Goal: Task Accomplishment & Management: Manage account settings

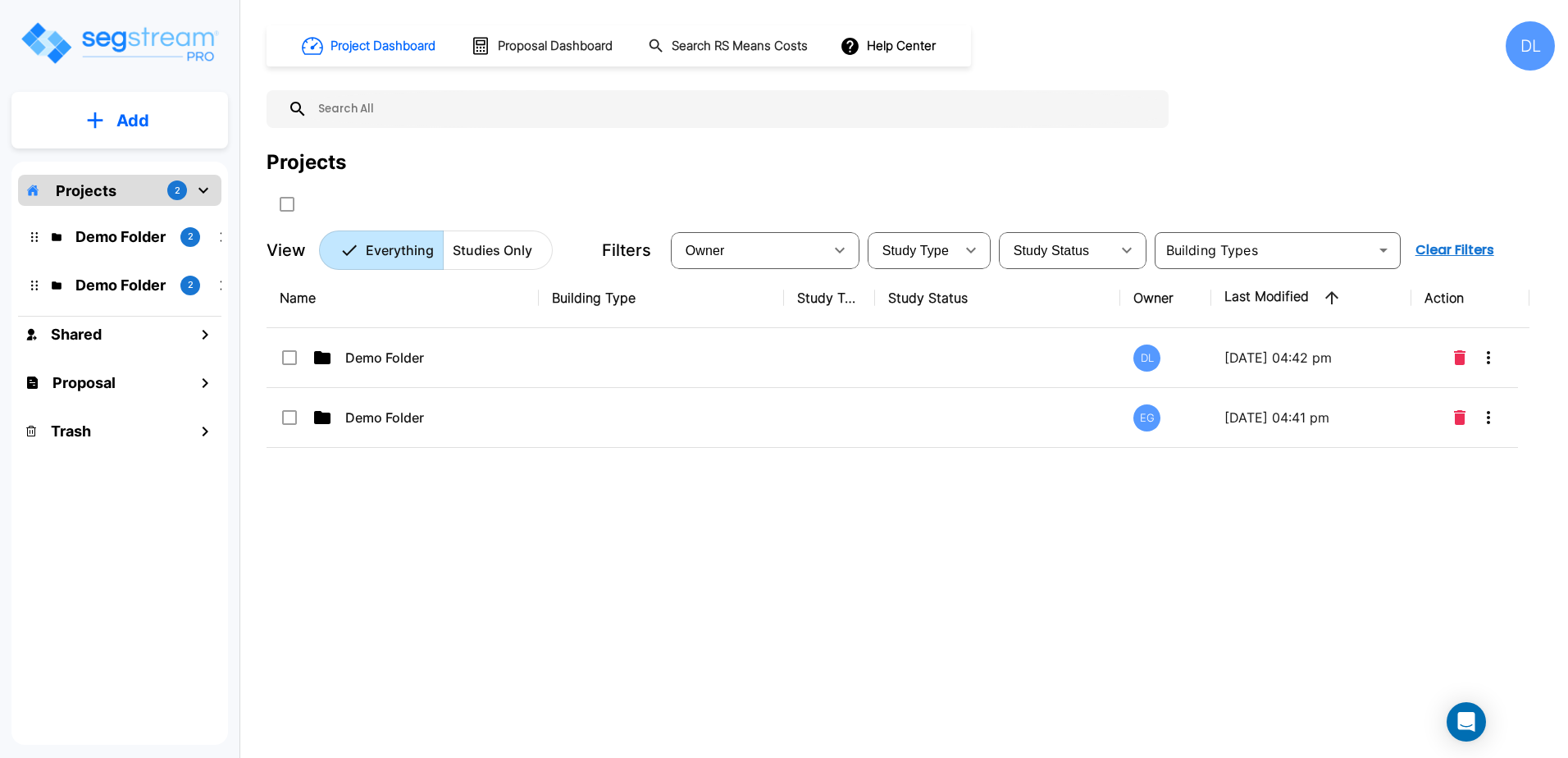
click at [1533, 48] on div "DL" at bounding box center [1530, 46] width 49 height 49
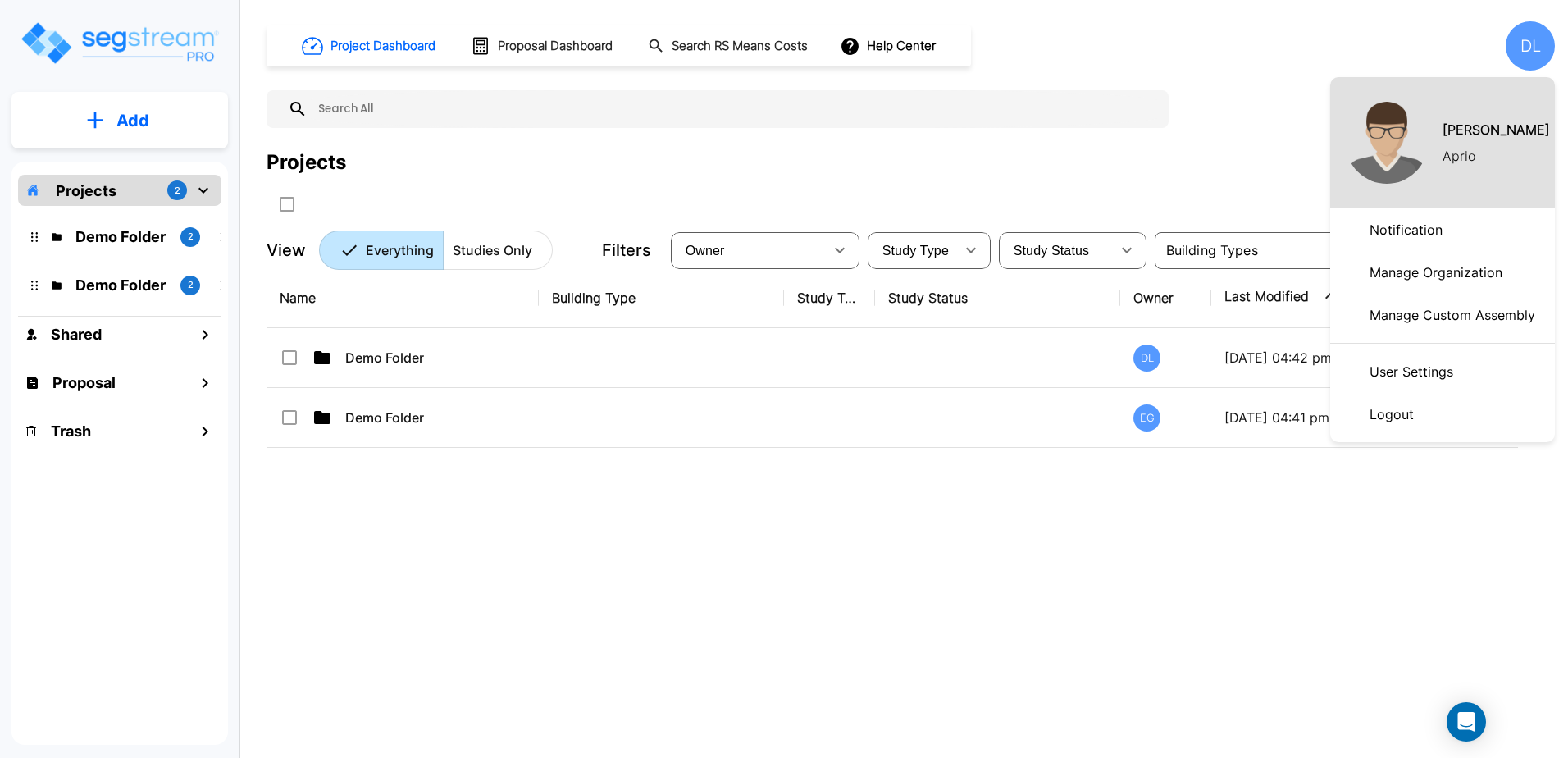
click at [1238, 82] on div at bounding box center [784, 379] width 1568 height 758
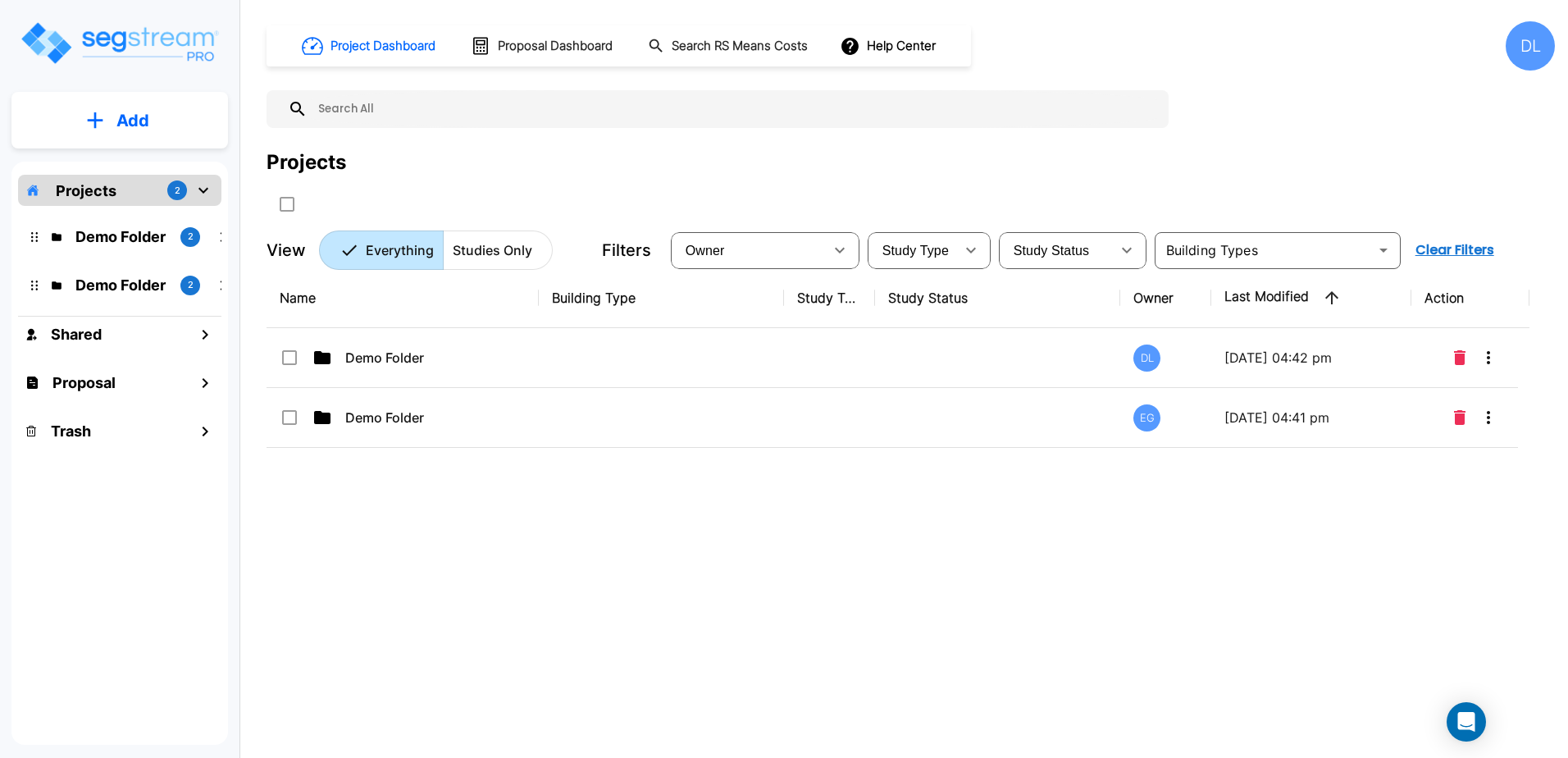
click at [1524, 48] on div "DL" at bounding box center [1530, 46] width 49 height 49
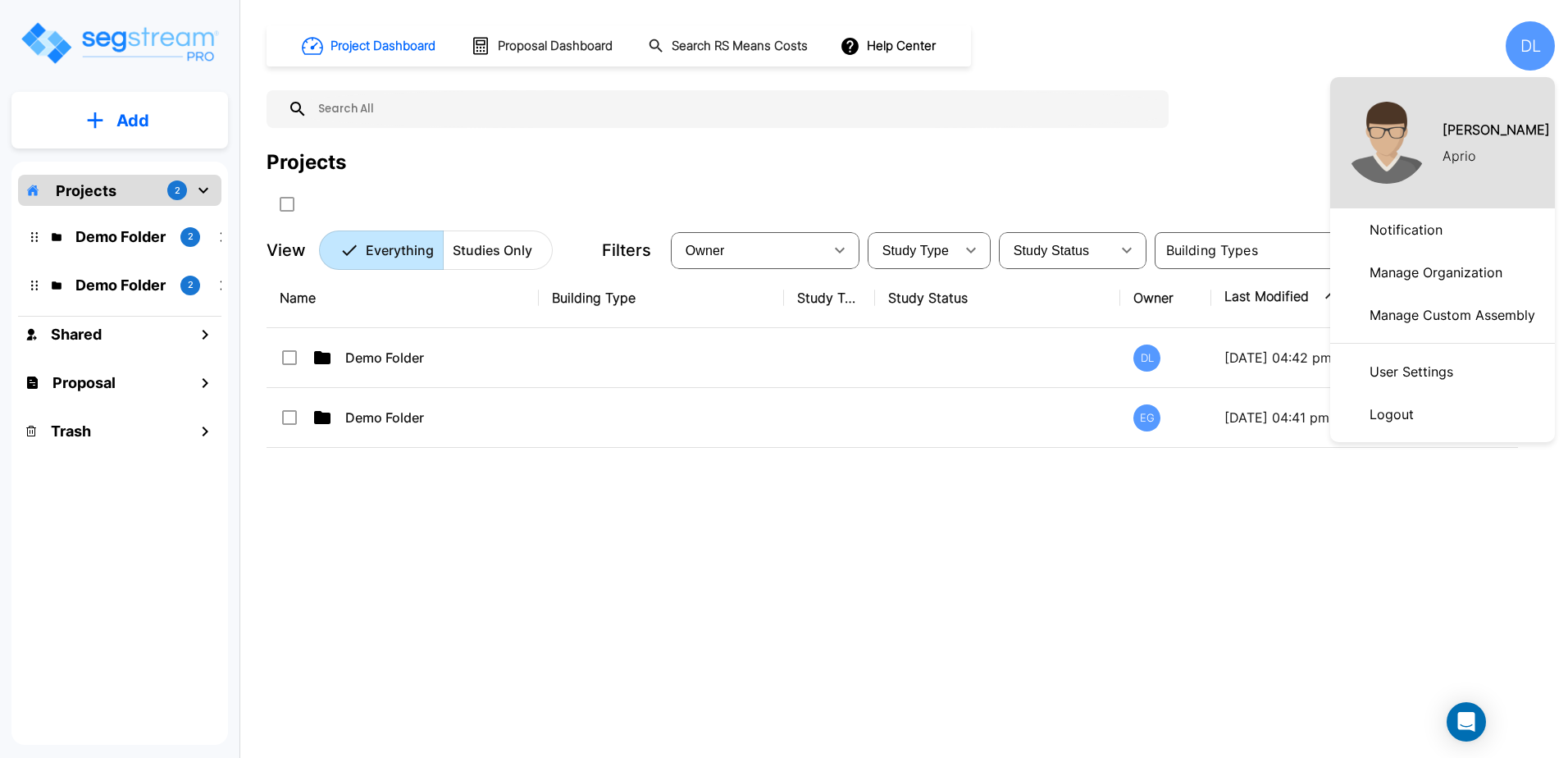
click at [1413, 370] on p "User Settings" at bounding box center [1412, 371] width 97 height 33
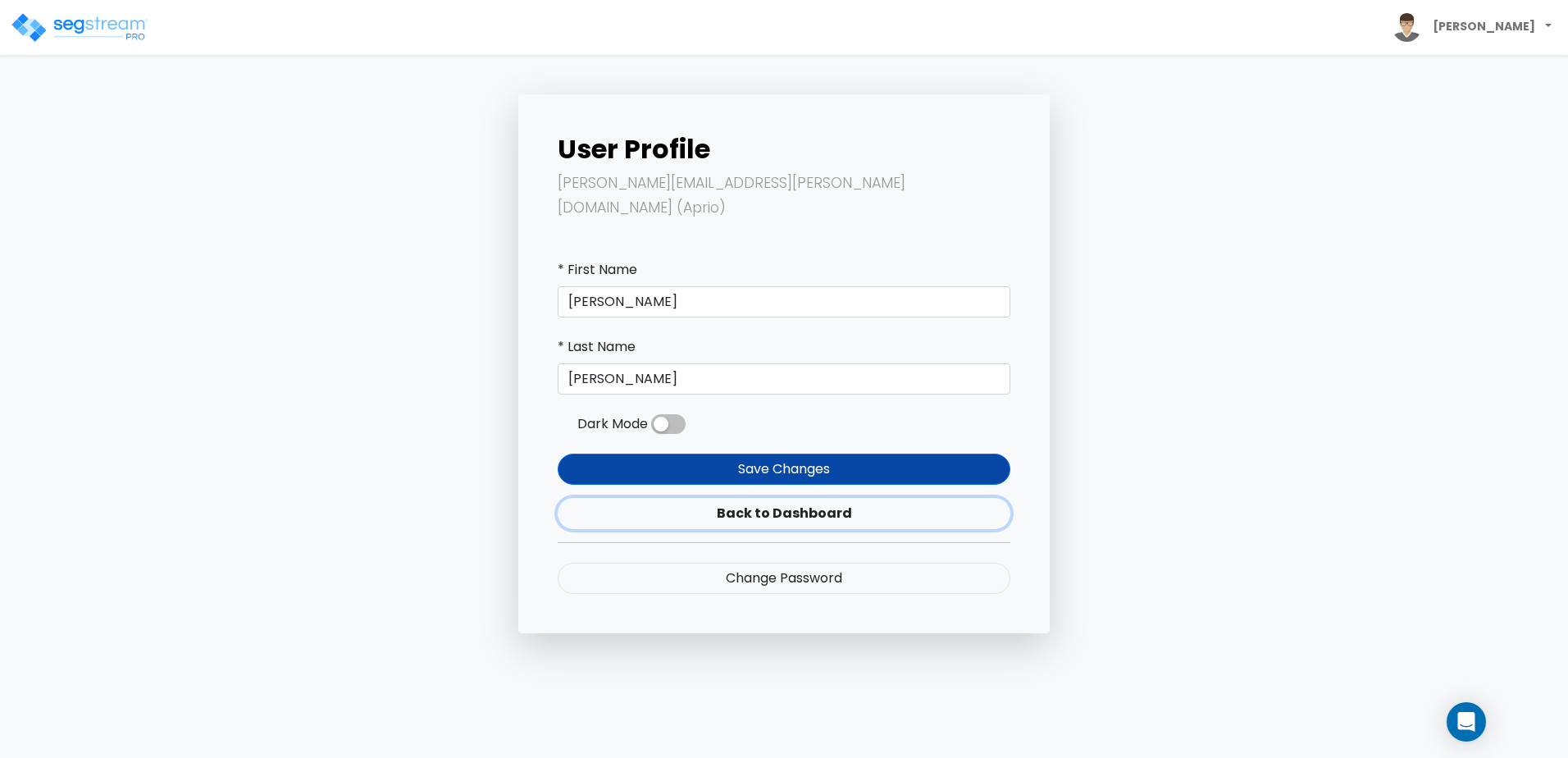
click at [802, 498] on link "Back to Dashboard" at bounding box center [784, 513] width 453 height 31
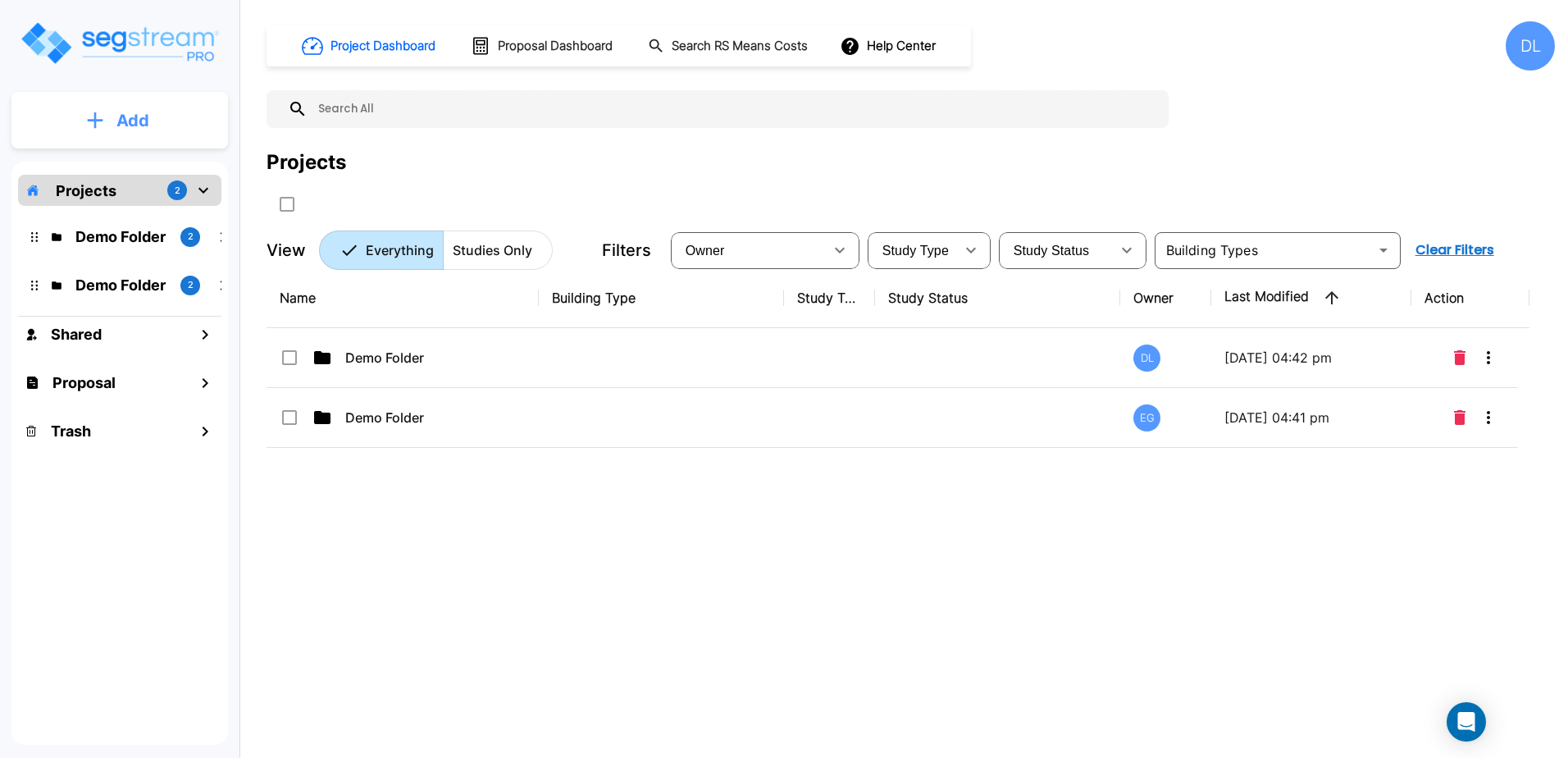
click at [117, 121] on p "Add" at bounding box center [132, 120] width 33 height 24
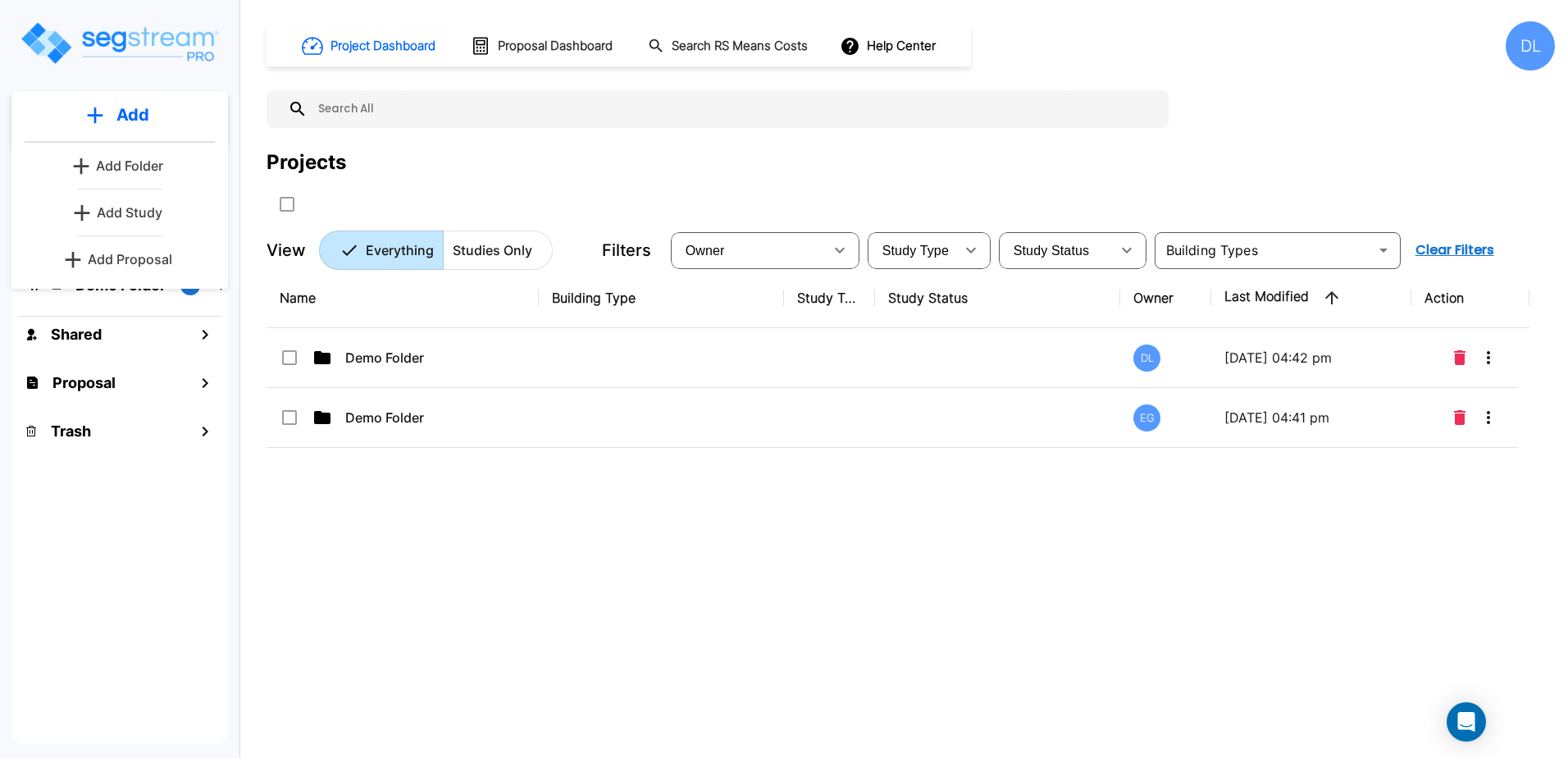
click at [599, 594] on div "Name Building Type Study Type Study Status Owner Last Modified Action Demo Fold…" at bounding box center [898, 503] width 1263 height 471
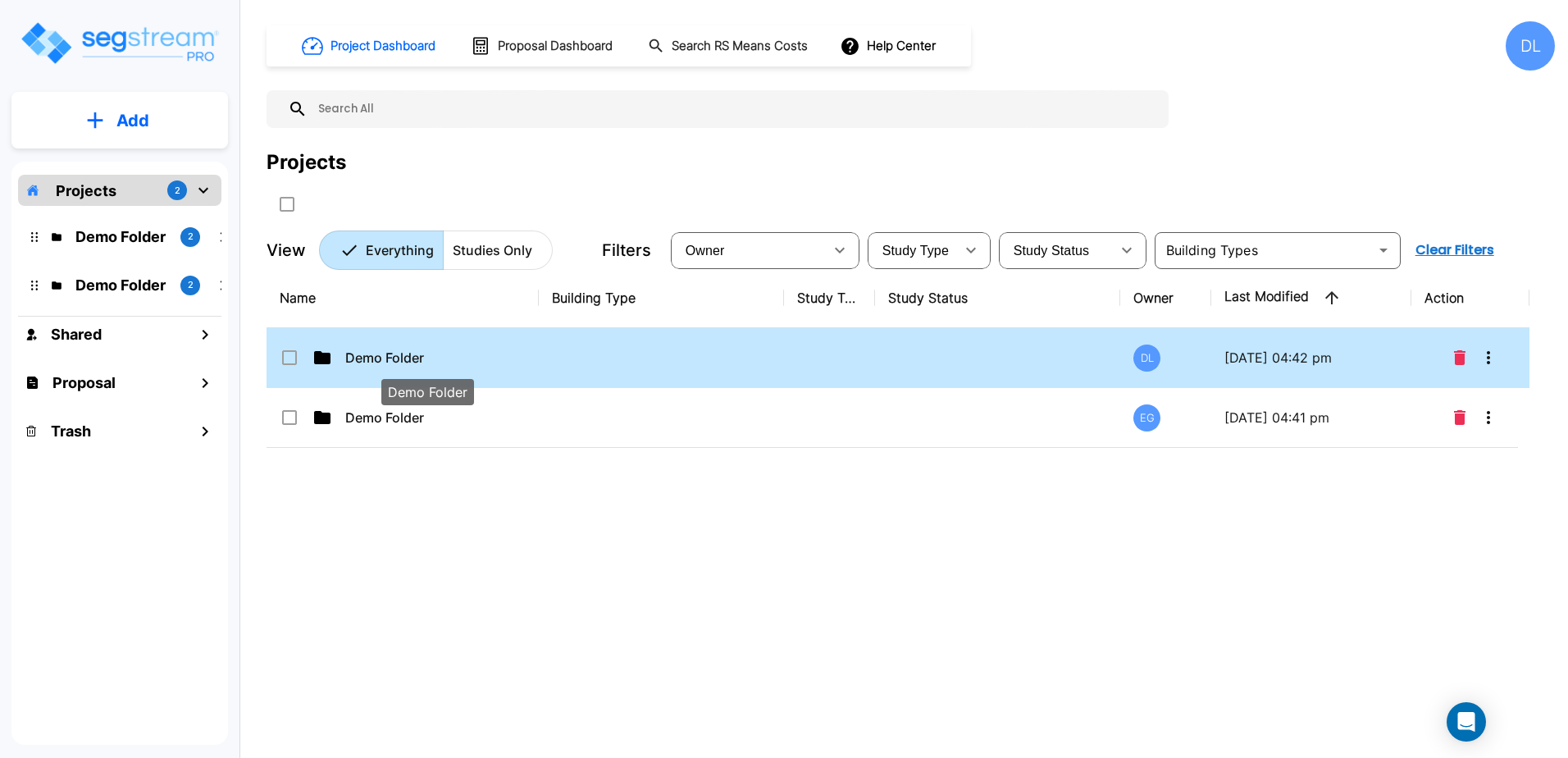
click at [472, 354] on p "Demo Folder" at bounding box center [427, 358] width 164 height 20
checkbox input "true"
click at [472, 354] on p "Demo Folder" at bounding box center [427, 358] width 164 height 20
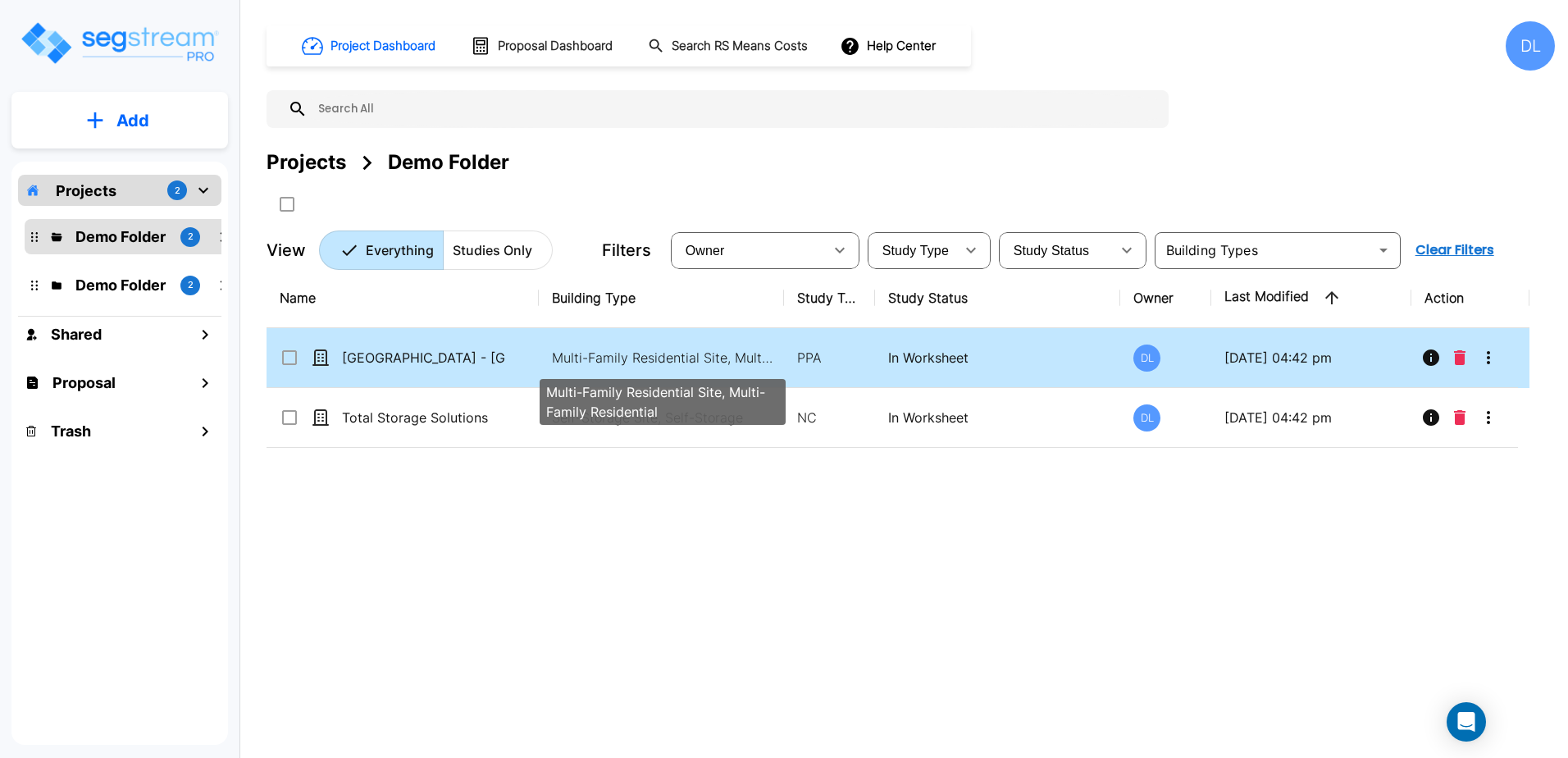
click at [627, 356] on p "Multi-Family Residential Site, Multi-Family Residential" at bounding box center [662, 358] width 221 height 20
checkbox input "true"
click at [627, 355] on p "Multi-Family Residential Site, Multi-Family Residential" at bounding box center [662, 358] width 221 height 20
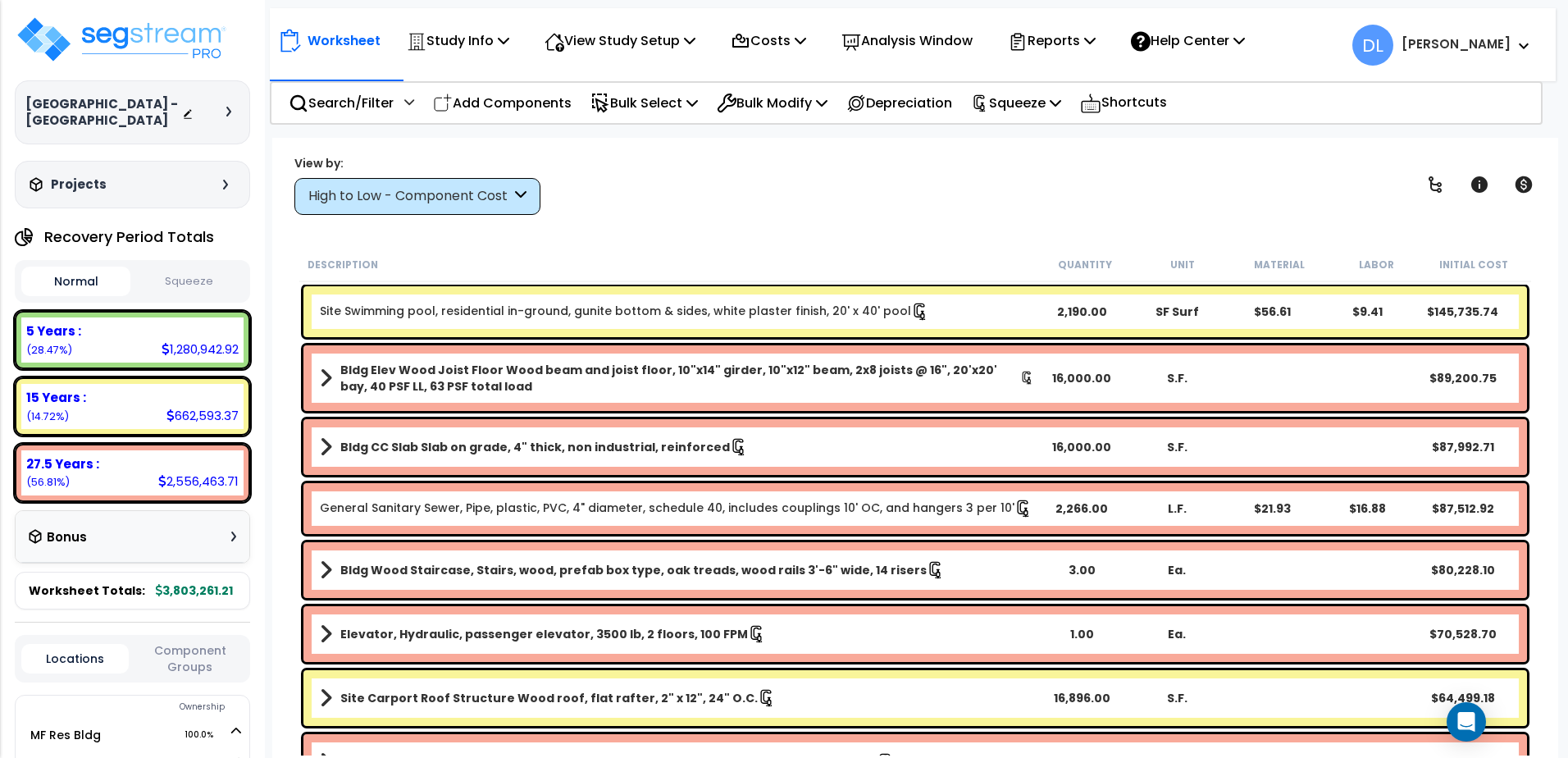
click at [198, 280] on button "Squeeze" at bounding box center [189, 282] width 109 height 28
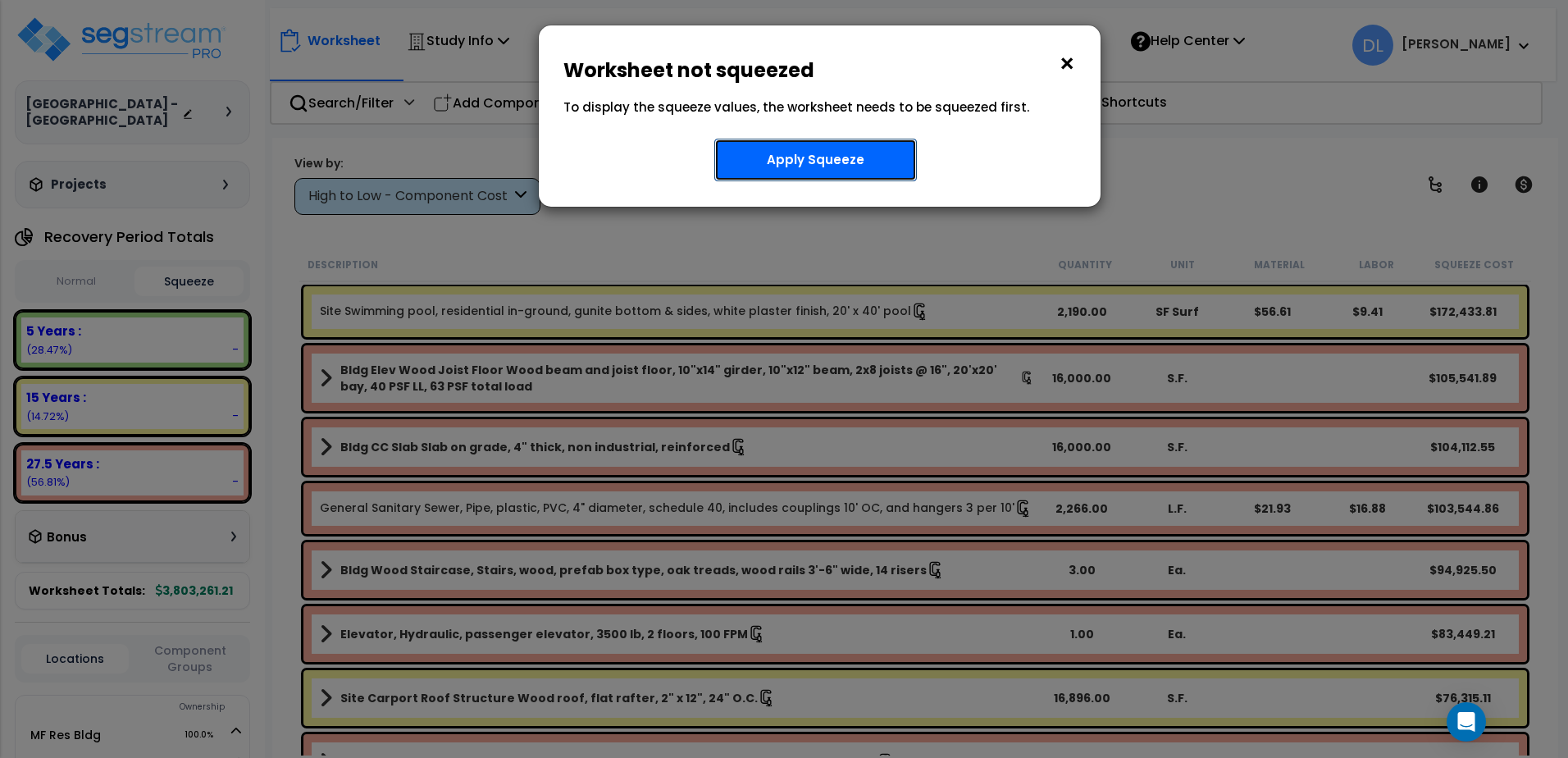
click at [820, 160] on button "Apply Squeeze" at bounding box center [815, 160] width 203 height 43
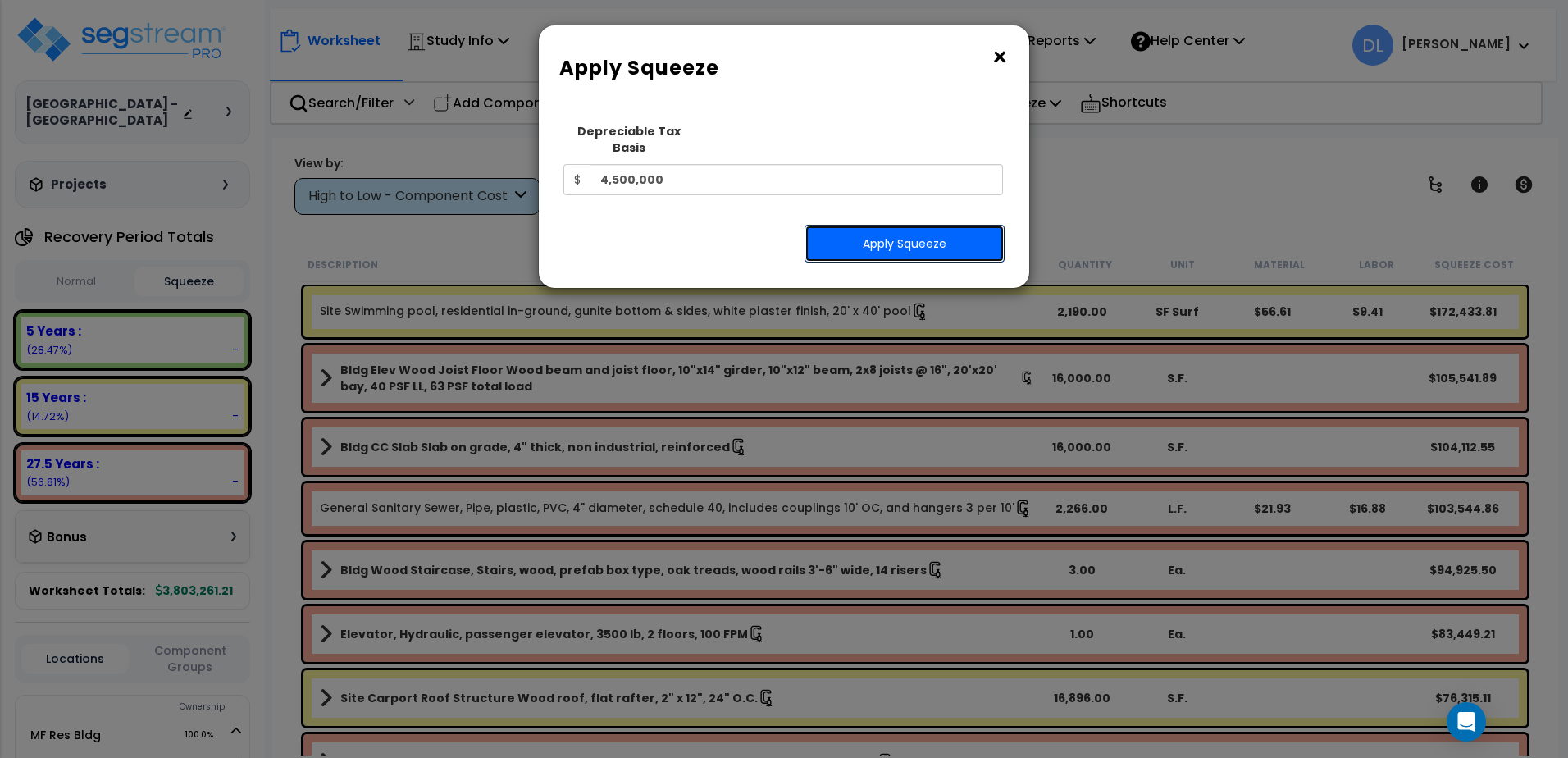
click at [935, 236] on button "Apply Squeeze" at bounding box center [905, 243] width 200 height 38
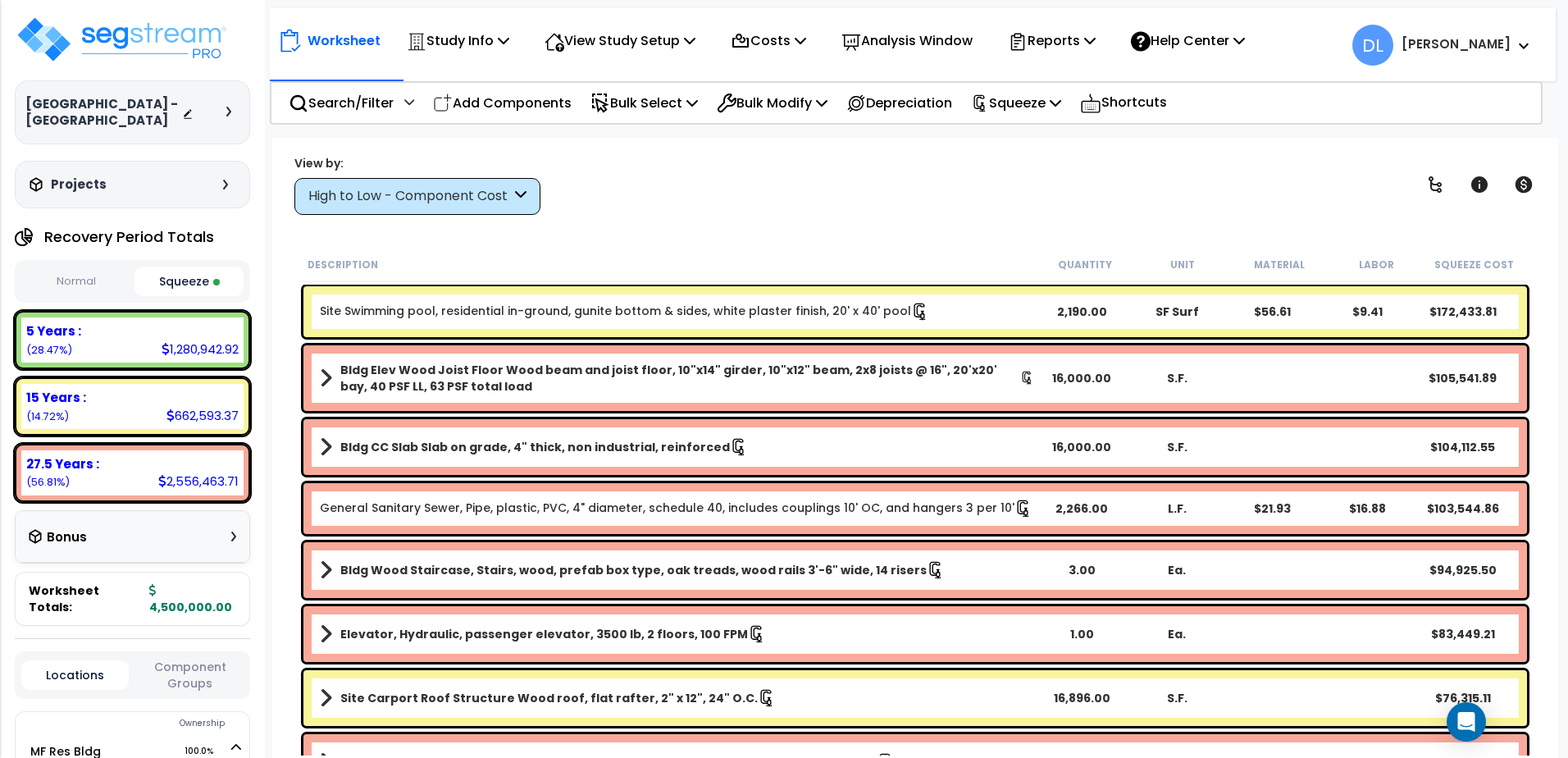
click at [510, 104] on p "Add Components" at bounding box center [502, 103] width 139 height 23
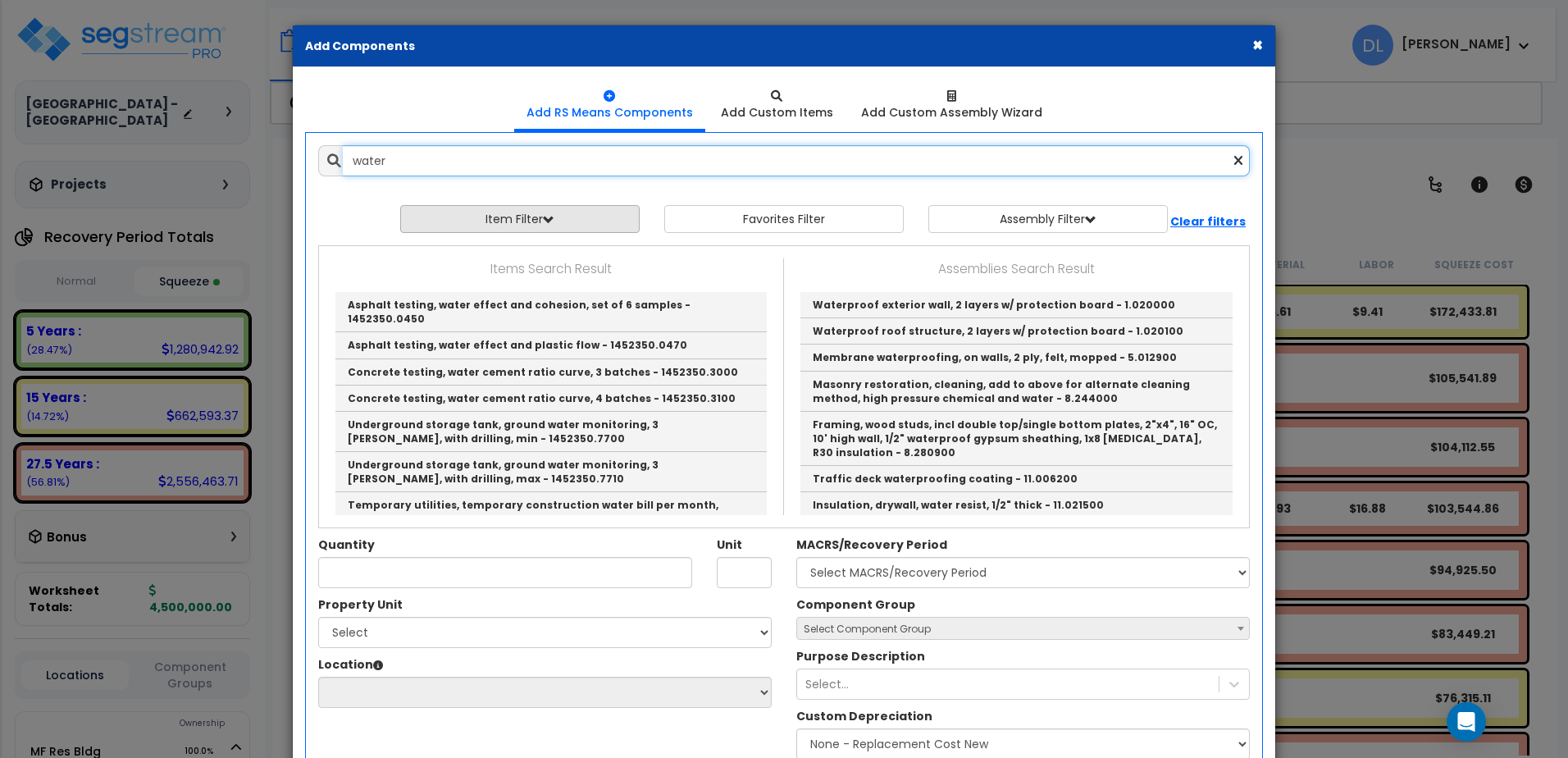
type input "water"
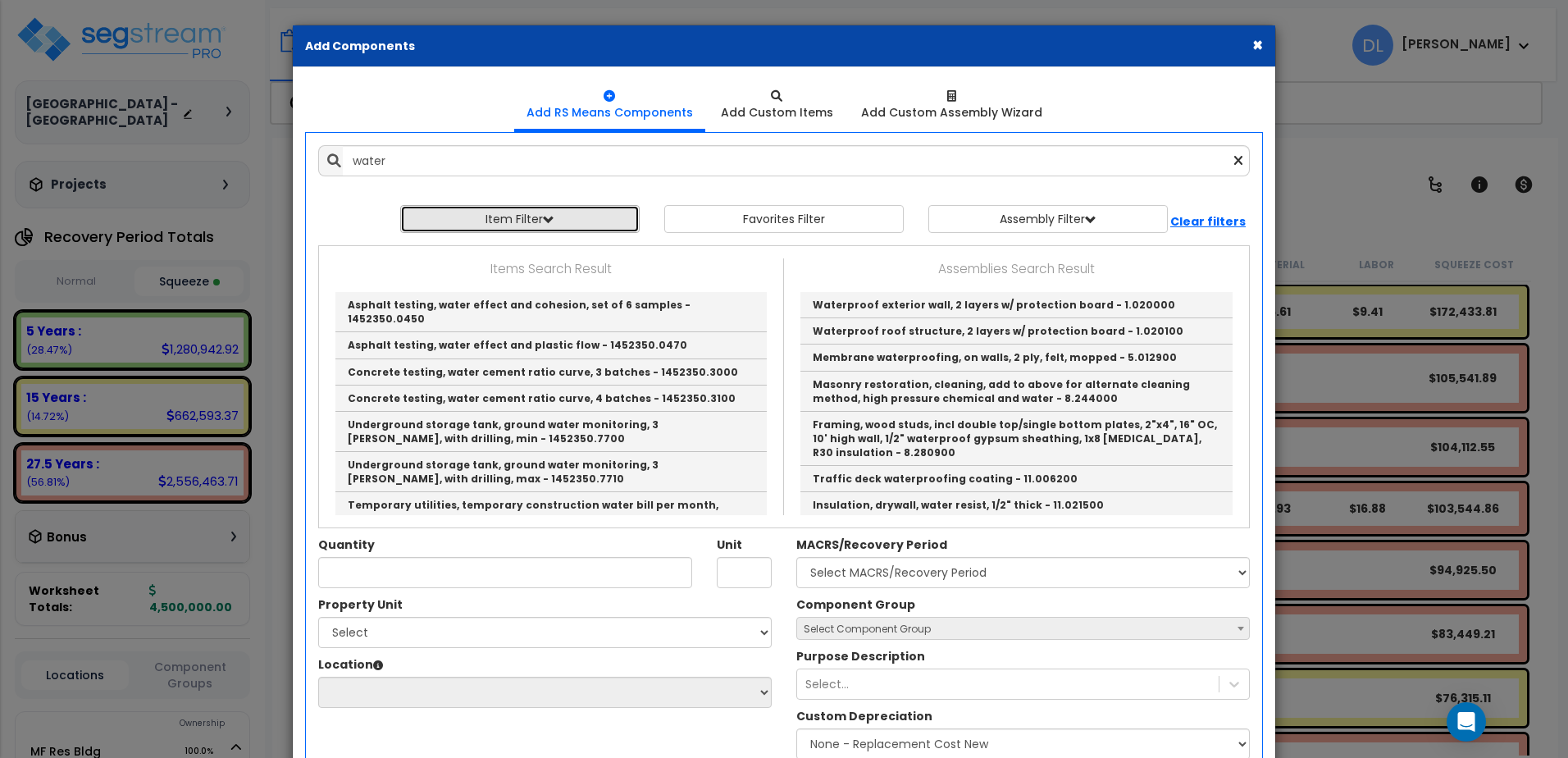
click at [546, 221] on span "button" at bounding box center [549, 220] width 12 height 12
click at [601, 256] on select "Select 0. Custom Item 1. General Requirements 2. Existing Conditions 3. Concret…" at bounding box center [532, 257] width 246 height 31
select select "22000000"
click at [409, 242] on select "Select 0. Custom Item 1. General Requirements 2. Existing Conditions 3. Concret…" at bounding box center [532, 257] width 246 height 31
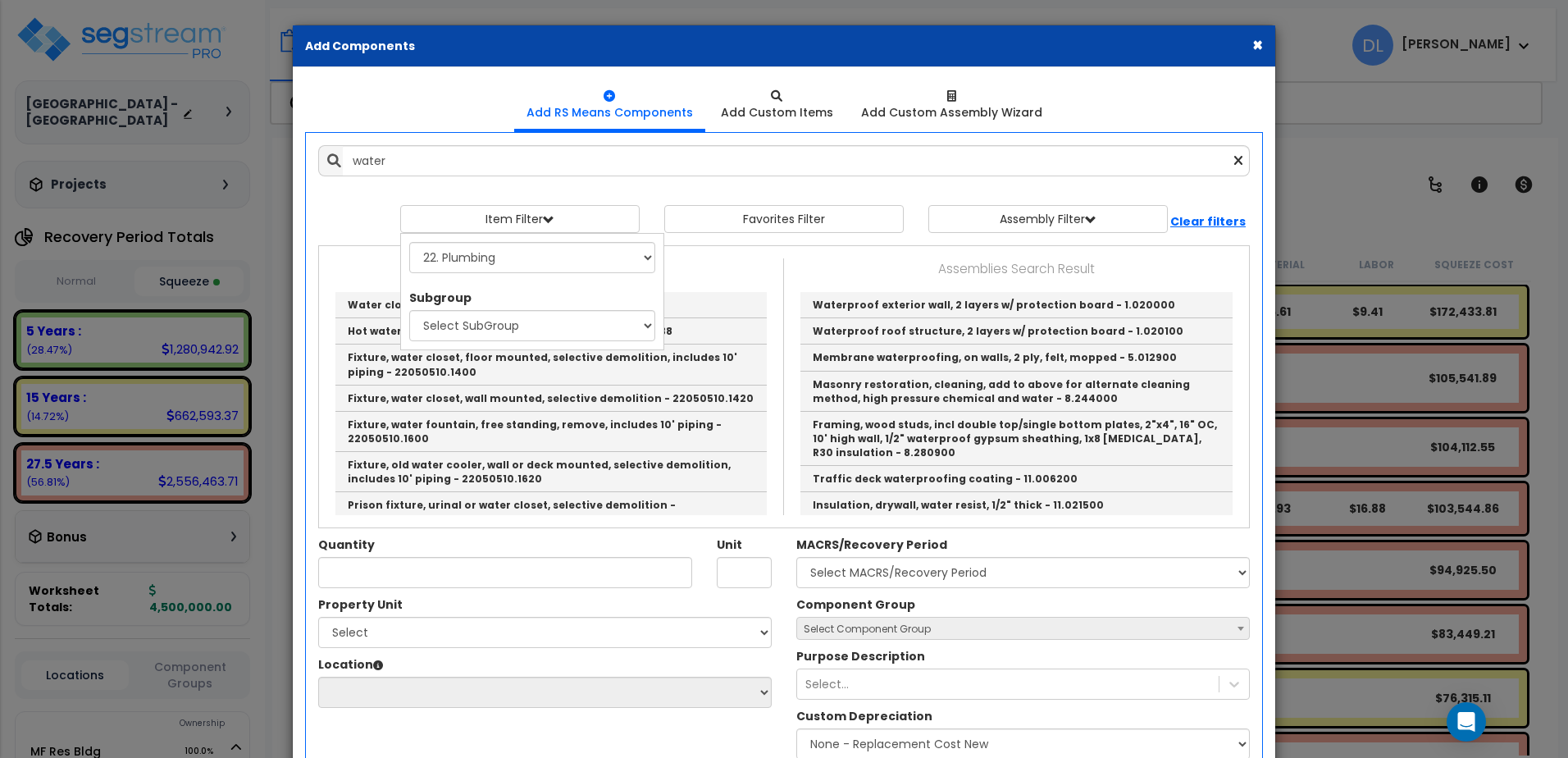
click at [733, 268] on p "Items Search Result" at bounding box center [551, 269] width 439 height 22
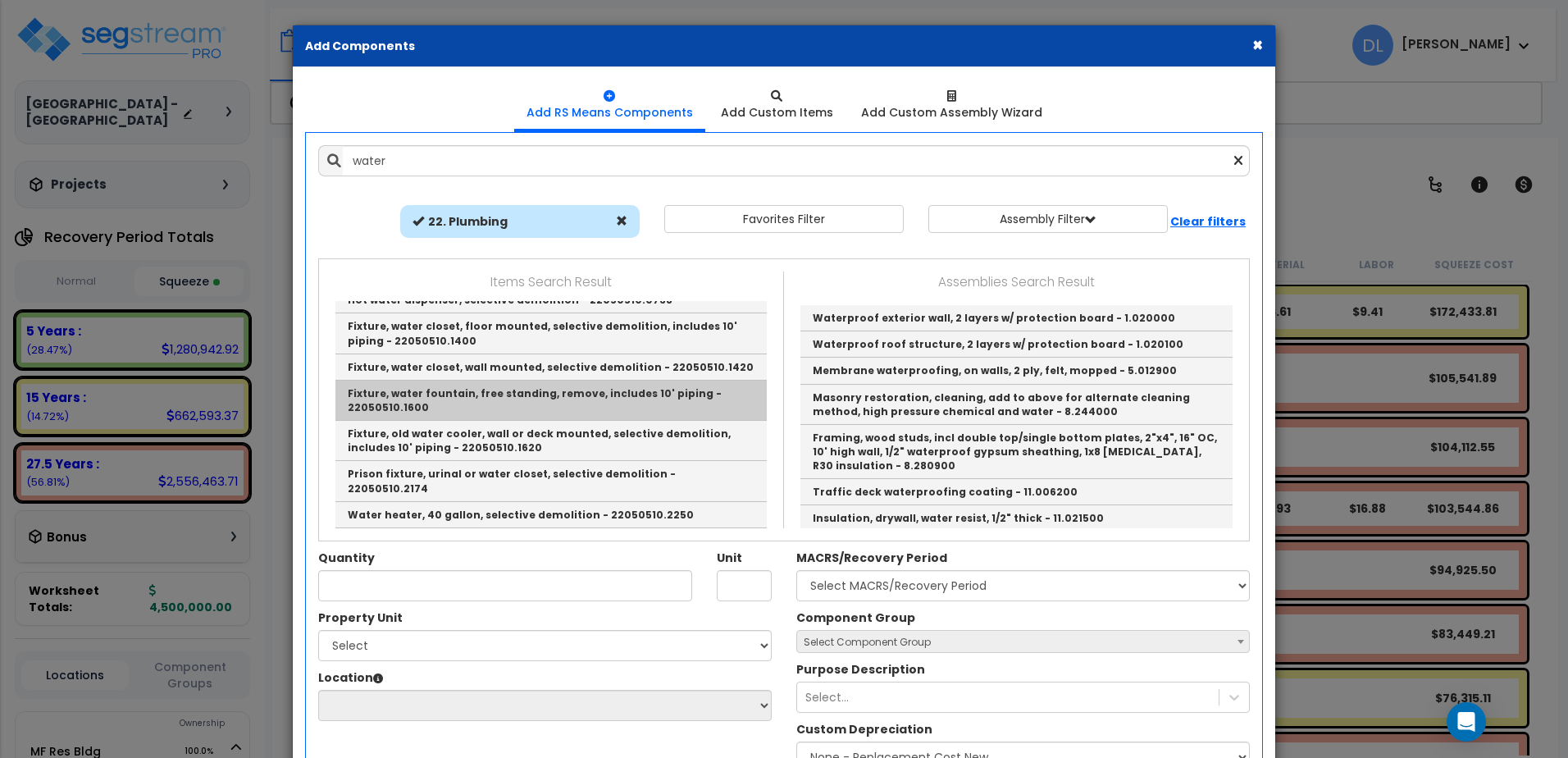
scroll to position [82, 0]
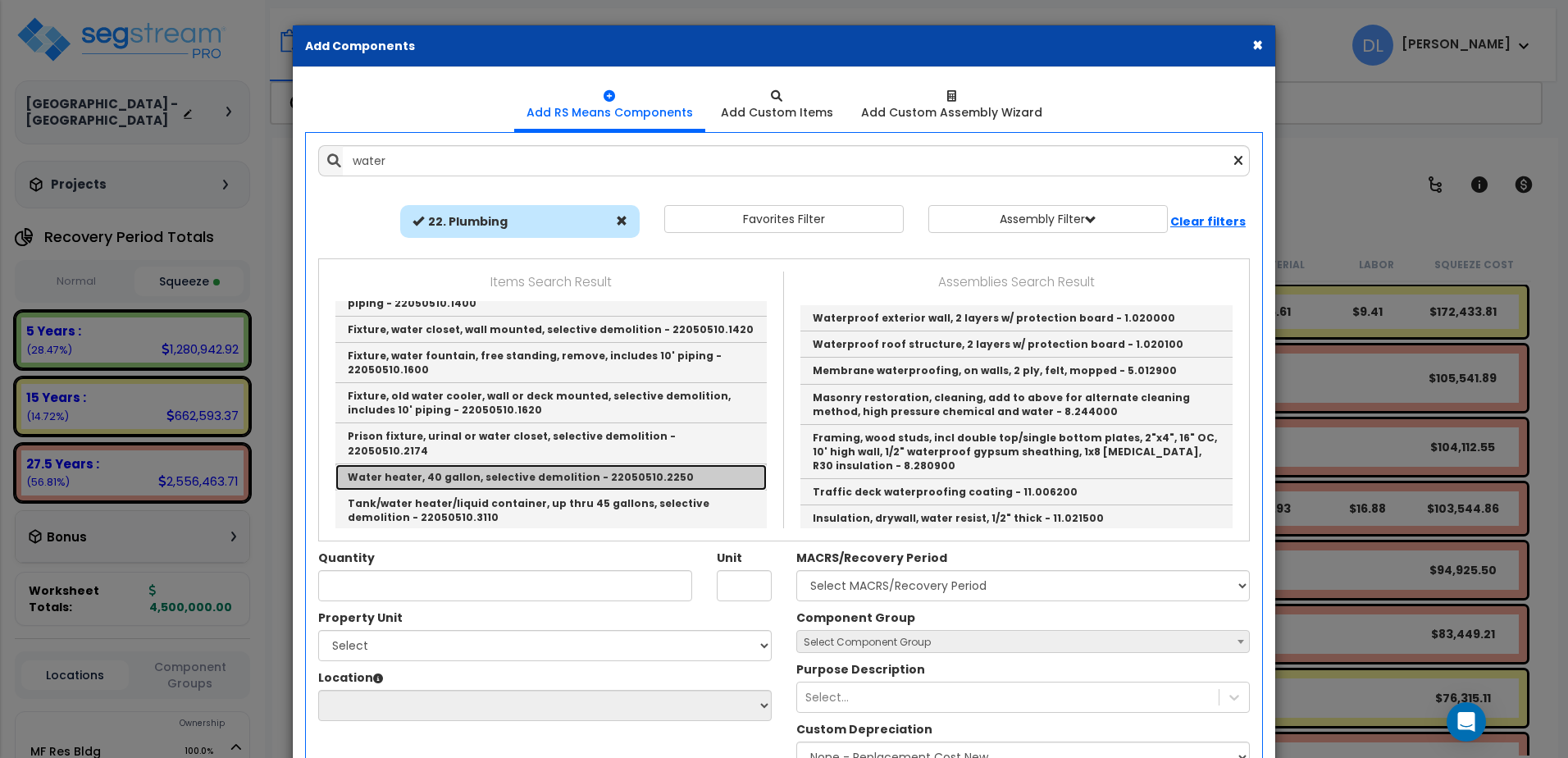
click at [497, 465] on link "Water heater, 40 gallon, selective demolition - 22050510.2250" at bounding box center [551, 477] width 431 height 26
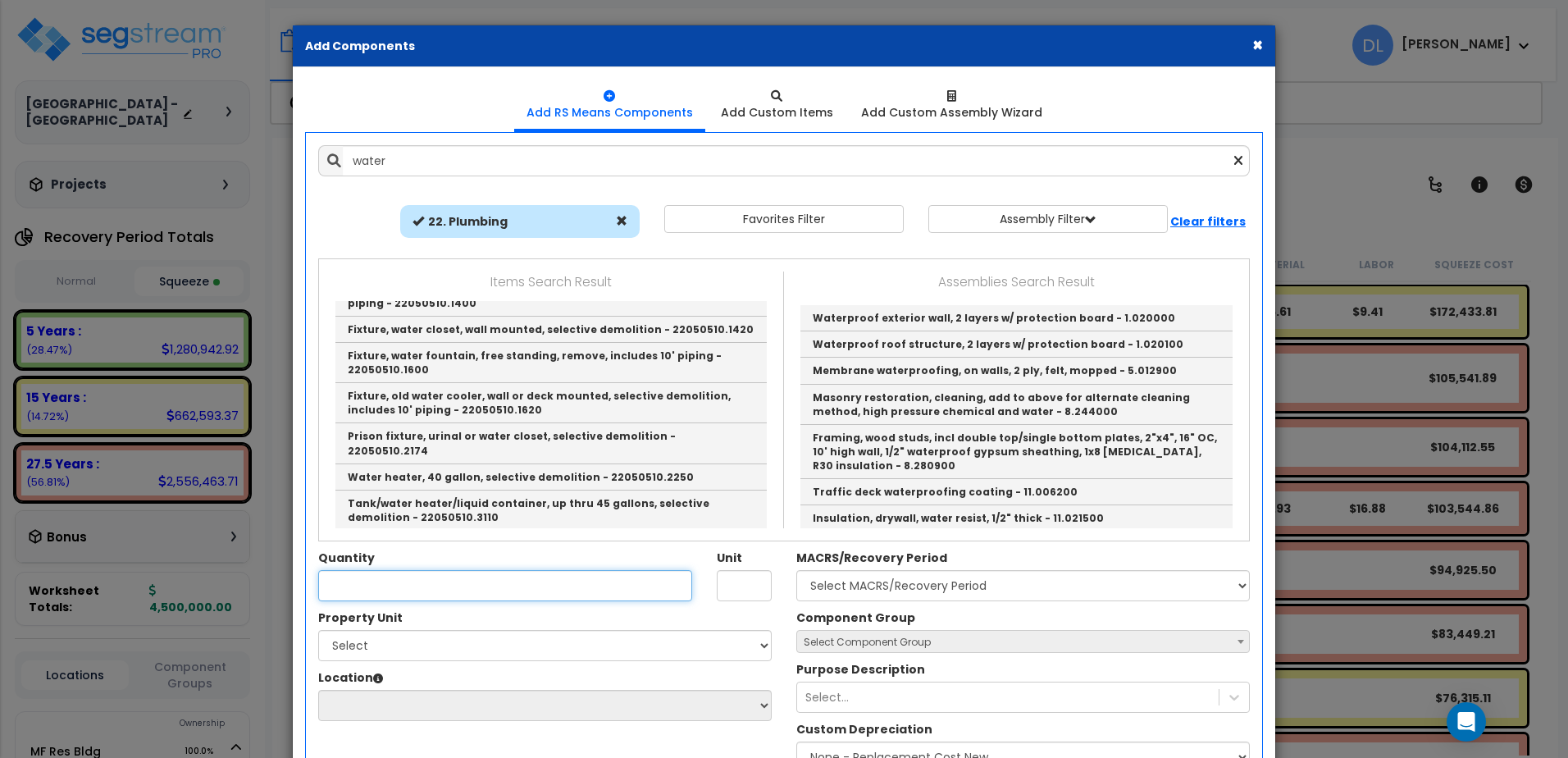
type input "Water heater, 40 gallon, selective demolition - 22050510.2250"
type input "Ea."
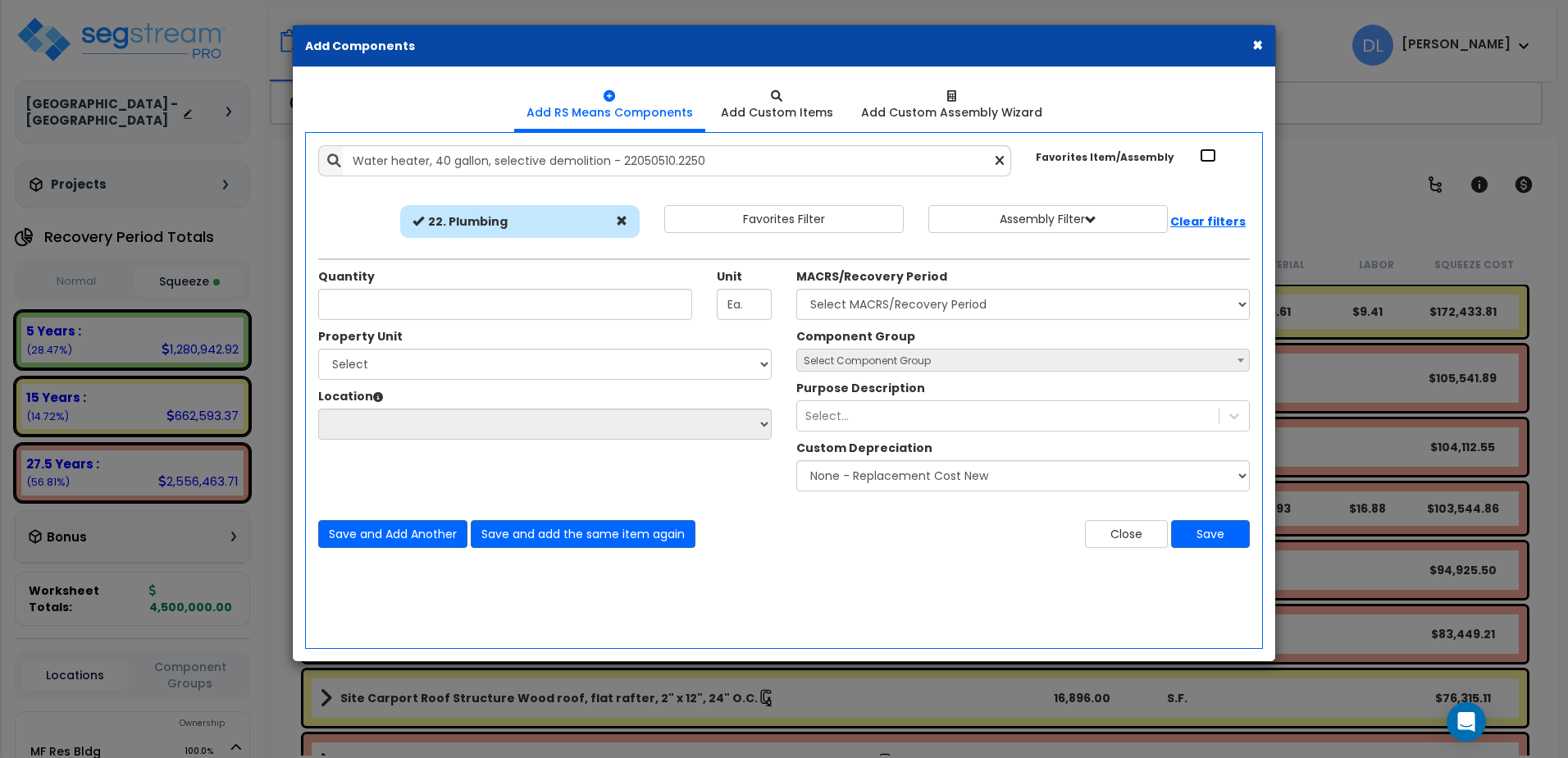
click at [1207, 158] on input "Favorites Item/Assembly" at bounding box center [1208, 155] width 17 height 14
checkbox input "true"
click at [774, 107] on div "Add Custom Items" at bounding box center [777, 113] width 113 height 17
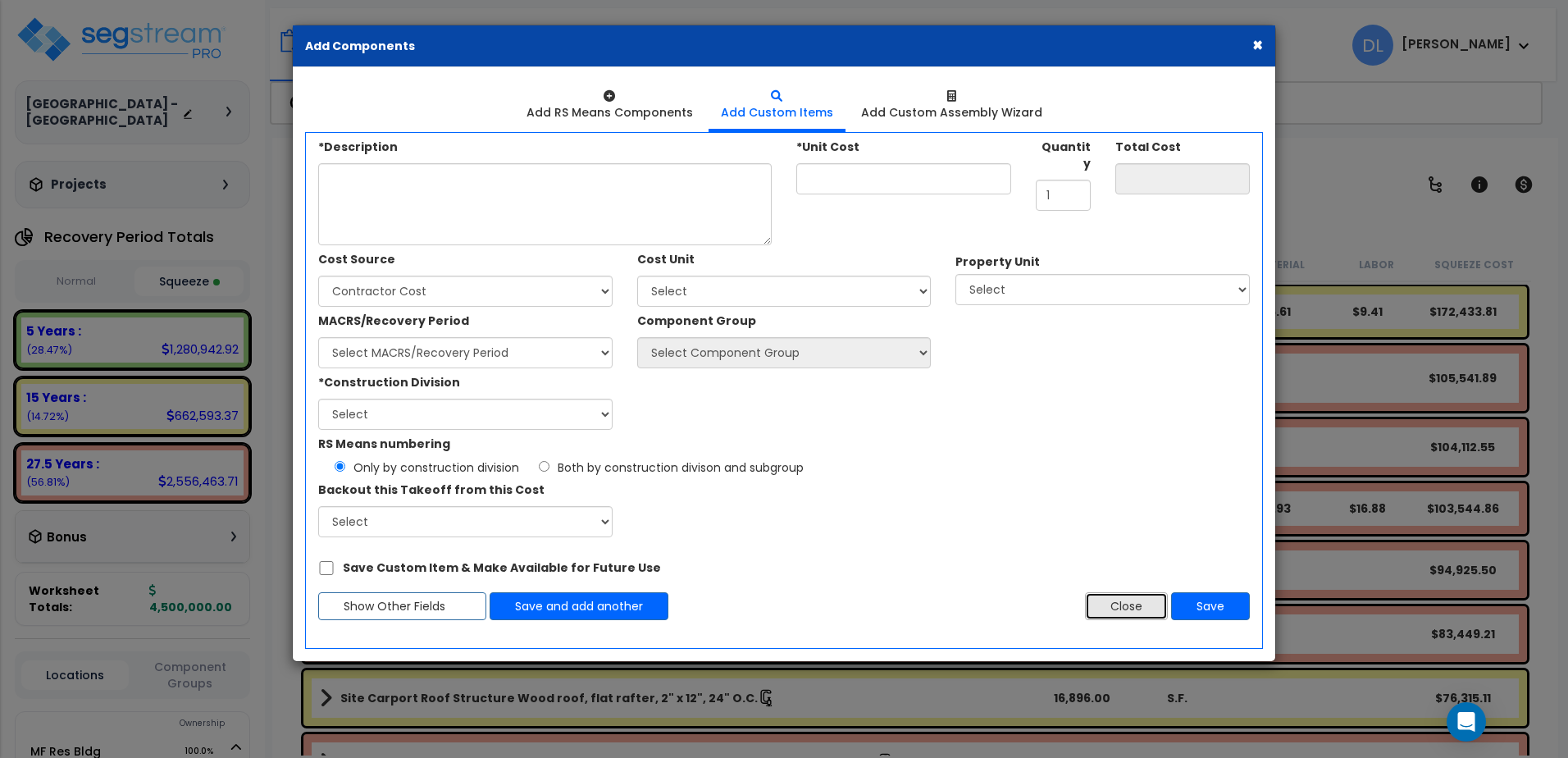
click at [1142, 608] on button "Close" at bounding box center [1126, 606] width 83 height 28
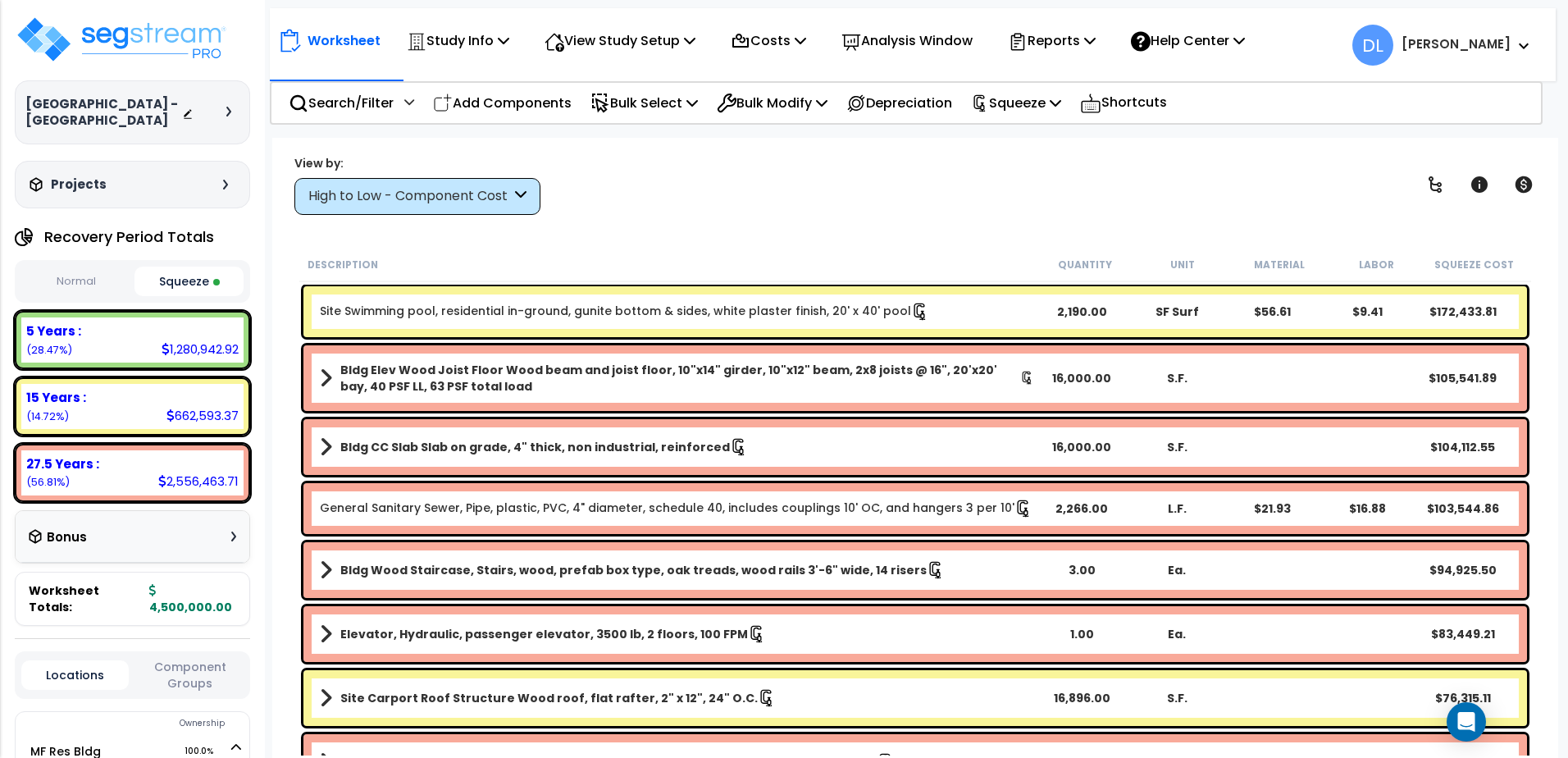
click at [933, 39] on p "Analysis Window" at bounding box center [906, 40] width 131 height 23
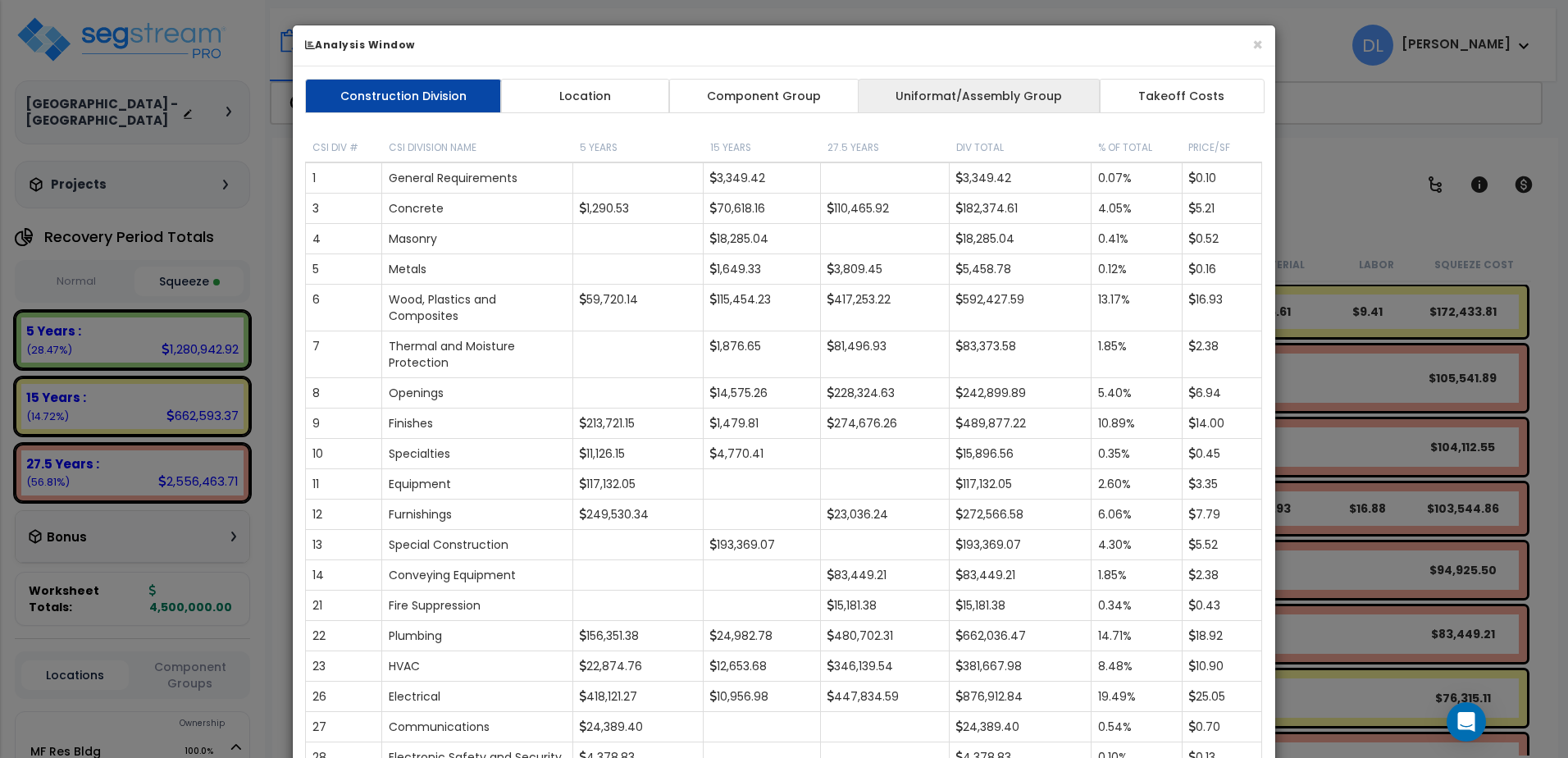
click at [981, 99] on link "Uniformat/Assembly Group" at bounding box center [979, 95] width 243 height 34
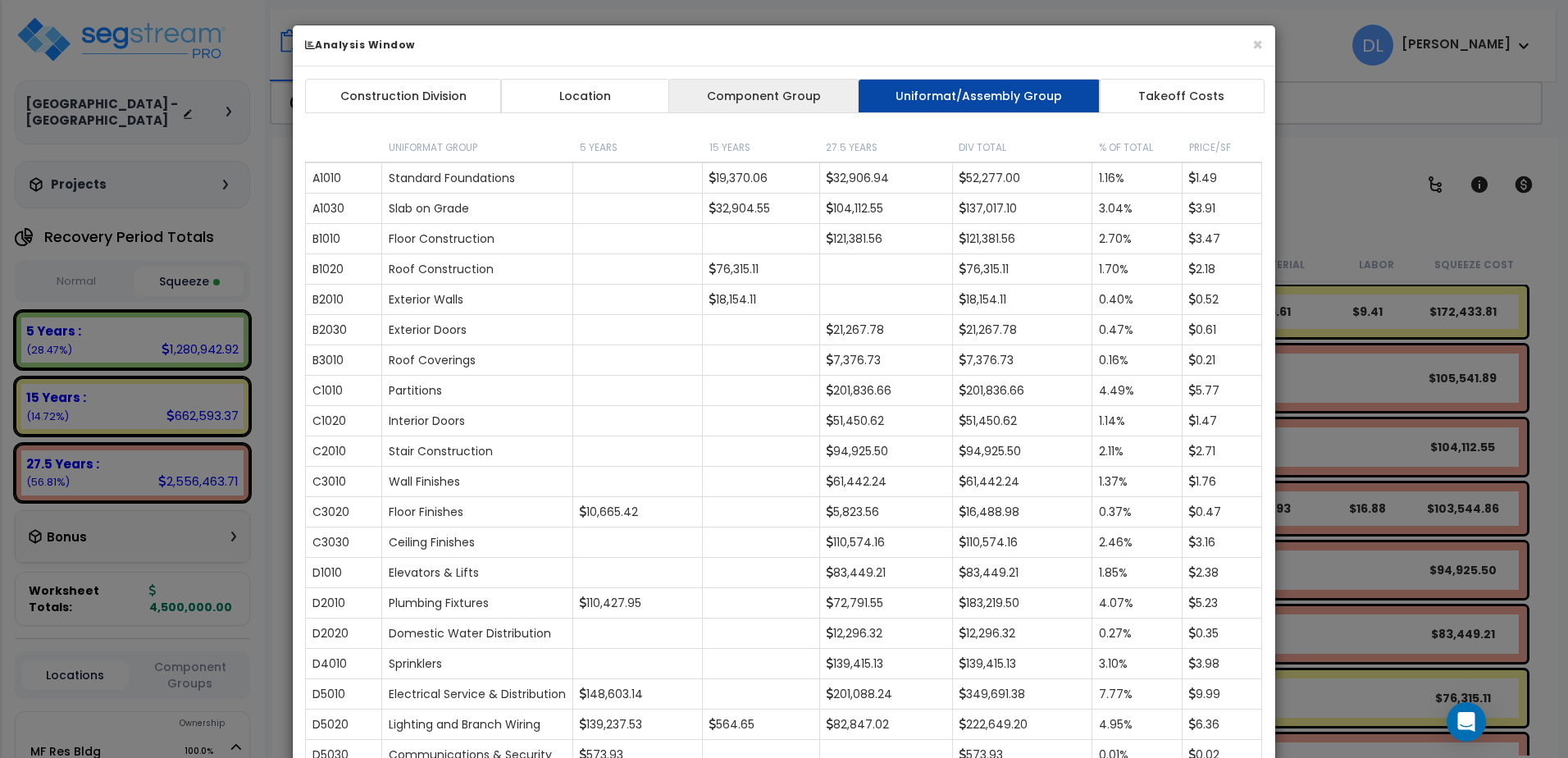
click at [776, 98] on link "Component Group" at bounding box center [764, 95] width 190 height 34
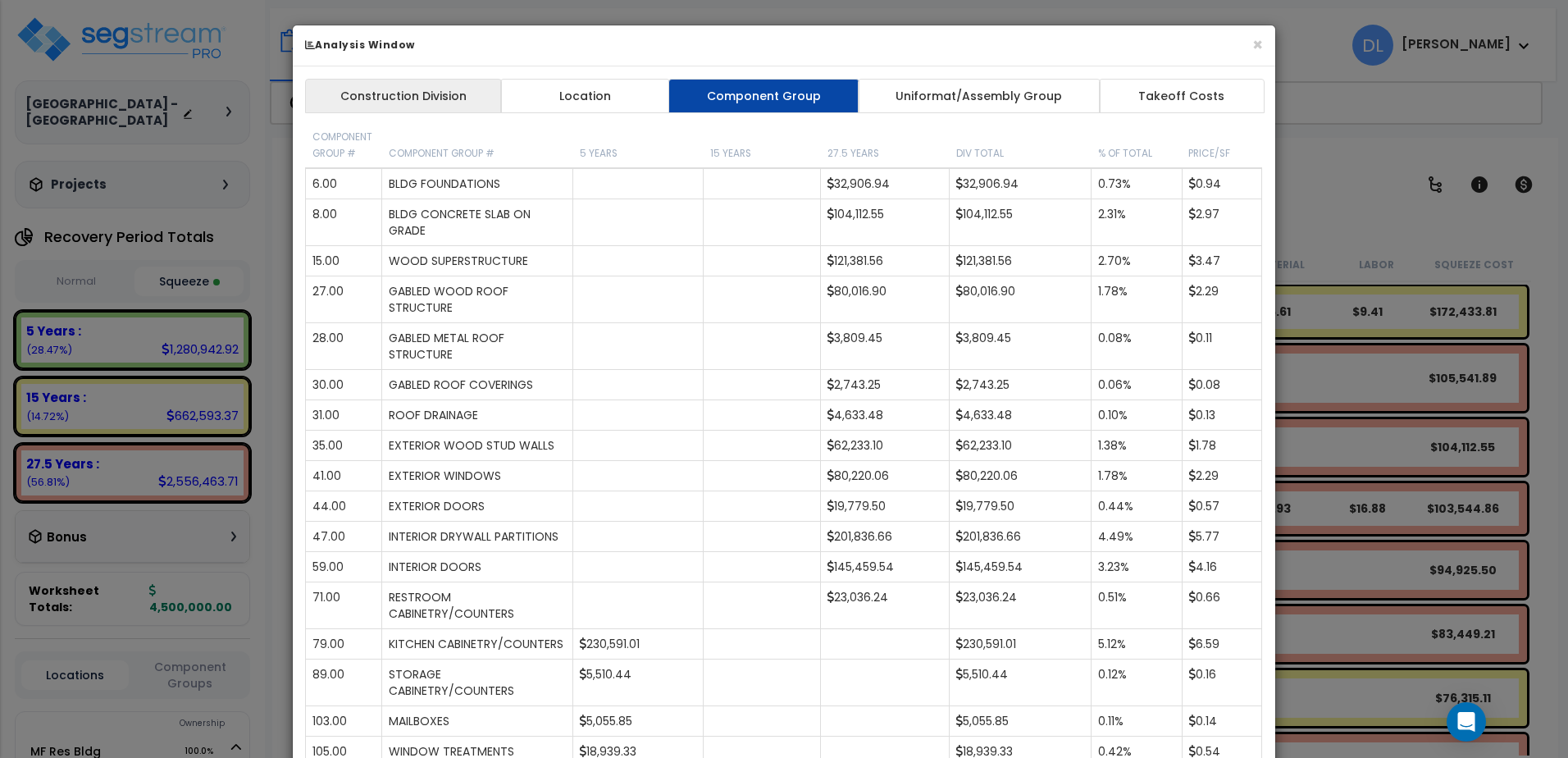
click at [432, 95] on link "Construction Division" at bounding box center [403, 95] width 197 height 34
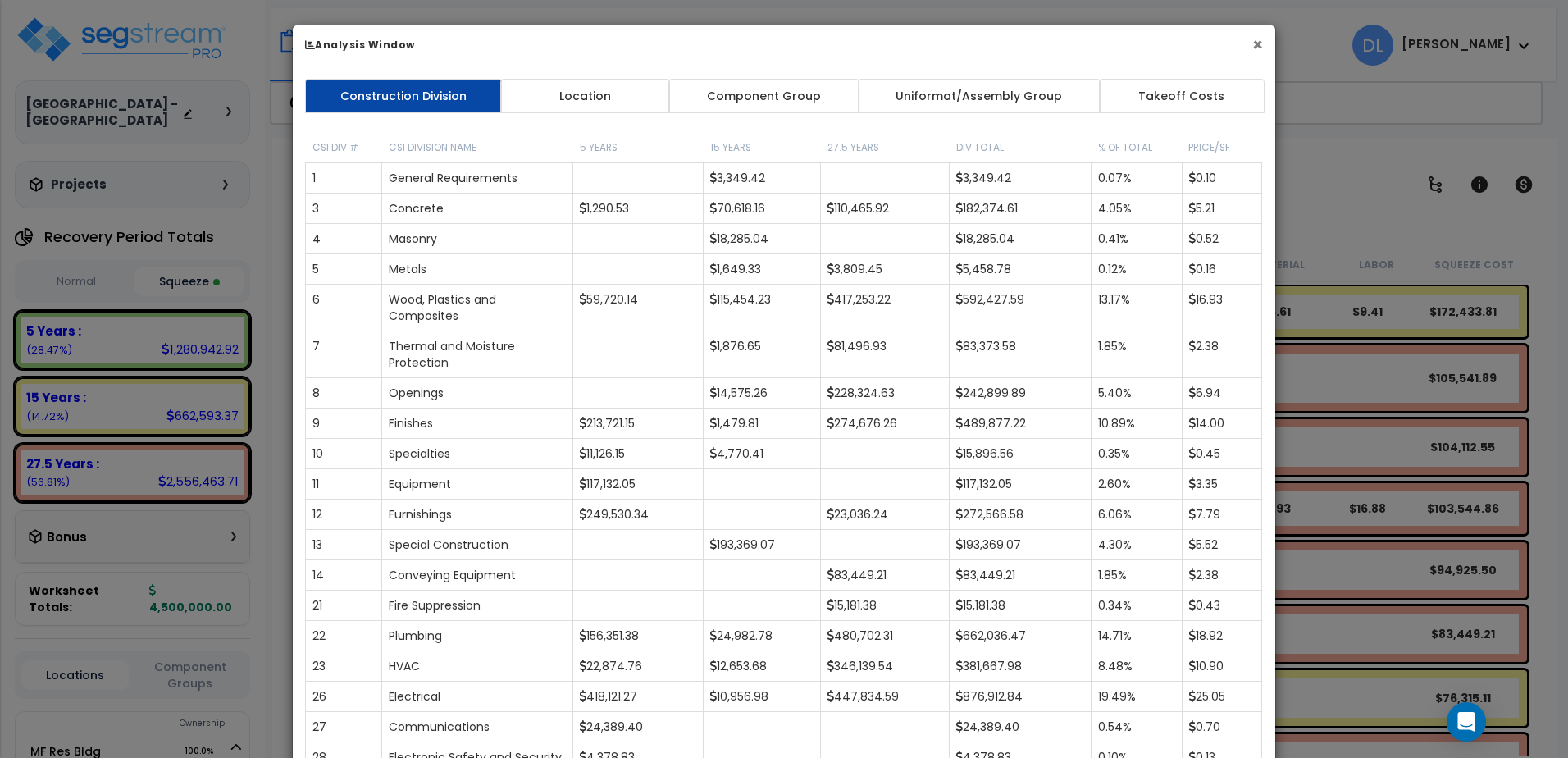
click at [1256, 43] on button "×" at bounding box center [1257, 44] width 11 height 18
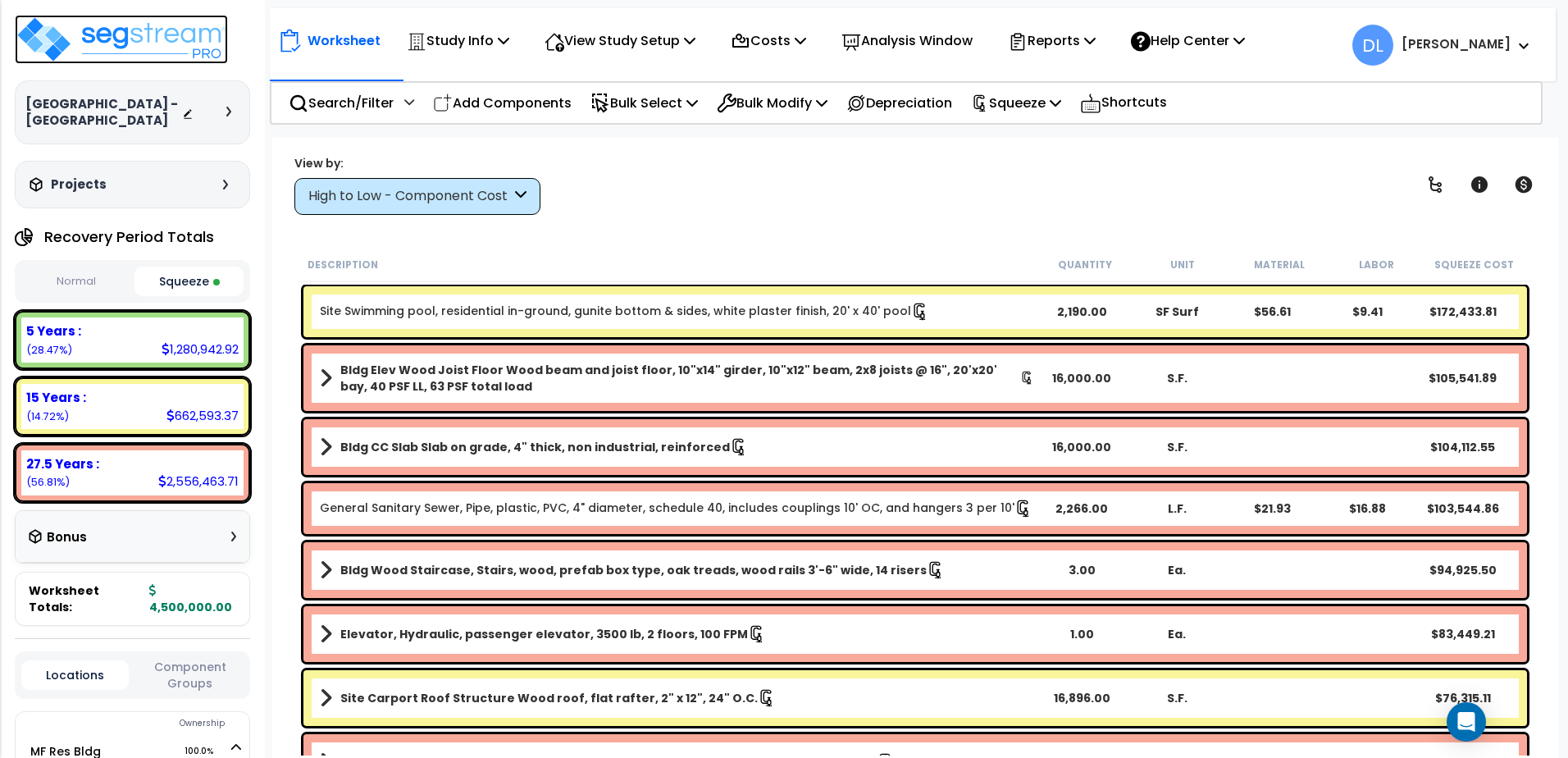
click at [127, 38] on img at bounding box center [121, 39] width 213 height 49
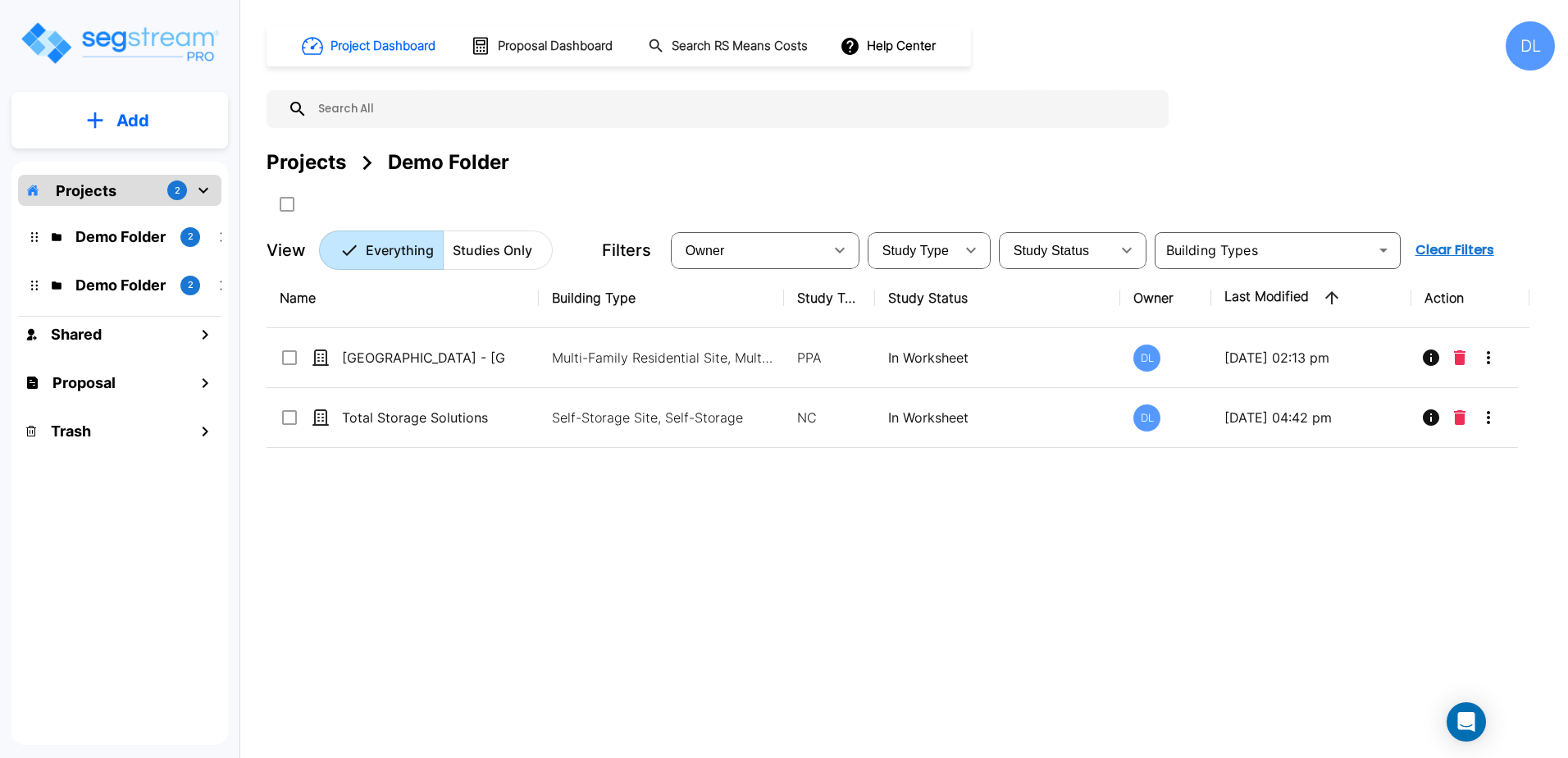
click at [1526, 48] on div "DL" at bounding box center [1530, 46] width 49 height 49
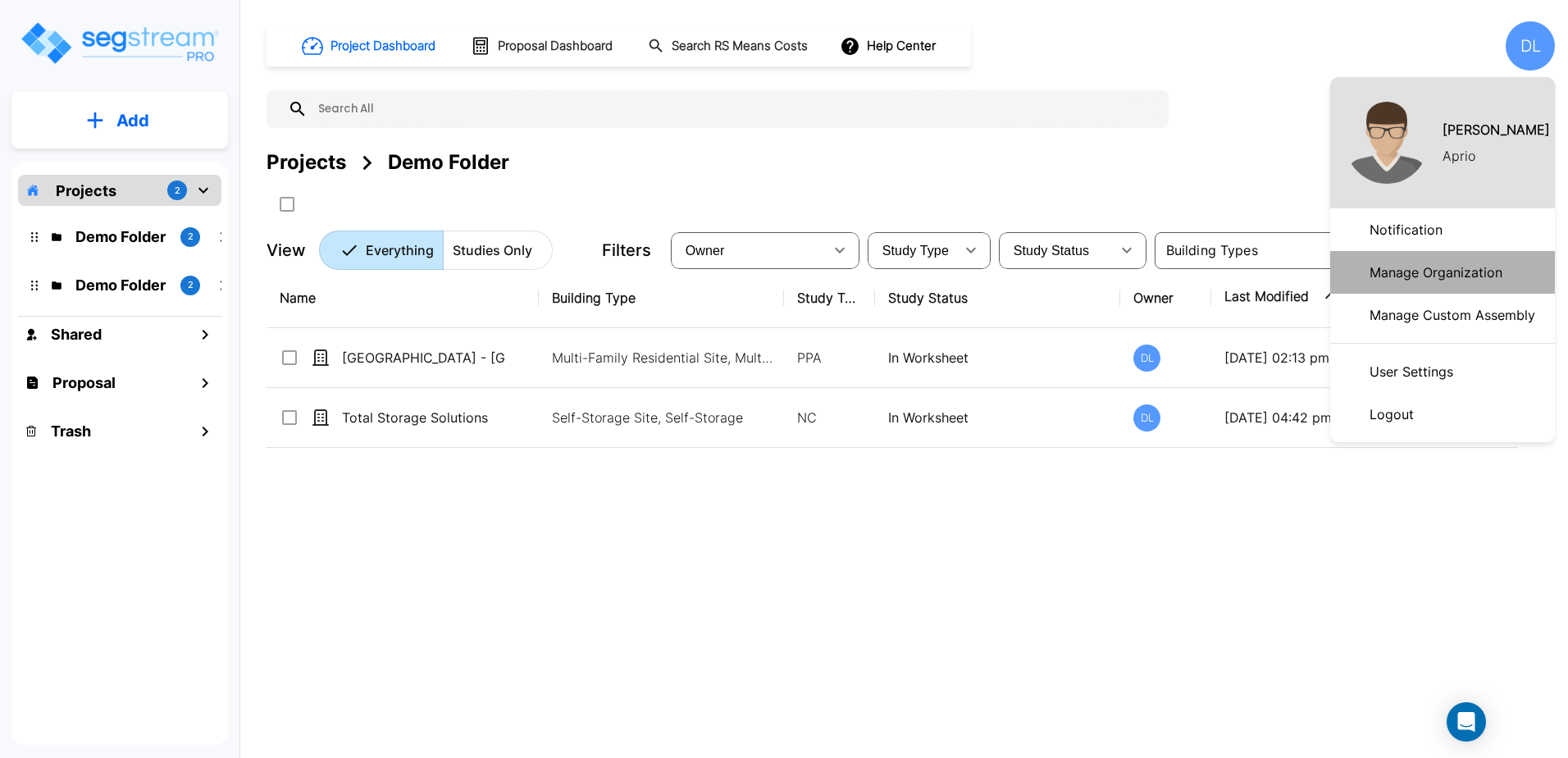
click at [1430, 270] on p "Manage Organization" at bounding box center [1436, 272] width 146 height 33
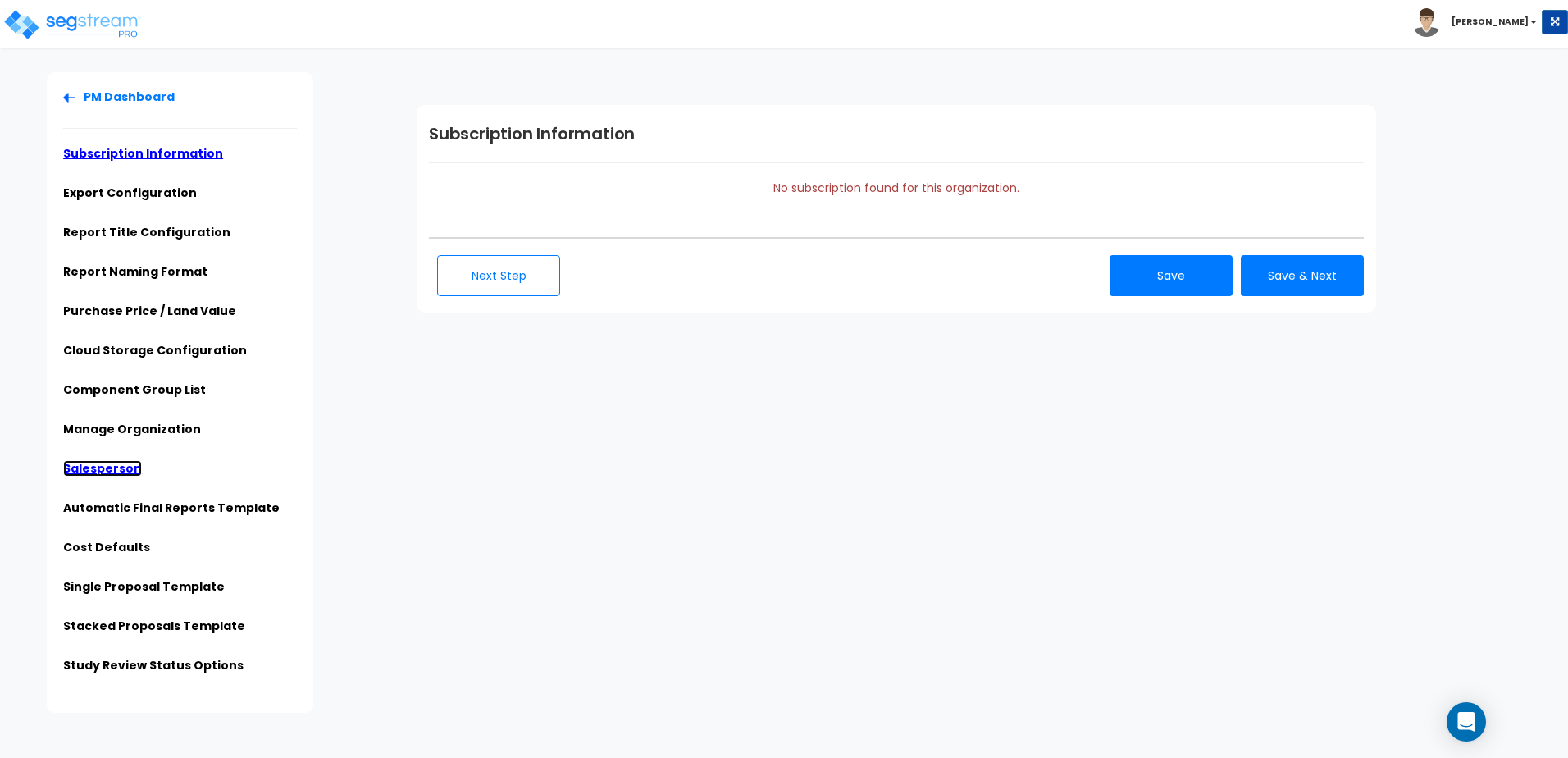
click at [107, 469] on link "Salesperson" at bounding box center [103, 469] width 79 height 17
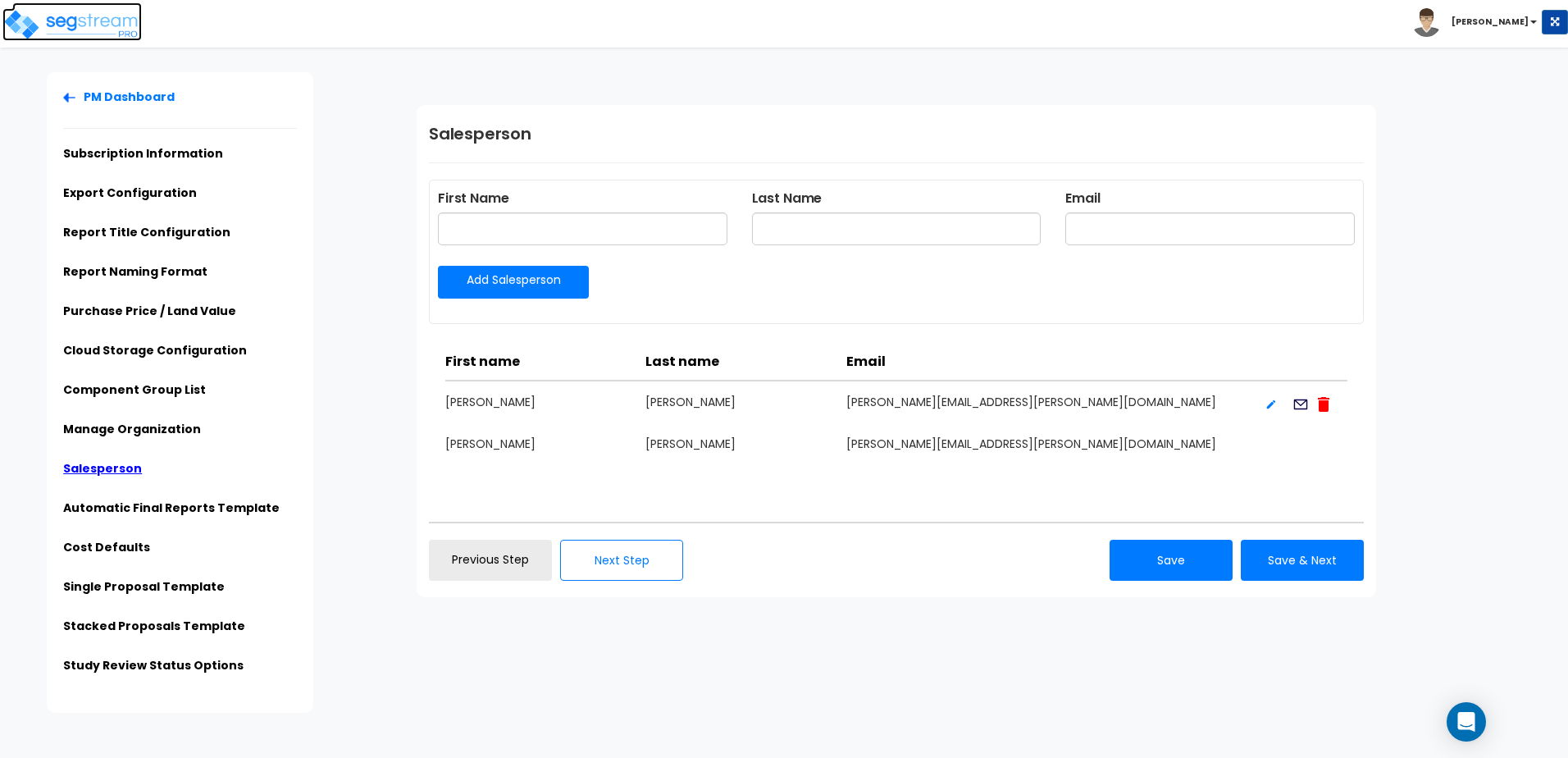
click at [74, 23] on img at bounding box center [72, 24] width 140 height 33
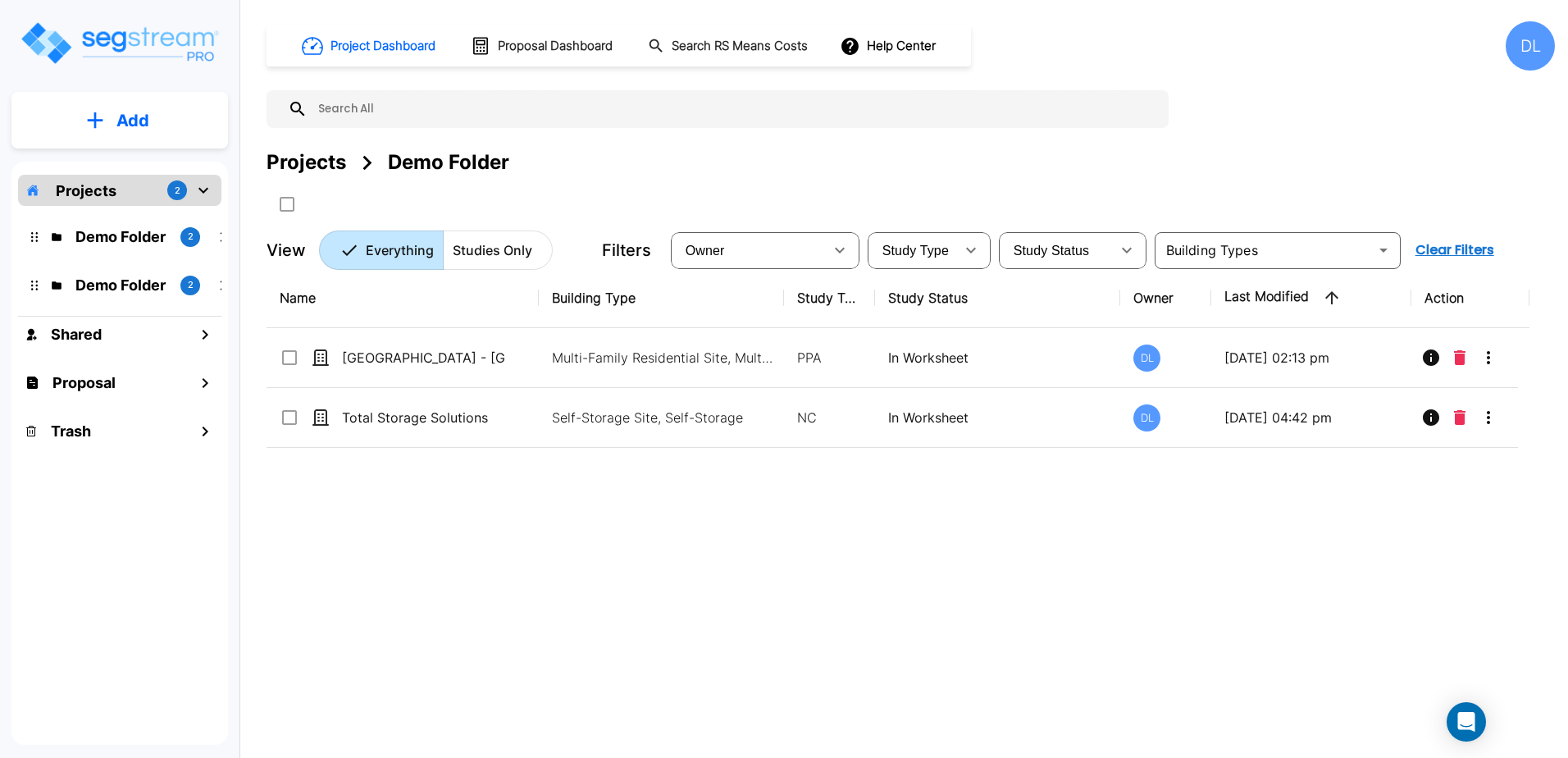
click at [132, 119] on p "Add" at bounding box center [132, 120] width 33 height 24
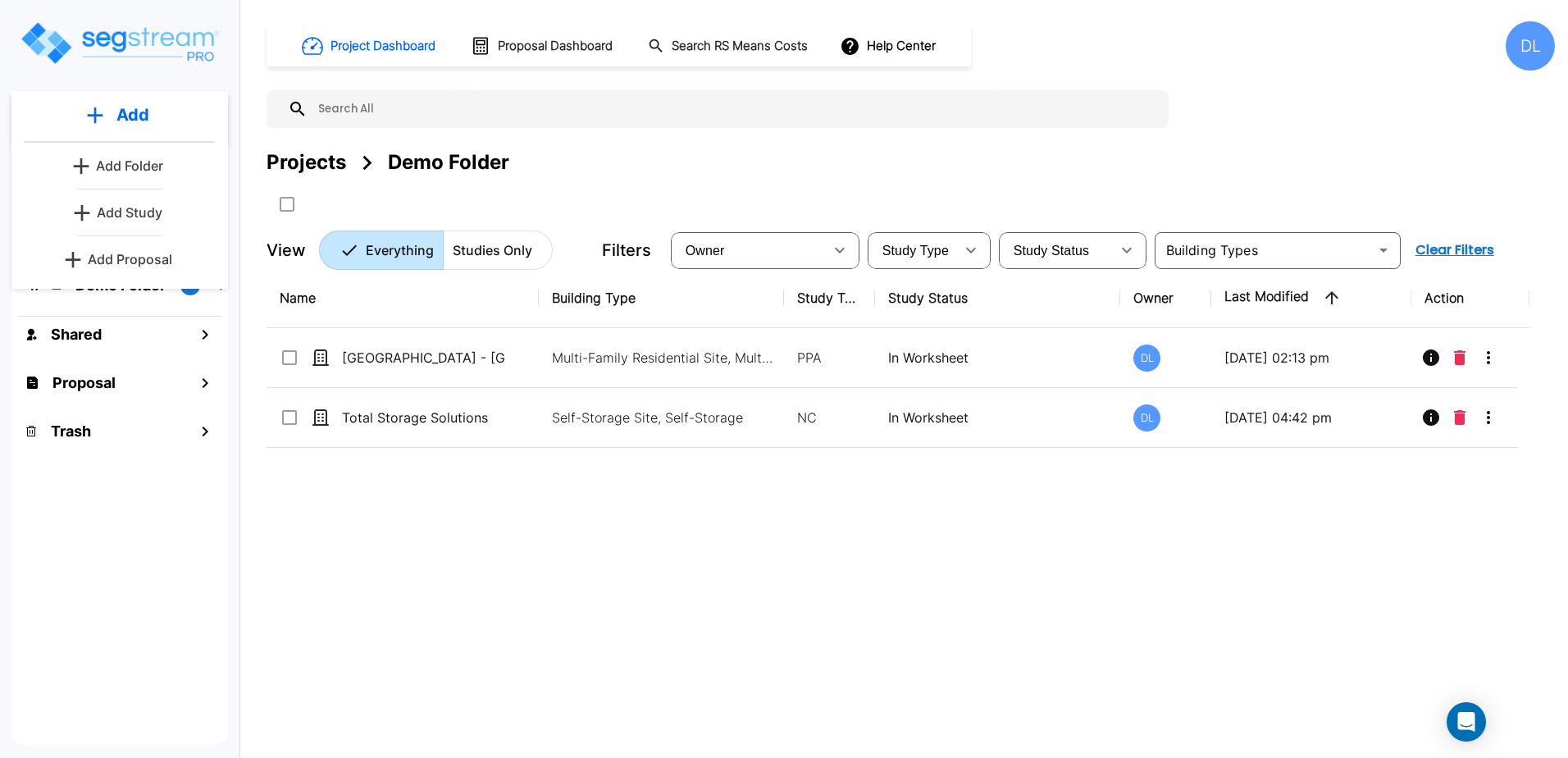
click at [140, 256] on p "Add Proposal" at bounding box center [129, 259] width 84 height 20
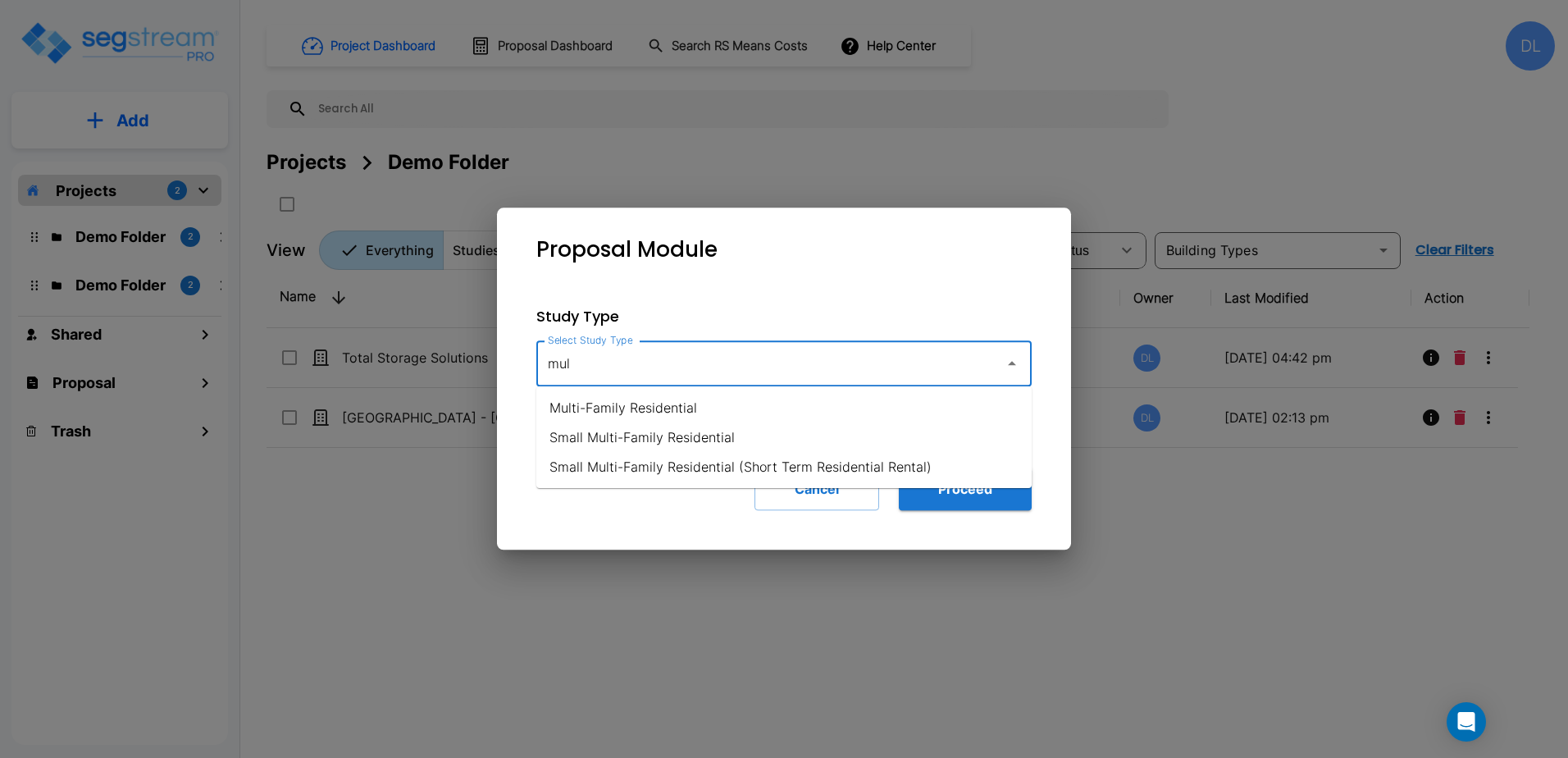
click at [615, 409] on li "Multi-Family Residential" at bounding box center [784, 407] width 495 height 29
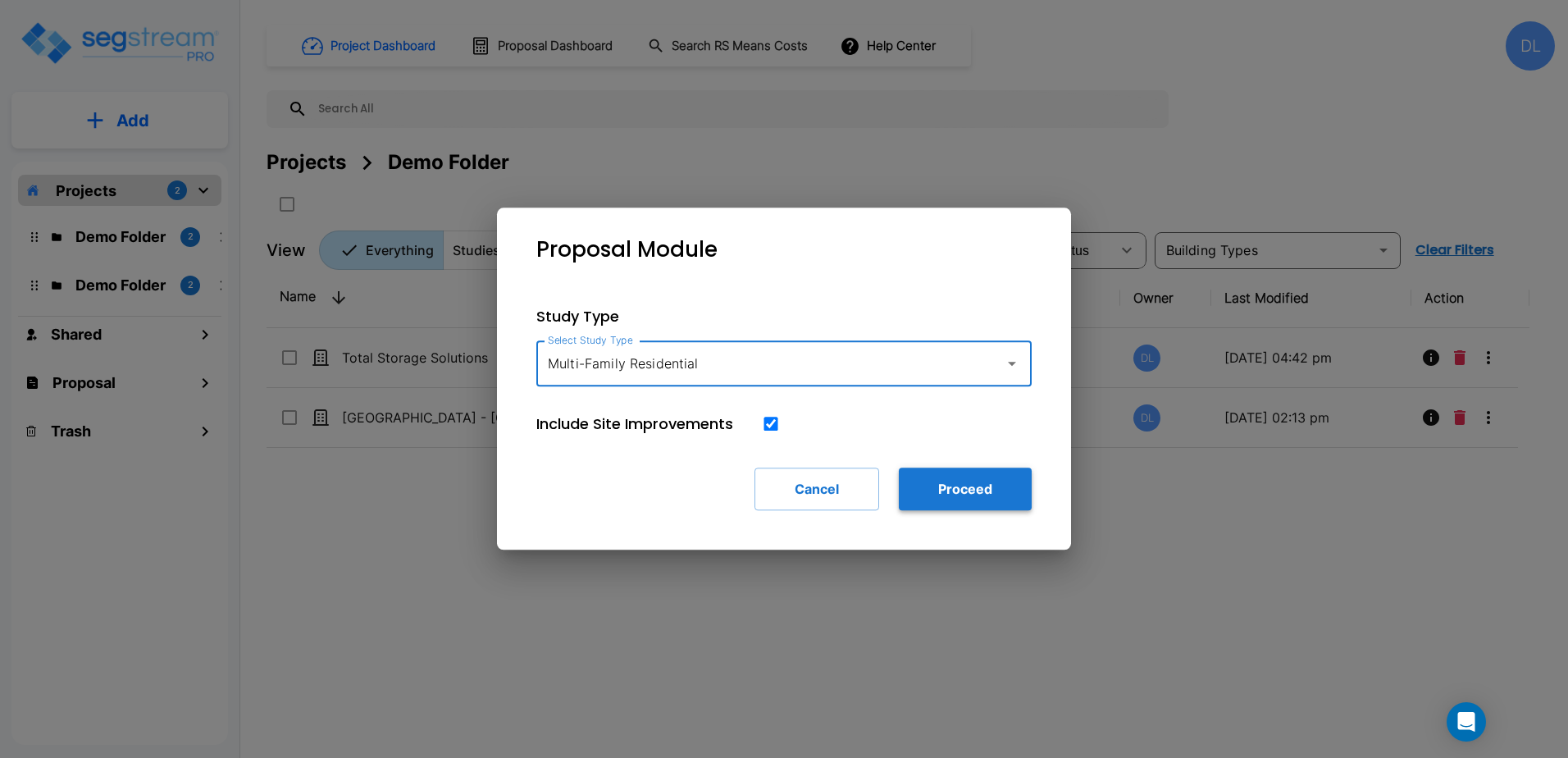
type input "Multi-Family Residential"
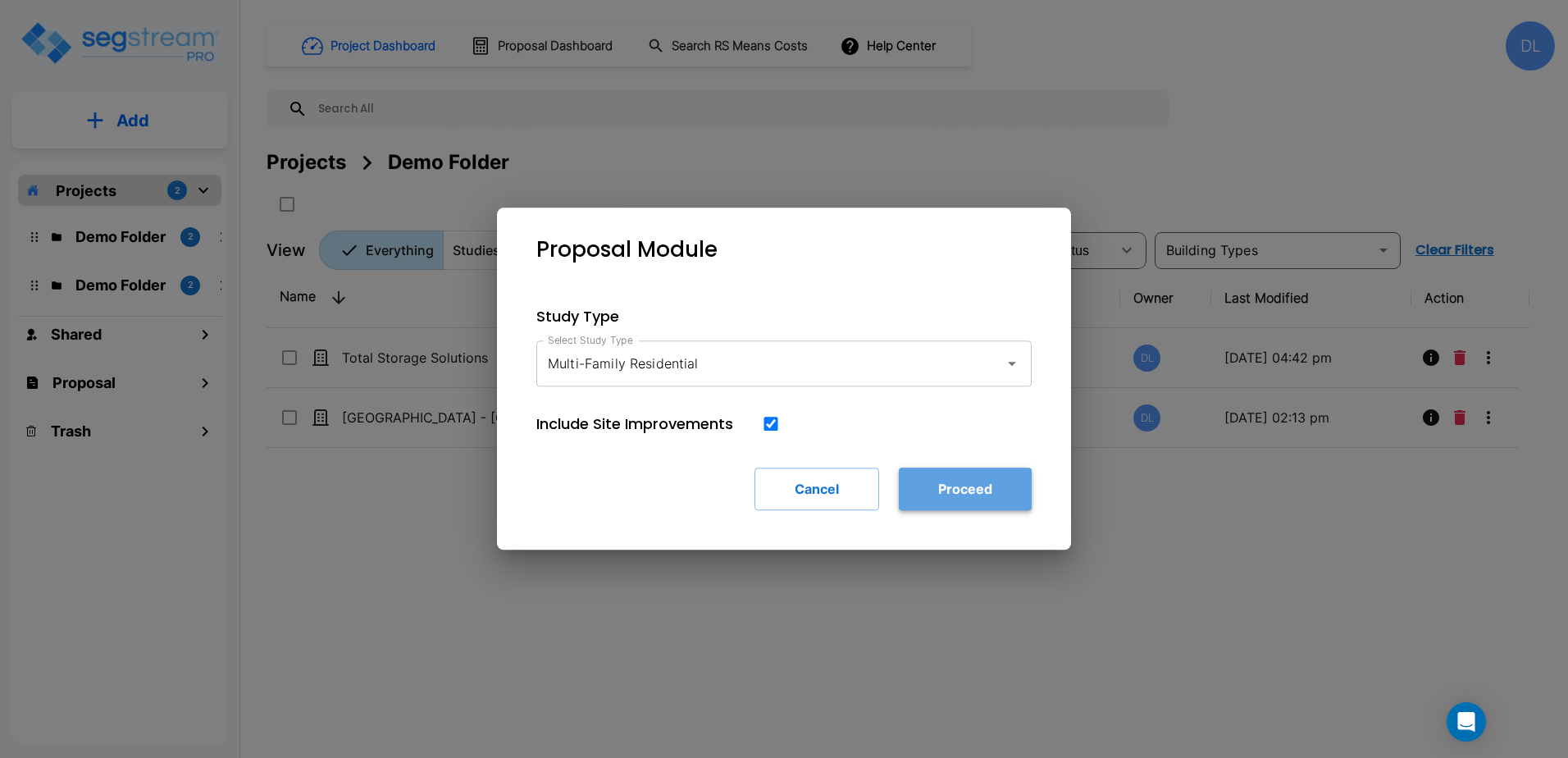
click at [966, 491] on button "Proceed" at bounding box center [965, 489] width 133 height 43
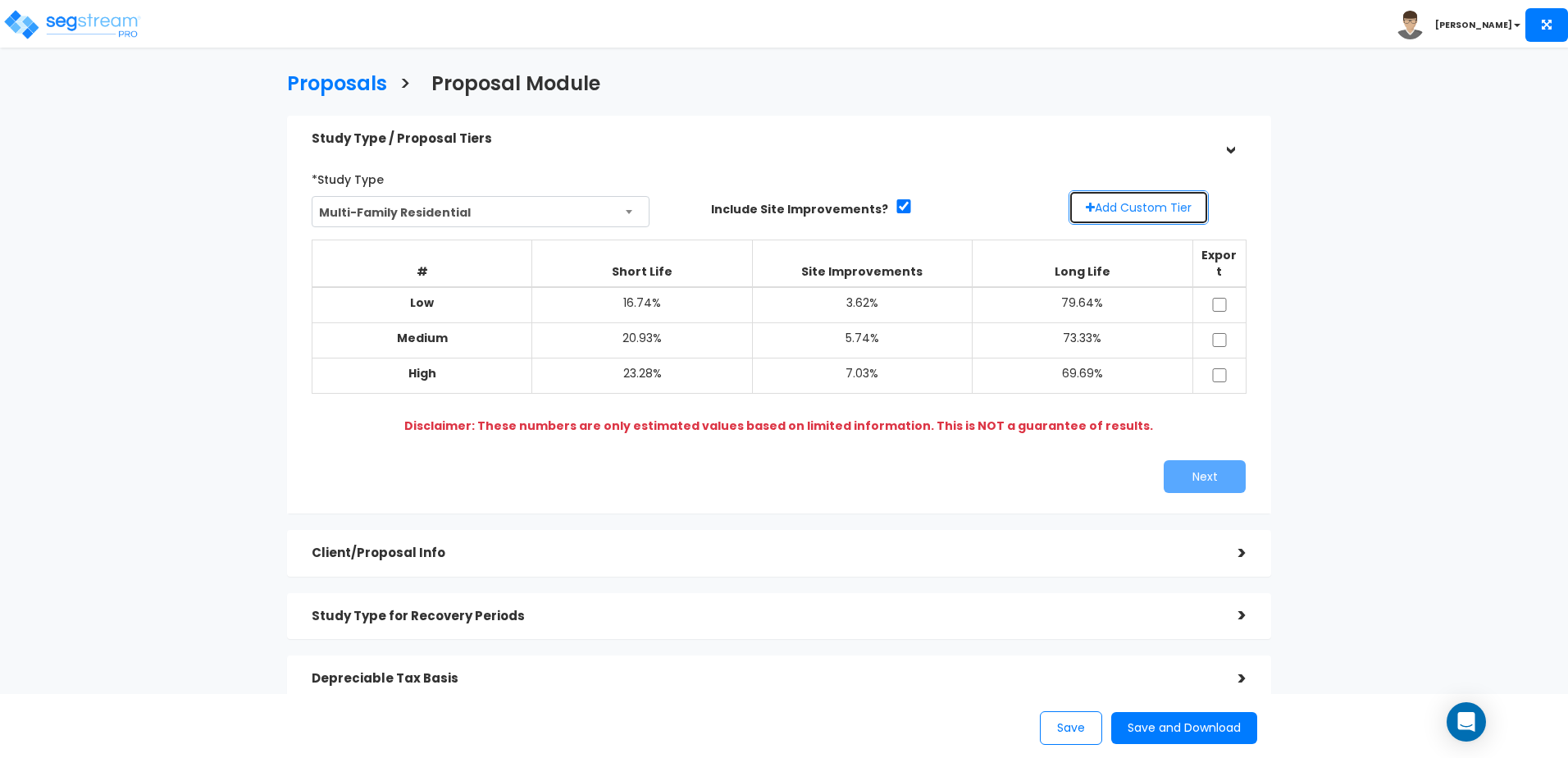
click at [1149, 212] on button "Add Custom Tier" at bounding box center [1139, 207] width 140 height 34
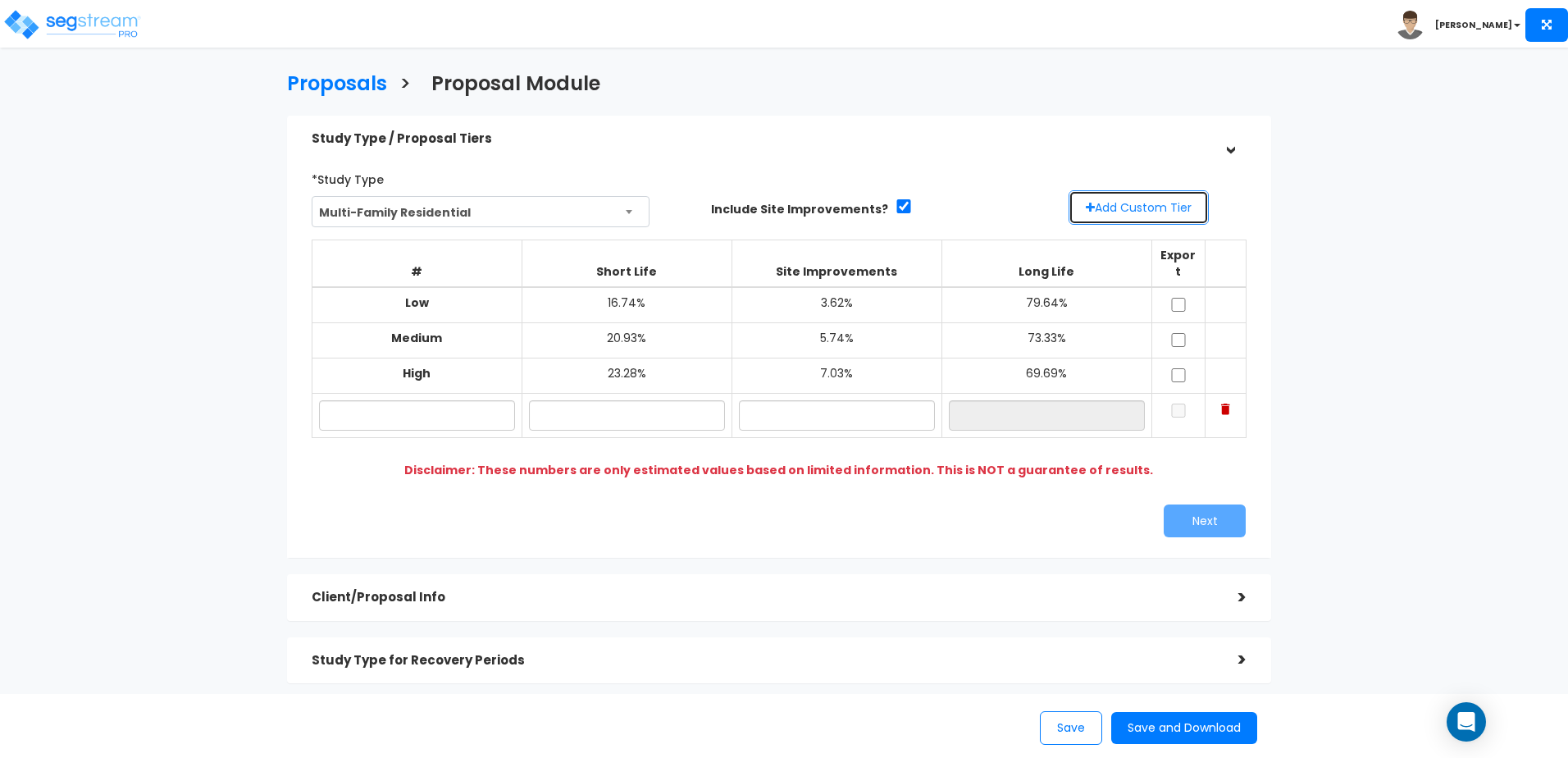
click at [1149, 212] on button "Add Custom Tier" at bounding box center [1139, 207] width 140 height 34
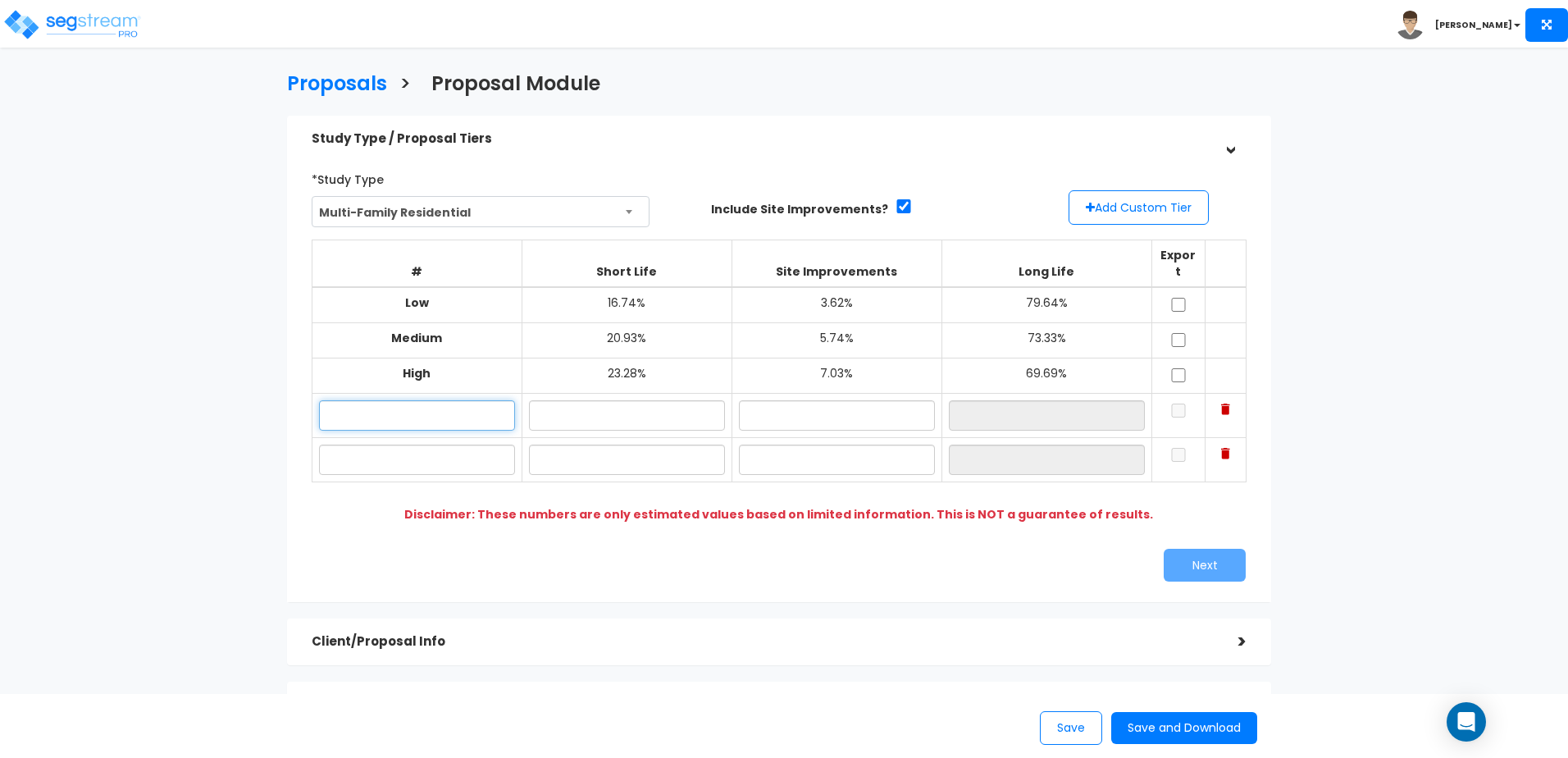
click at [409, 400] on input "text" at bounding box center [417, 415] width 196 height 30
type input "Purchase"
click at [434, 445] on input "text" at bounding box center [417, 460] width 196 height 30
type input "Renovation"
click at [481, 561] on div "Next" at bounding box center [779, 565] width 960 height 33
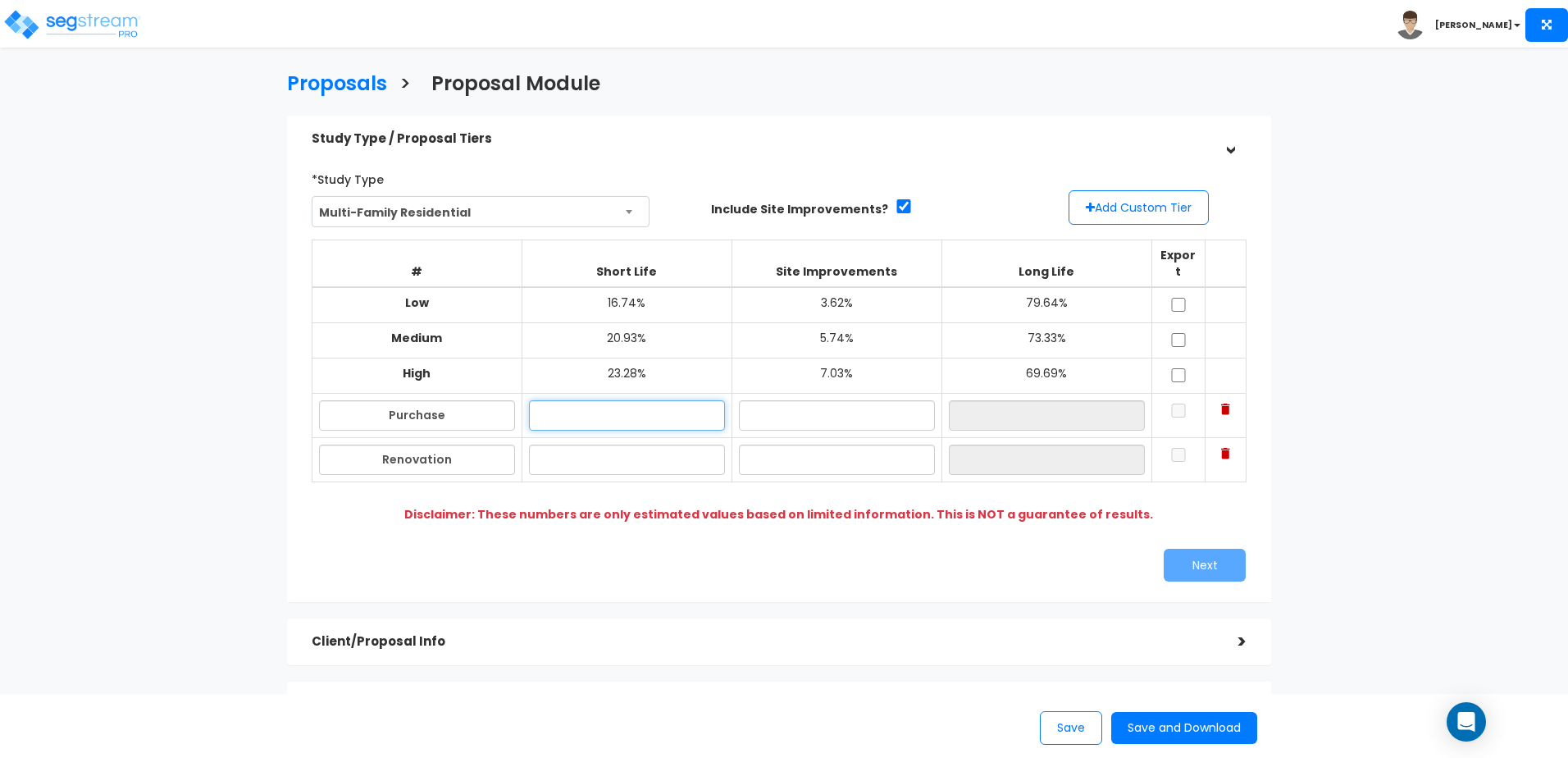
click at [642, 404] on input "text" at bounding box center [627, 415] width 196 height 30
type input "17.00%"
click at [809, 400] on input "text" at bounding box center [837, 415] width 196 height 30
click at [669, 447] on input "text" at bounding box center [627, 460] width 196 height 30
type input "25.00%"
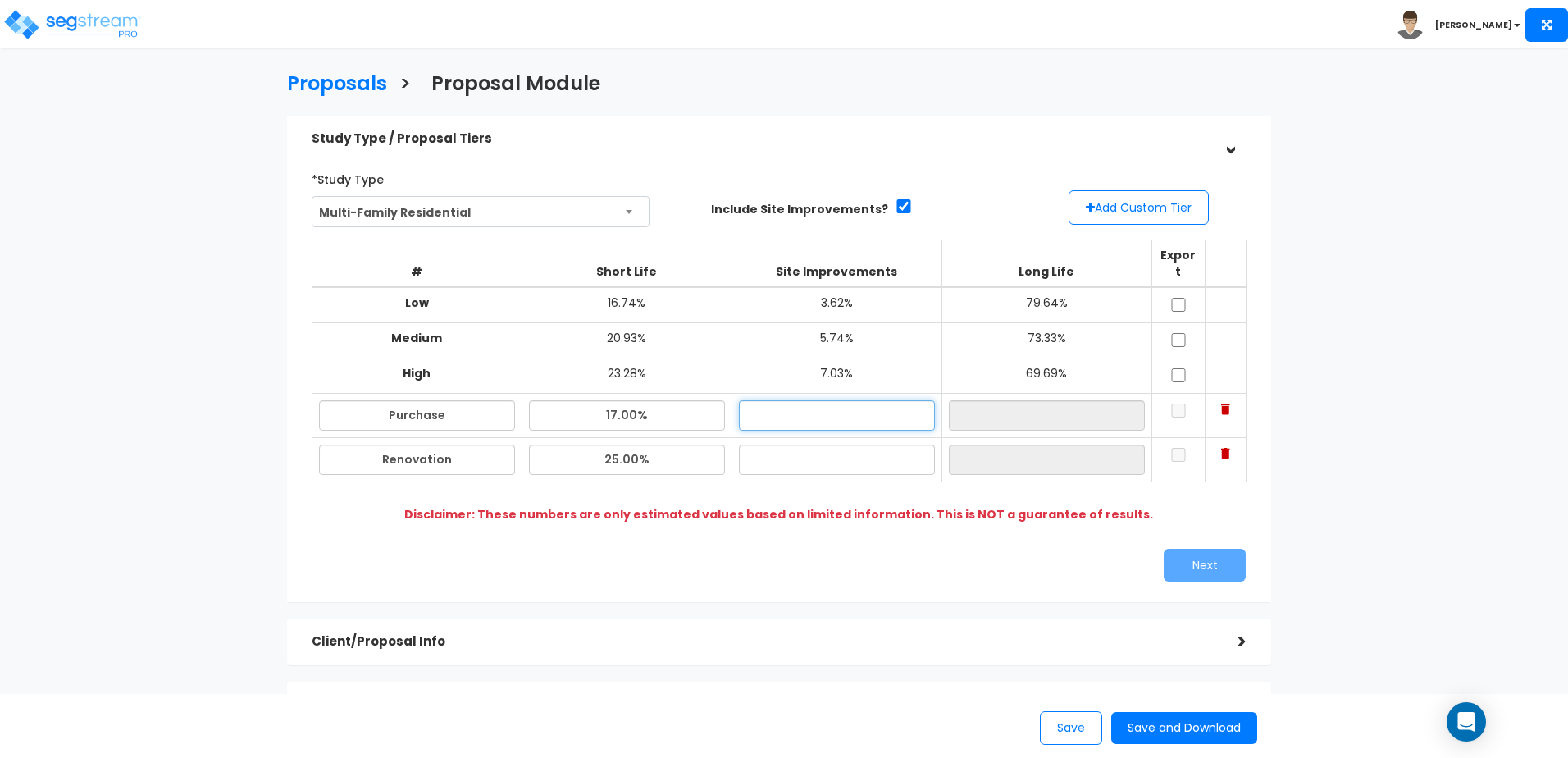
click at [846, 400] on input "text" at bounding box center [837, 415] width 196 height 30
type input "10.00%"
type input "73.00%"
click at [1036, 400] on input "73.00%" at bounding box center [1047, 415] width 196 height 30
click at [875, 445] on input "text" at bounding box center [837, 460] width 196 height 30
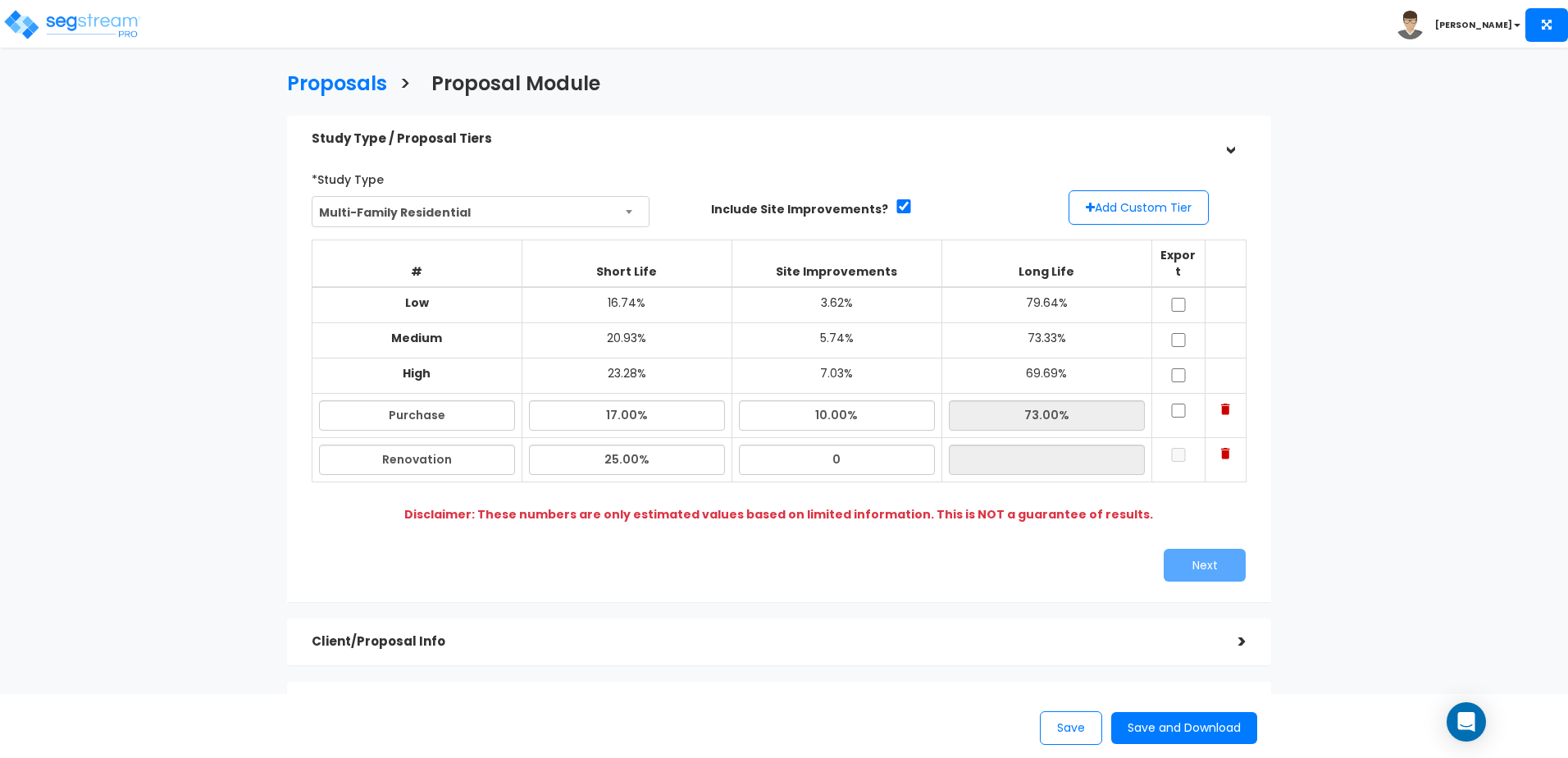
type input "0.00%"
type input "75.00%"
click at [894, 549] on div "Next" at bounding box center [1019, 565] width 480 height 33
click at [1181, 404] on input "checkbox" at bounding box center [1179, 410] width 17 height 14
checkbox input "true"
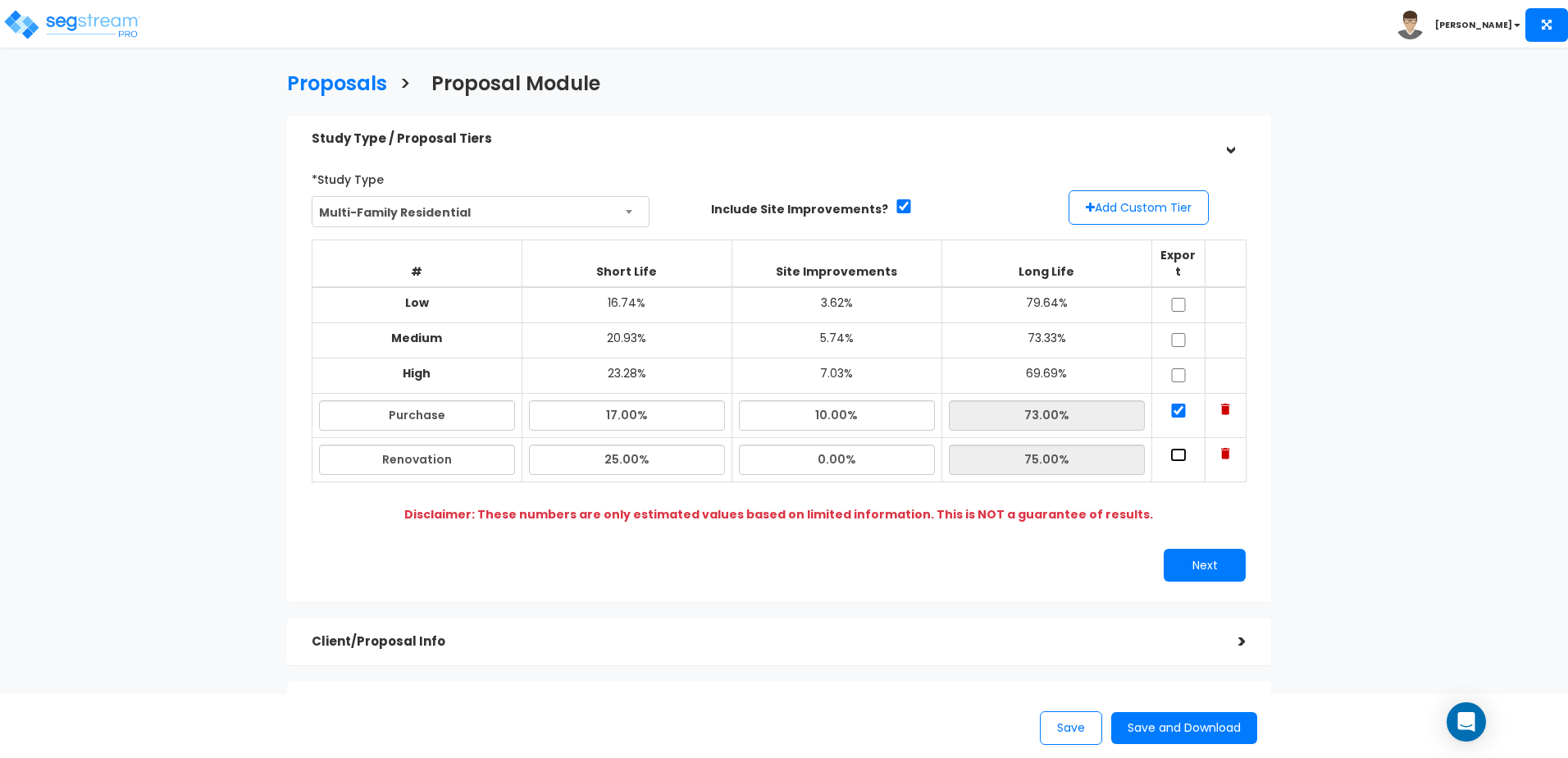
click at [1176, 448] on input "checkbox" at bounding box center [1179, 455] width 17 height 14
checkbox input "true"
click at [1195, 554] on button "Next" at bounding box center [1205, 565] width 82 height 33
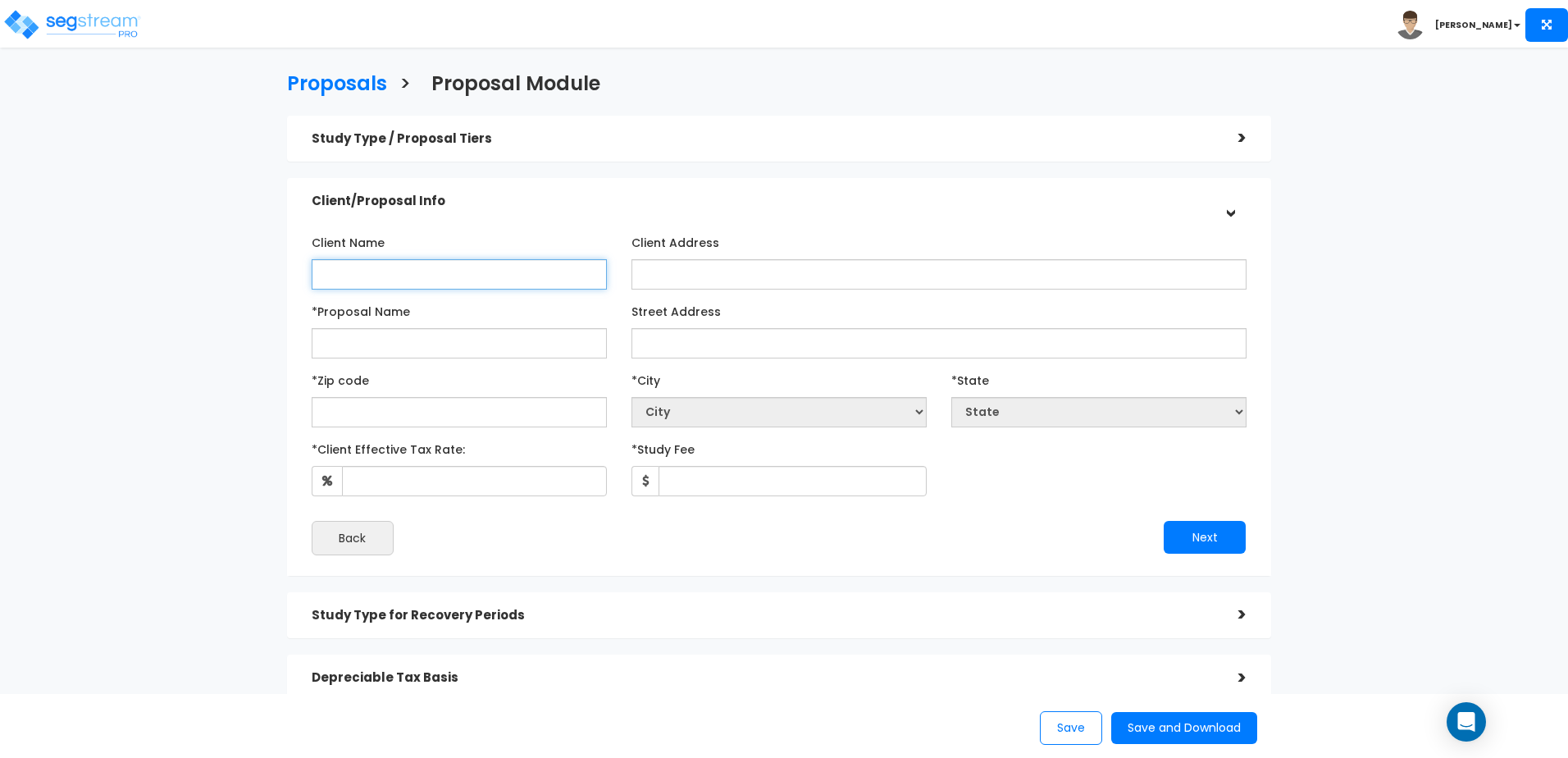
click at [478, 279] on input "Client Name" at bounding box center [459, 274] width 295 height 30
type input "S"
click at [455, 354] on input "*Proposal Name" at bounding box center [459, 343] width 295 height 30
type input "Sample"
click at [427, 411] on input "text" at bounding box center [459, 412] width 295 height 30
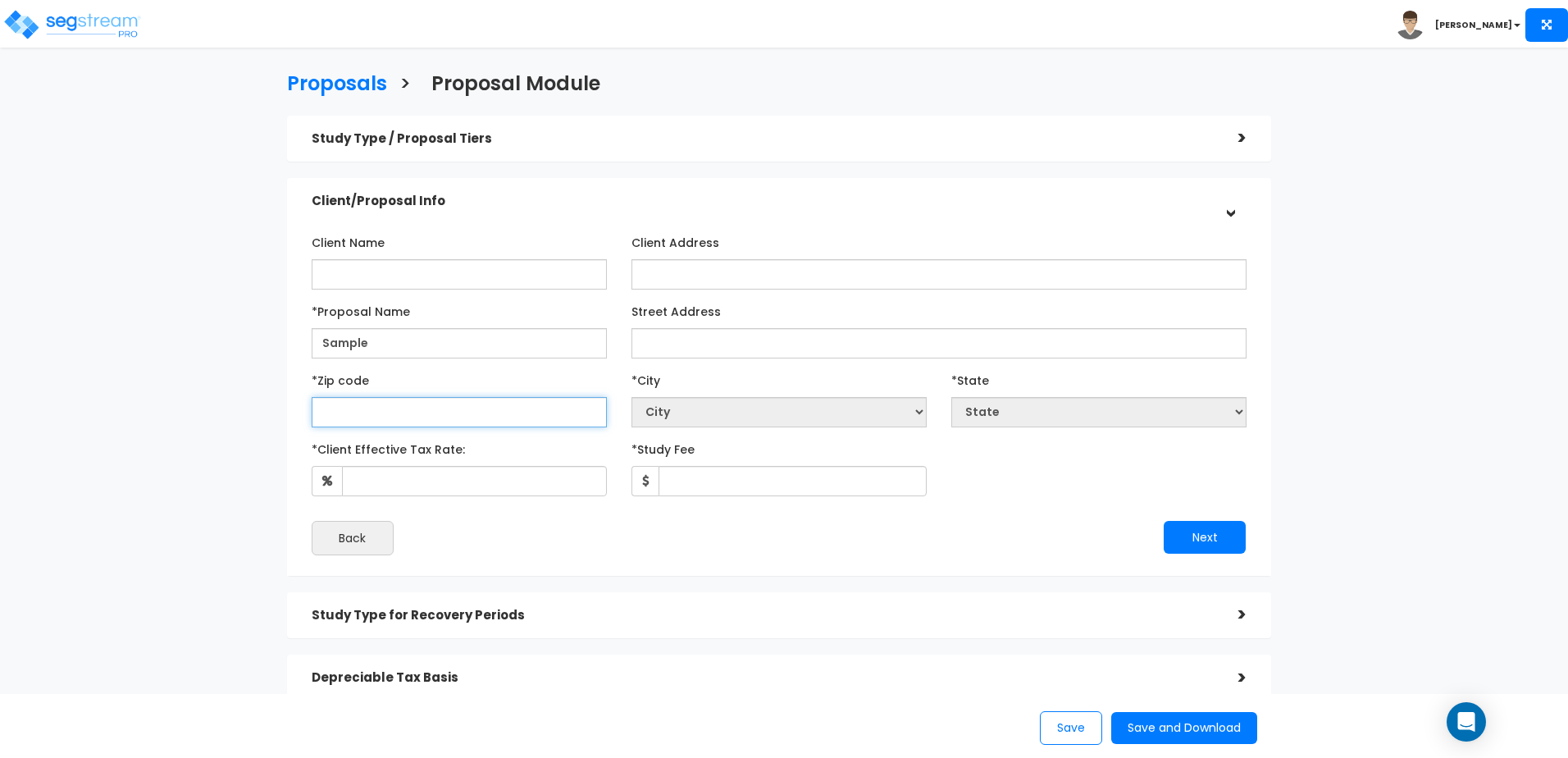
type input "3"
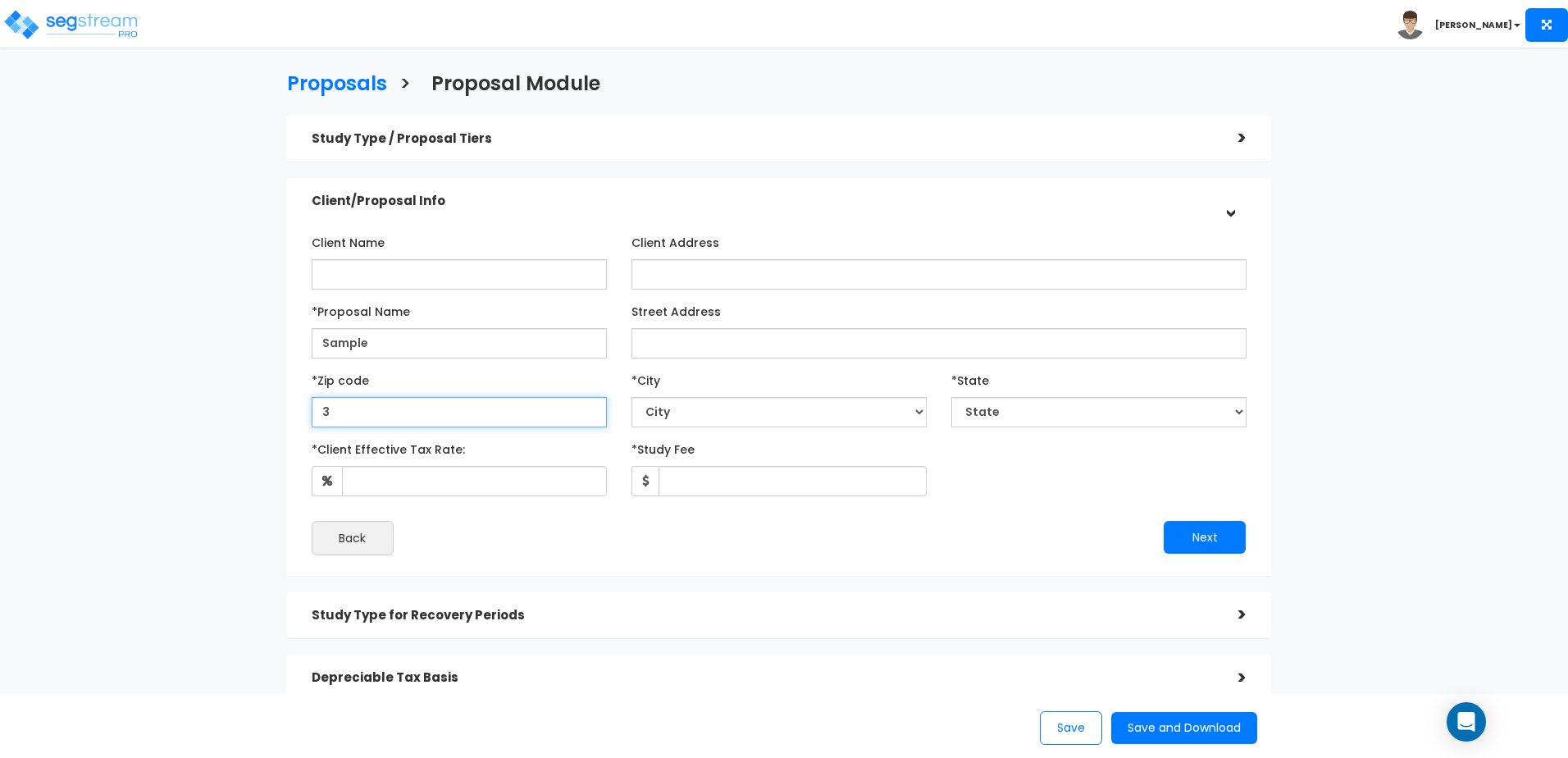
select select "GA"
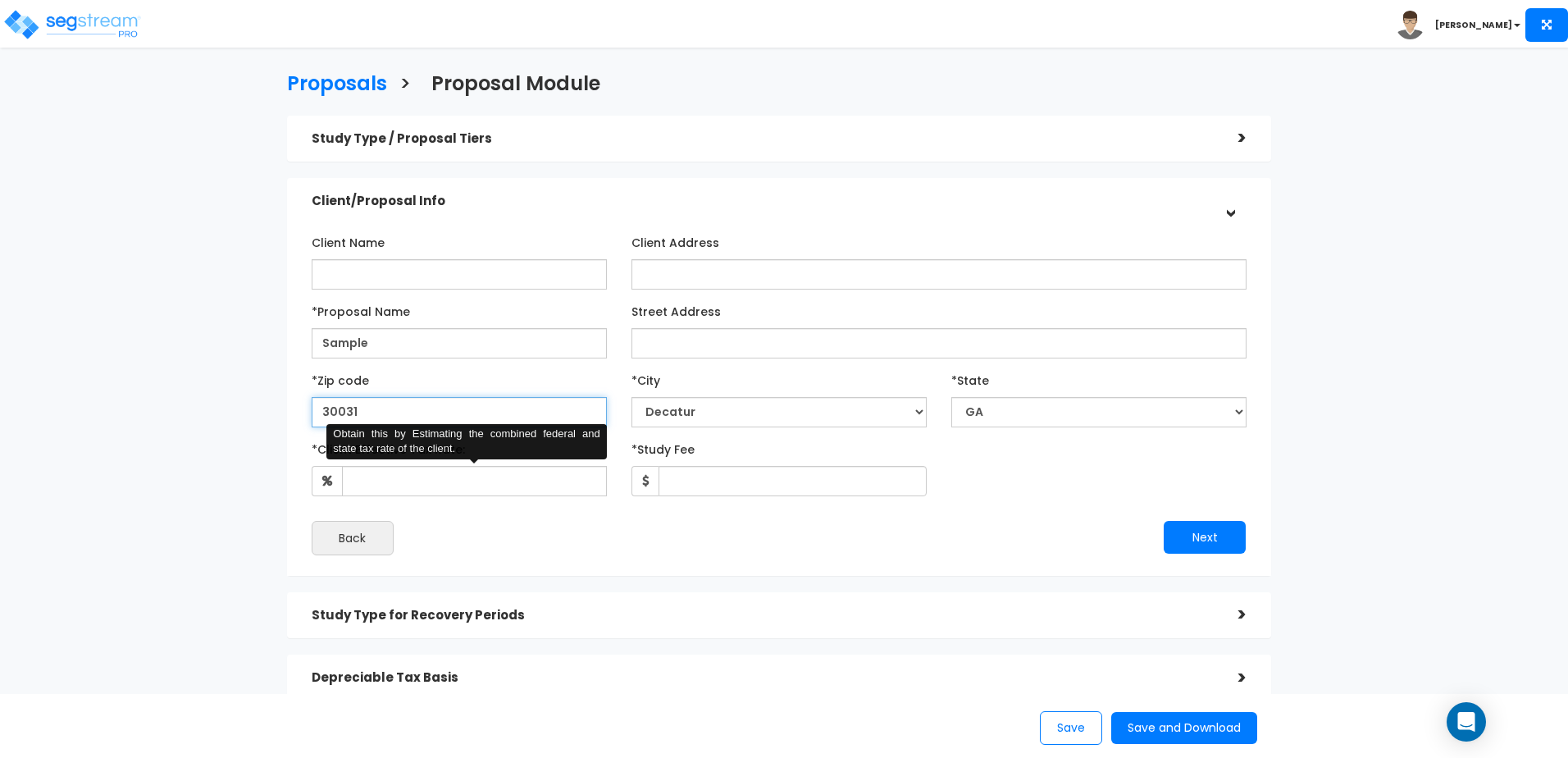
type input "30031"
click at [447, 485] on input "*Client Effective Tax Rate:" at bounding box center [474, 481] width 265 height 30
type input "37"
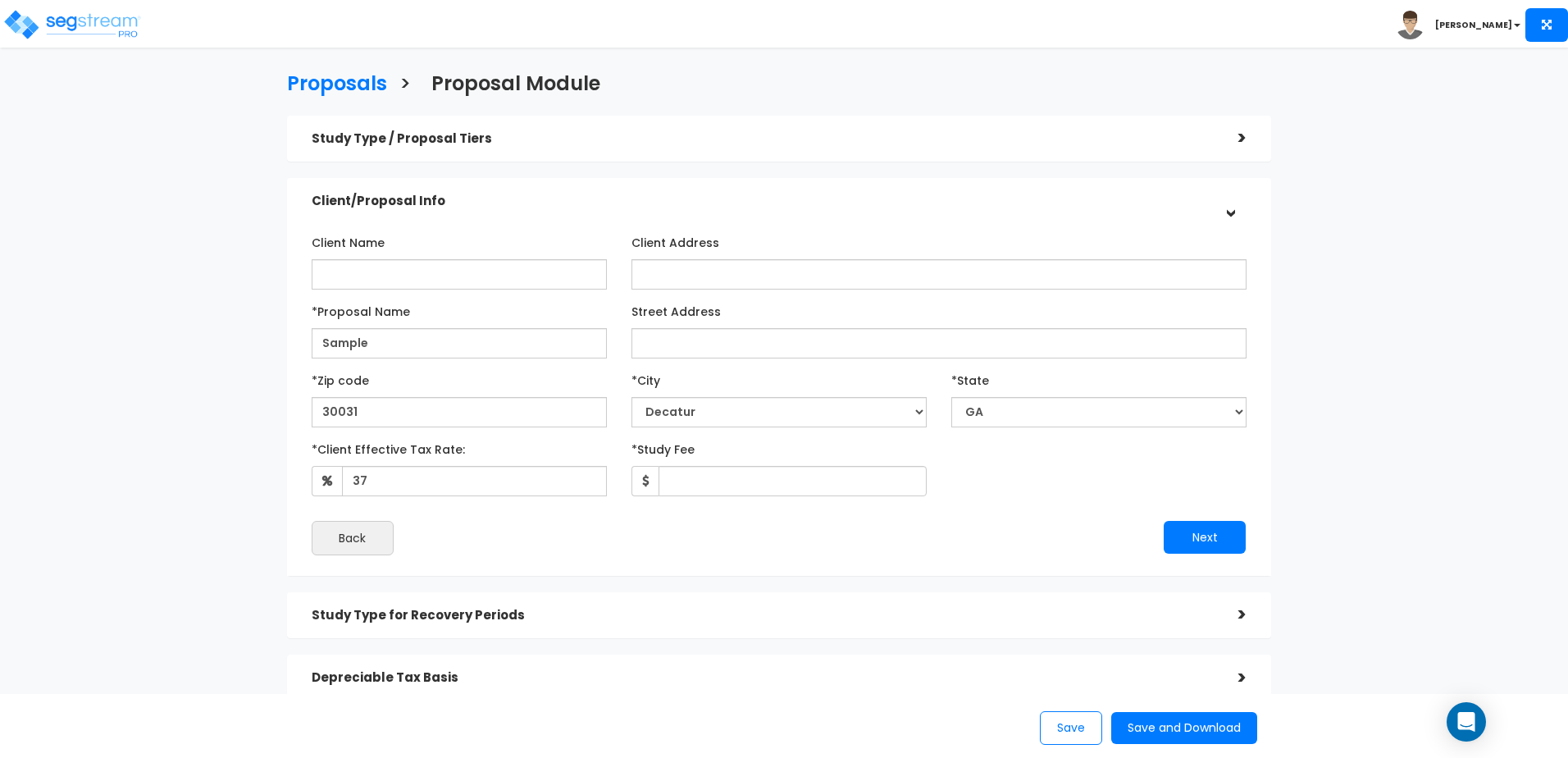
click at [526, 549] on div "Back" at bounding box center [539, 537] width 480 height 34
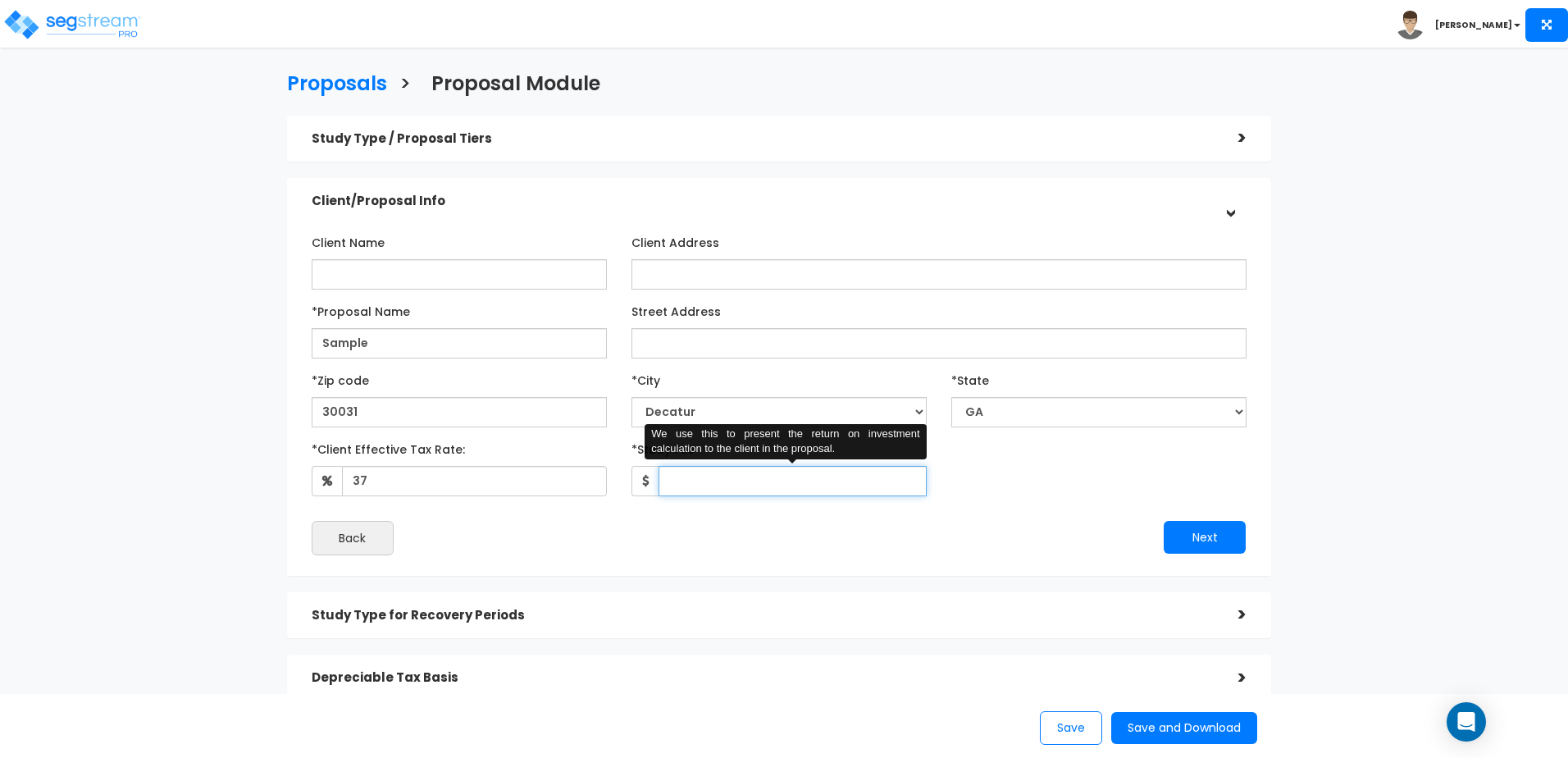
click at [703, 478] on input "*Study Fee" at bounding box center [792, 481] width 268 height 30
type input "10,000"
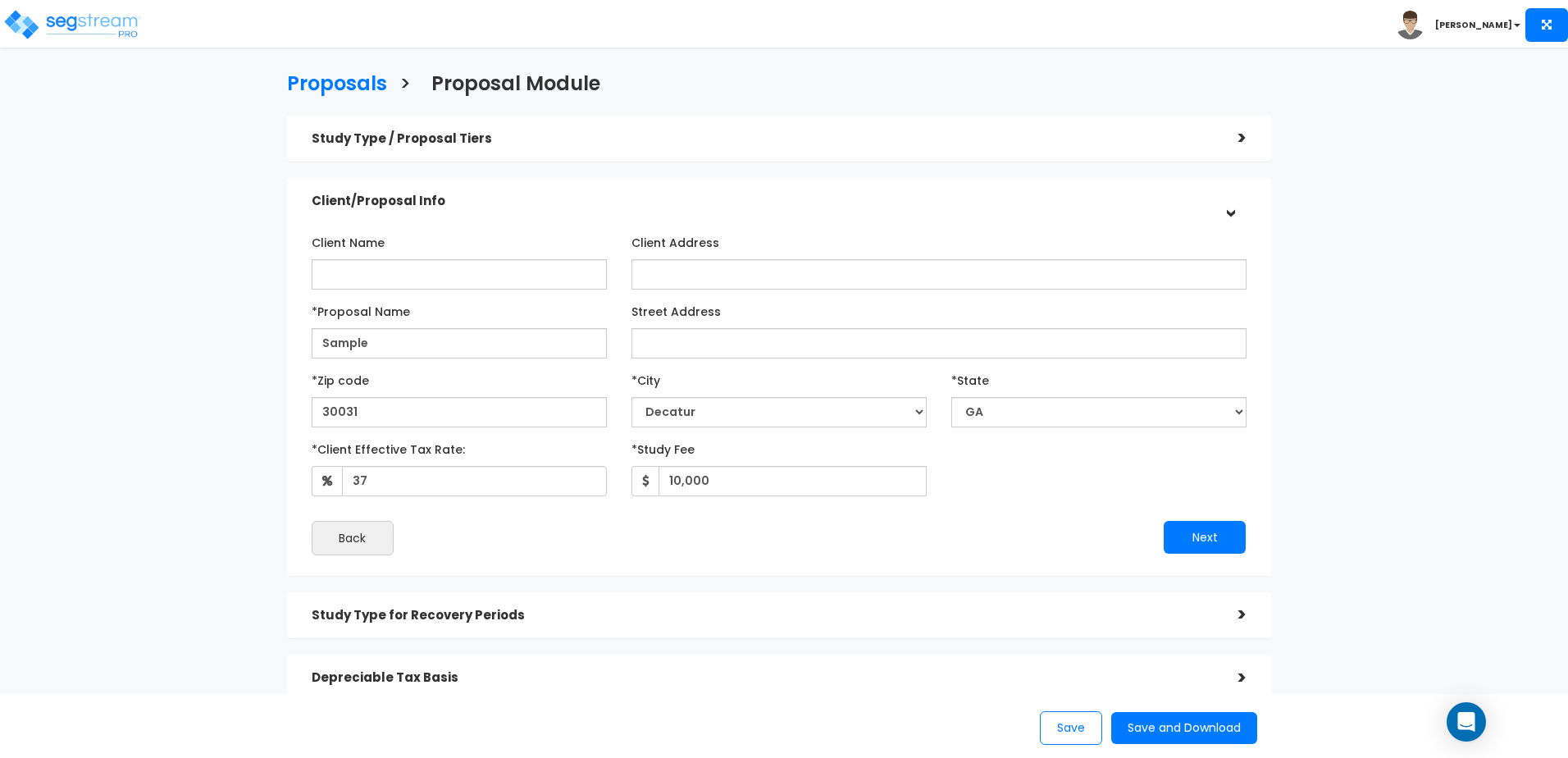
click at [926, 529] on div "Next" at bounding box center [1019, 537] width 480 height 33
click at [1219, 547] on button "Next" at bounding box center [1205, 537] width 82 height 33
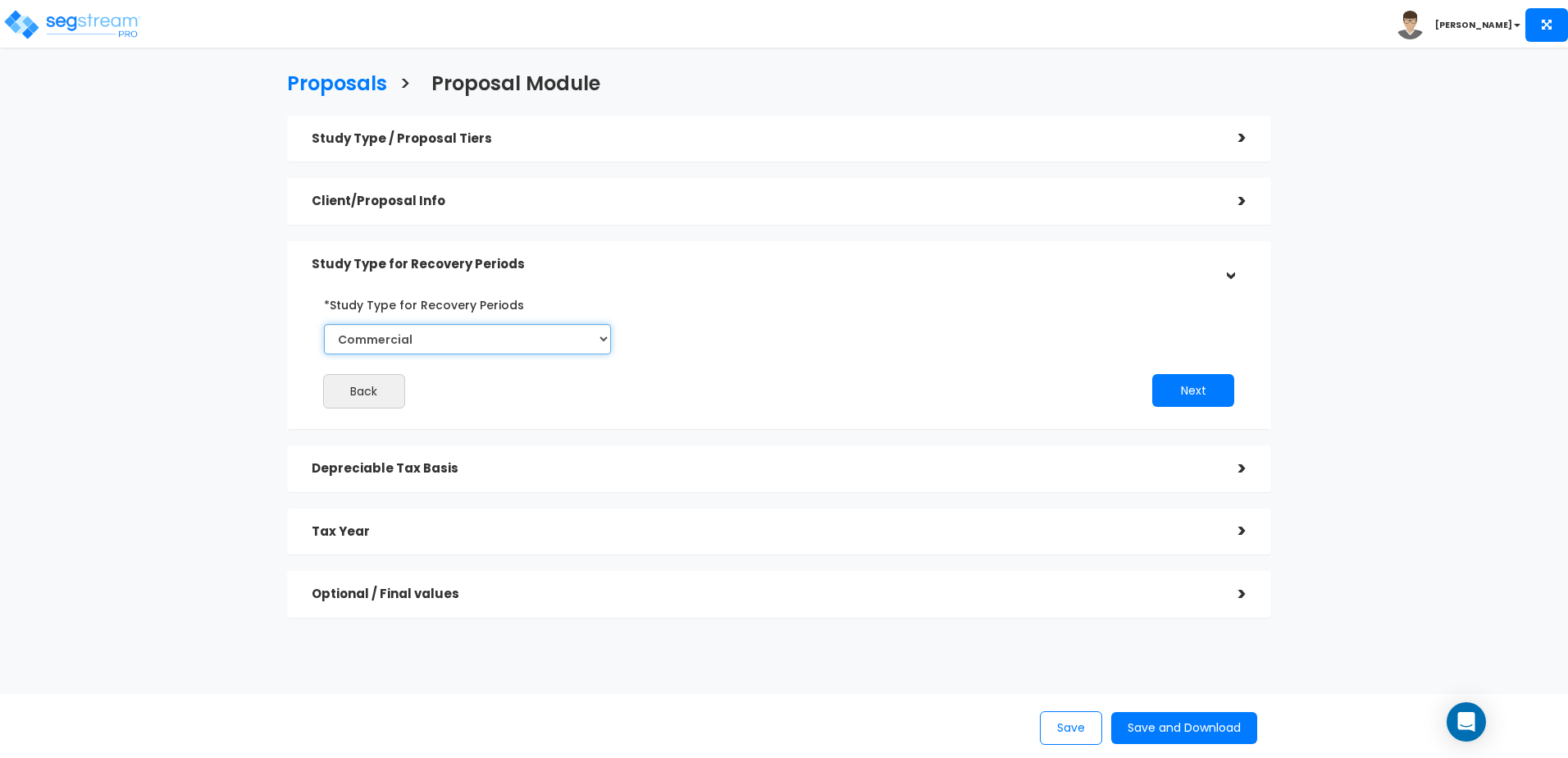
click at [609, 338] on select "Commercial Residential" at bounding box center [468, 339] width 287 height 30
select select "Residential"
click at [324, 324] on select "Commercial Residential" at bounding box center [468, 339] width 287 height 30
click at [1196, 391] on button "Next" at bounding box center [1193, 390] width 82 height 33
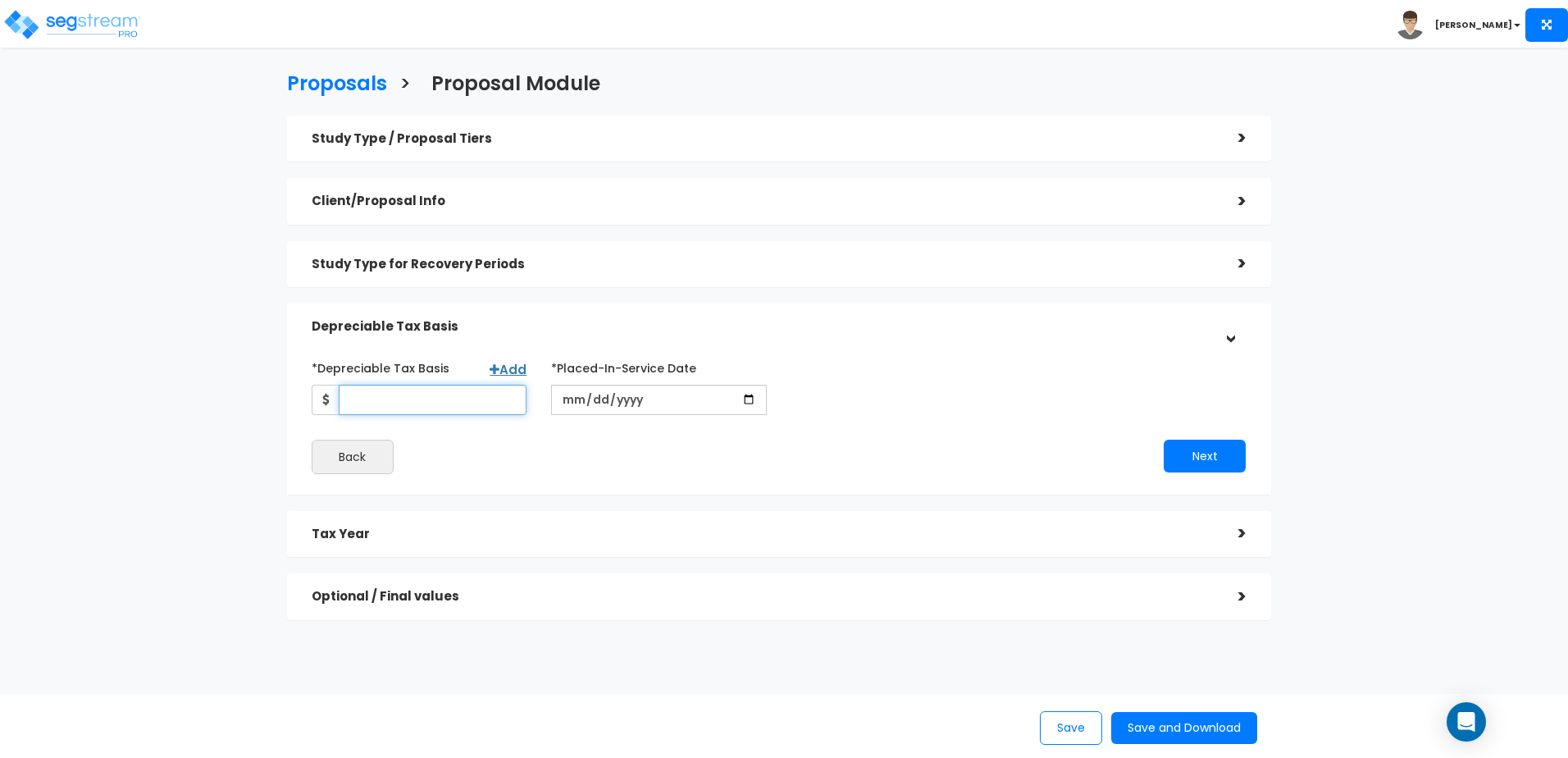
click at [410, 398] on input "*Depreciable Tax Basis" at bounding box center [433, 399] width 188 height 30
type input "10,000,000"
click at [717, 400] on input "date" at bounding box center [658, 399] width 215 height 30
click at [745, 399] on input "date" at bounding box center [658, 399] width 215 height 30
click at [746, 397] on input "2025-09-26" at bounding box center [658, 399] width 215 height 30
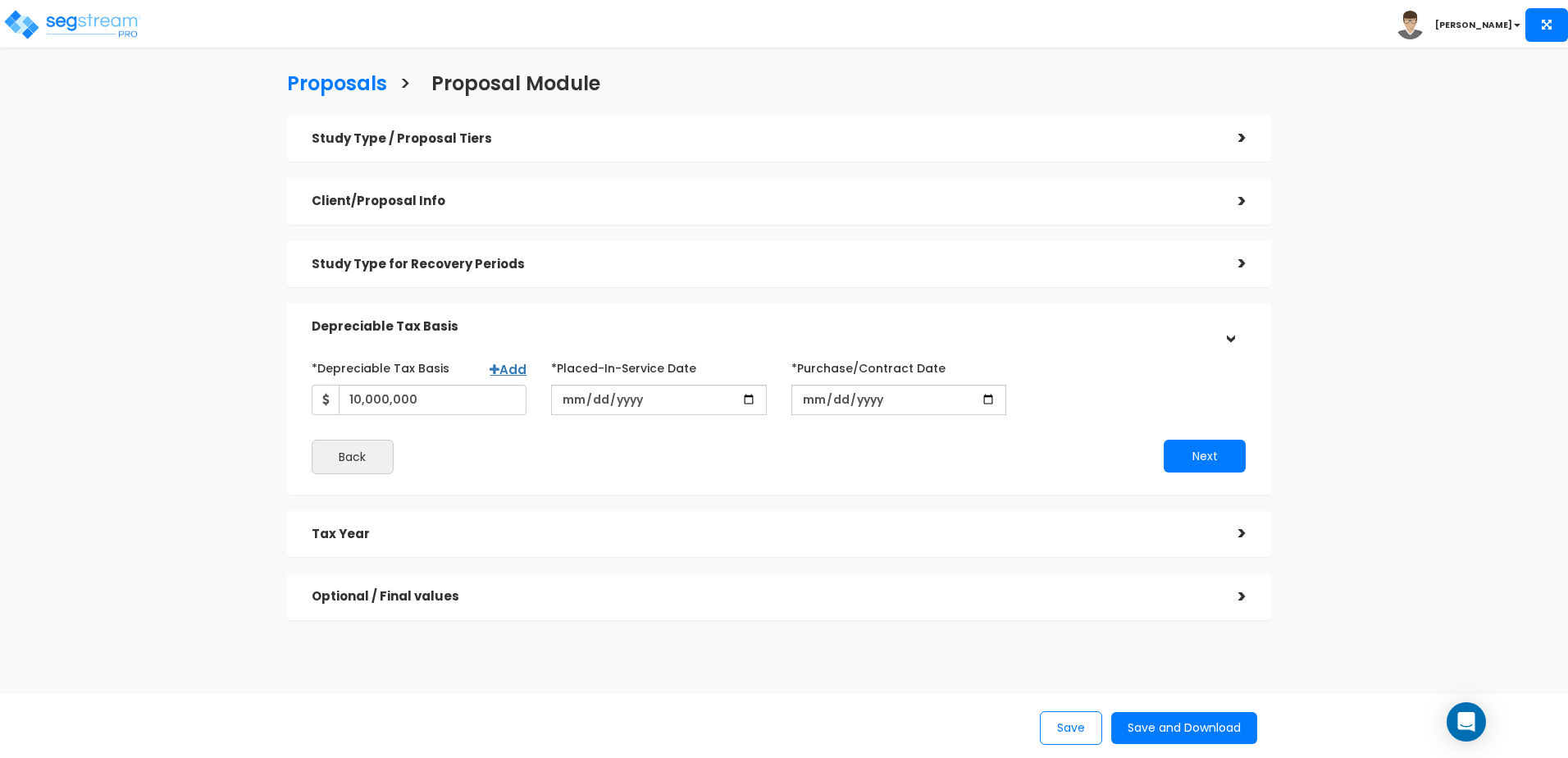
type input "2023-02-26"
click at [815, 475] on div "*Depreciable Tax Basis Add 10,000,000 *Placed-In-Service Date 2023-02-26" at bounding box center [779, 414] width 960 height 136
click at [515, 370] on link "Add" at bounding box center [508, 369] width 37 height 18
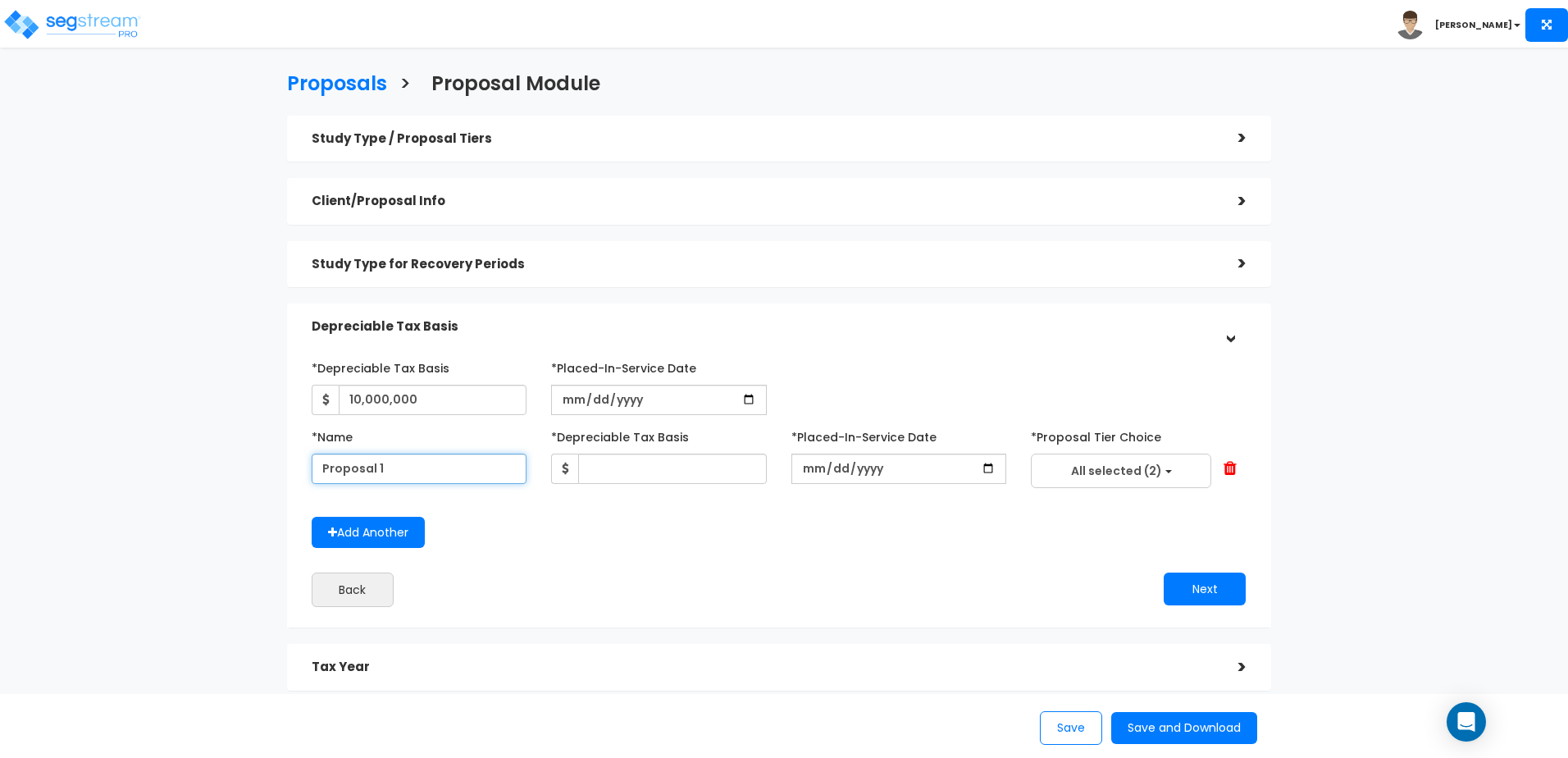
click at [431, 471] on input "Proposal 1" at bounding box center [419, 469] width 215 height 30
type input "P"
type input "Renovation 2025"
click at [644, 473] on input "text" at bounding box center [672, 469] width 188 height 30
type input "2,000,000"
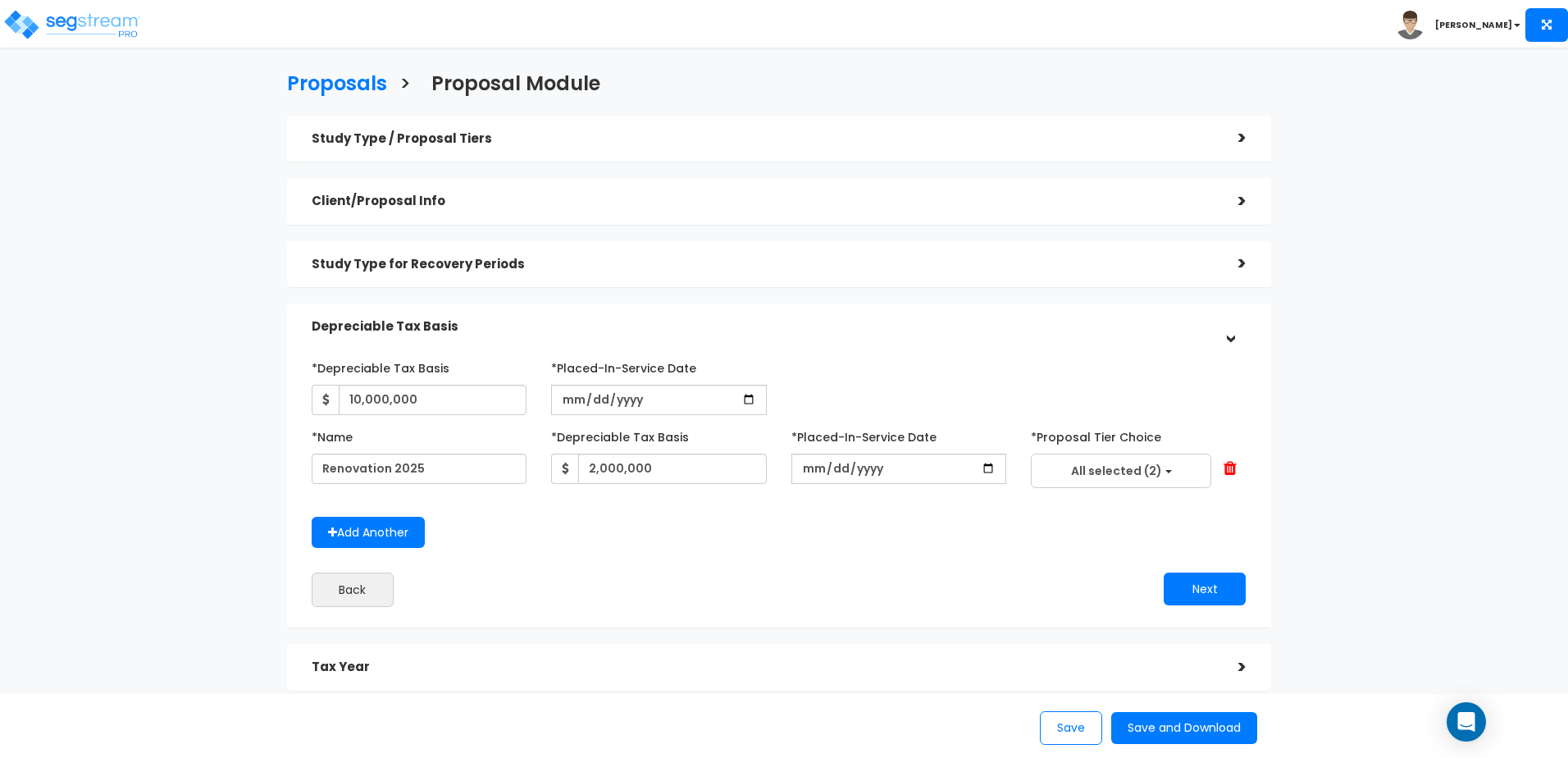
click at [748, 572] on div "Back" at bounding box center [539, 589] width 480 height 34
click at [974, 474] on input "date" at bounding box center [898, 469] width 215 height 30
click at [989, 466] on input "date" at bounding box center [898, 469] width 215 height 30
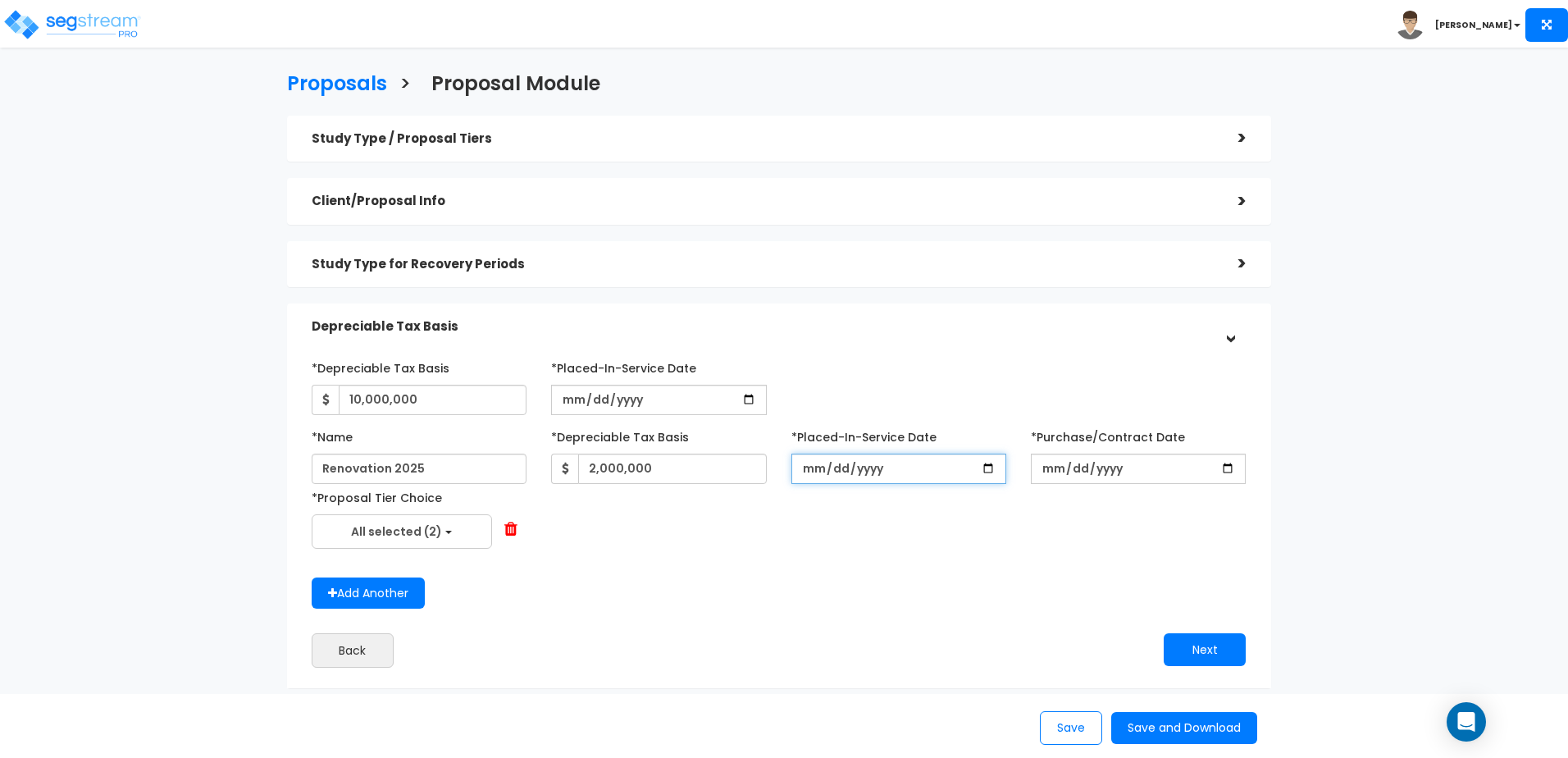
click at [987, 469] on input "2025-09-03" at bounding box center [898, 469] width 215 height 30
type input "2025-06-04"
click at [1226, 475] on input "date" at bounding box center [1138, 469] width 215 height 30
type input "2025-06-04"
click at [776, 595] on div "Add Another" at bounding box center [779, 593] width 960 height 32
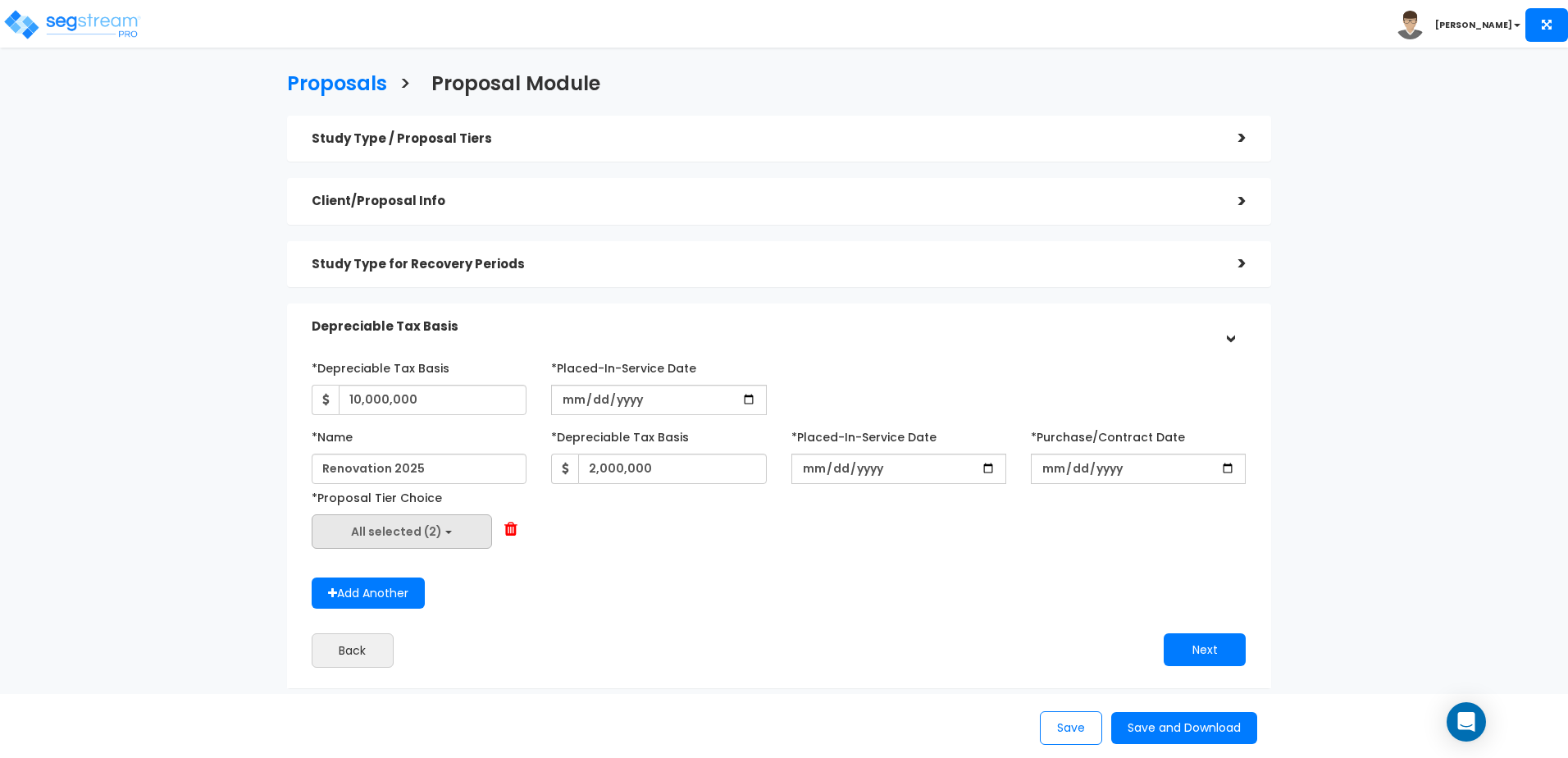
click at [447, 531] on b "button" at bounding box center [449, 532] width 7 height 3
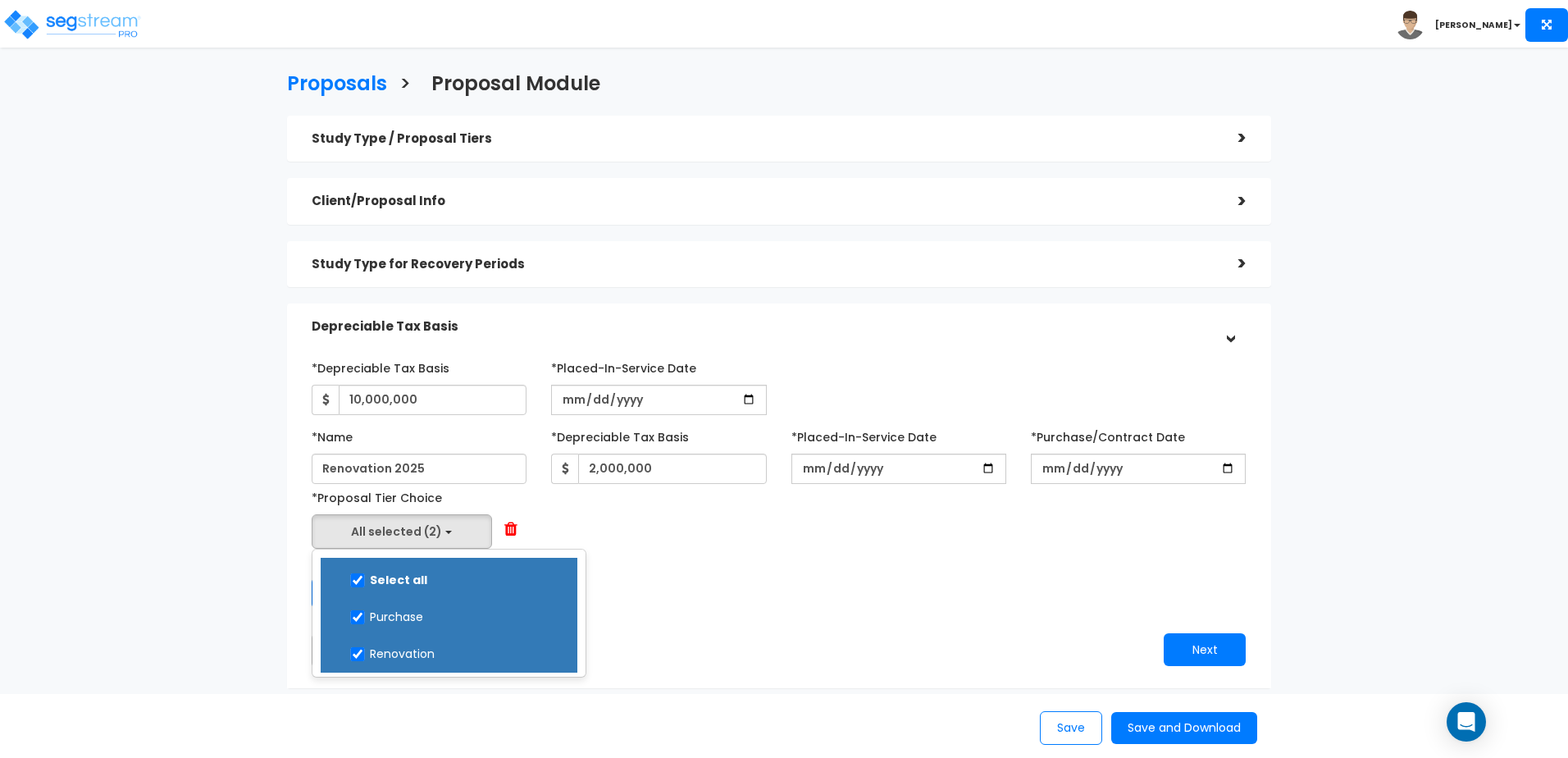
click at [401, 610] on label "Purchase" at bounding box center [449, 615] width 224 height 38
click at [366, 610] on input "Purchase" at bounding box center [358, 617] width 17 height 14
select select "Renovation"
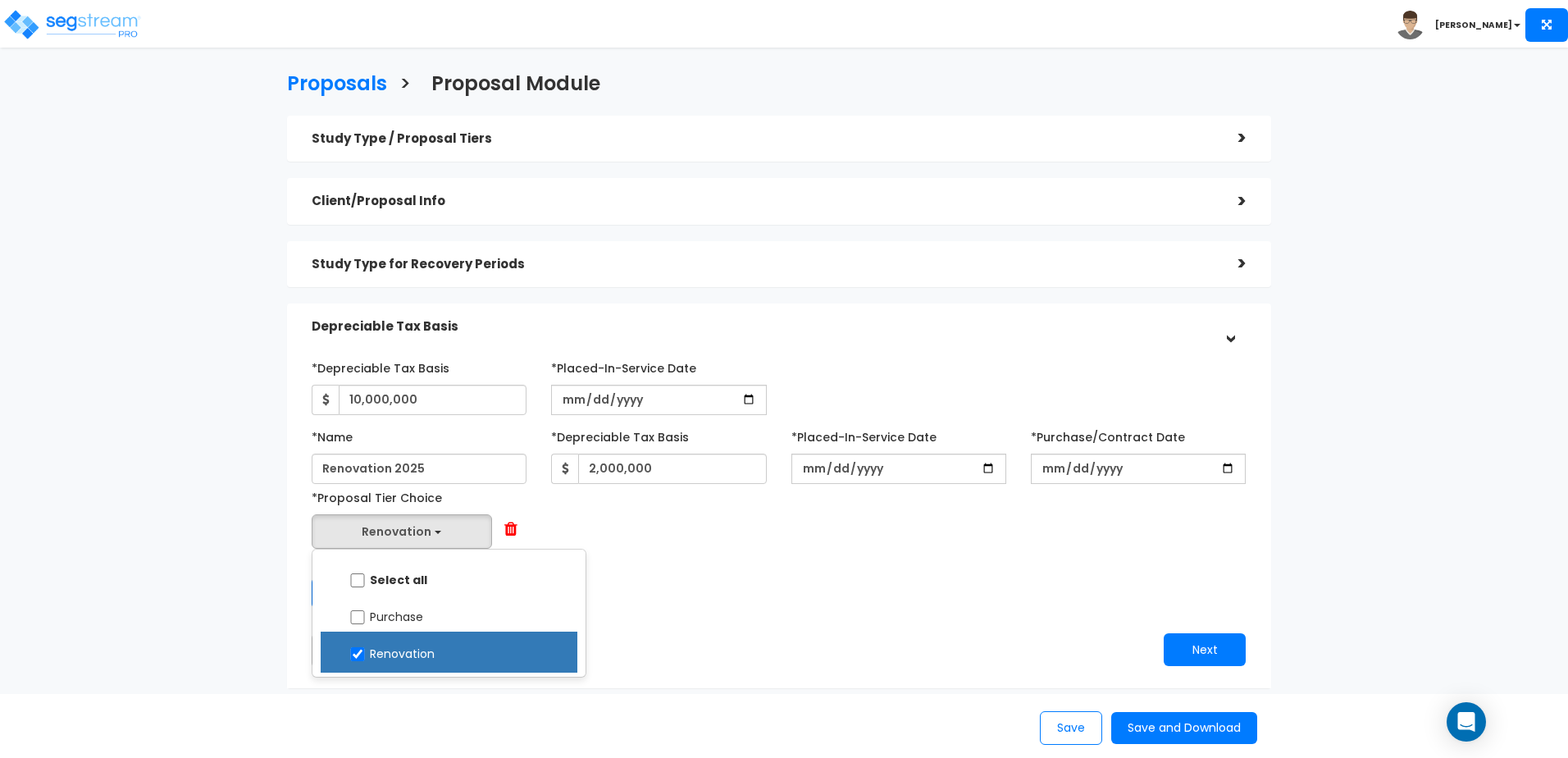
click at [667, 581] on div "Add Another" at bounding box center [779, 593] width 960 height 32
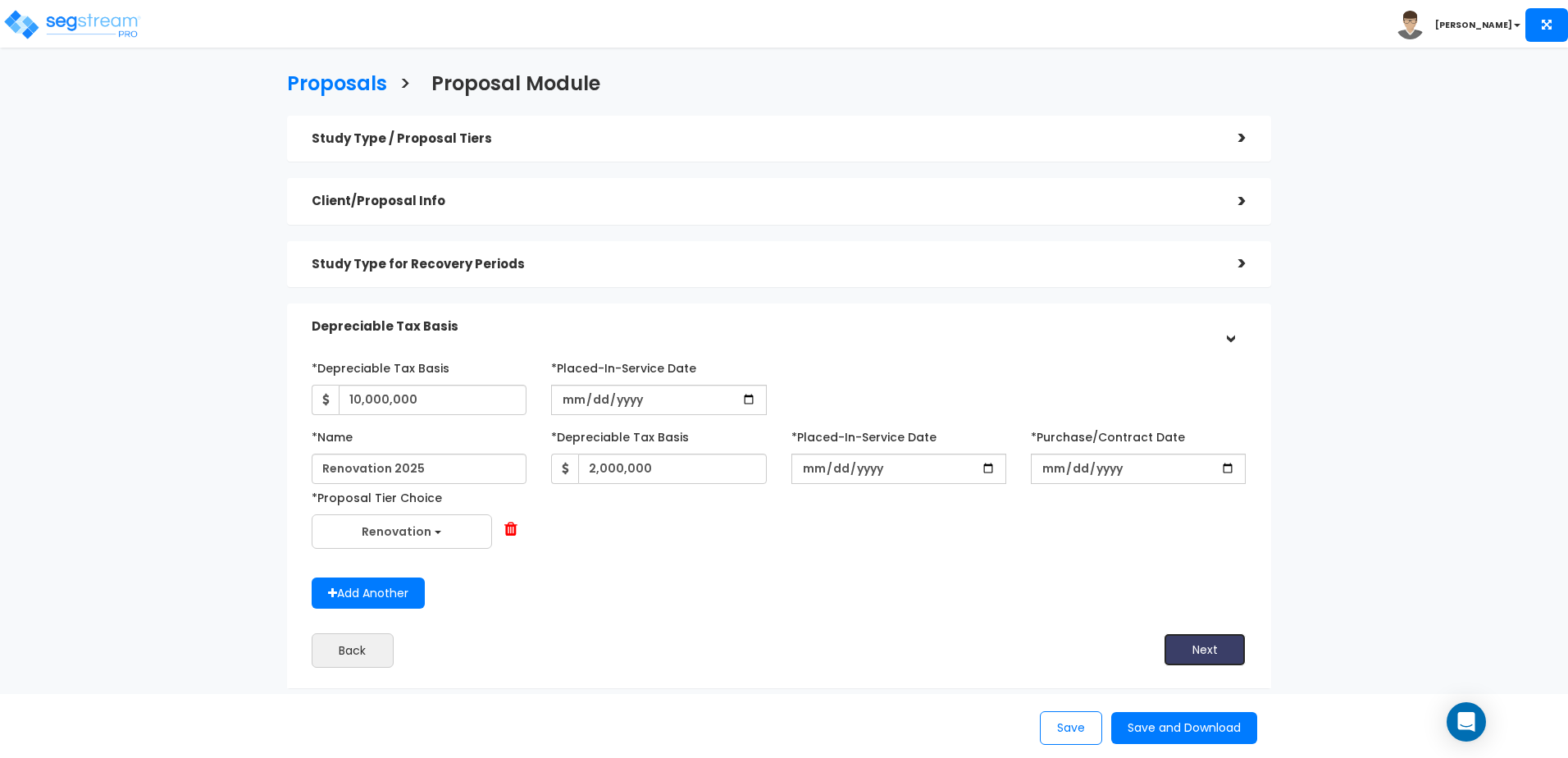
click at [1216, 654] on button "Next" at bounding box center [1205, 649] width 82 height 33
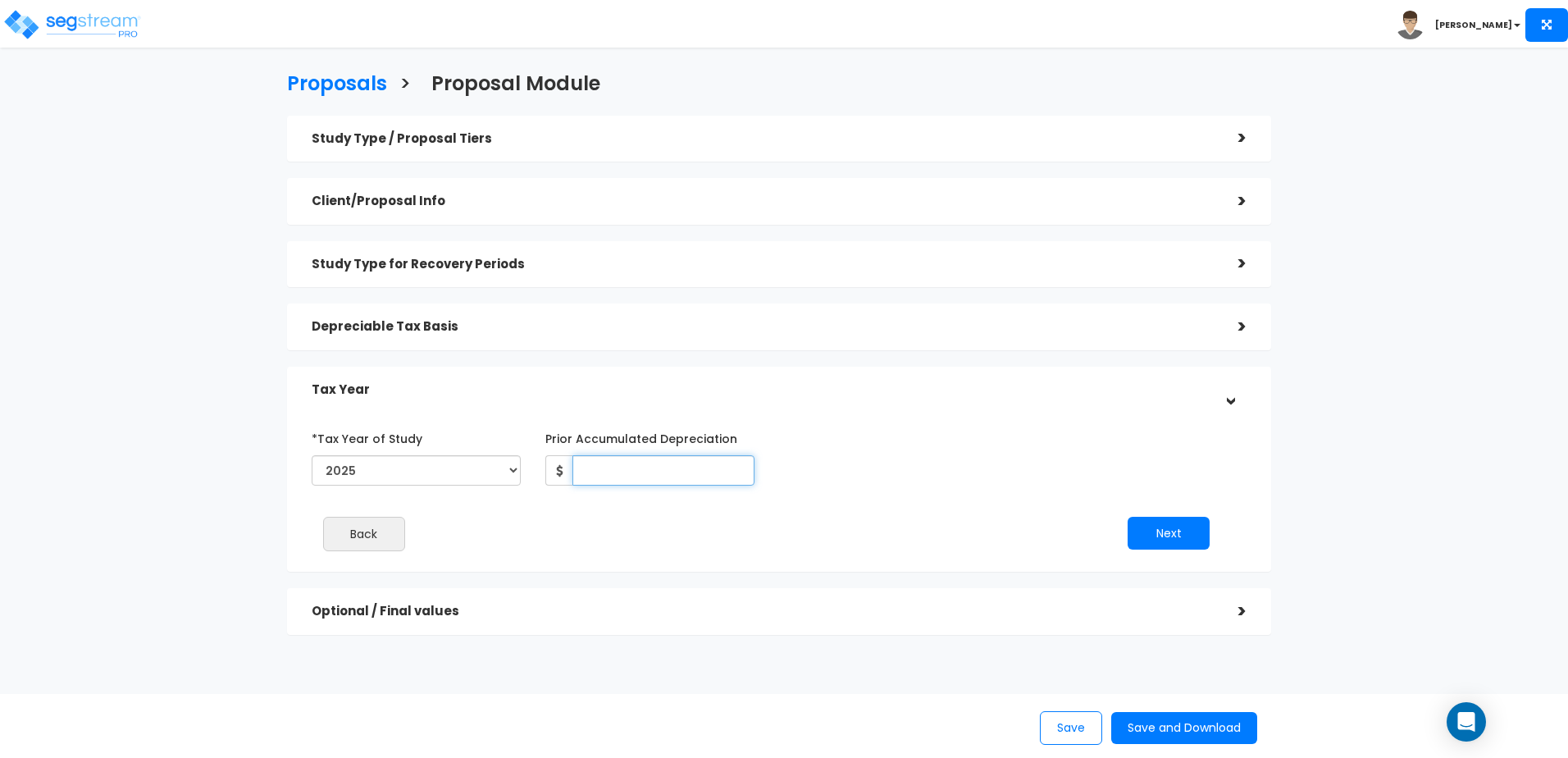
click at [702, 472] on input "Prior Accumulated Depreciation" at bounding box center [663, 471] width 182 height 30
type input "1,200,000"
click at [907, 477] on div "*Tax Year of Study 2023 2024 2025 2026 Prior Accumulated Depreciation 1,200,000" at bounding box center [766, 459] width 935 height 68
click at [1143, 528] on button "Next" at bounding box center [1169, 533] width 82 height 33
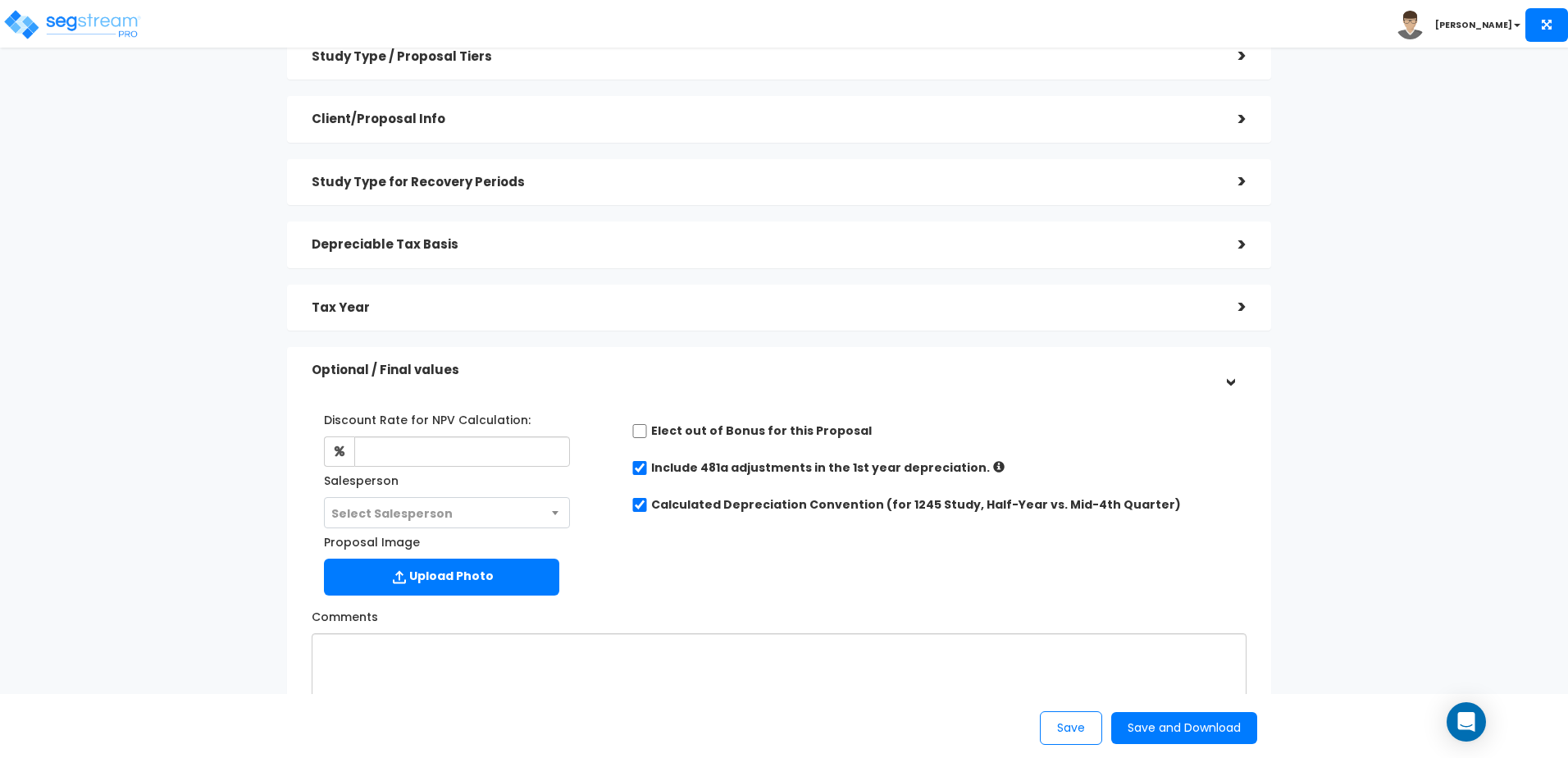
scroll to position [164, 0]
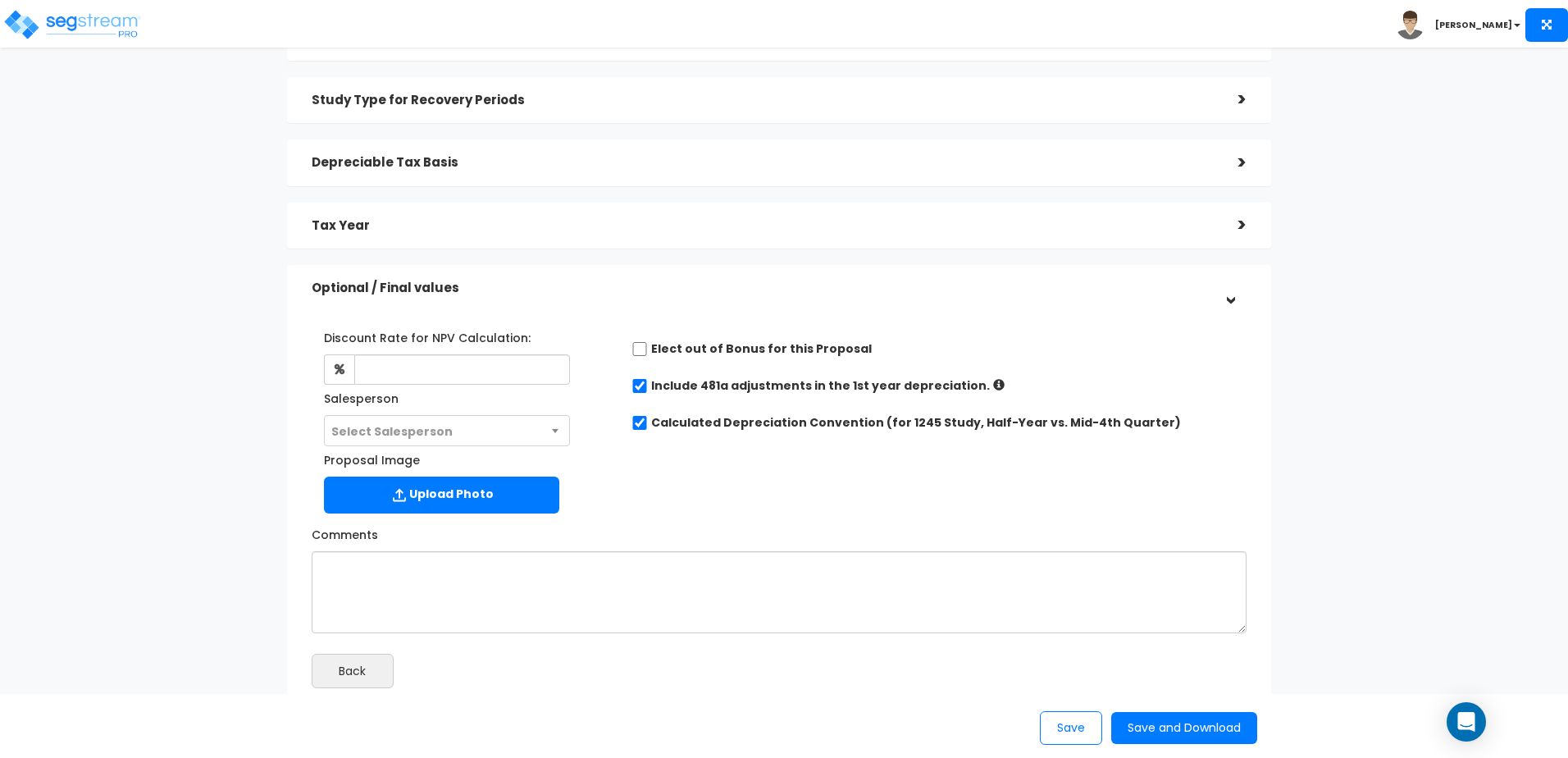
click at [556, 431] on b at bounding box center [556, 431] width 7 height 4
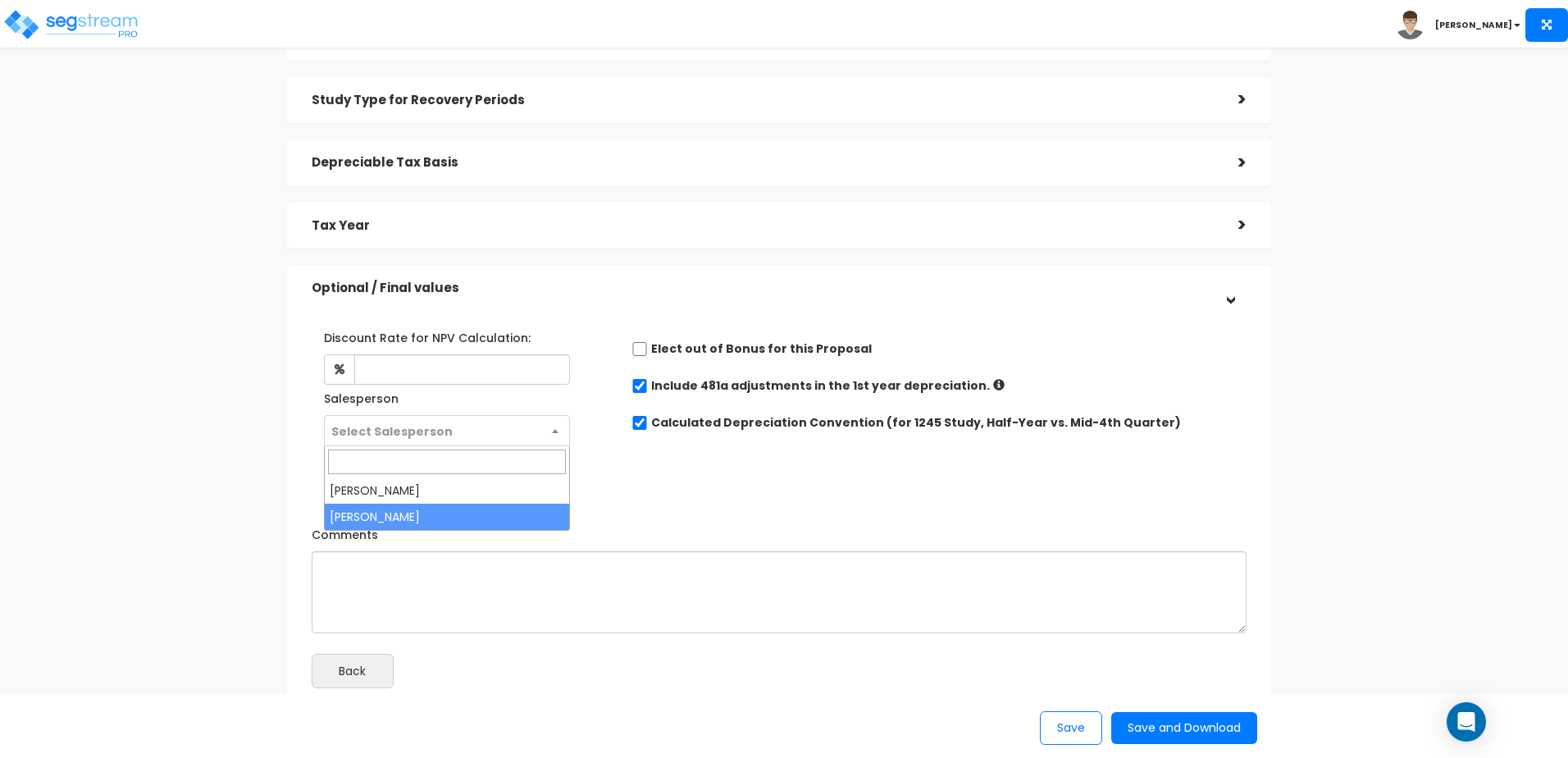
select select "265"
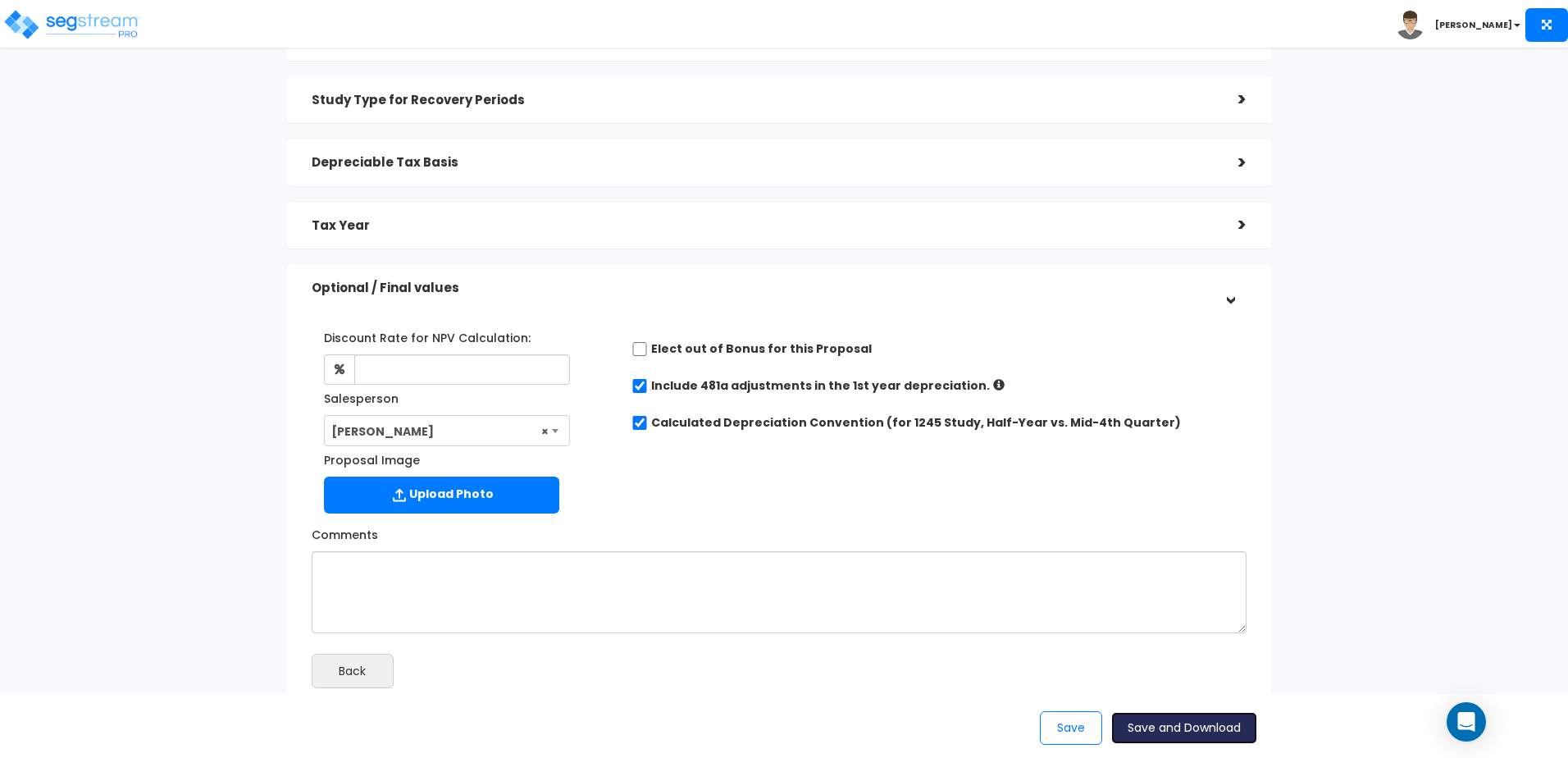
click at [1185, 725] on button "Save and Download" at bounding box center [1184, 728] width 146 height 32
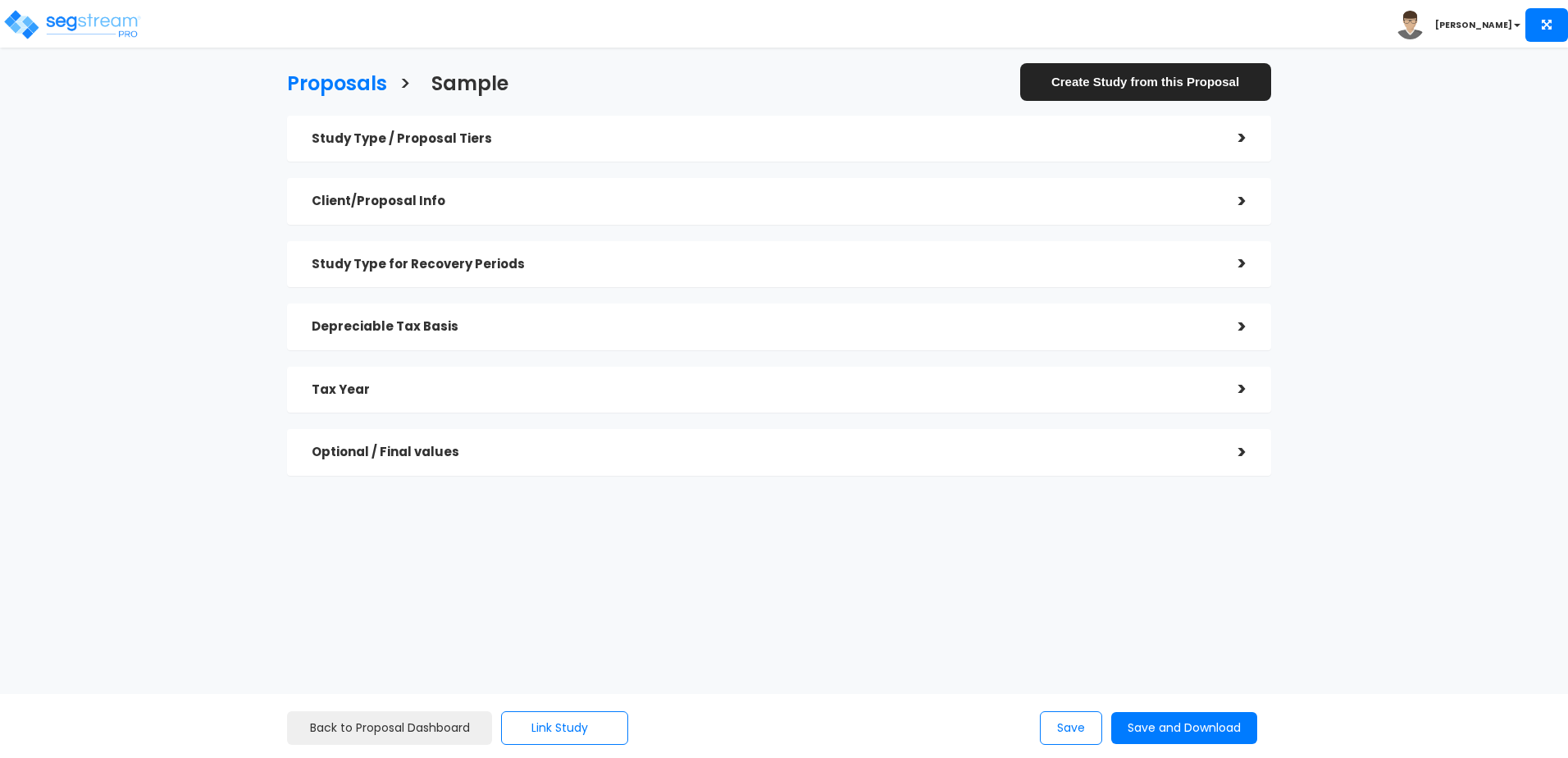
checkbox input "true"
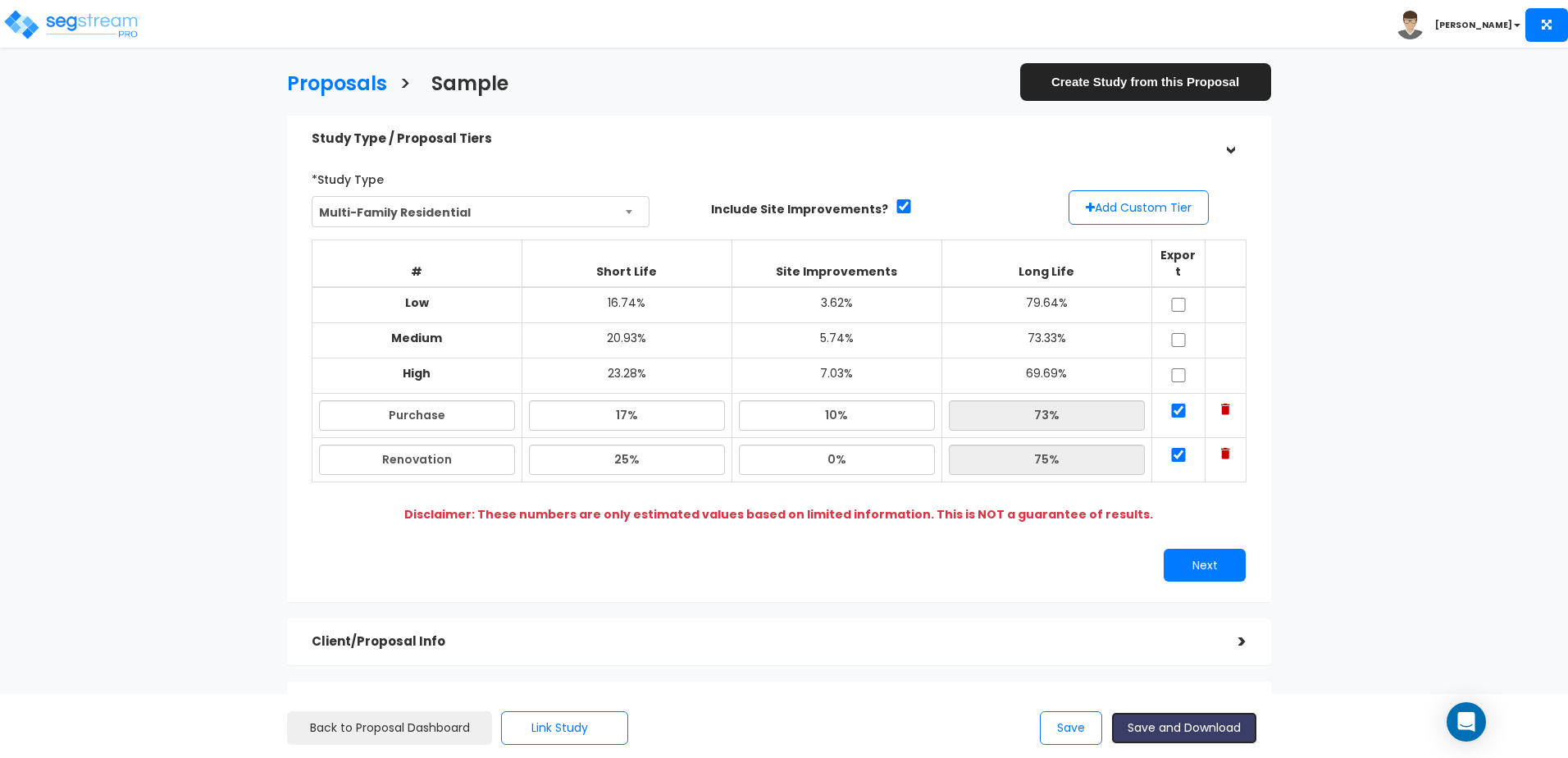
click at [1190, 732] on button "Save and Download" at bounding box center [1184, 728] width 146 height 32
click at [1386, 486] on div "Proposals > Sample Create Study from this Proposal Study Type / Proposal Tiers …" at bounding box center [779, 499] width 1286 height 1162
click at [1147, 88] on link "Create Study from this Proposal" at bounding box center [1145, 82] width 251 height 37
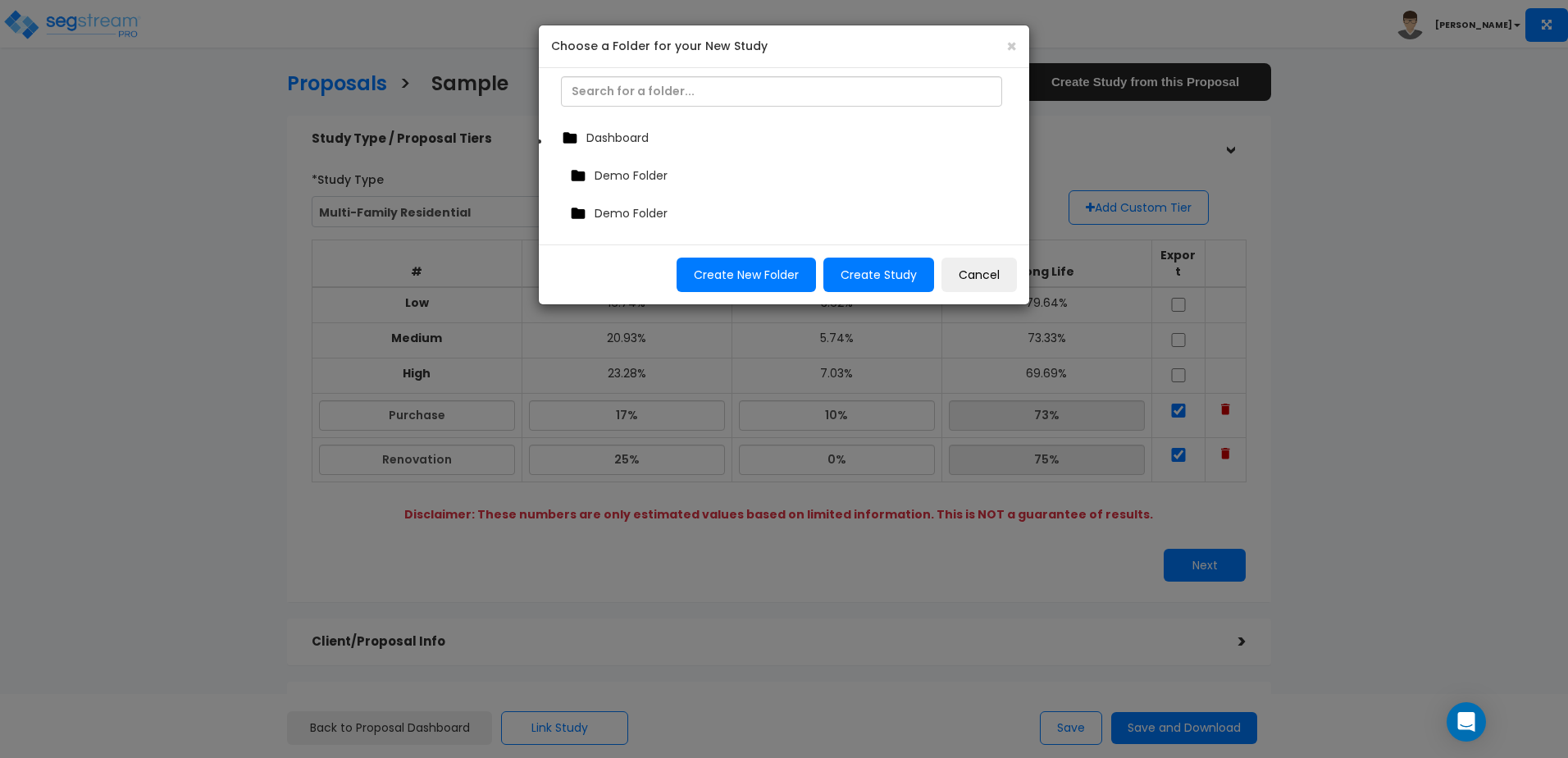
click at [624, 137] on span "Dashboard" at bounding box center [617, 138] width 63 height 17
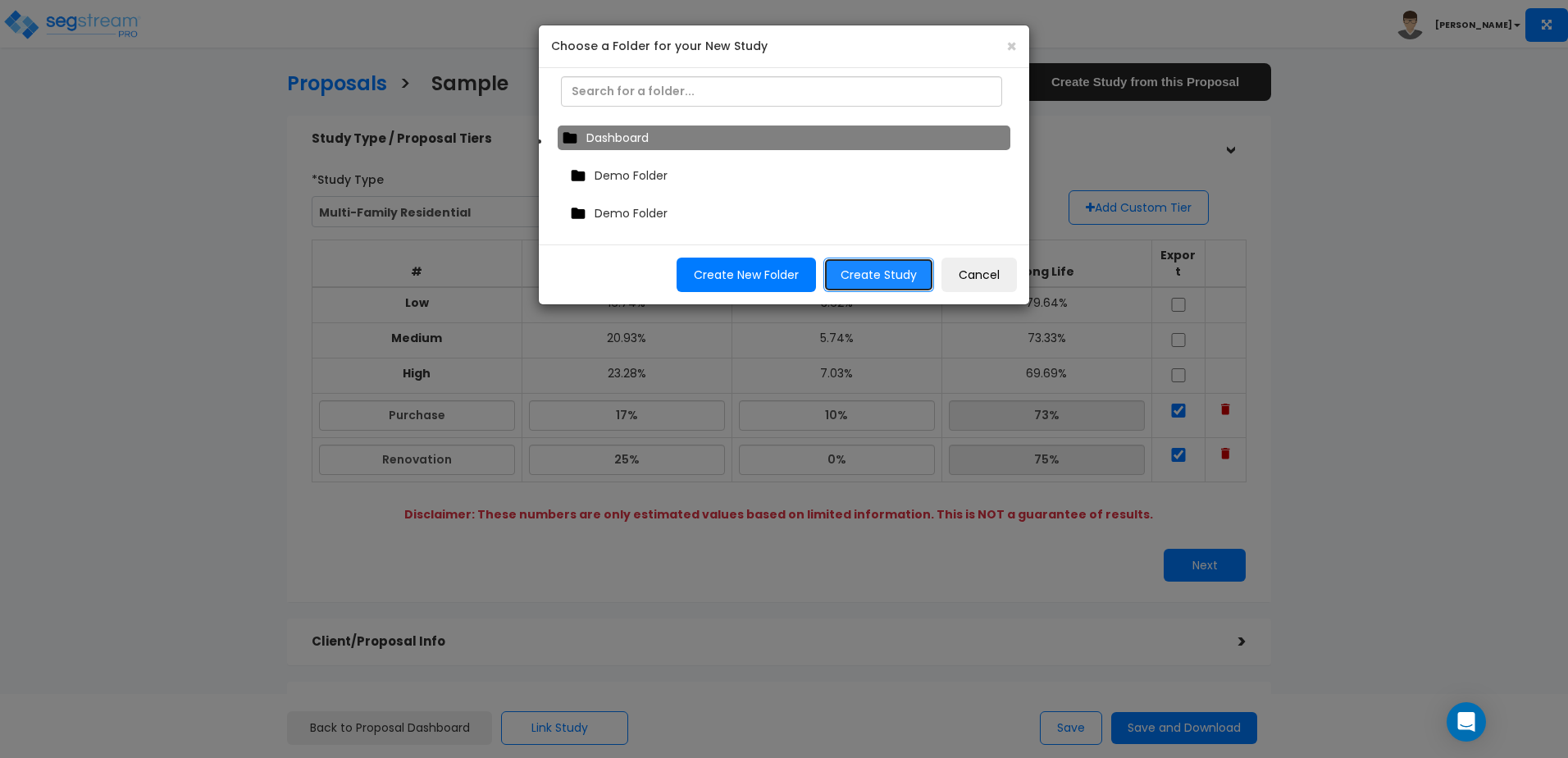
click at [871, 272] on button "Create Study" at bounding box center [879, 274] width 111 height 34
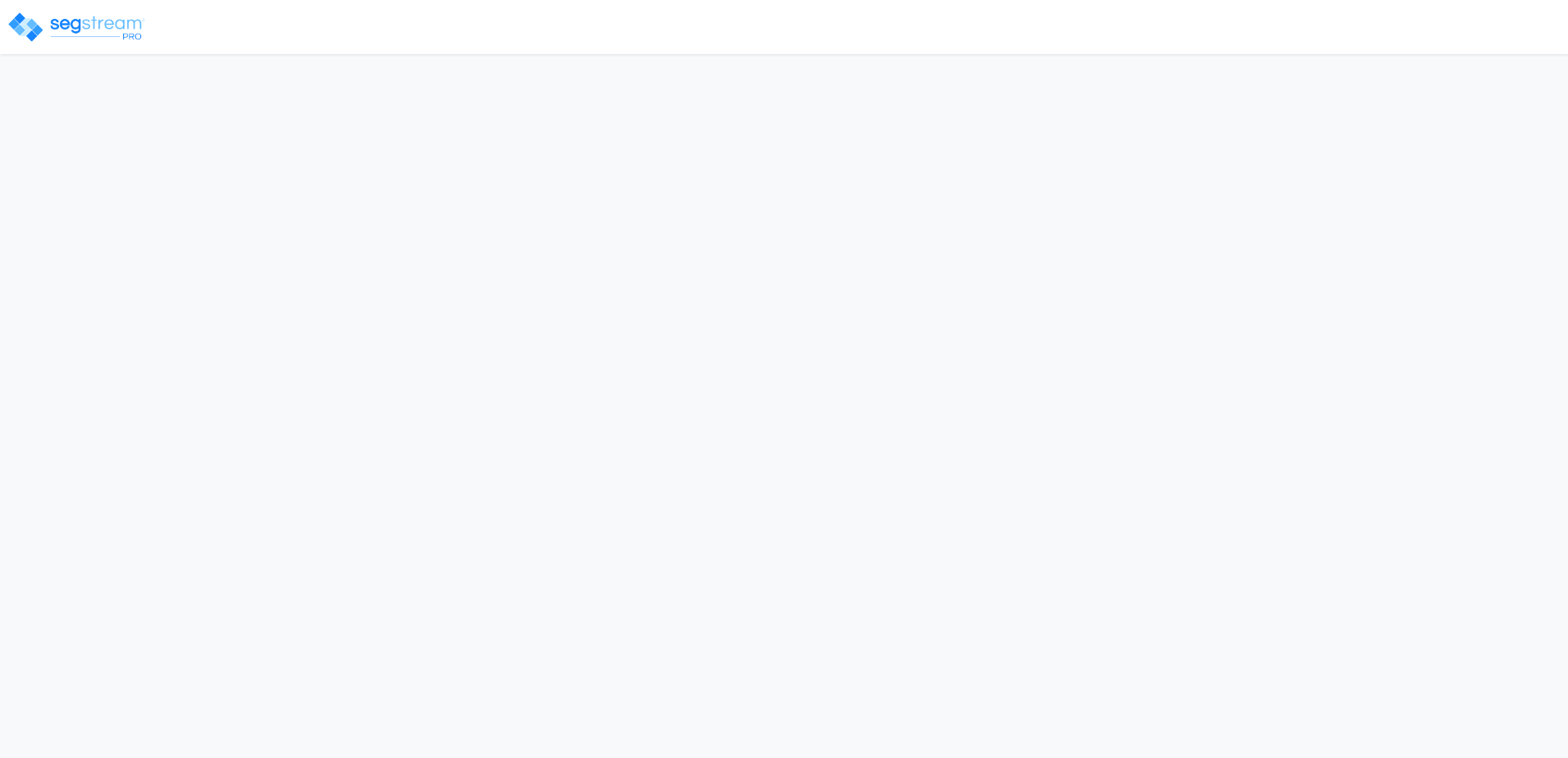
type input "10,000,000.0"
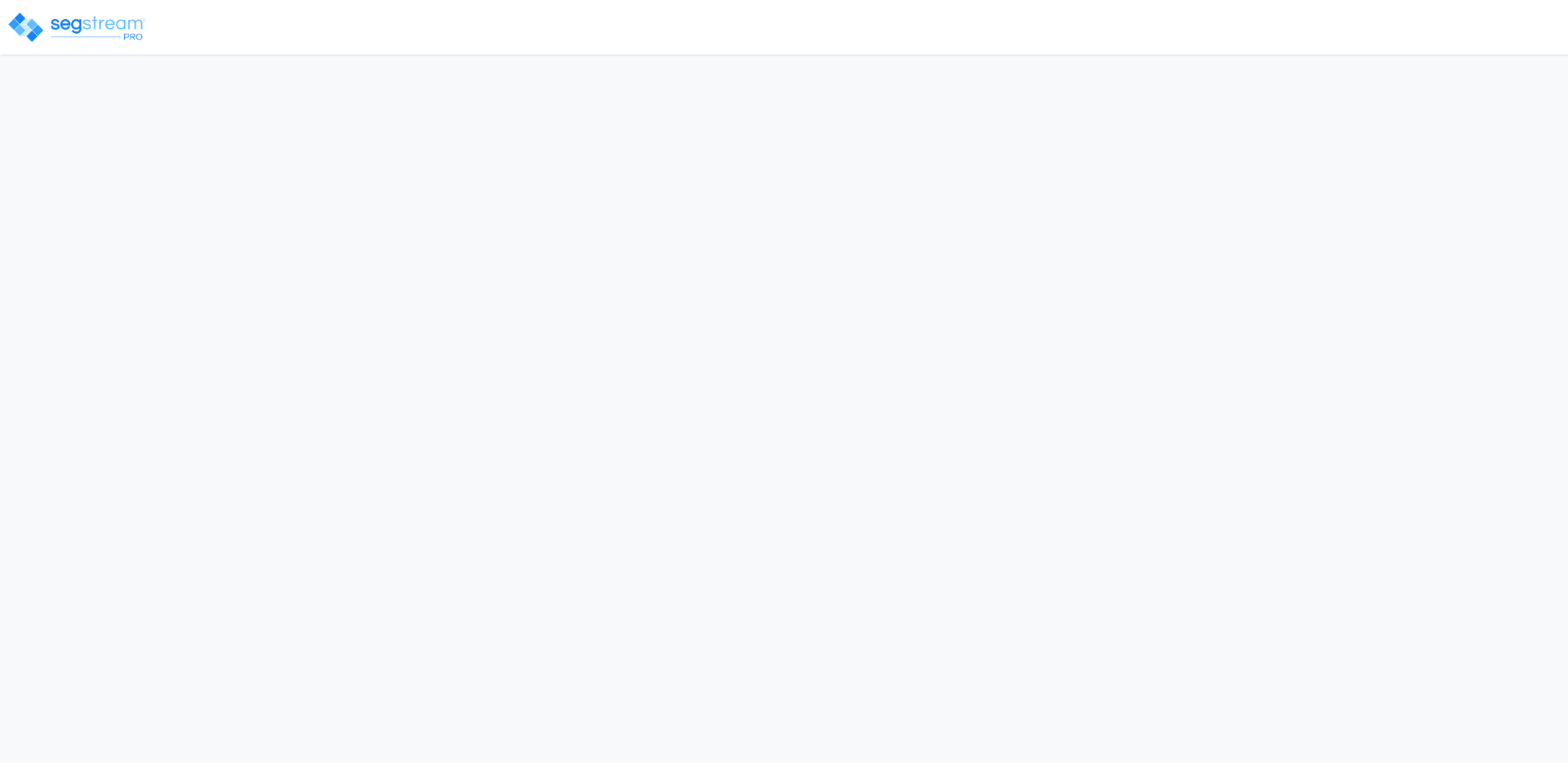
select select "GA"
select select "2024"
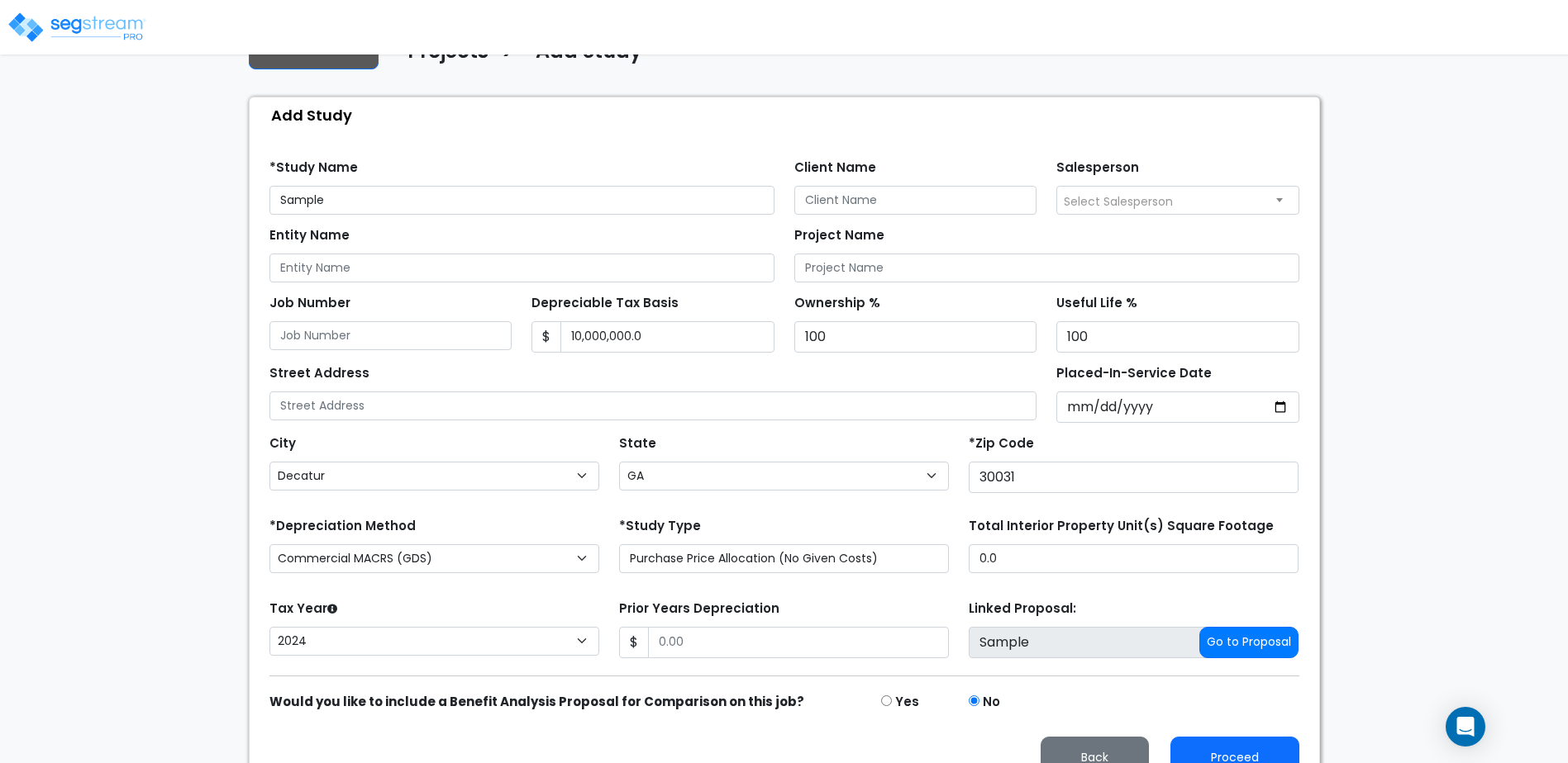
scroll to position [159, 0]
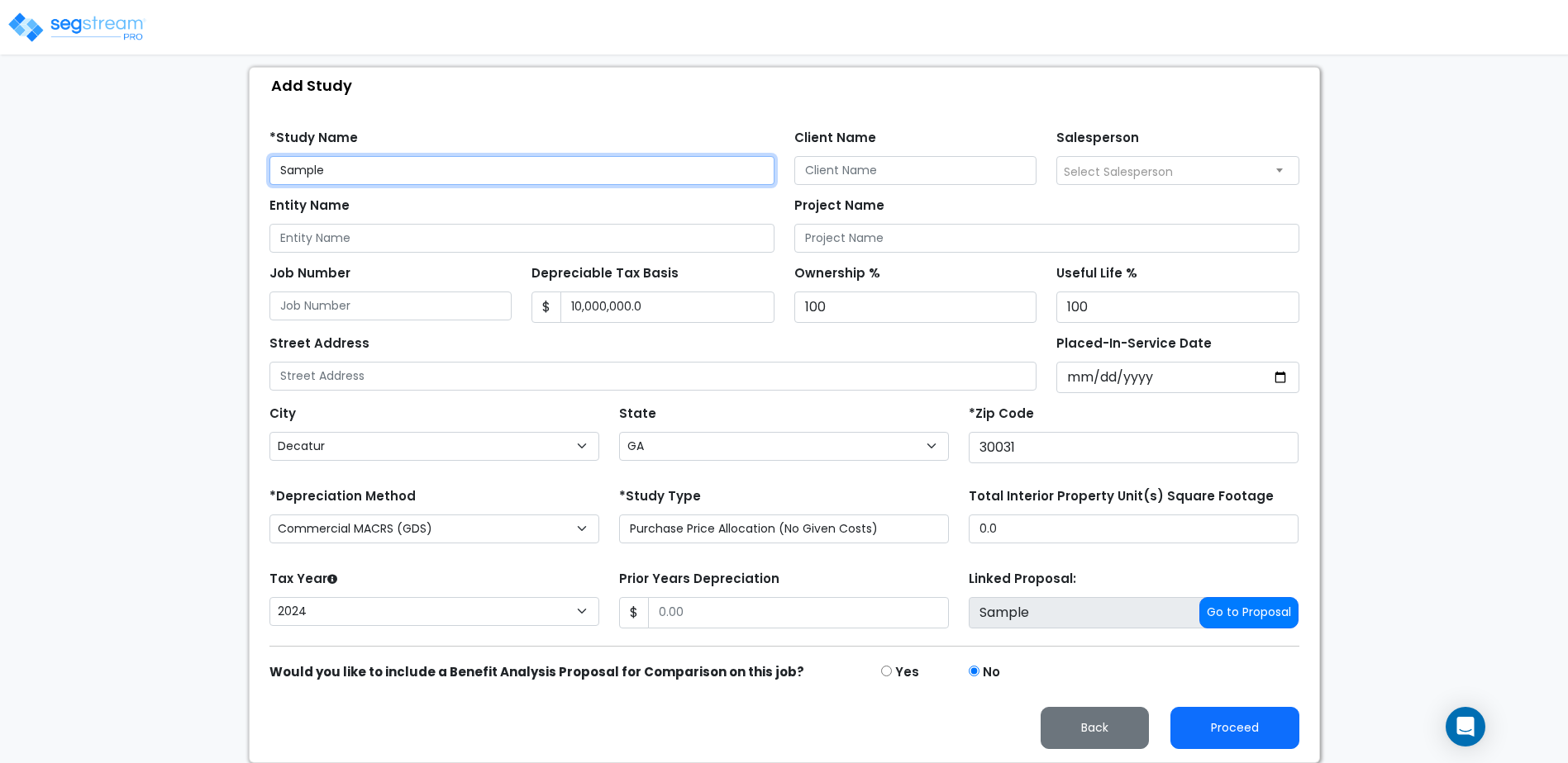
click at [327, 172] on input "Sample" at bounding box center [522, 171] width 505 height 29
click at [350, 135] on label "*Study Name" at bounding box center [313, 138] width 88 height 19
click at [346, 163] on input "Sample" at bounding box center [522, 171] width 505 height 29
click at [1228, 205] on div "Project Name" at bounding box center [1047, 223] width 505 height 60
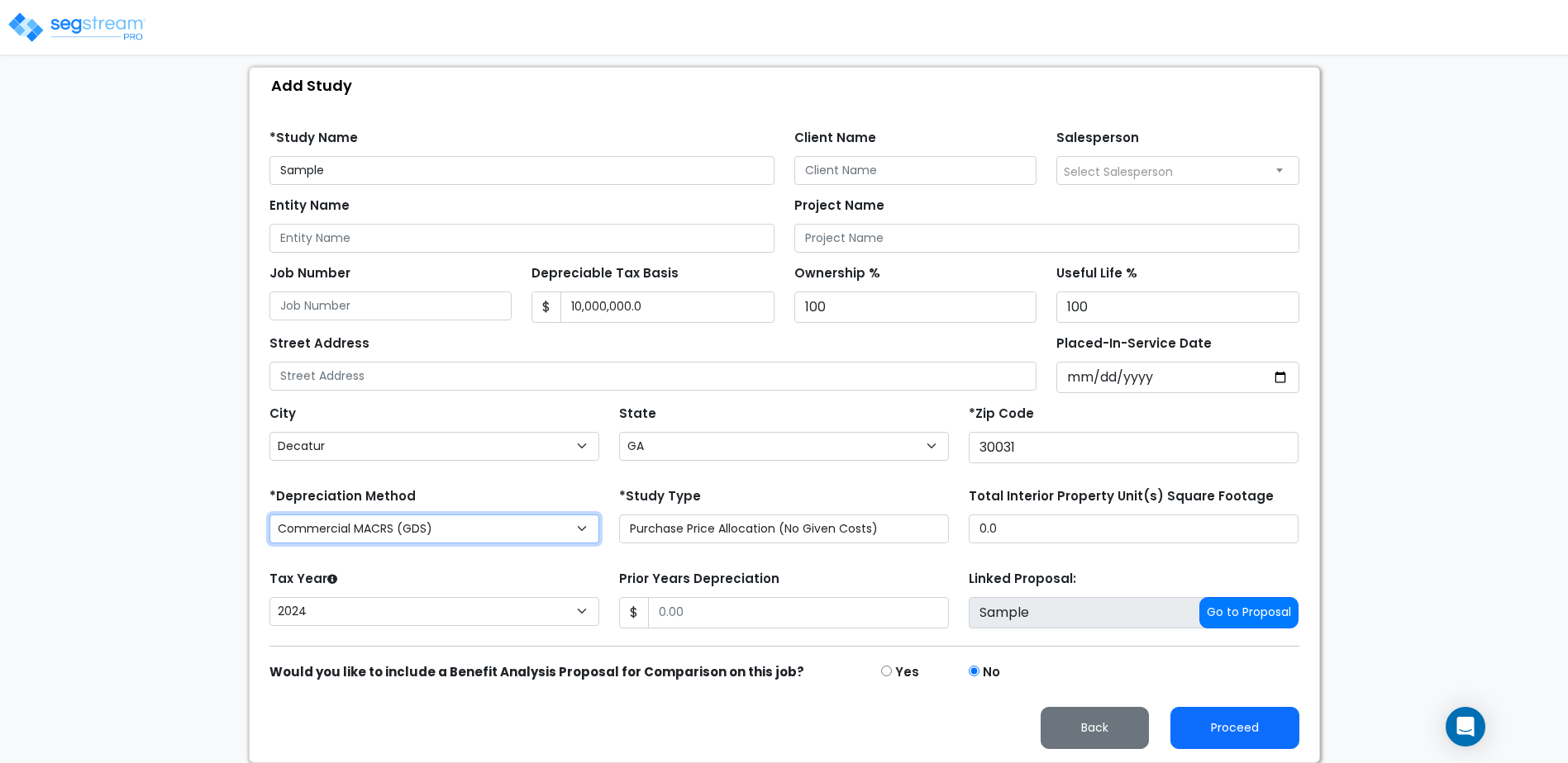
click at [584, 529] on select "Commercial MACRS (GDS) Commercial MACRS (ADS) Residential Rental MACRS (GDS) Fa…" at bounding box center [434, 529] width 330 height 29
select select "RRM(_63"
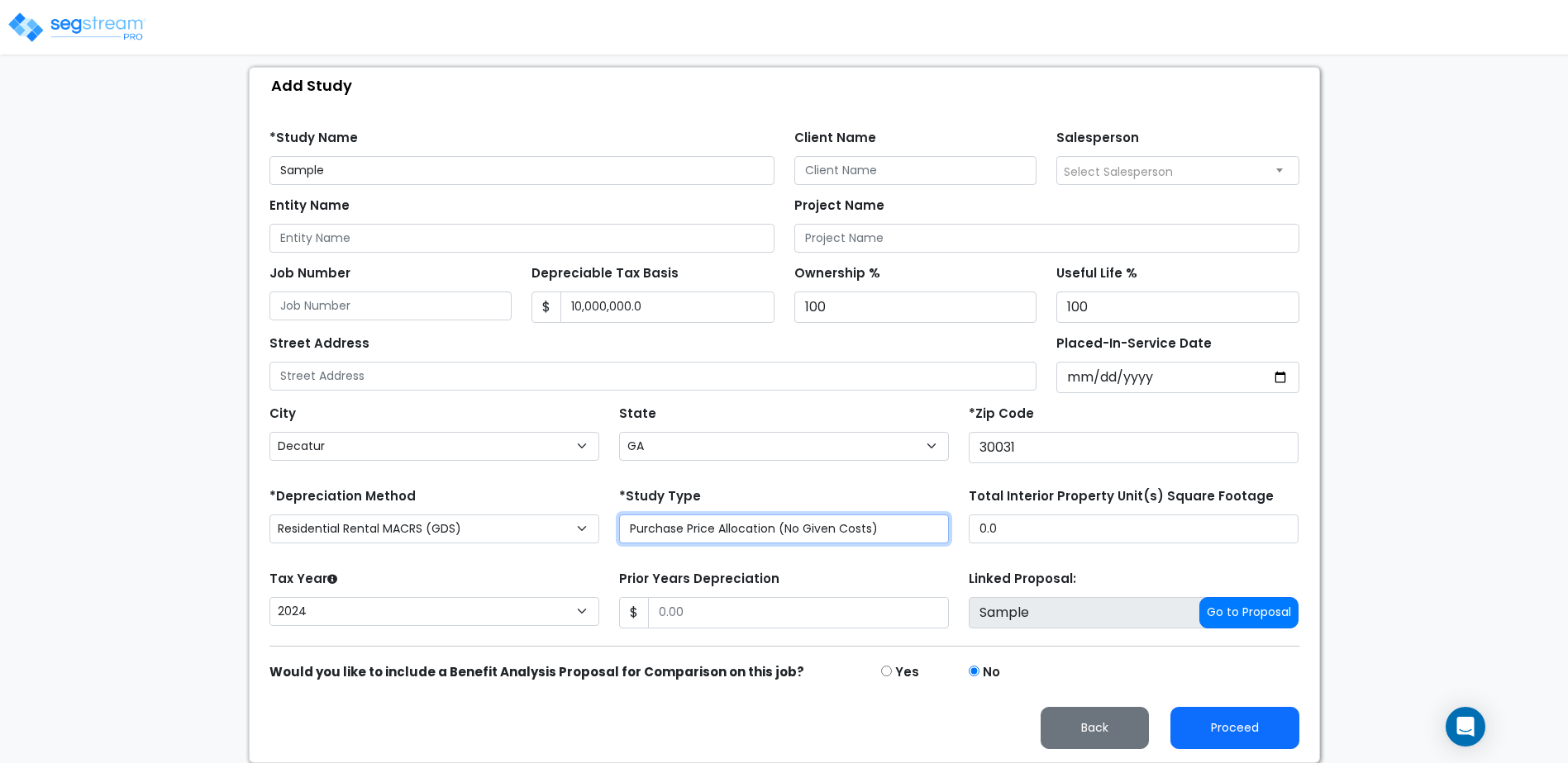
click at [905, 536] on select "Purchase Price Allocation (No Given Costs) New Construction / Reno / TI's (Give…" at bounding box center [784, 529] width 330 height 29
click at [914, 490] on div "*Study Type Purchase Price Allocation (No Given Costs) New Construction / Reno …" at bounding box center [784, 513] width 330 height 60
click at [923, 532] on select "Purchase Price Allocation (No Given Costs) New Construction / Reno / TI's (Give…" at bounding box center [784, 529] width 330 height 29
click at [924, 484] on div "*Study Type Purchase Price Allocation (No Given Costs) New Construction / Reno …" at bounding box center [784, 513] width 330 height 60
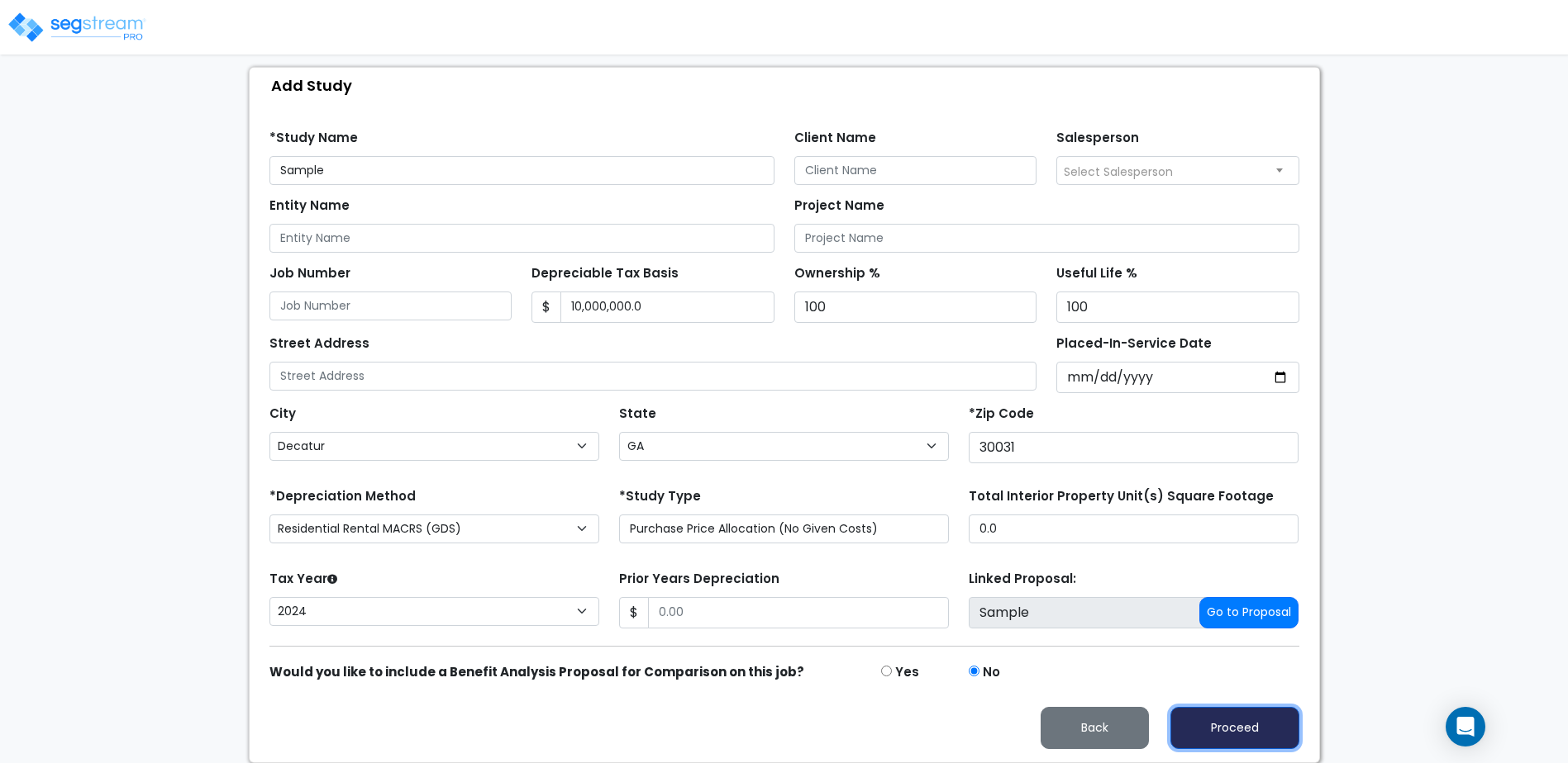
click at [1241, 732] on button "Proceed" at bounding box center [1234, 728] width 129 height 42
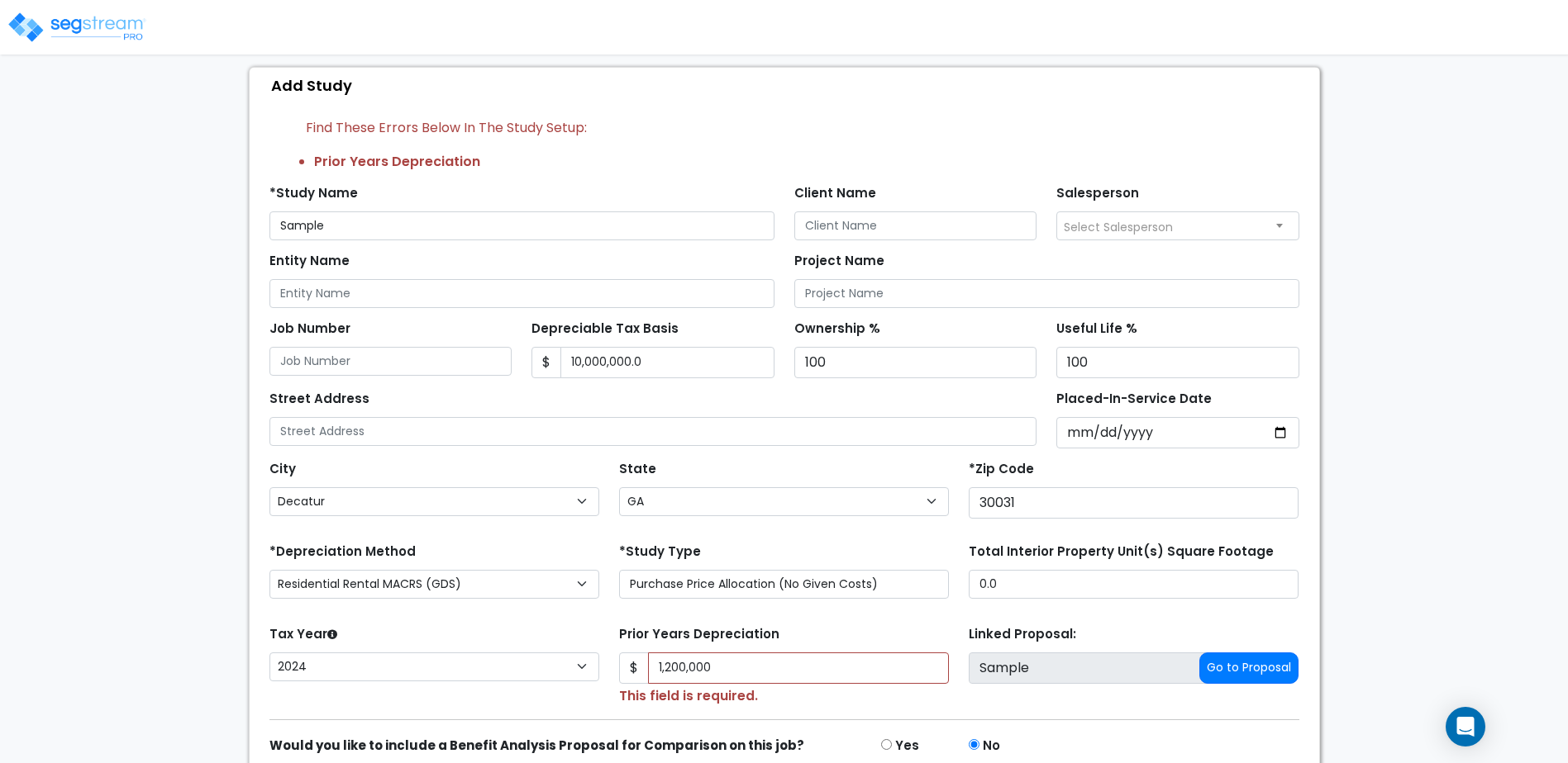
click at [1186, 705] on div "Linked Proposal: Sample Go to Proposal" at bounding box center [1133, 664] width 349 height 84
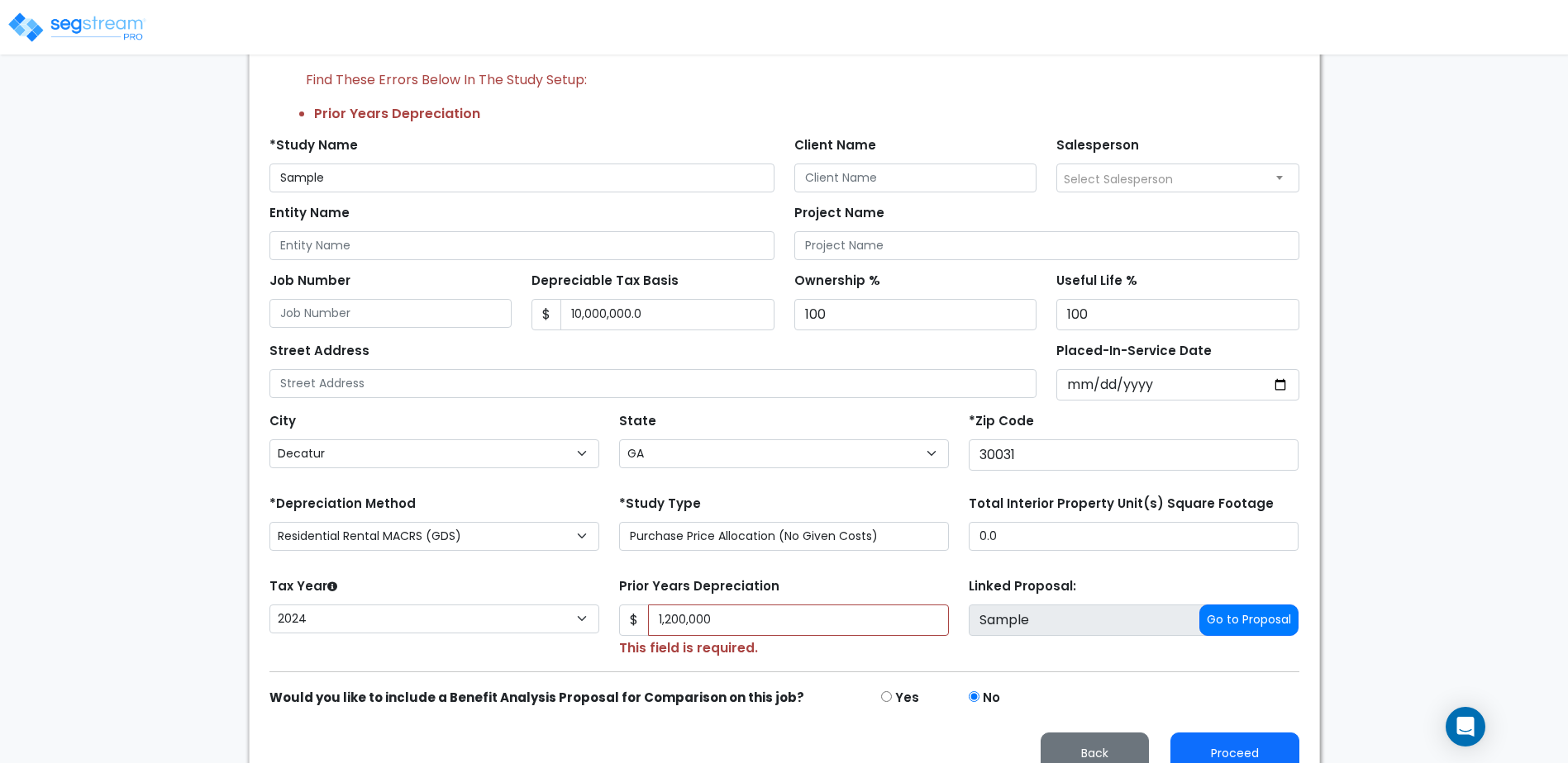
scroll to position [233, 0]
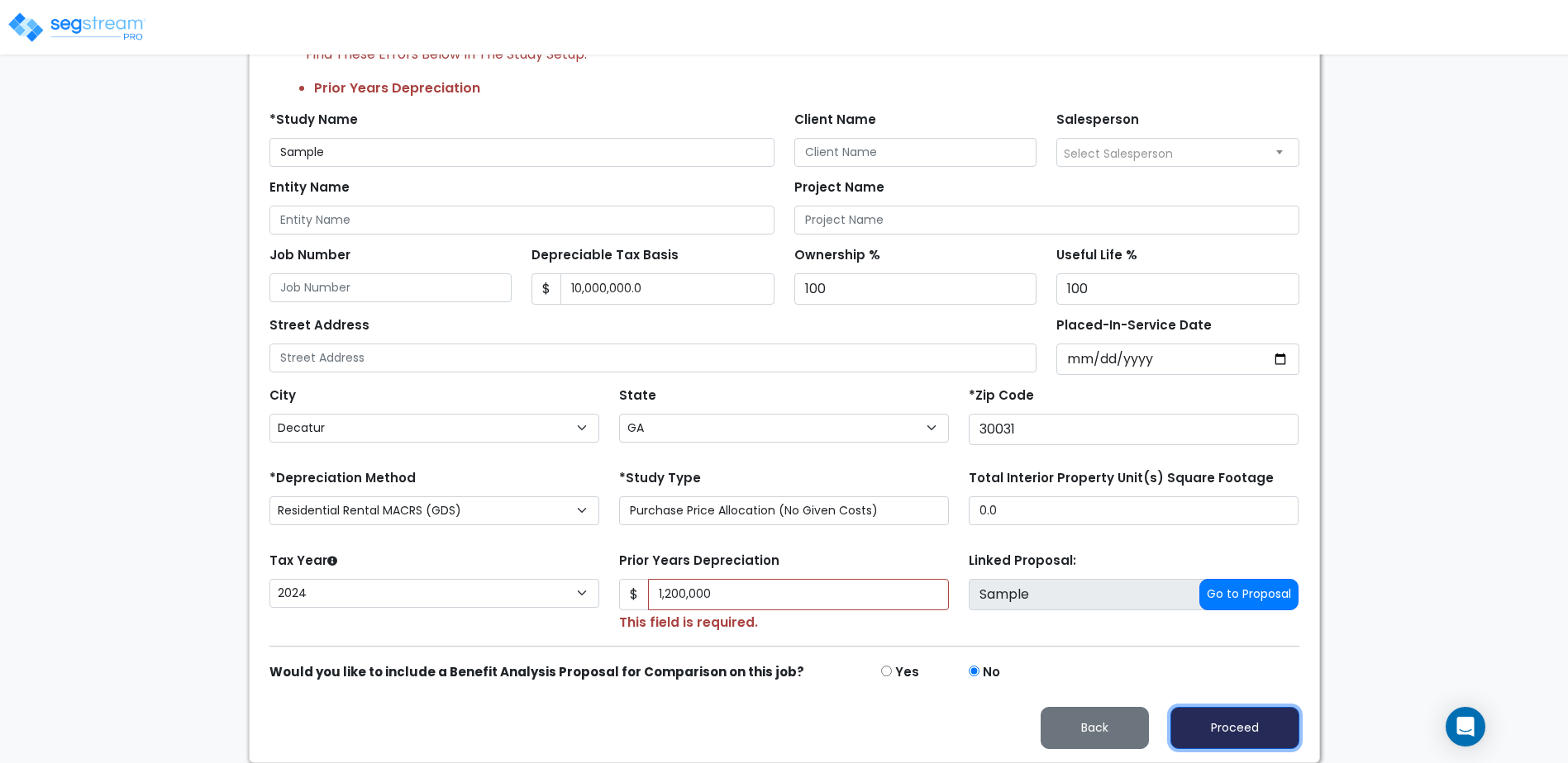
click at [1232, 731] on button "Proceed" at bounding box center [1234, 728] width 129 height 42
type input "1200000"
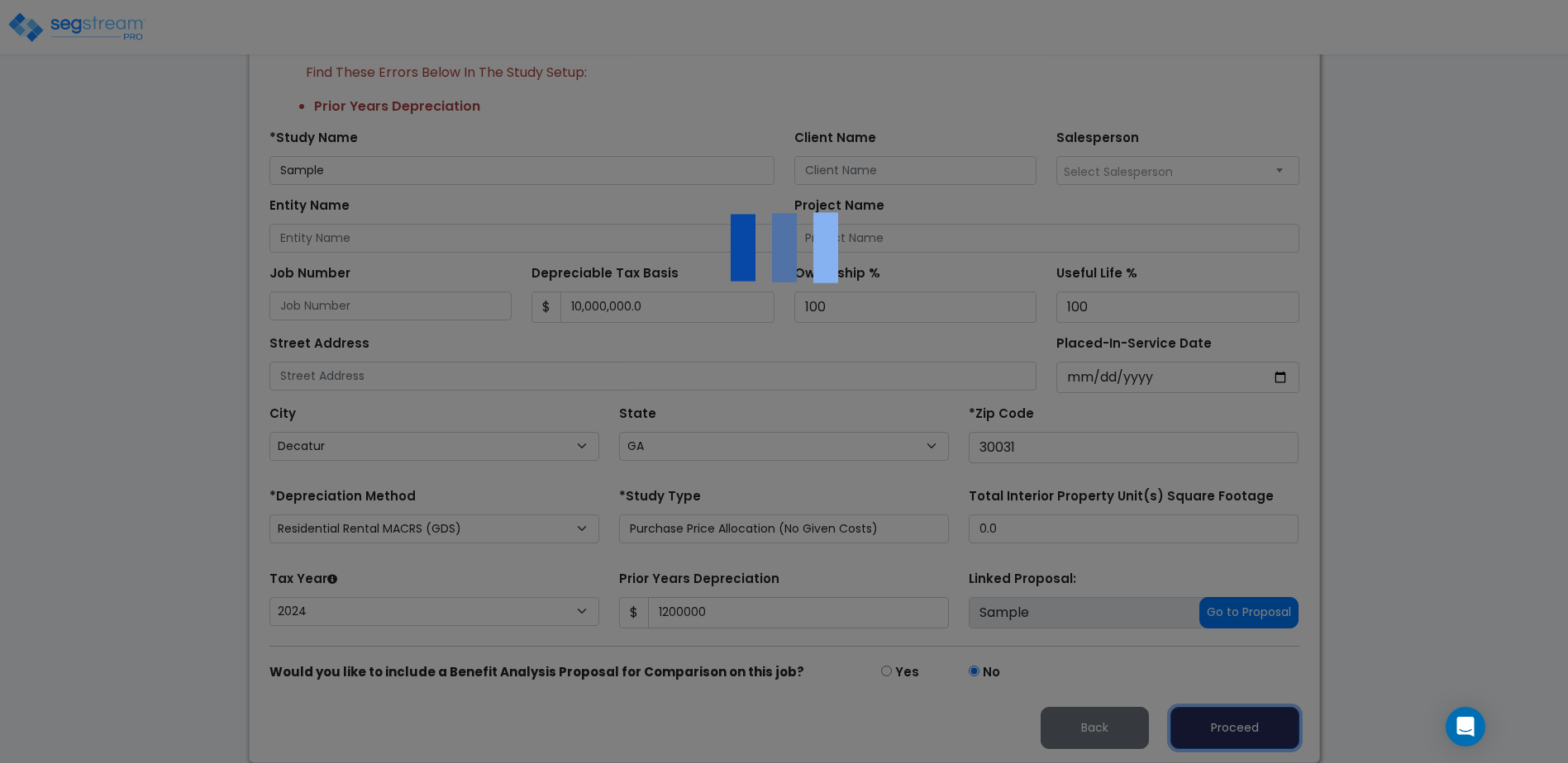
scroll to position [215, 0]
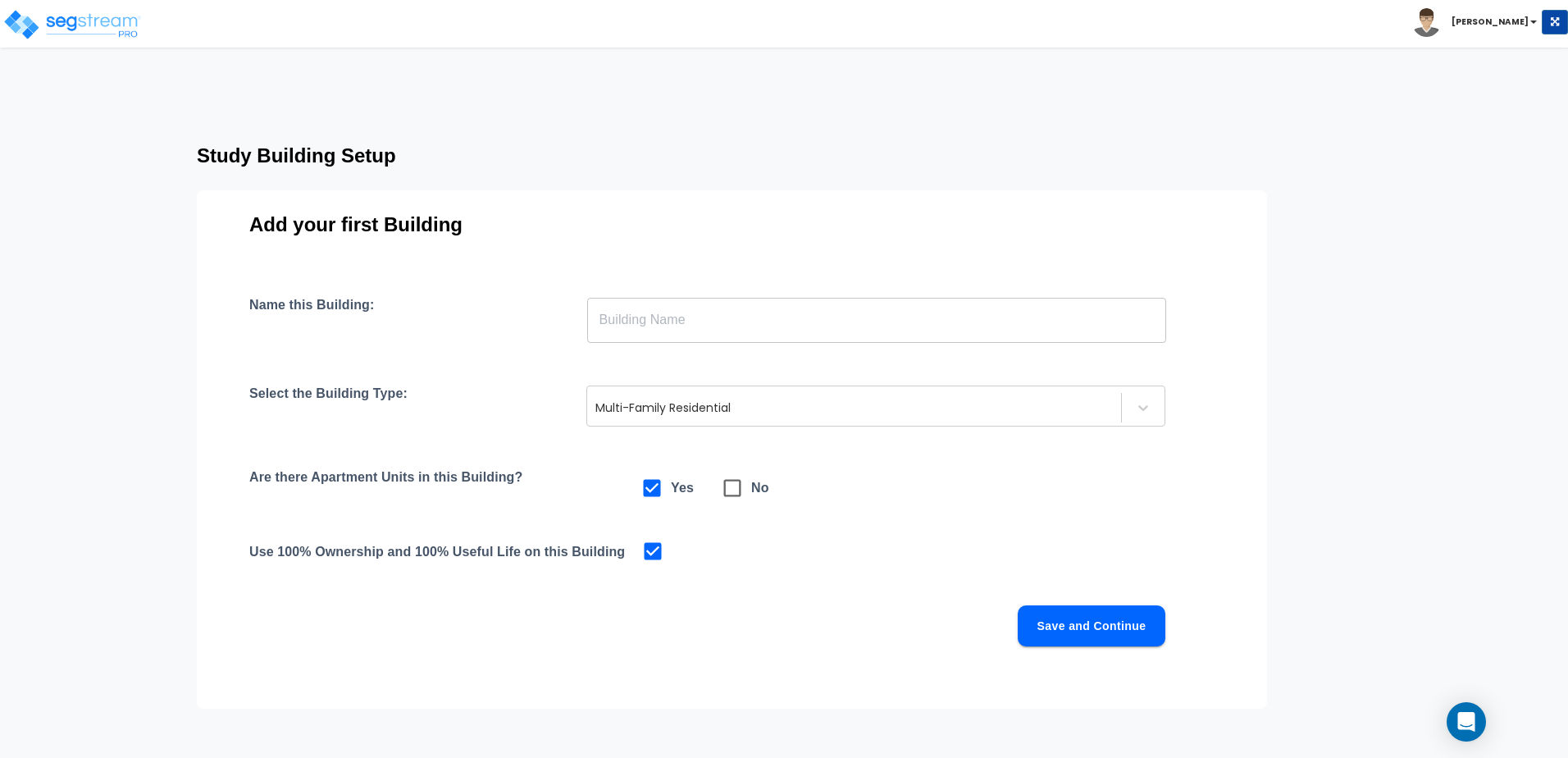
click at [704, 318] on input "text" at bounding box center [876, 319] width 579 height 46
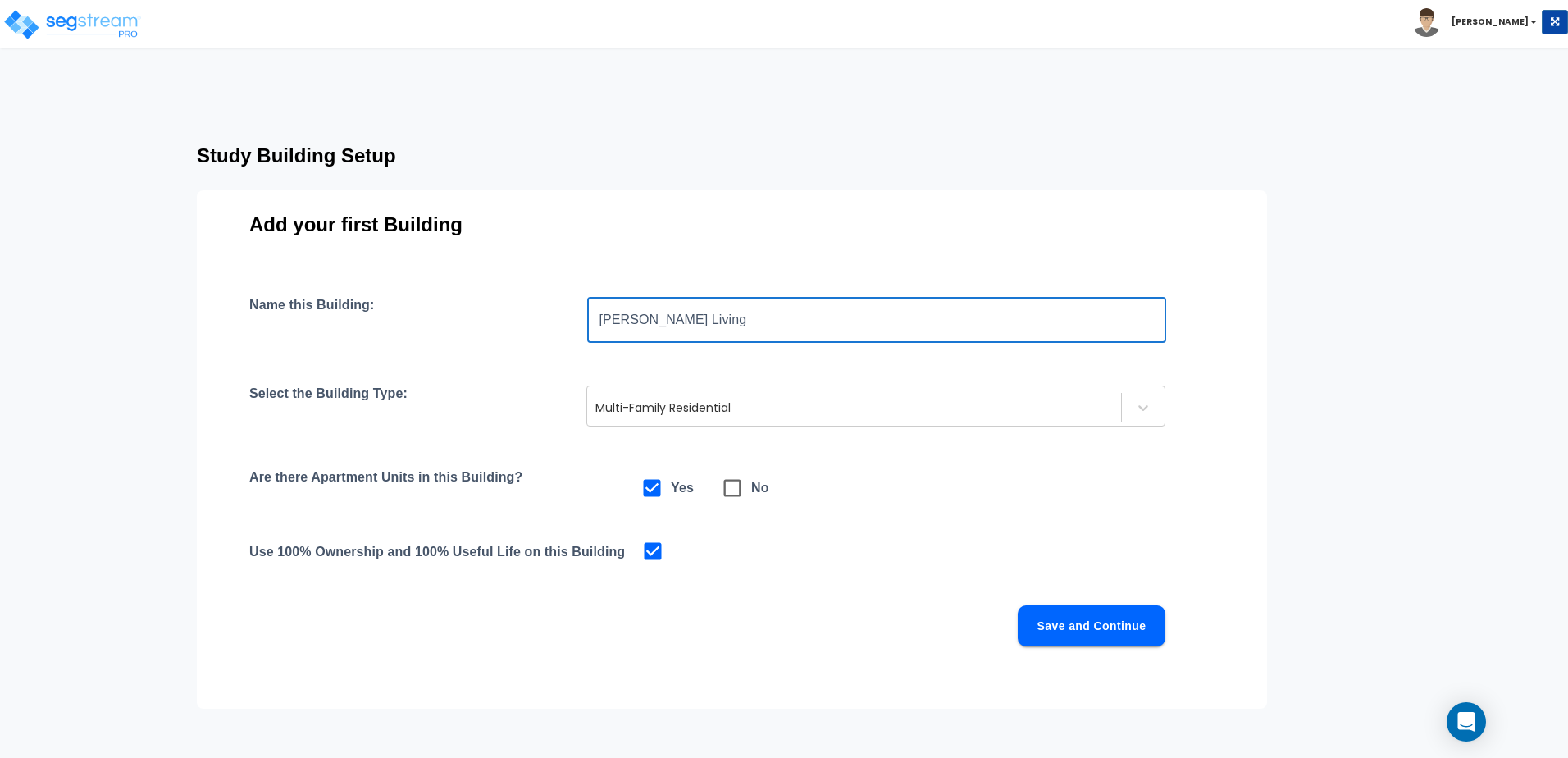
type input "[PERSON_NAME] Living"
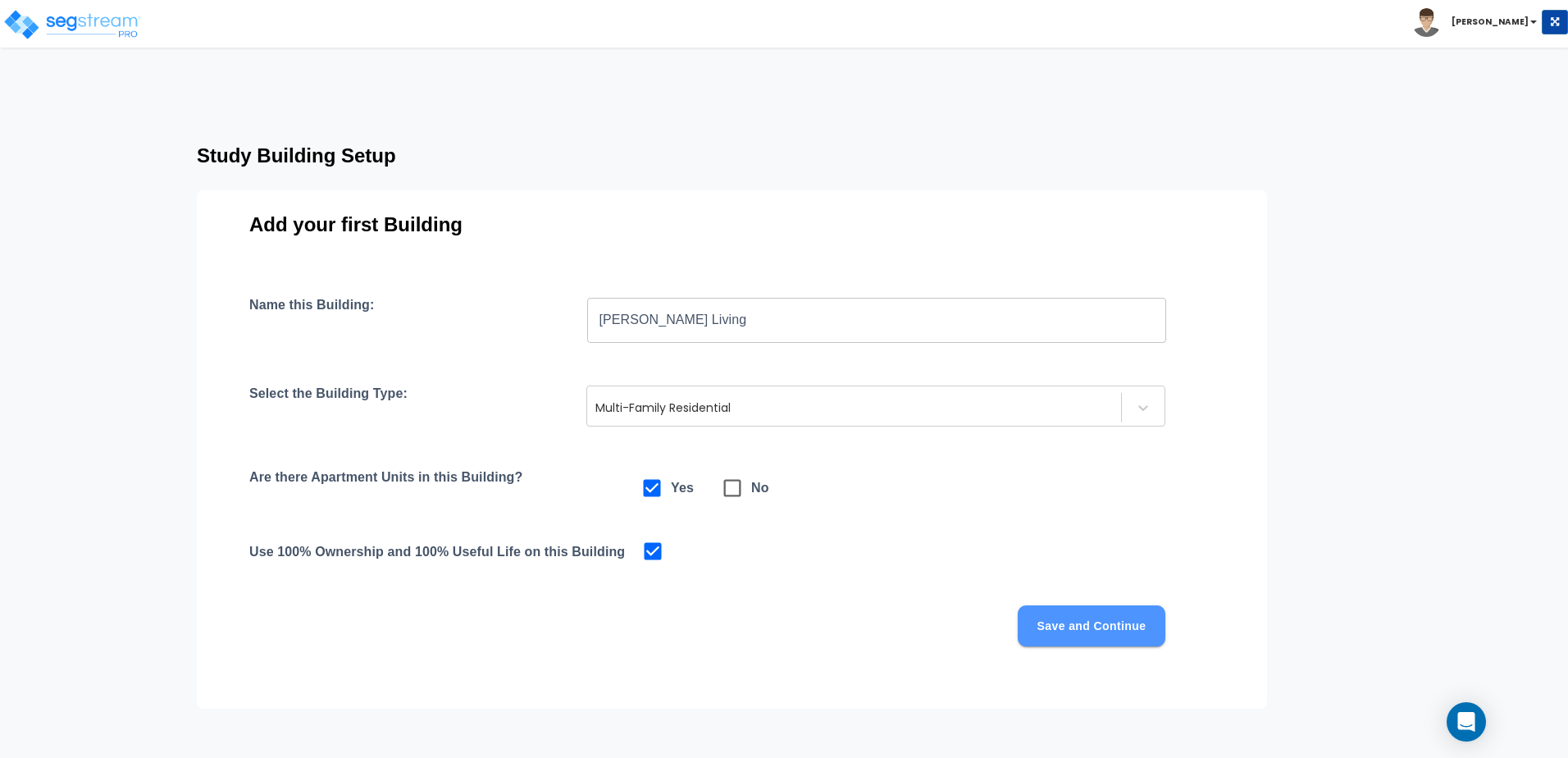
click at [1097, 628] on button "Save and Continue" at bounding box center [1091, 626] width 148 height 41
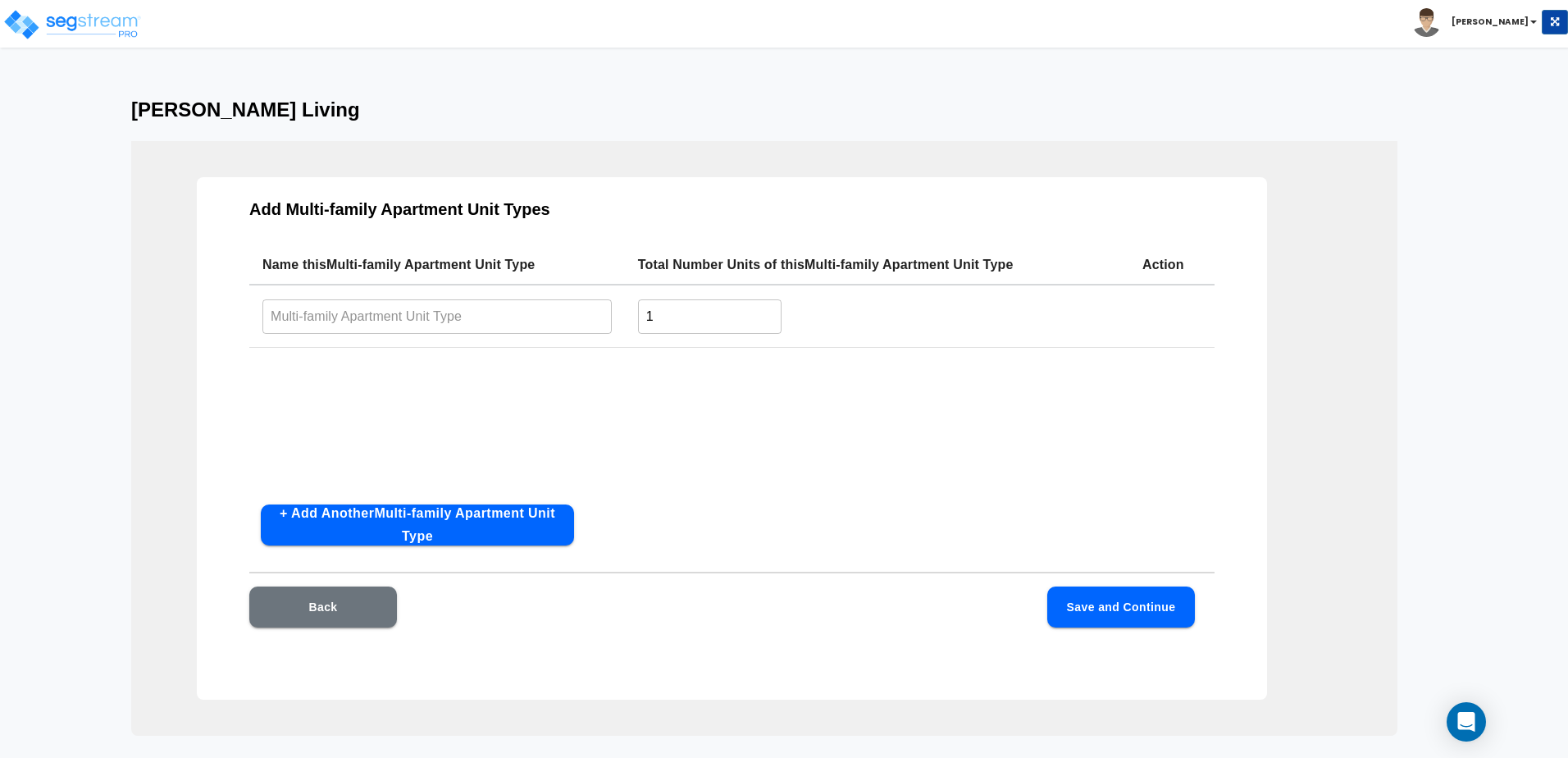
click at [537, 314] on input "text" at bounding box center [437, 316] width 349 height 35
type input "Studio"
click at [683, 319] on input "1" at bounding box center [710, 316] width 144 height 35
type input "10"
click at [414, 532] on button "+ Add Another Multi-family Apartment Unit Type" at bounding box center [417, 525] width 313 height 41
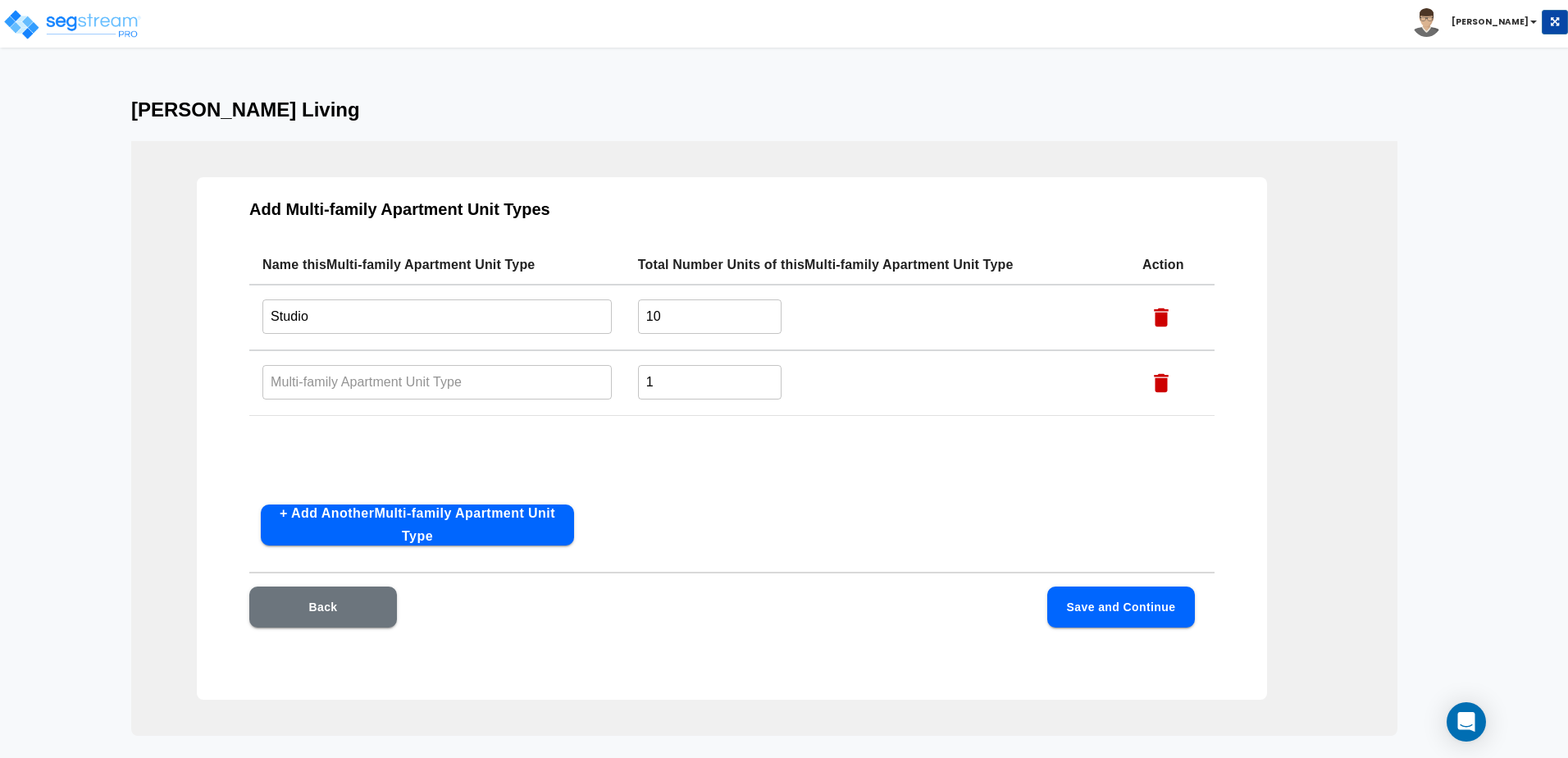
click at [357, 385] on input "text" at bounding box center [437, 382] width 349 height 35
type input "1 bed"
click at [672, 377] on input "1" at bounding box center [710, 382] width 144 height 35
type input "20"
click at [1141, 610] on button "Save and Continue" at bounding box center [1121, 607] width 148 height 41
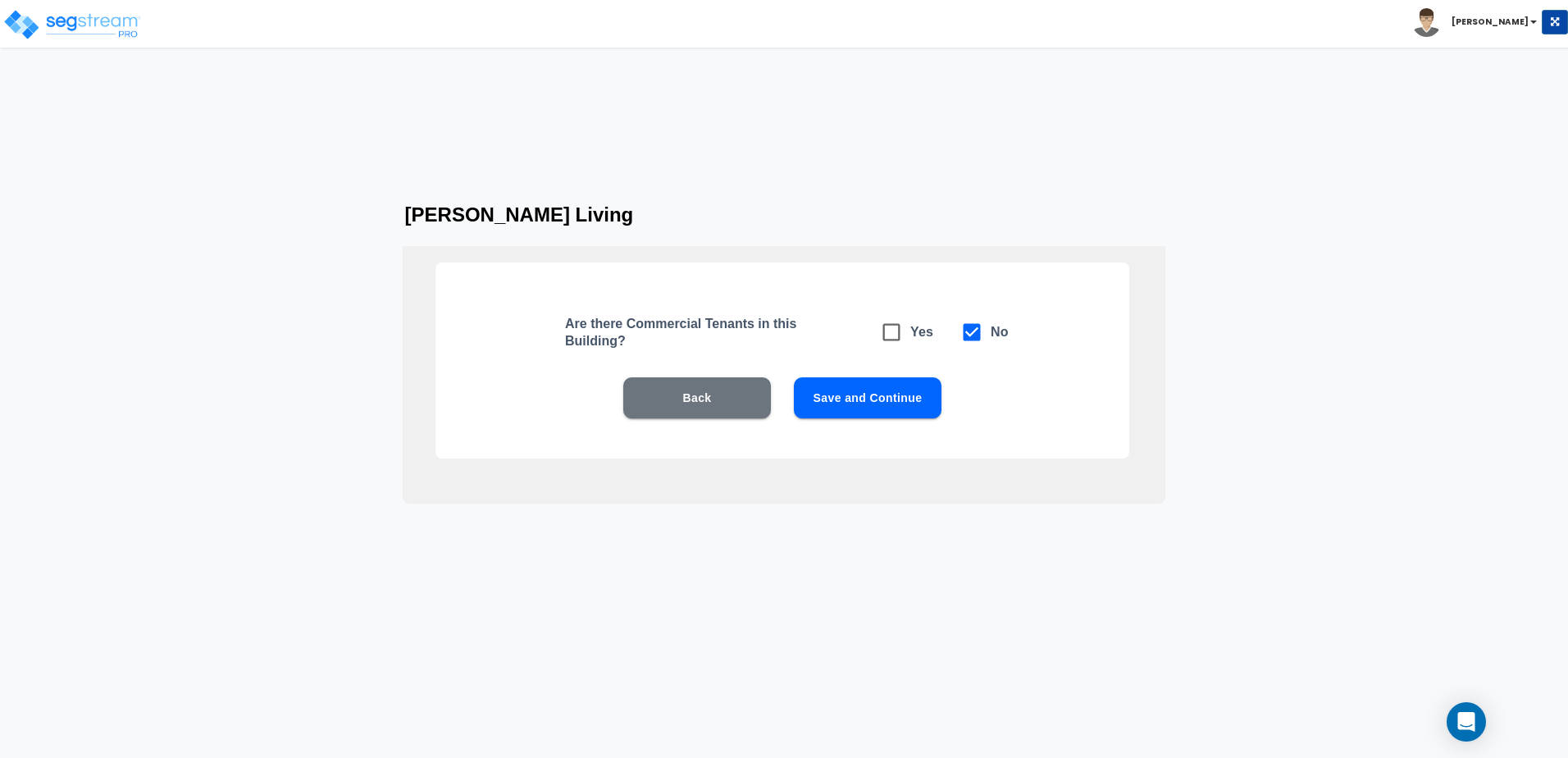
click at [889, 329] on span at bounding box center [891, 332] width 38 height 38
checkbox input "true"
checkbox input "false"
click at [875, 395] on button "Save and Continue" at bounding box center [867, 398] width 148 height 41
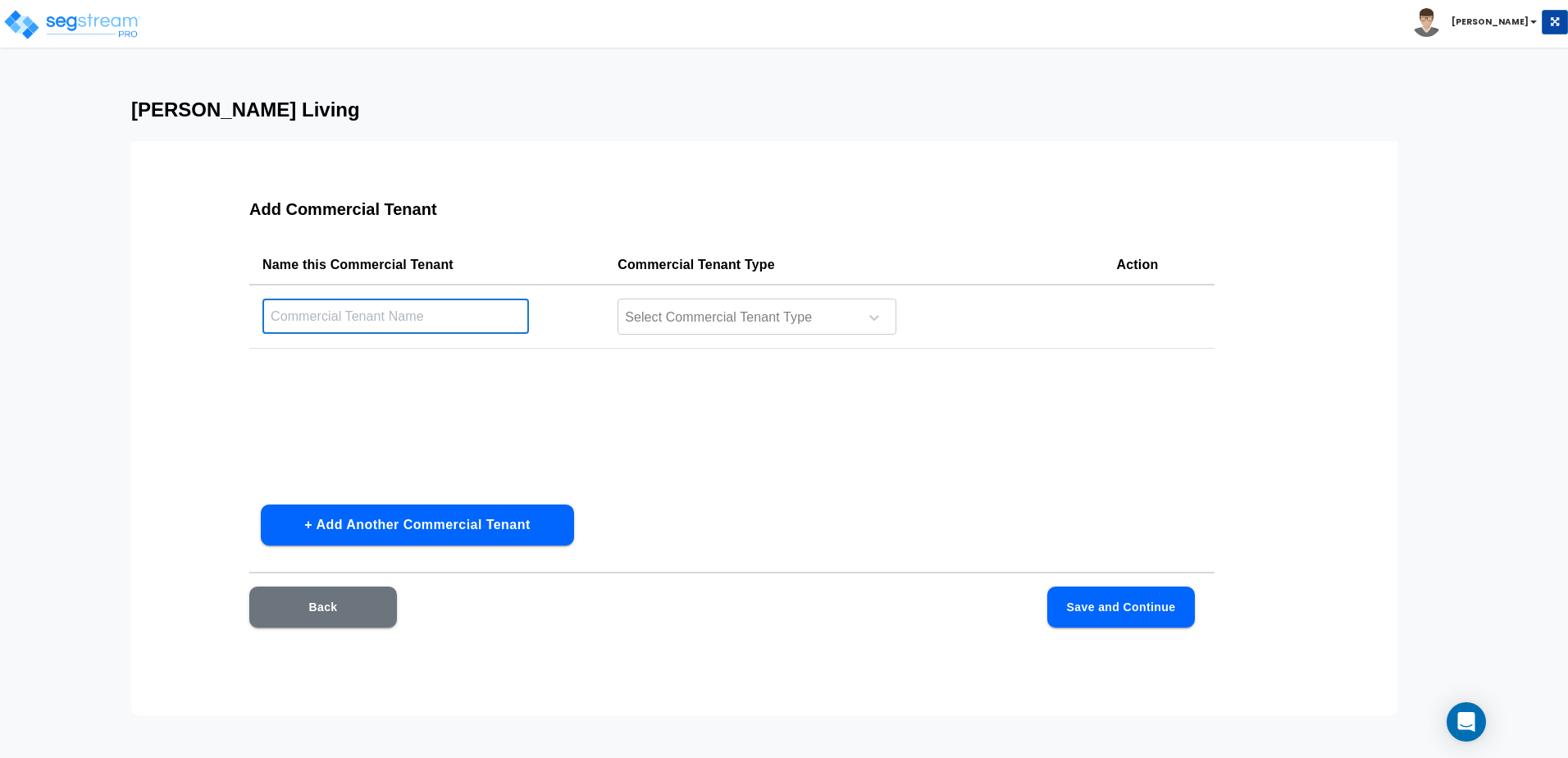
click at [353, 323] on input "text" at bounding box center [395, 316] width 266 height 35
type input "Starbucks"
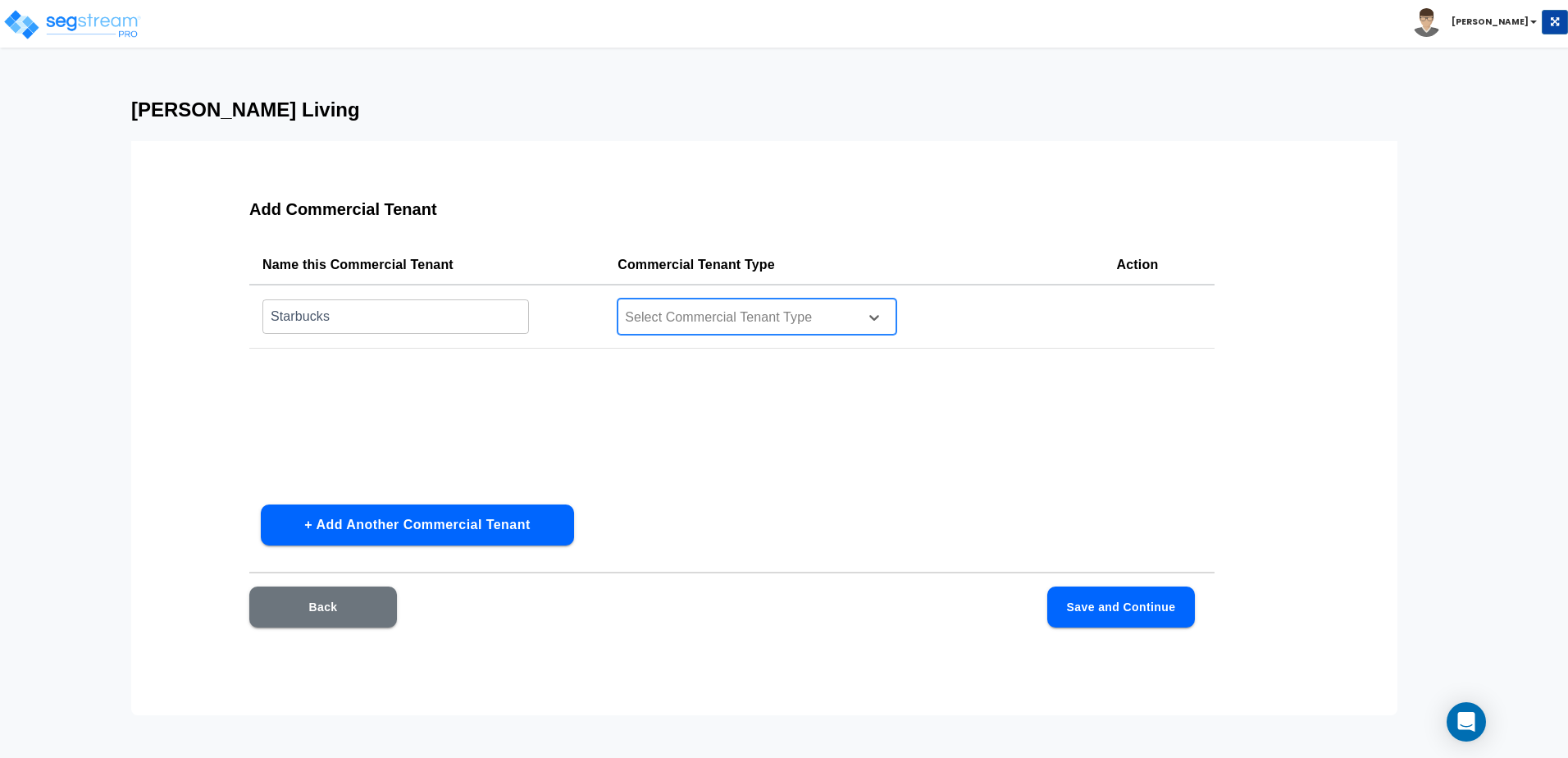
click at [788, 308] on div at bounding box center [735, 318] width 225 height 23
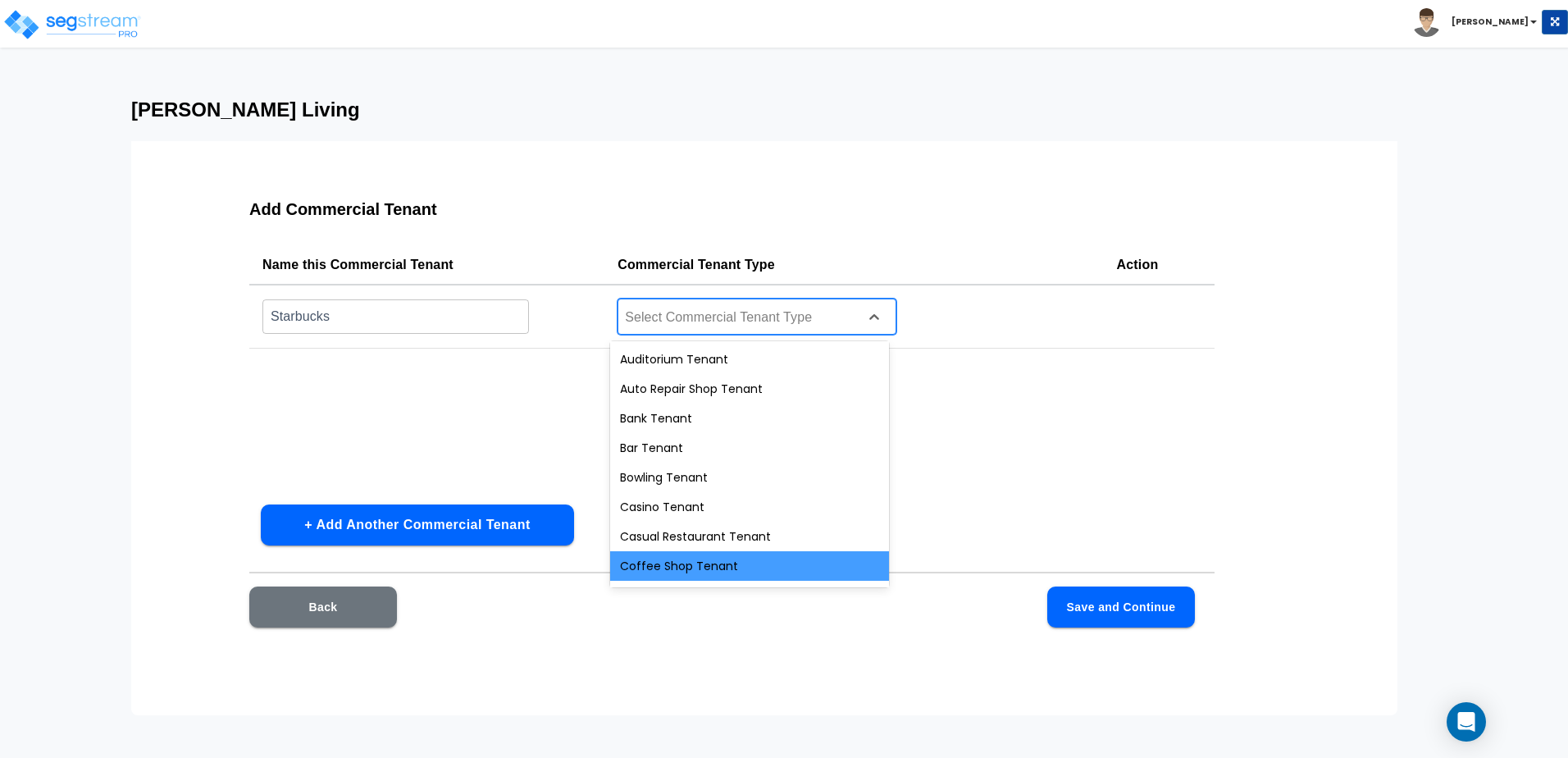
click at [689, 566] on div "Coffee Shop Tenant" at bounding box center [749, 566] width 279 height 29
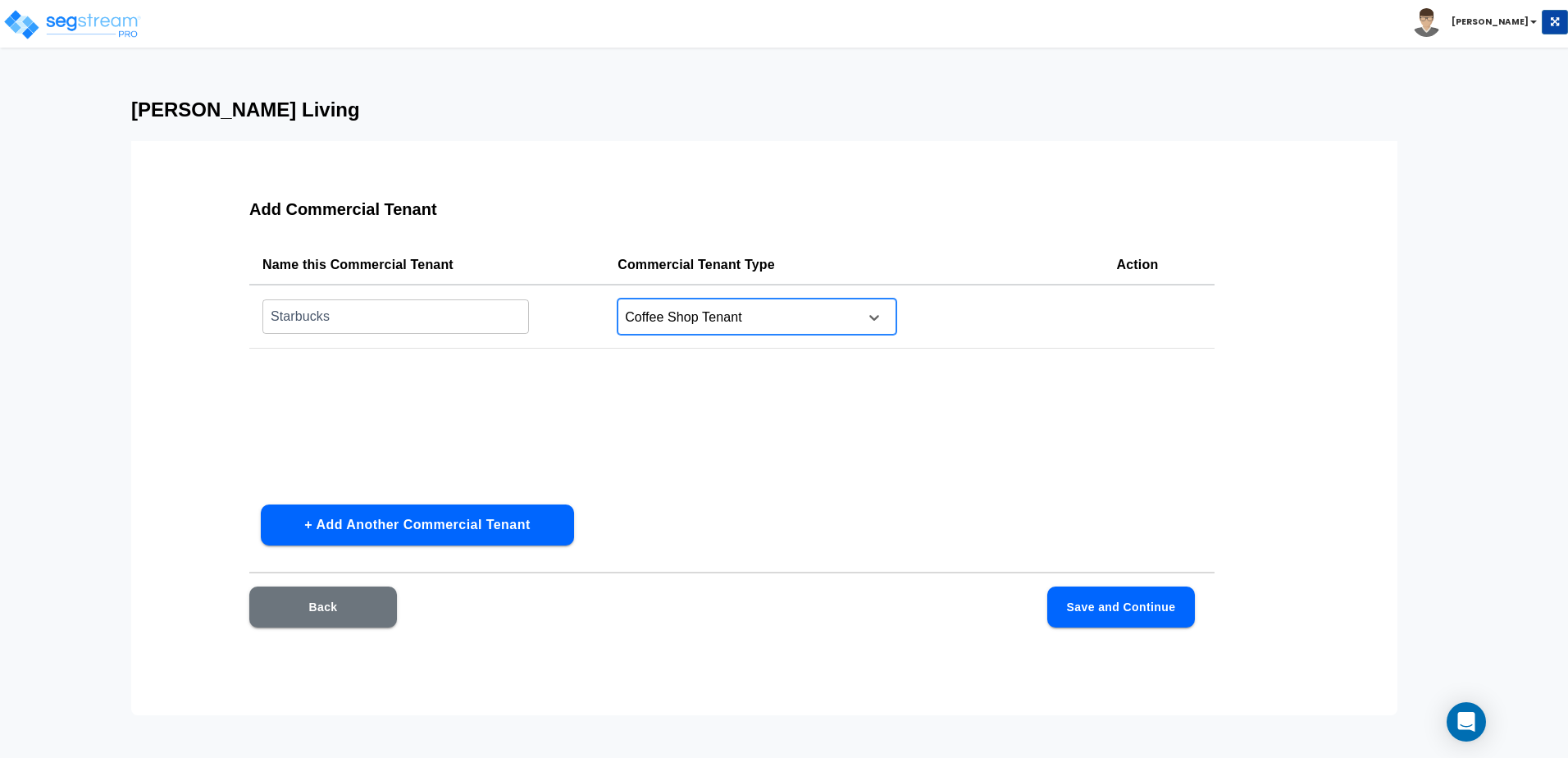
click at [1125, 610] on button "Save and Continue" at bounding box center [1121, 607] width 148 height 41
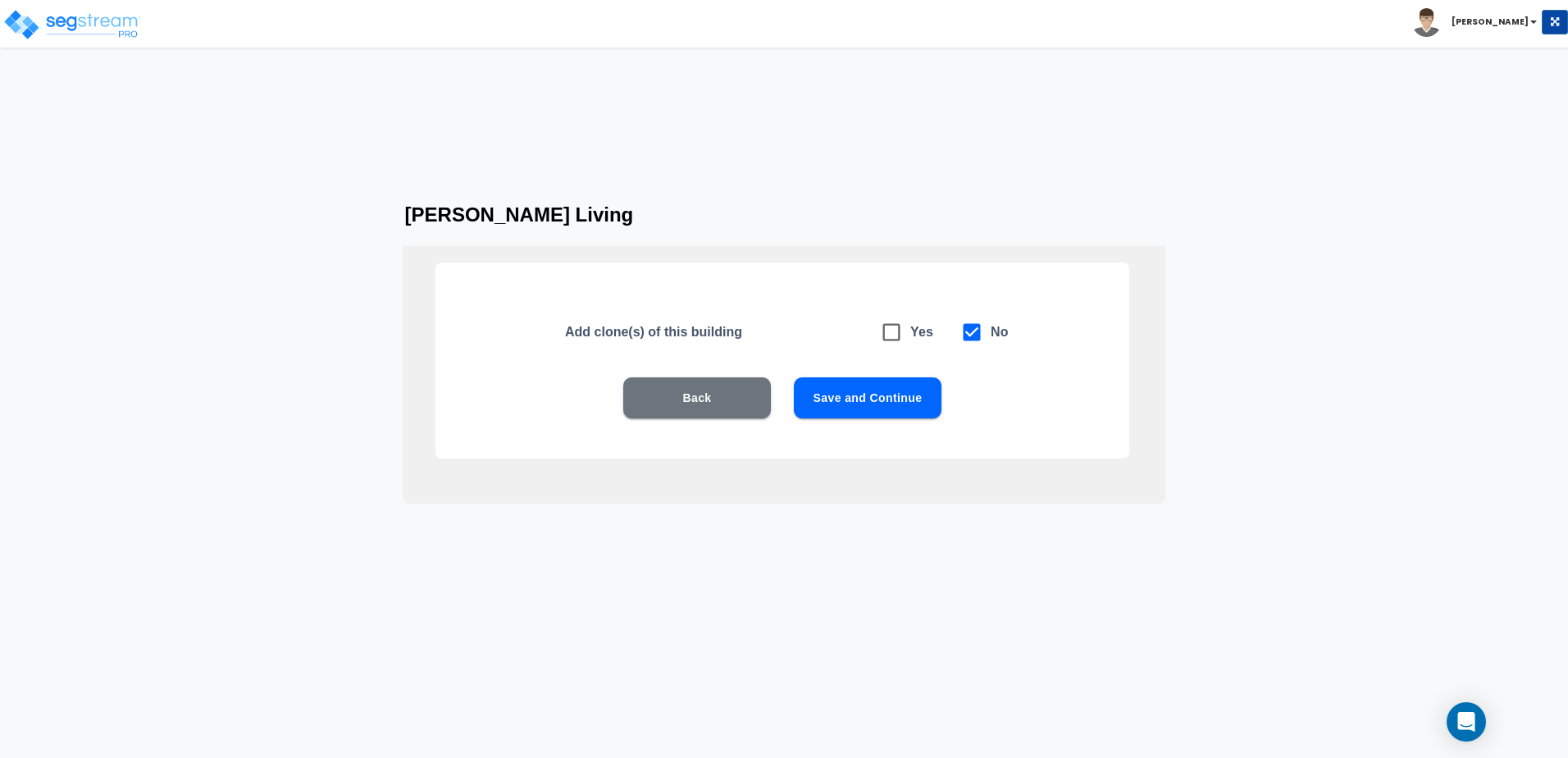
click at [883, 399] on button "Save and Continue" at bounding box center [867, 398] width 148 height 41
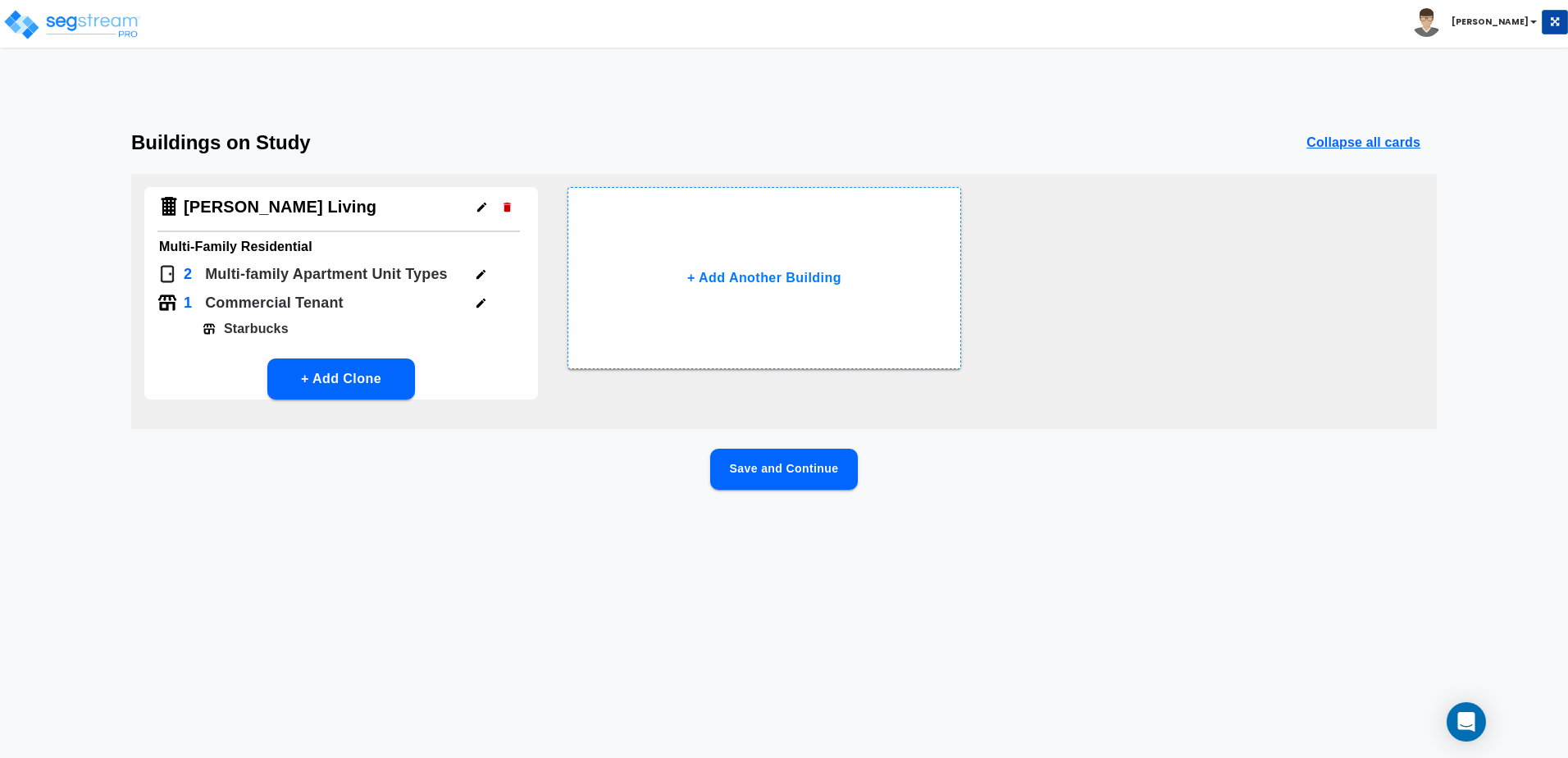
click at [825, 485] on button "Save and Continue" at bounding box center [784, 469] width 148 height 41
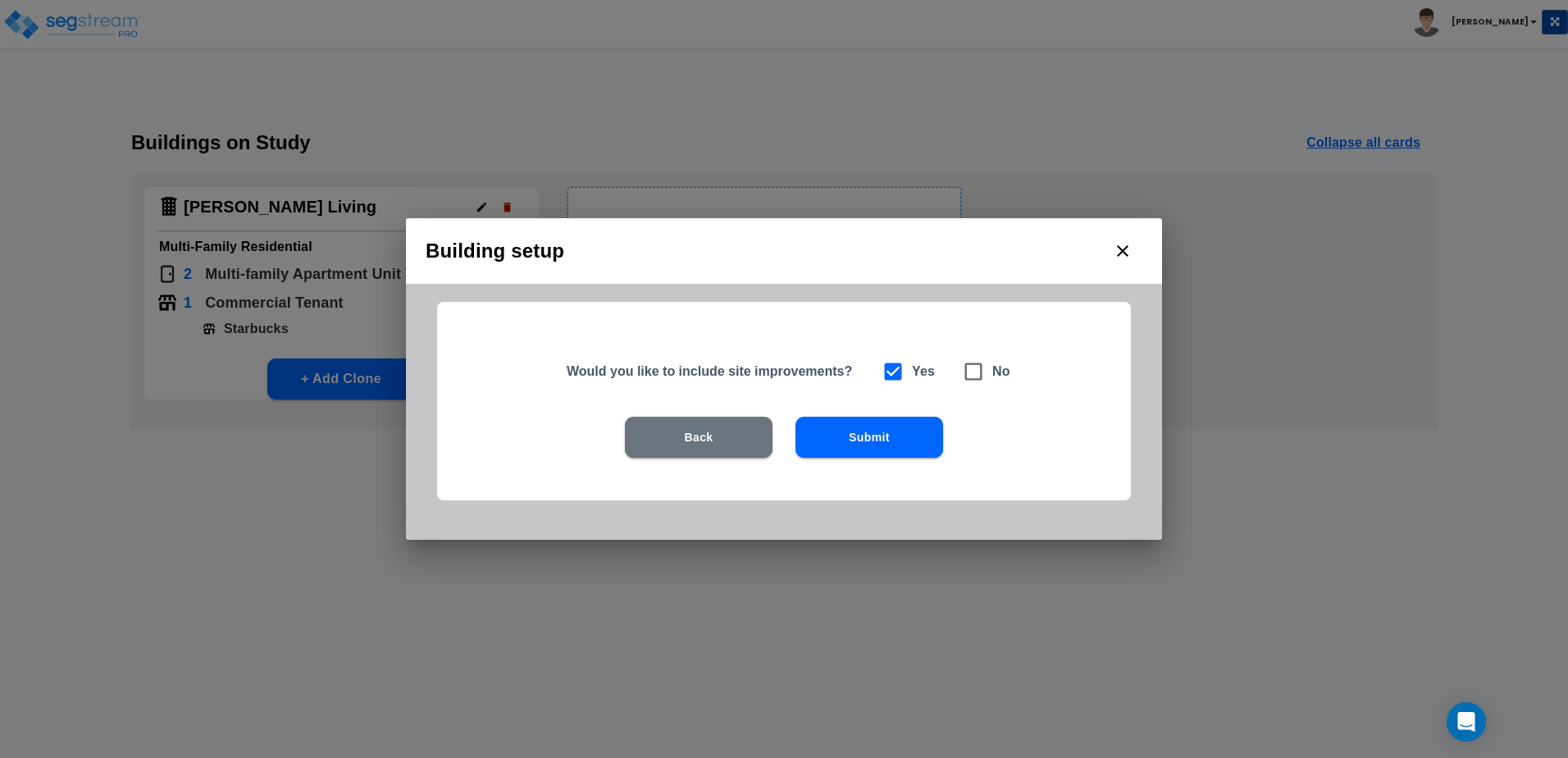
click at [869, 438] on button "Submit" at bounding box center [869, 437] width 148 height 41
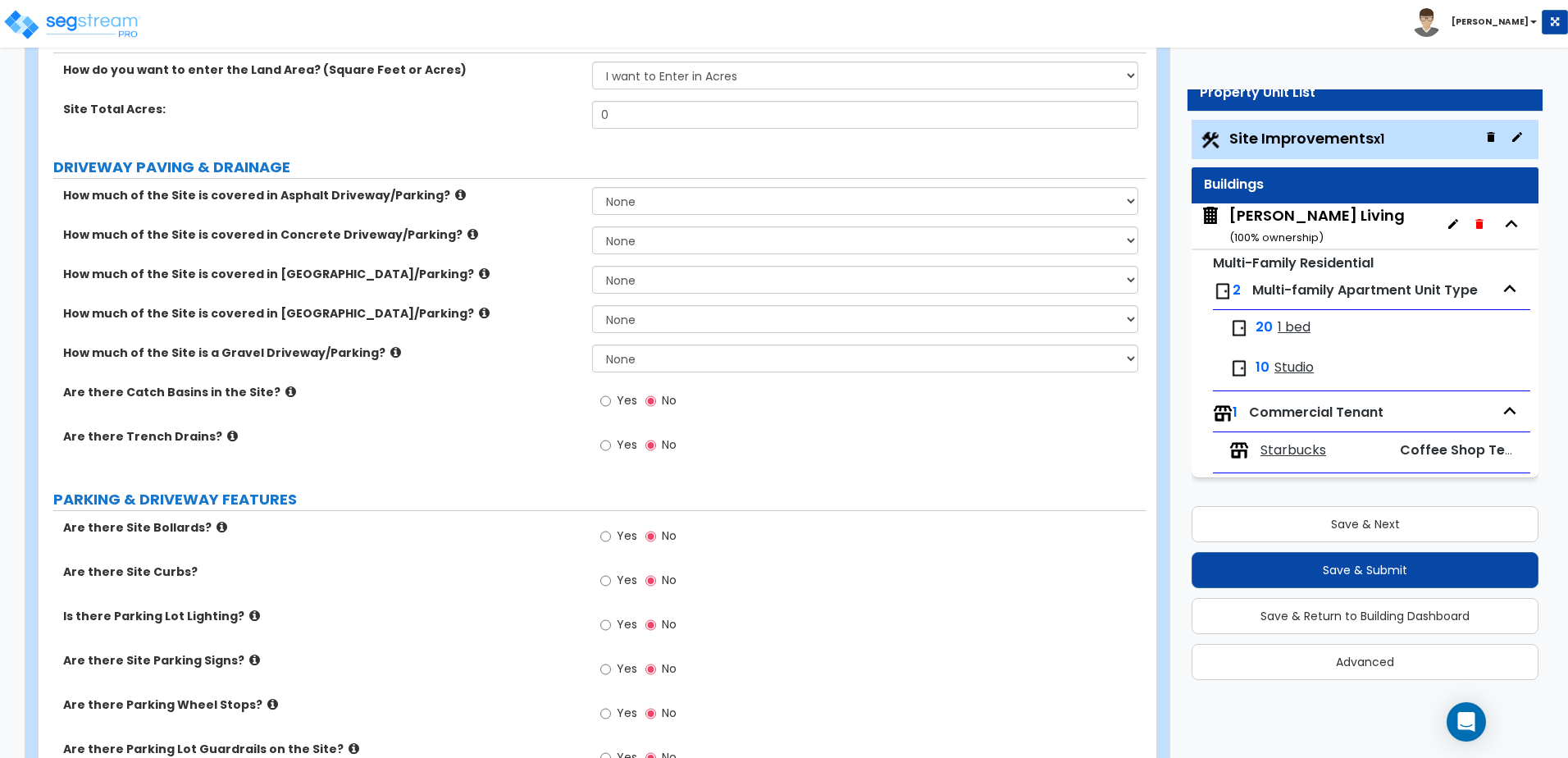
scroll to position [247, 0]
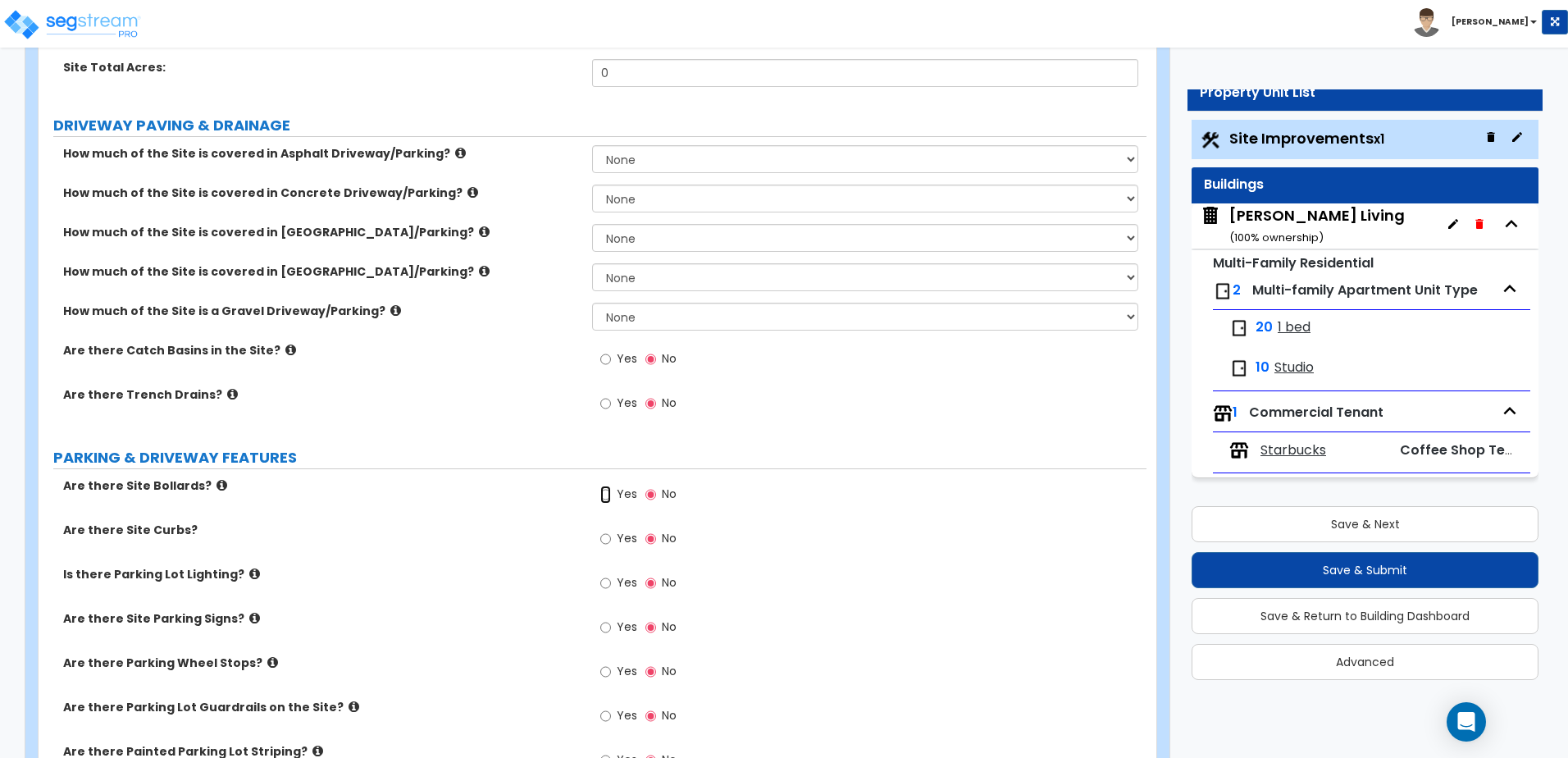
click at [603, 496] on input "Yes" at bounding box center [606, 495] width 11 height 18
radio input "true"
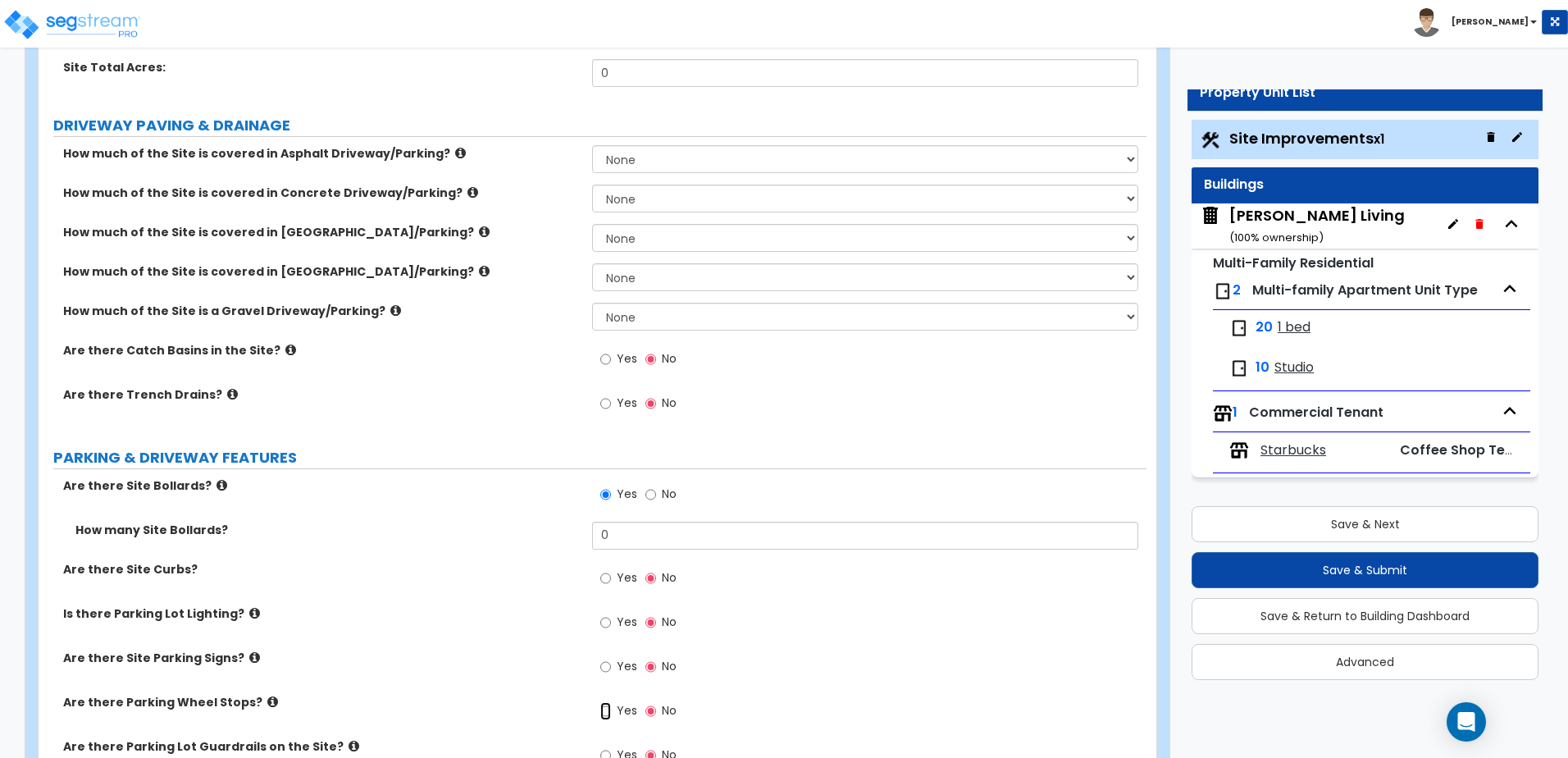
click at [605, 713] on input "Yes" at bounding box center [606, 711] width 11 height 18
radio input "true"
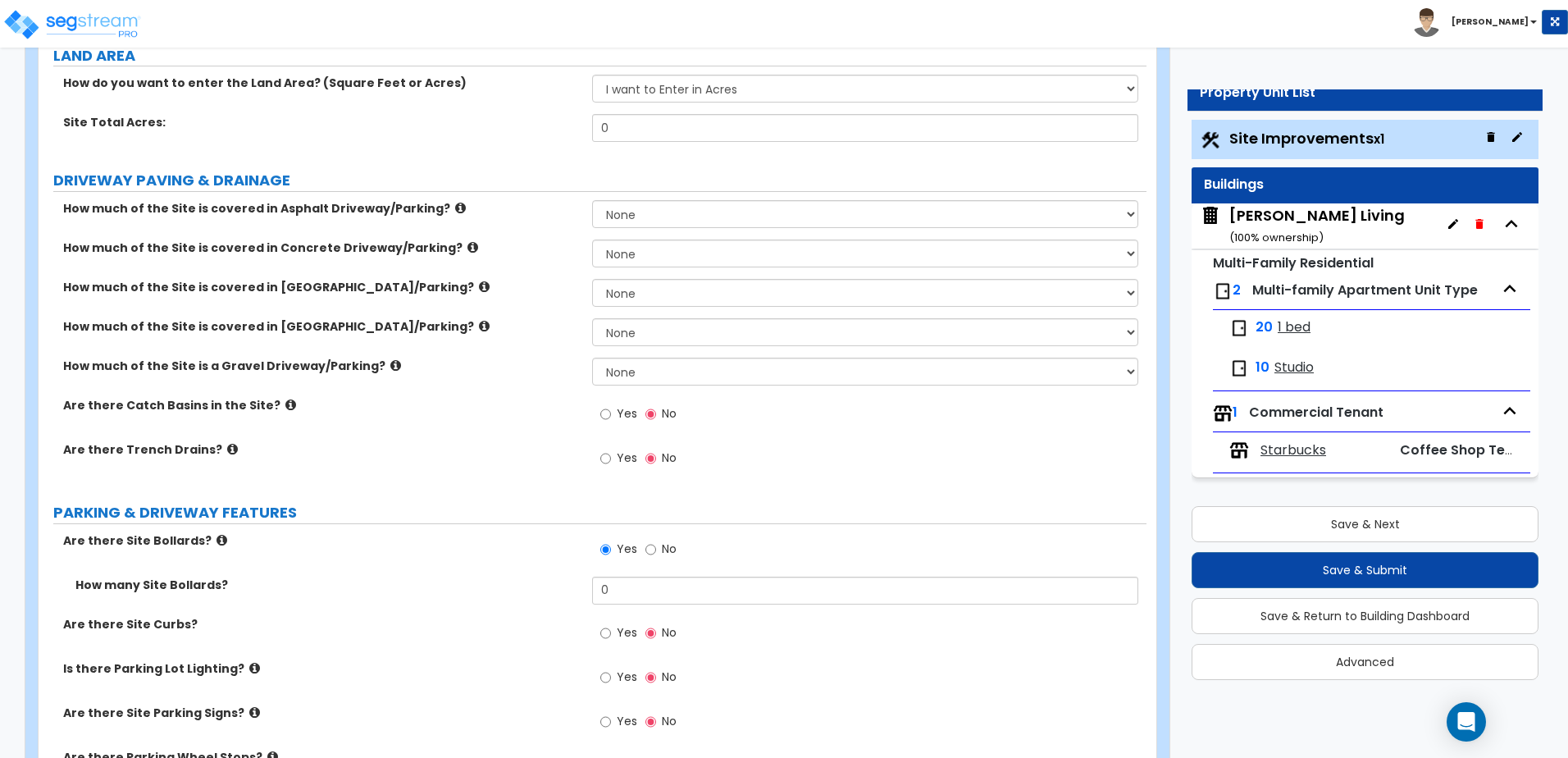
scroll to position [82, 0]
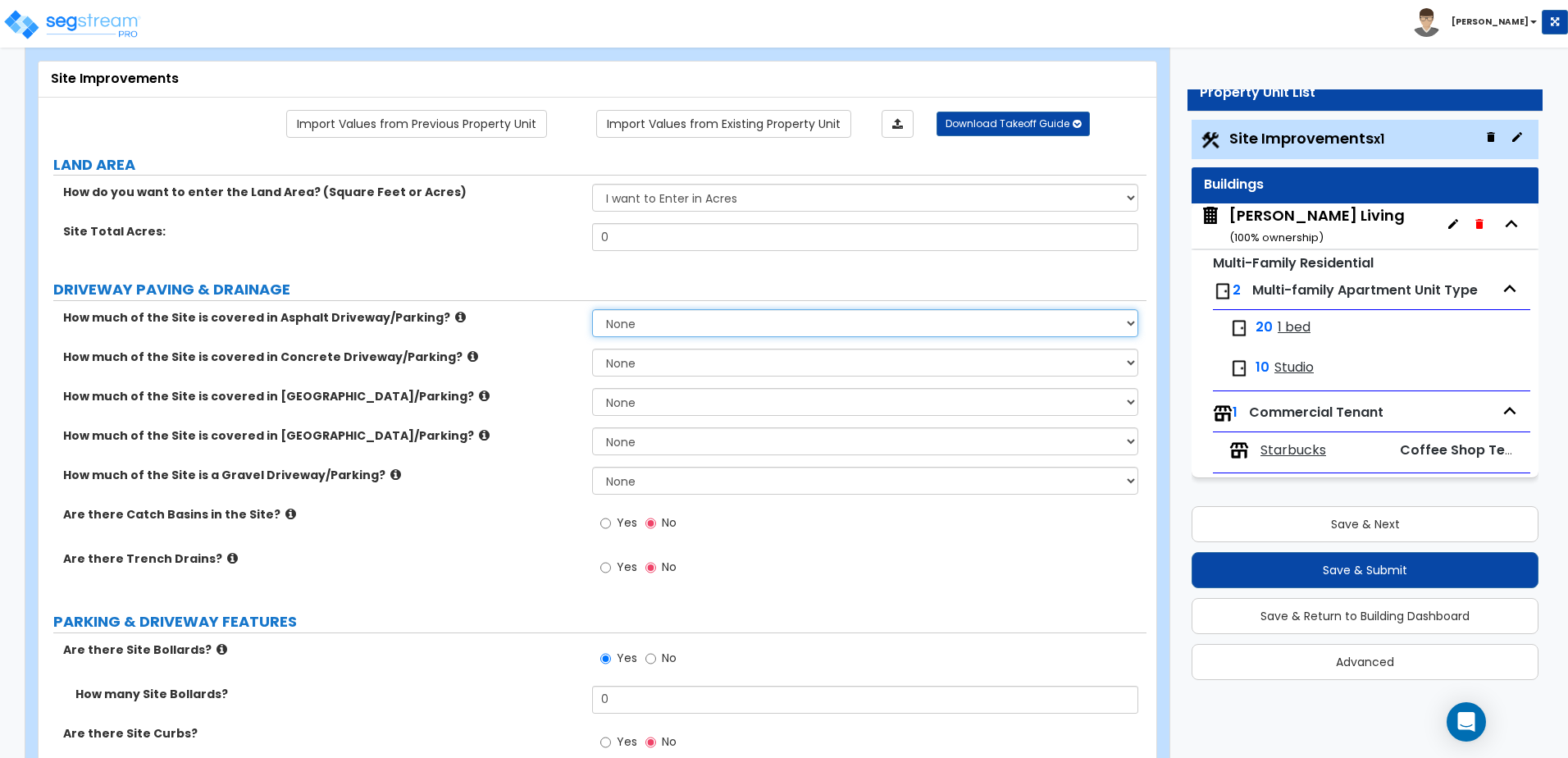
click at [1068, 323] on select "None I want to Enter an Approximate Percentage I want to Enter the Square Foota…" at bounding box center [865, 323] width 546 height 28
select select "2"
click at [592, 309] on select "None I want to Enter an Approximate Percentage I want to Enter the Square Foota…" at bounding box center [865, 323] width 546 height 28
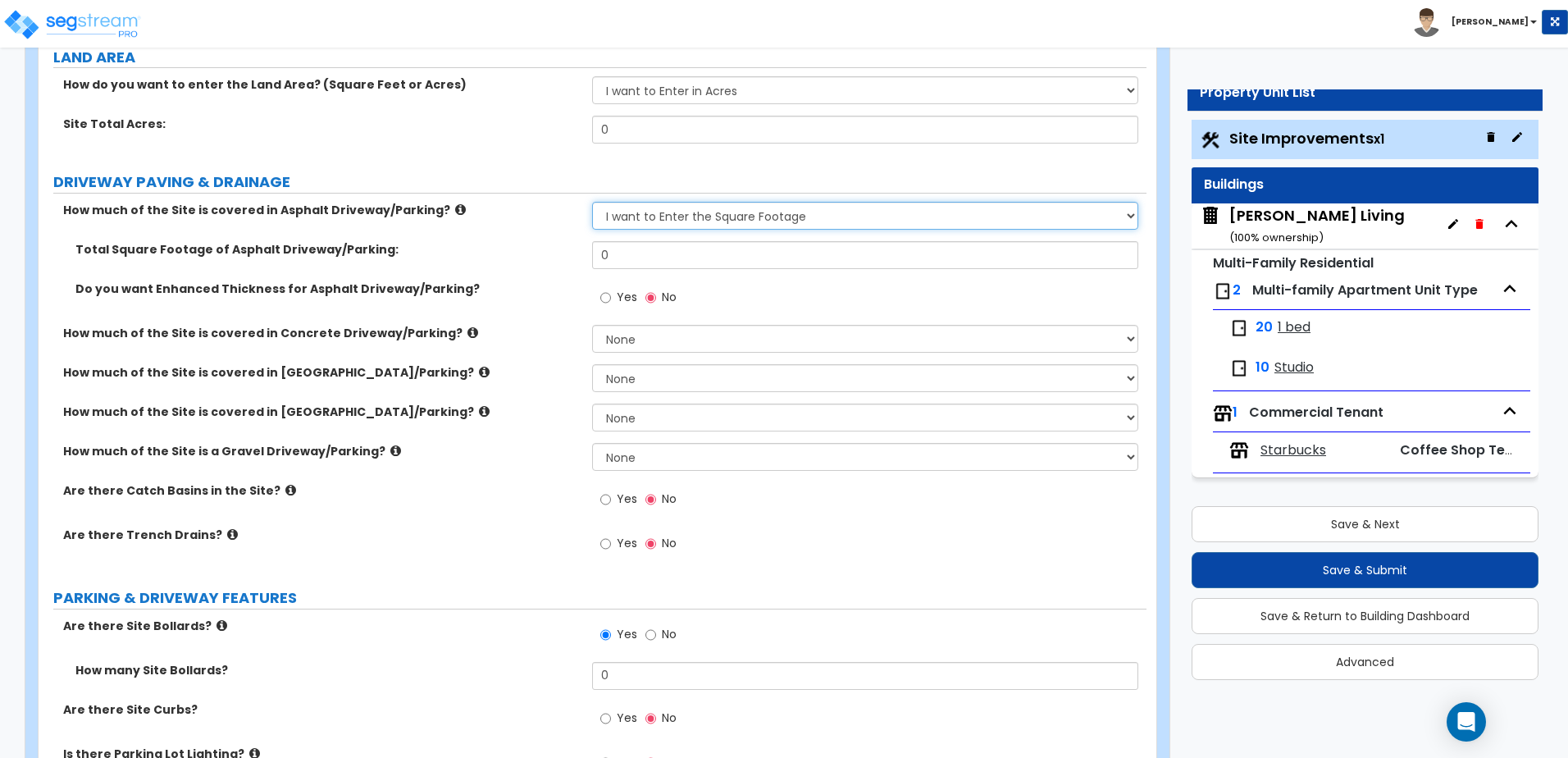
scroll to position [247, 0]
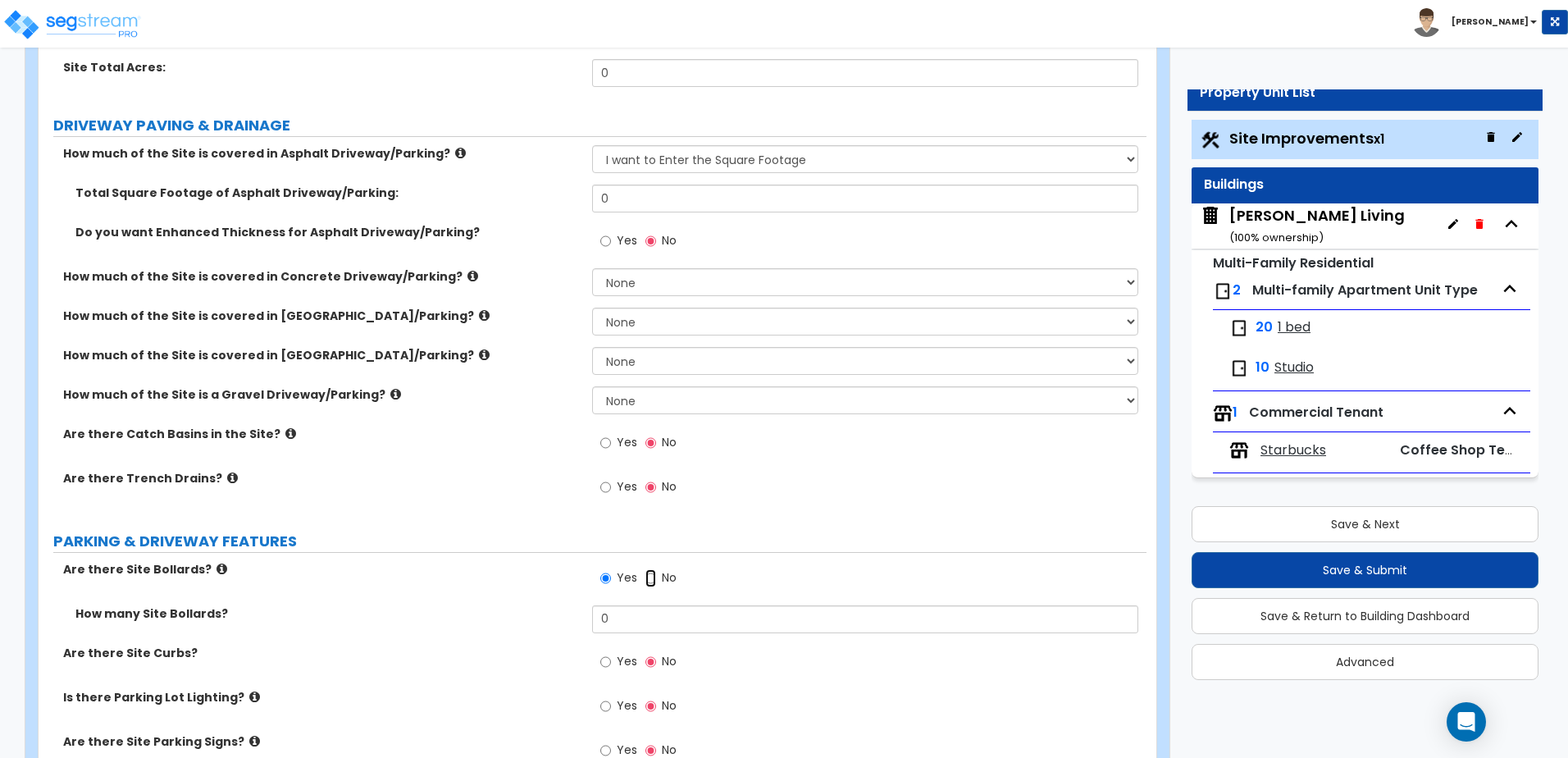
click at [652, 577] on input "No" at bounding box center [651, 578] width 11 height 18
radio input "false"
radio input "true"
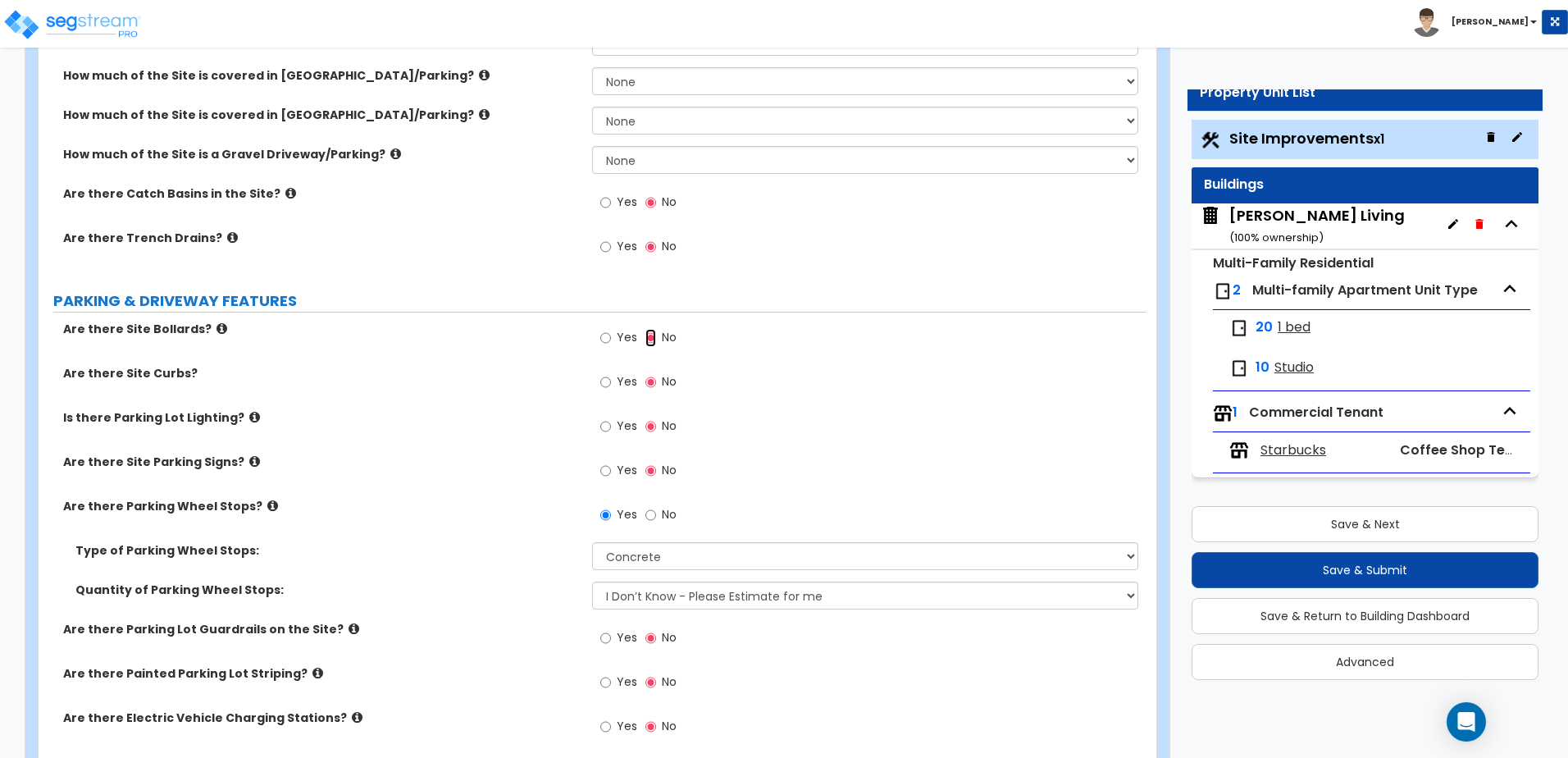
scroll to position [492, 0]
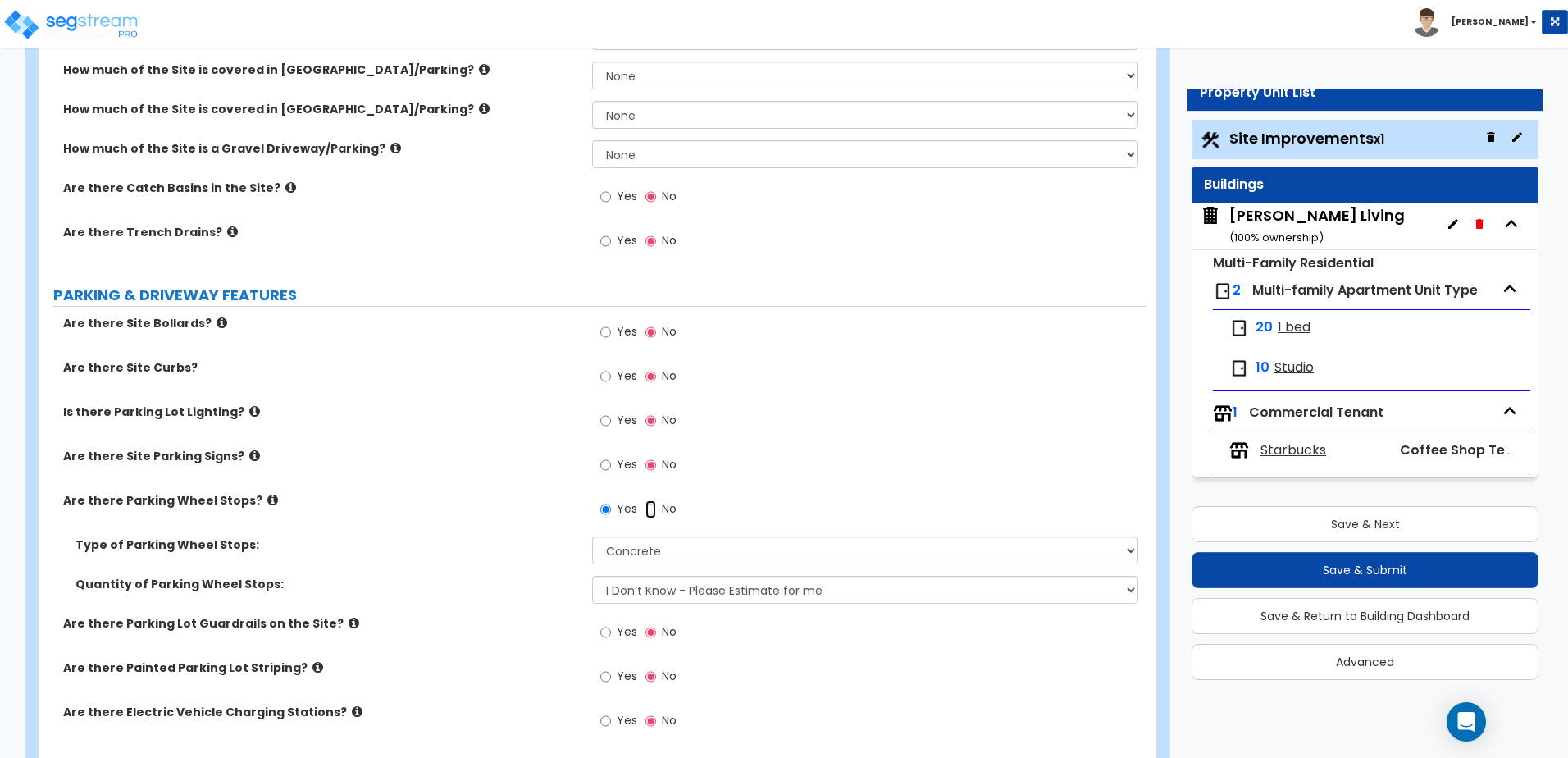
click at [651, 508] on input "No" at bounding box center [651, 510] width 11 height 18
radio input "false"
radio input "true"
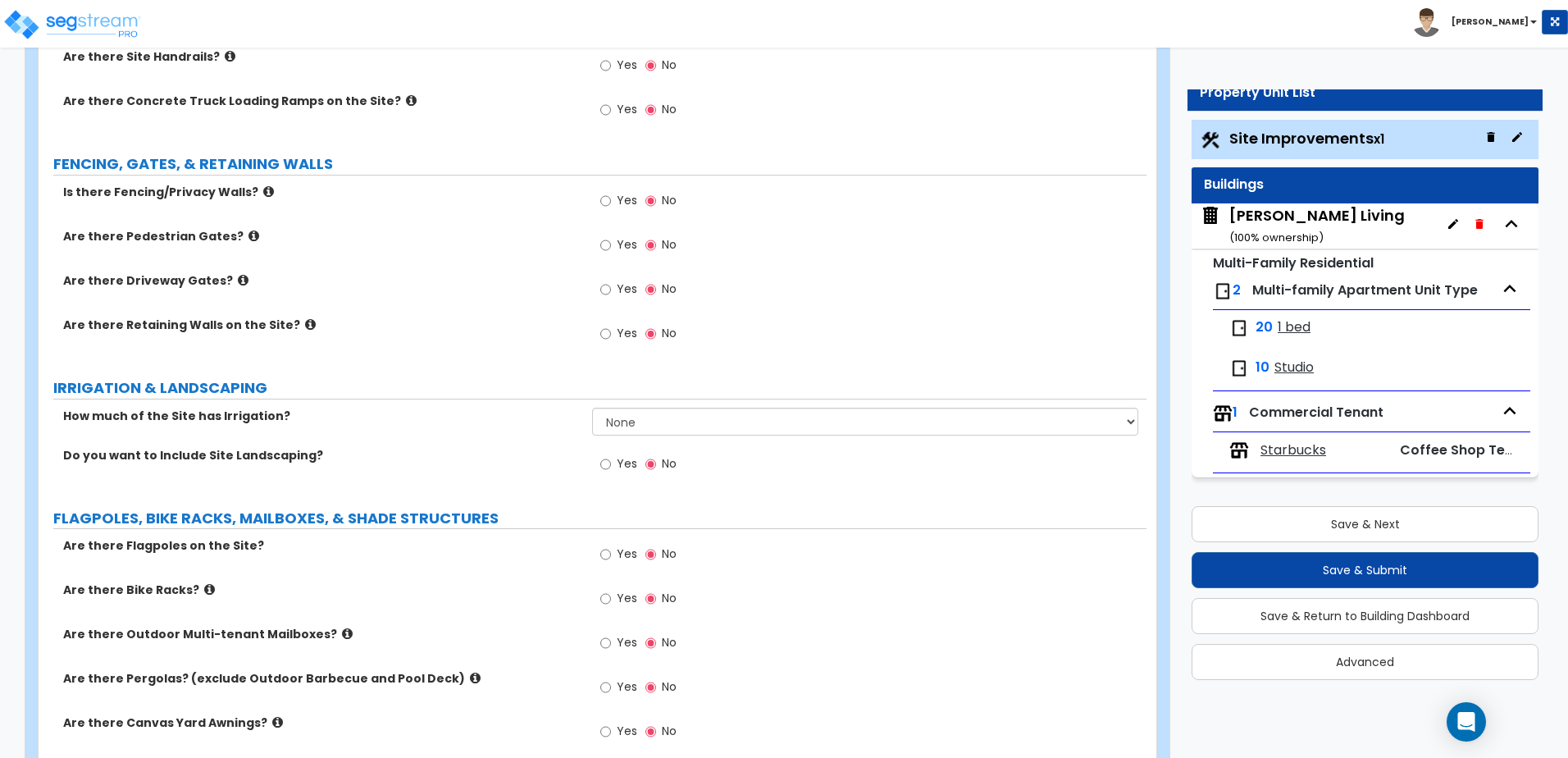
scroll to position [1641, 0]
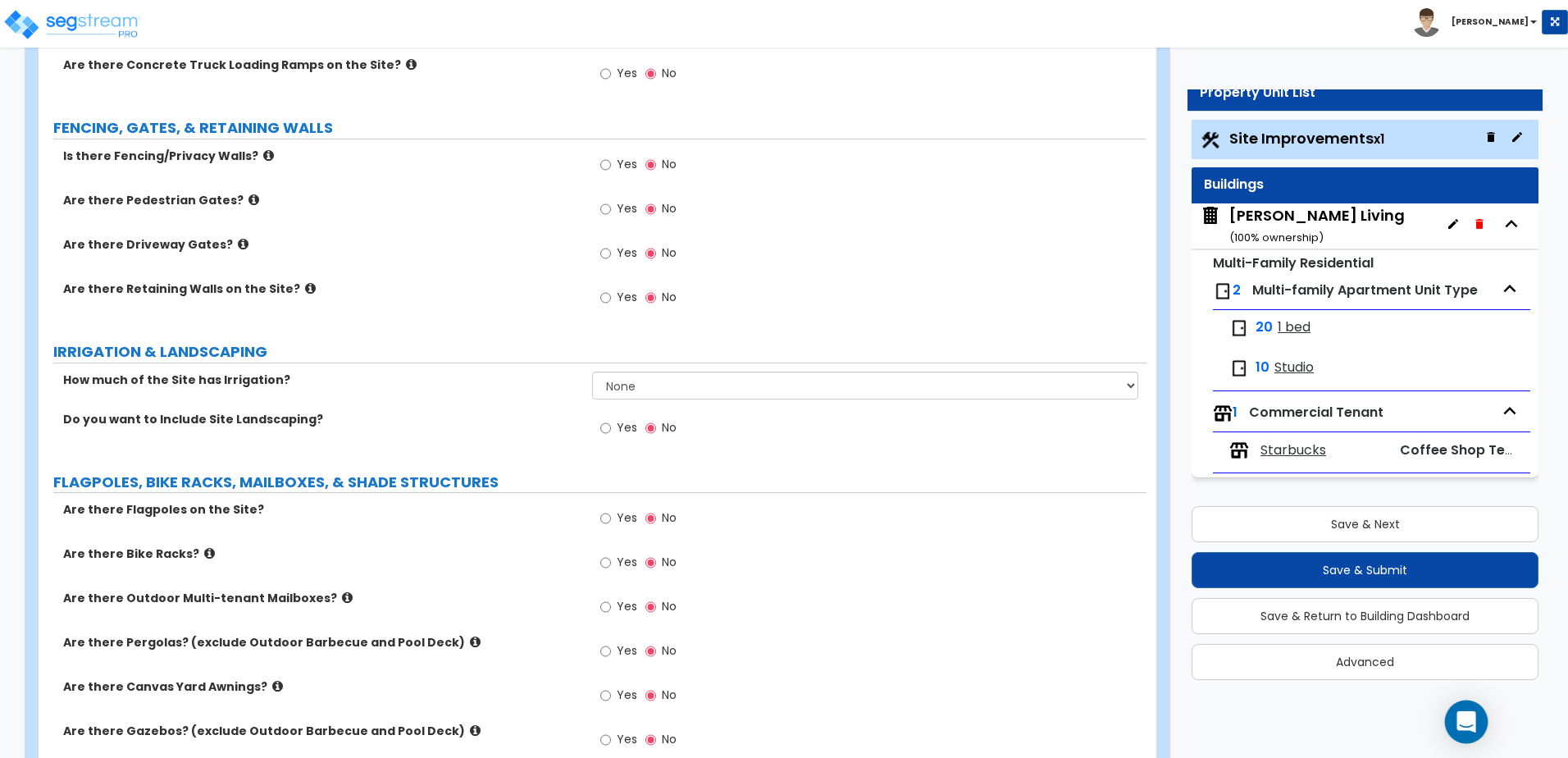
click at [1462, 722] on icon "Open Intercom Messenger" at bounding box center [1466, 722] width 19 height 22
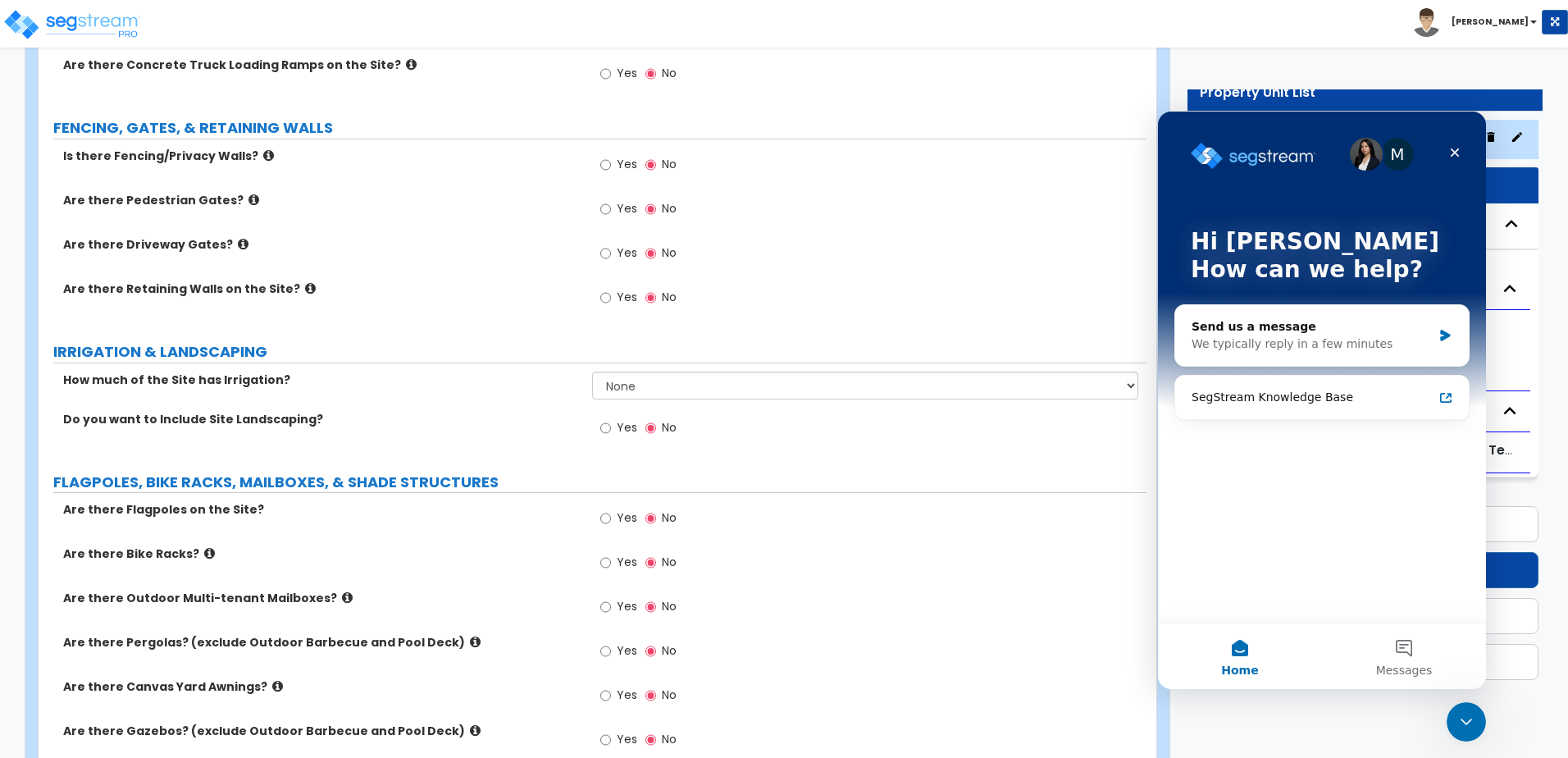
scroll to position [0, 0]
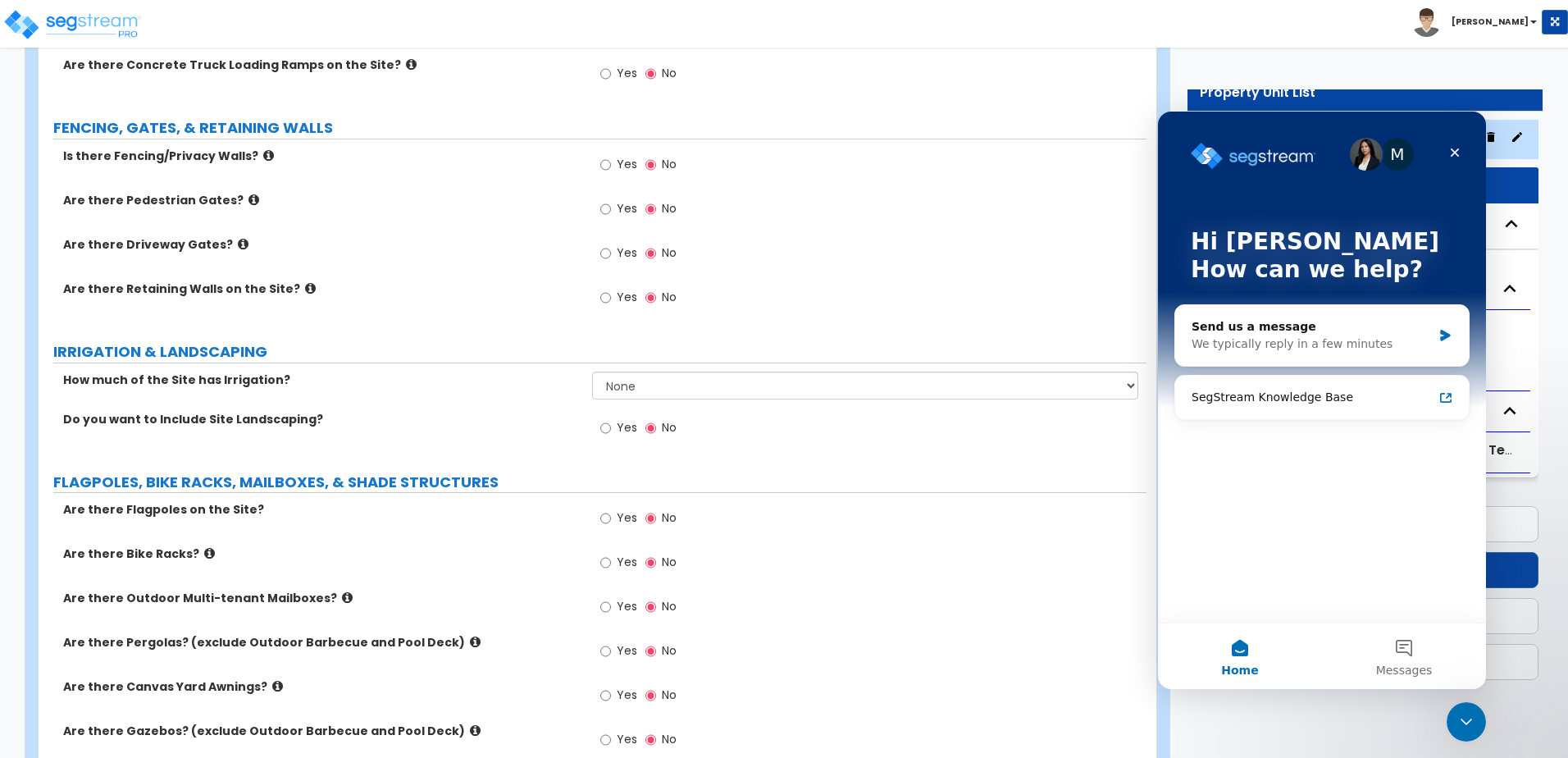
click at [1289, 734] on div "Customize Sample Property Units Site Improvements Import Values from Previous P…" at bounding box center [784, 176] width 1568 height 3489
click at [1459, 147] on icon "Close" at bounding box center [1455, 153] width 13 height 13
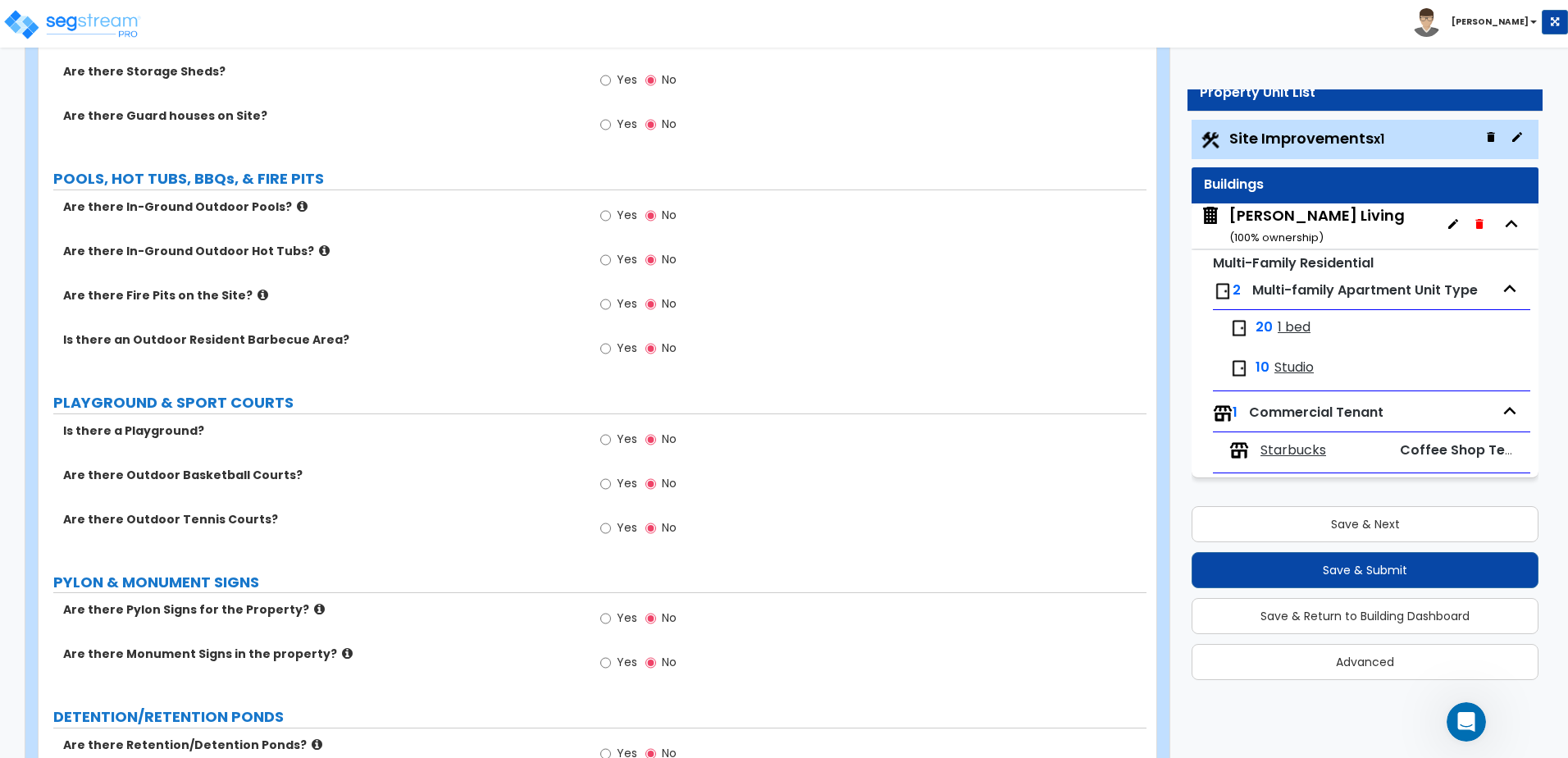
scroll to position [2311, 0]
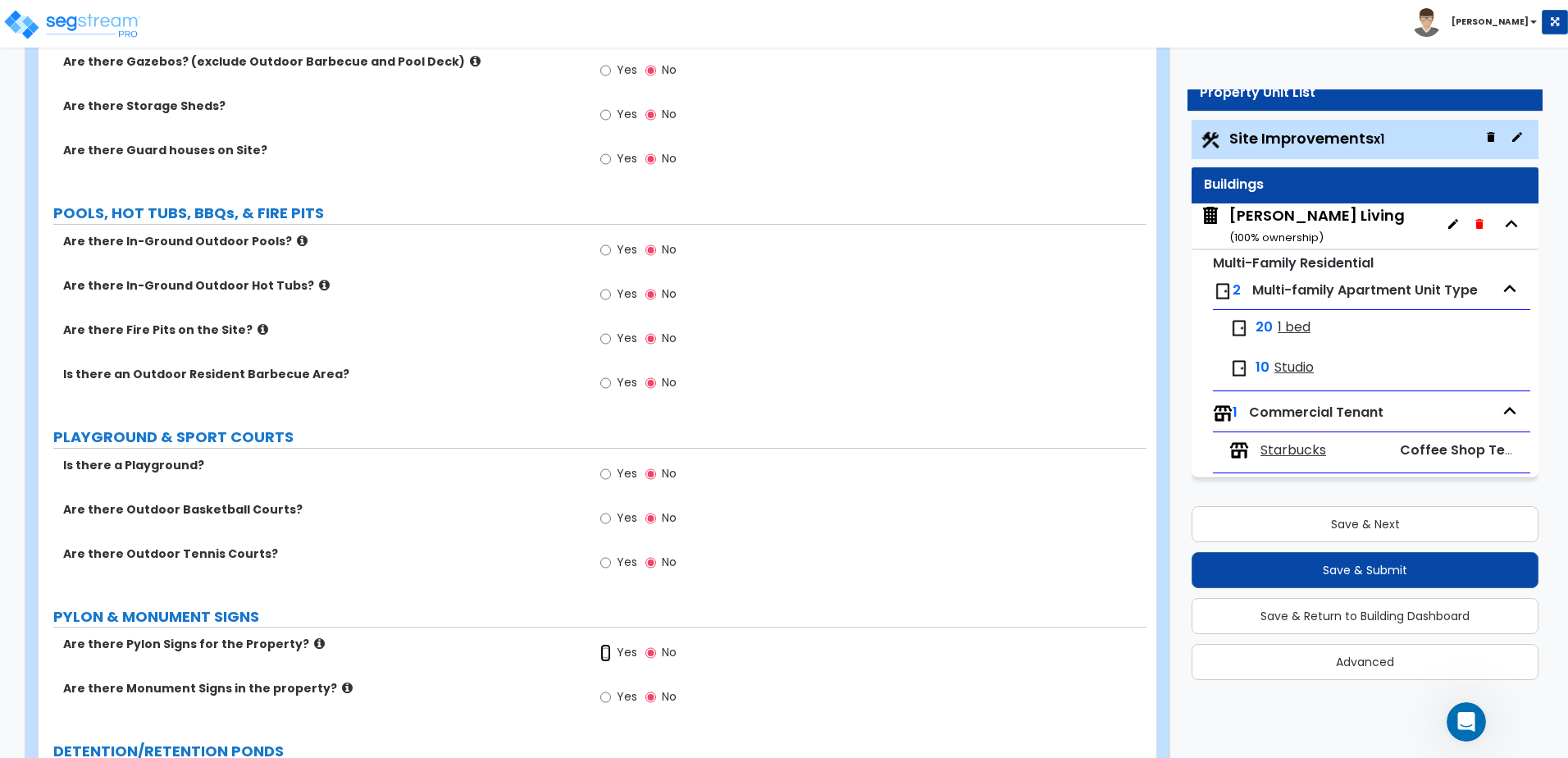
click at [606, 649] on input "Yes" at bounding box center [606, 654] width 11 height 18
radio input "true"
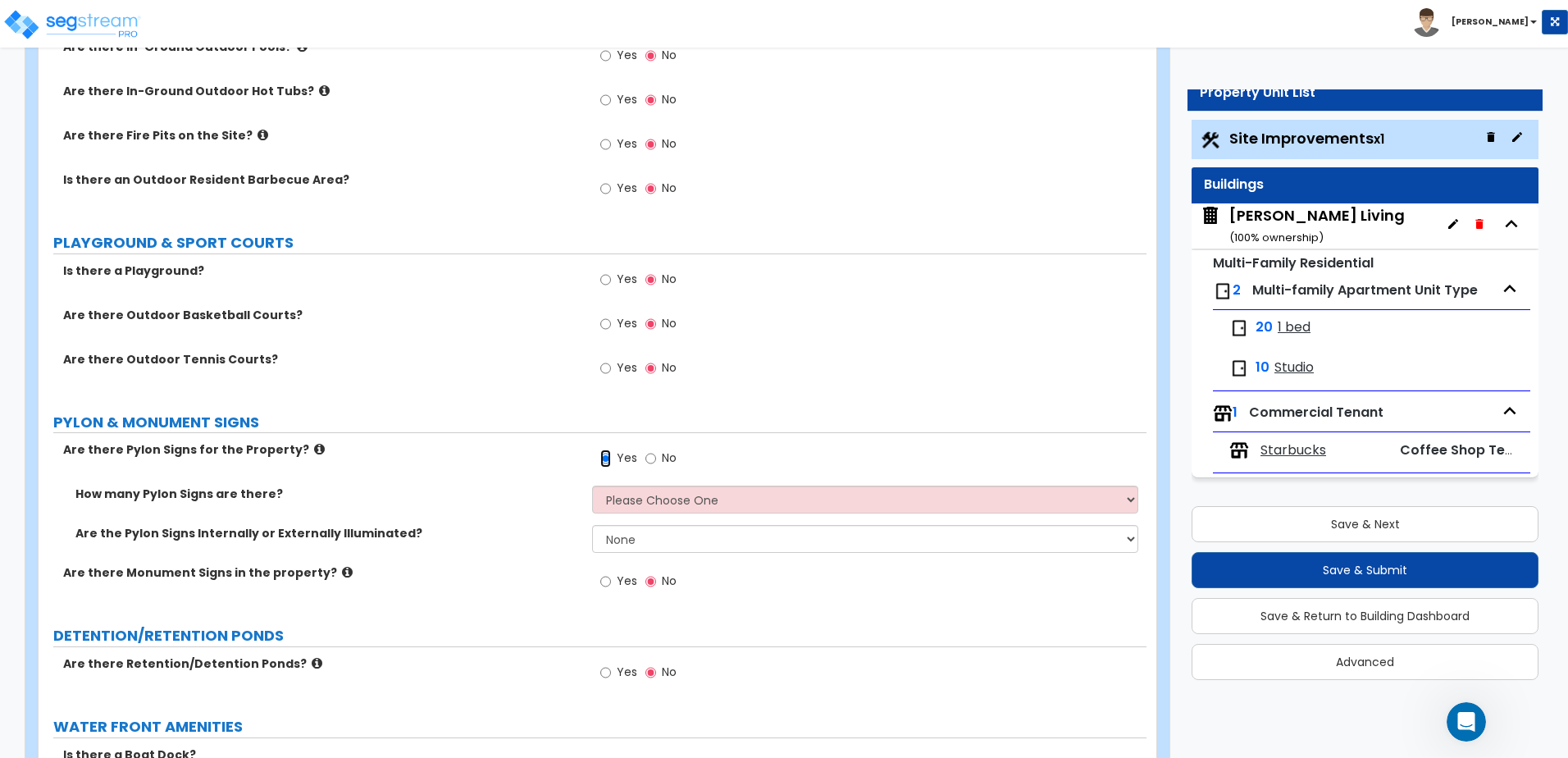
scroll to position [2556, 0]
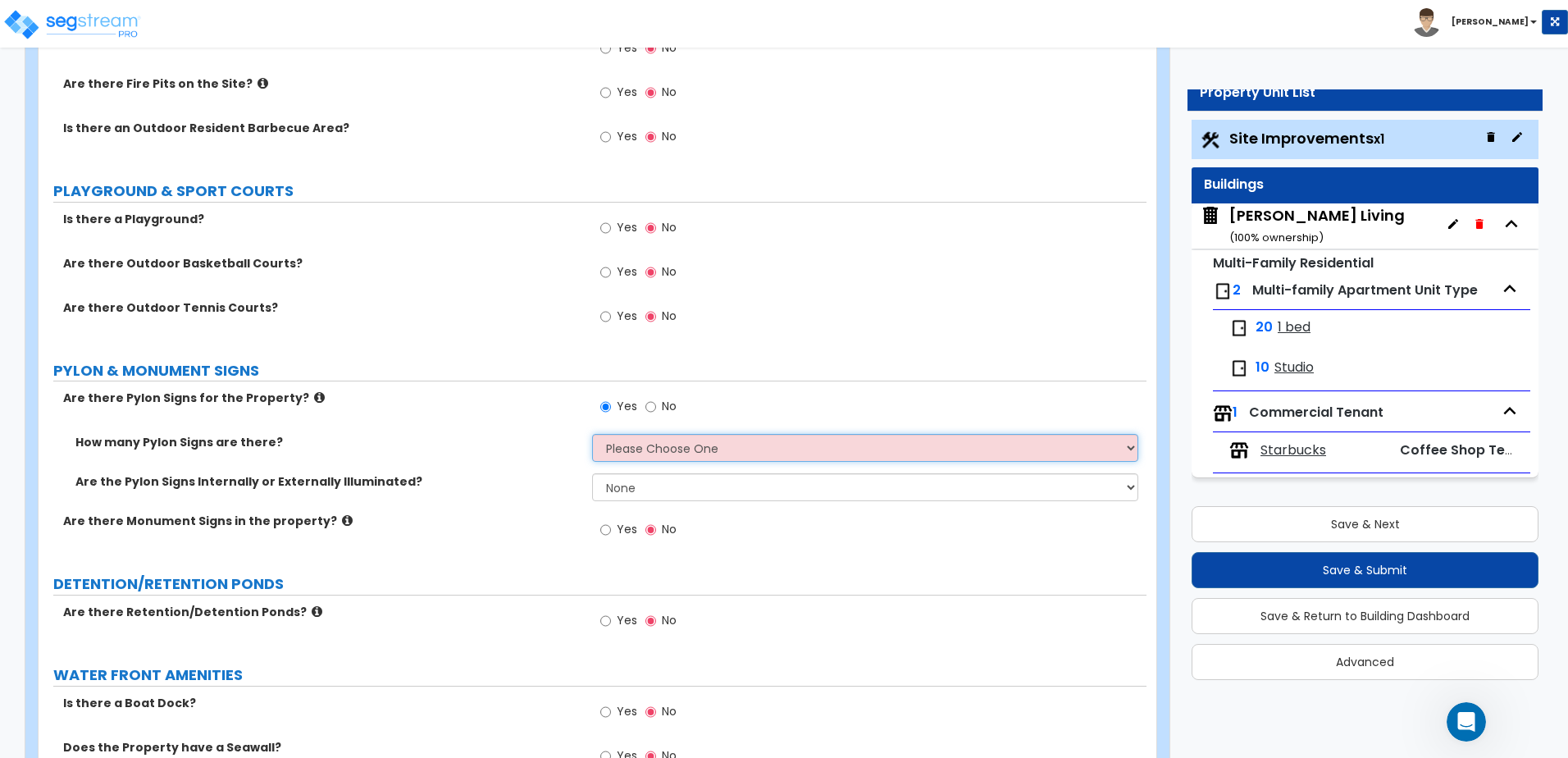
click at [1106, 447] on select "Please Choose One 1 2 3" at bounding box center [865, 447] width 546 height 28
select select "1"
click at [592, 434] on select "Please Choose One 1 2 3" at bounding box center [865, 447] width 546 height 28
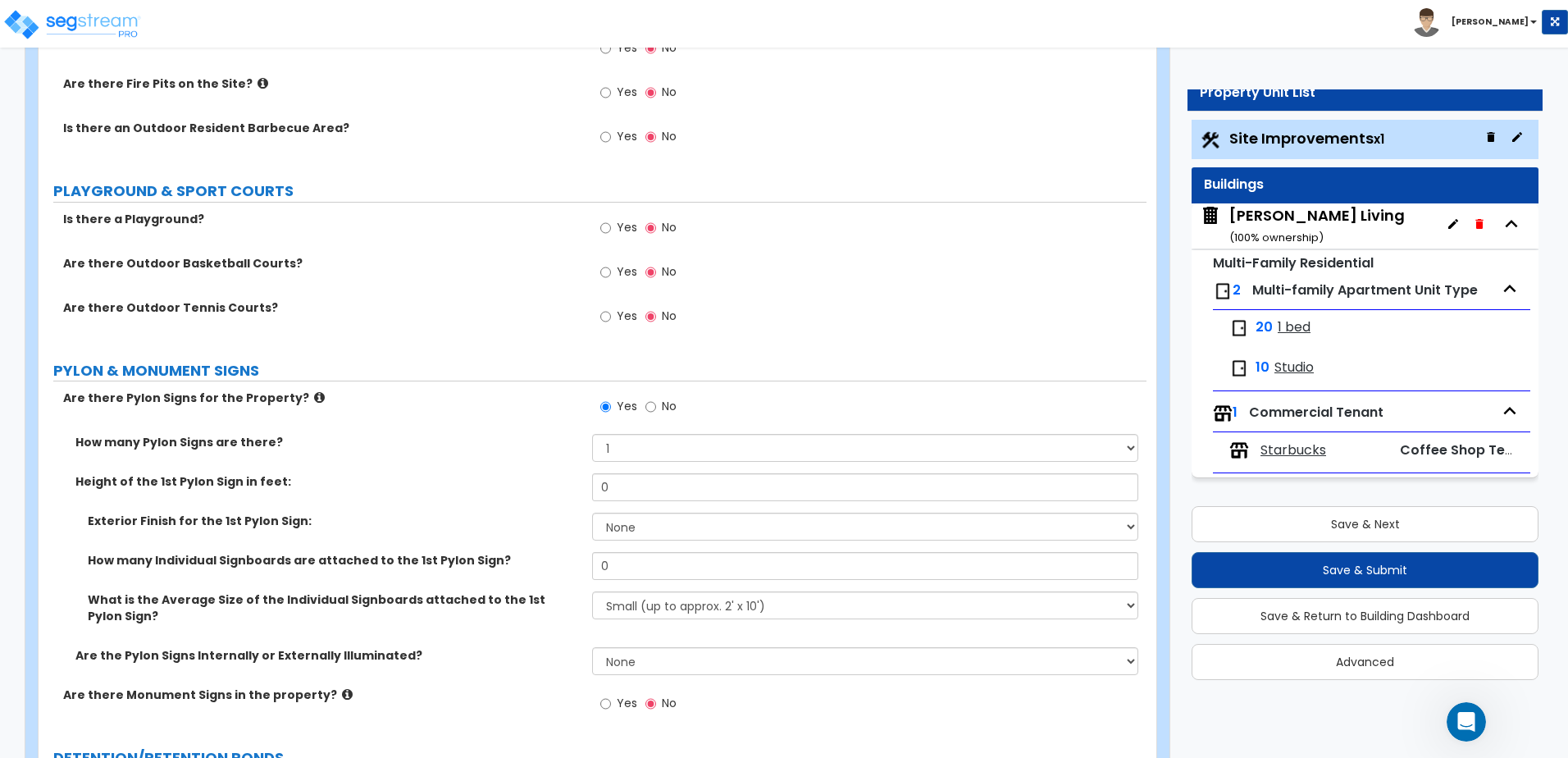
click at [314, 397] on icon at bounding box center [319, 397] width 11 height 13
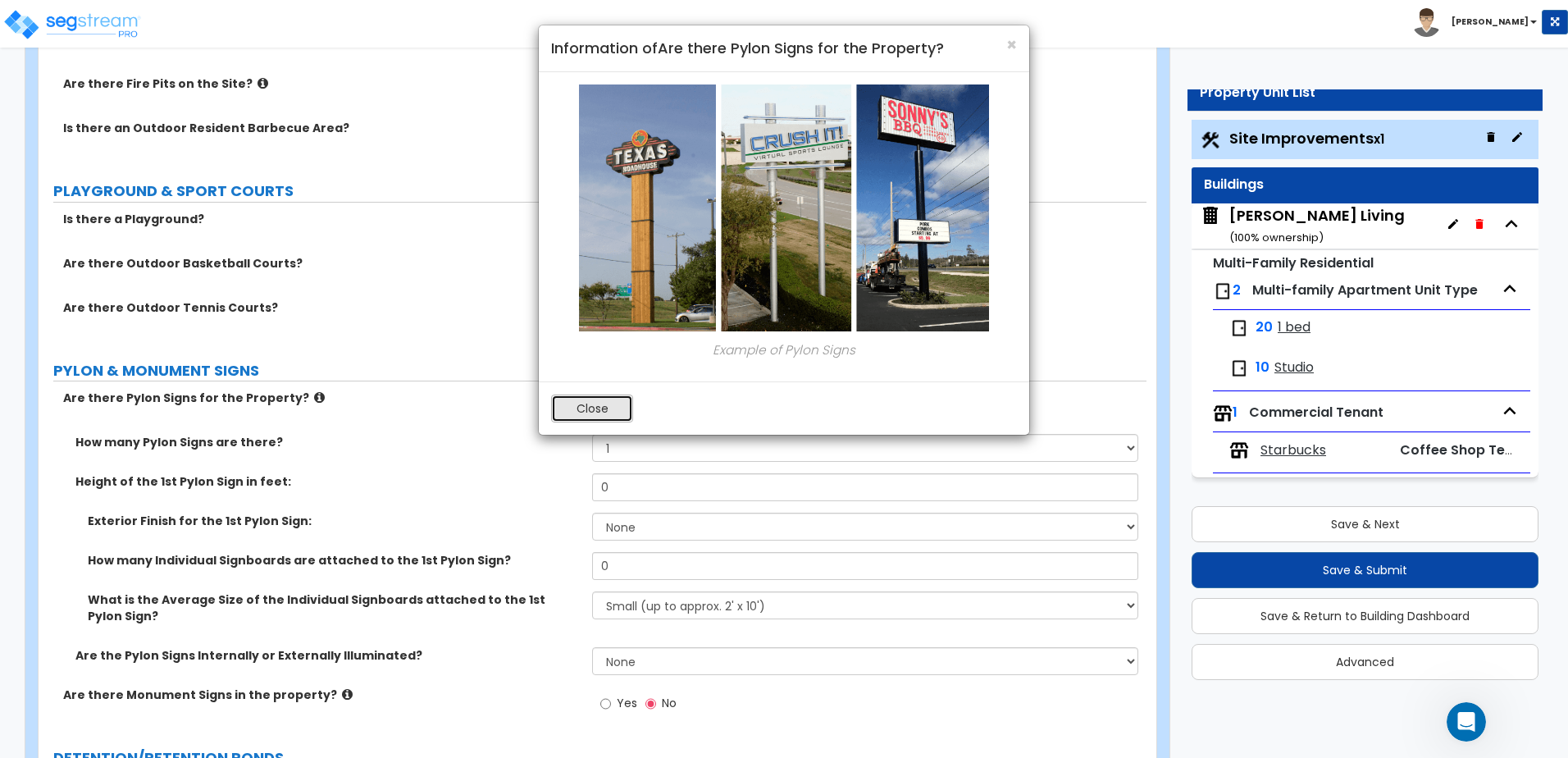
click at [591, 406] on button "Close" at bounding box center [592, 408] width 82 height 28
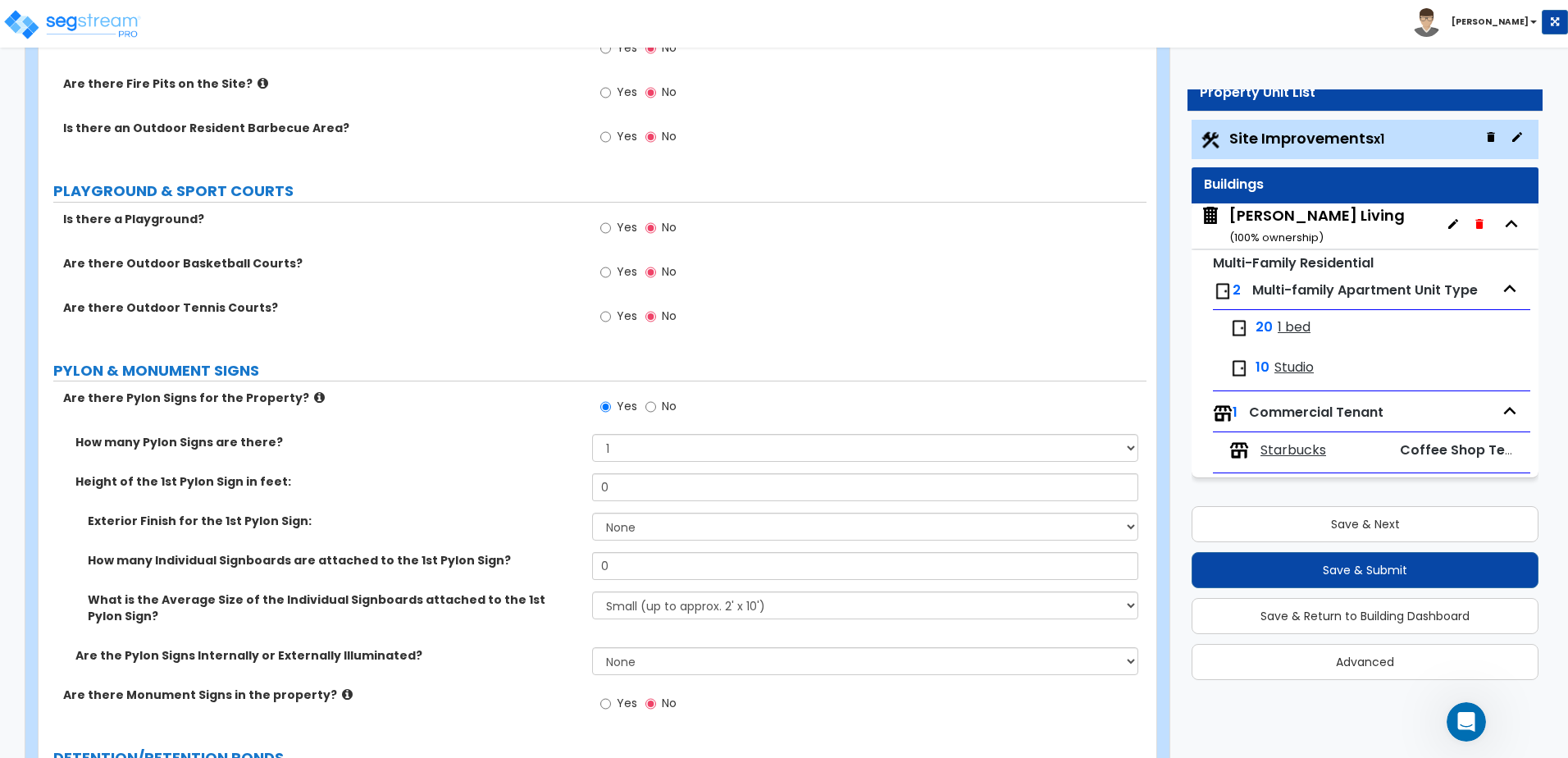
click at [342, 696] on icon at bounding box center [347, 694] width 11 height 13
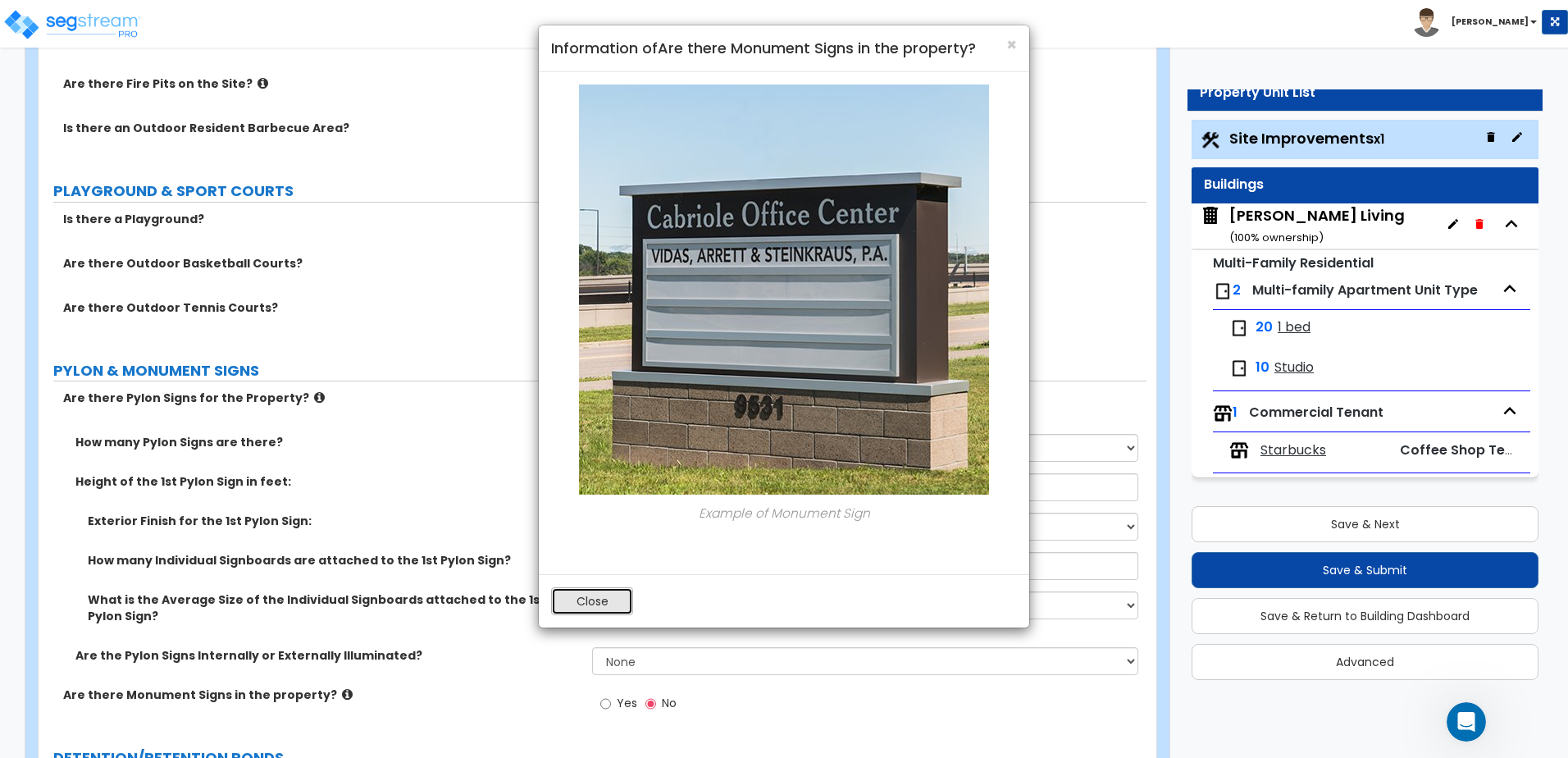
click at [591, 602] on button "Close" at bounding box center [592, 601] width 82 height 28
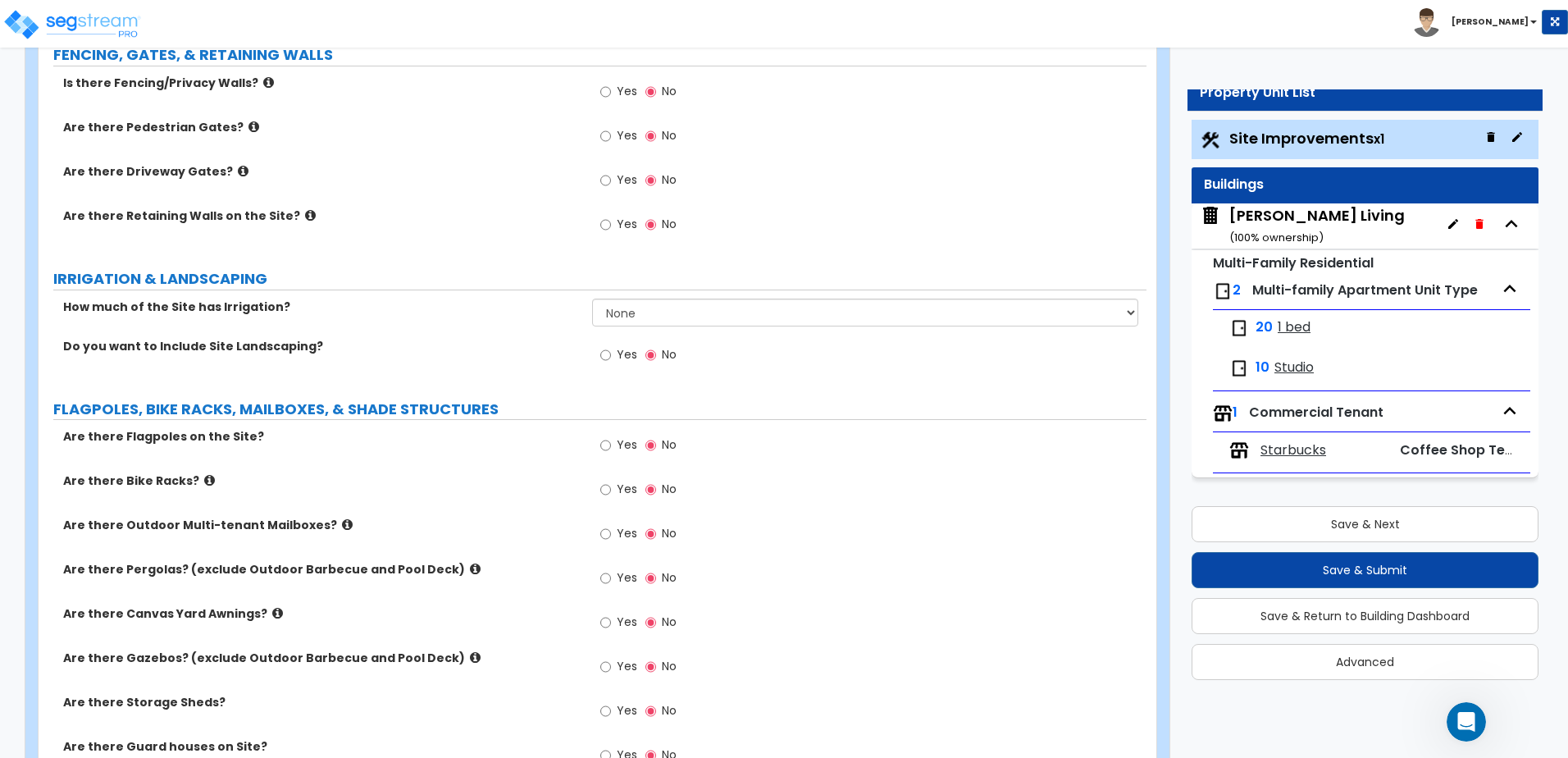
scroll to position [1572, 0]
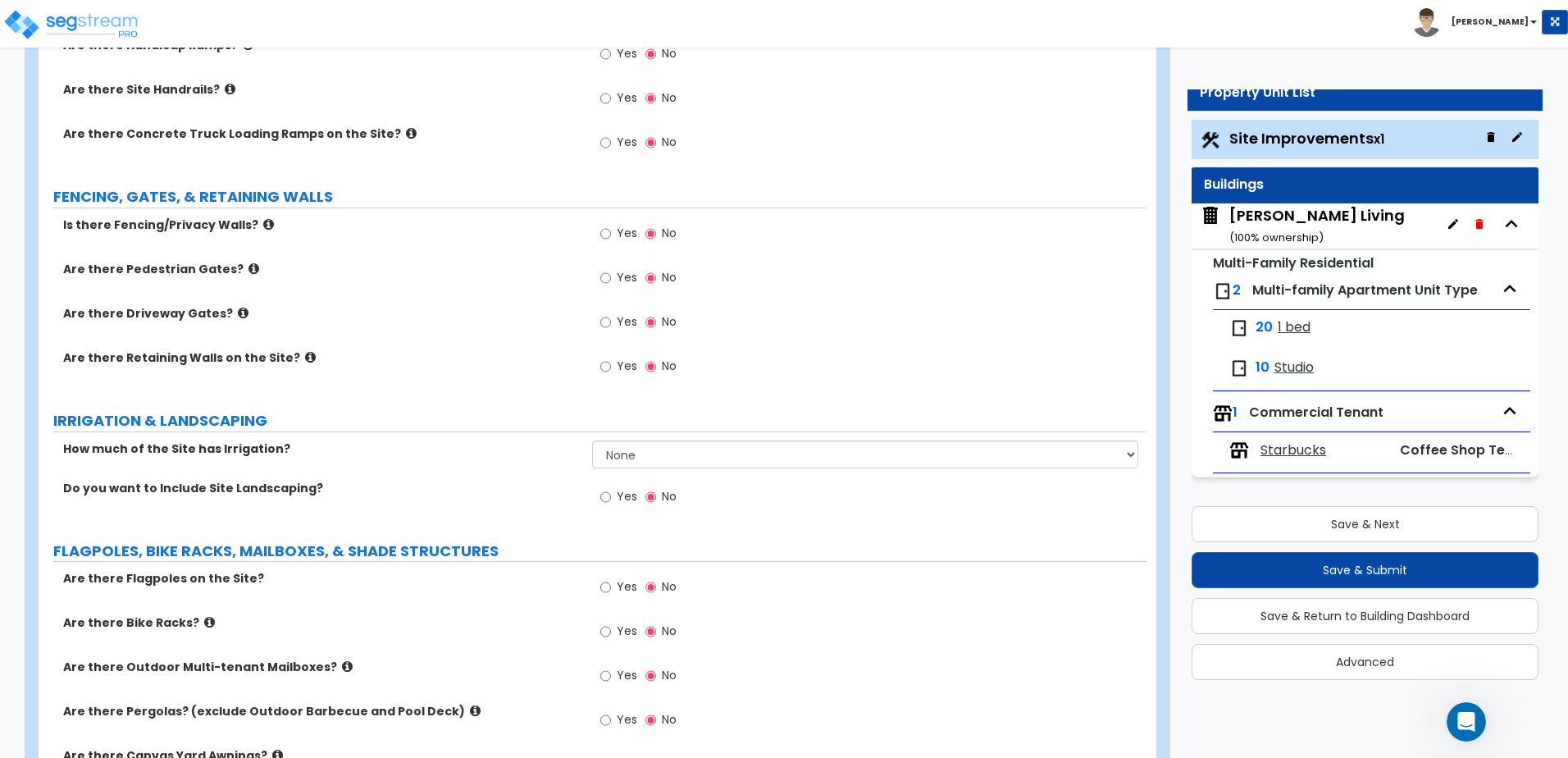
click at [1513, 223] on icon "button" at bounding box center [1512, 223] width 13 height 8
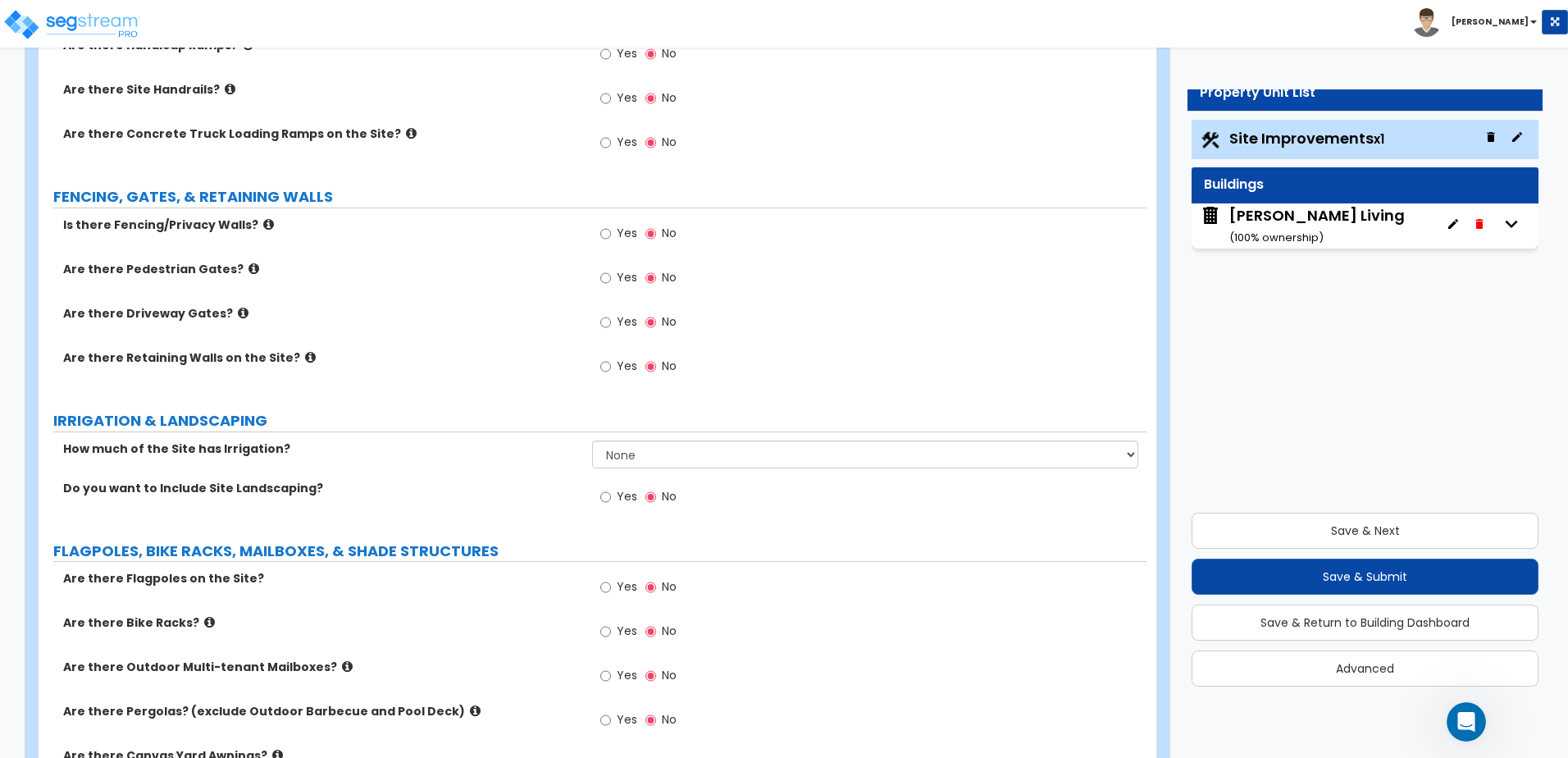
scroll to position [0, 0]
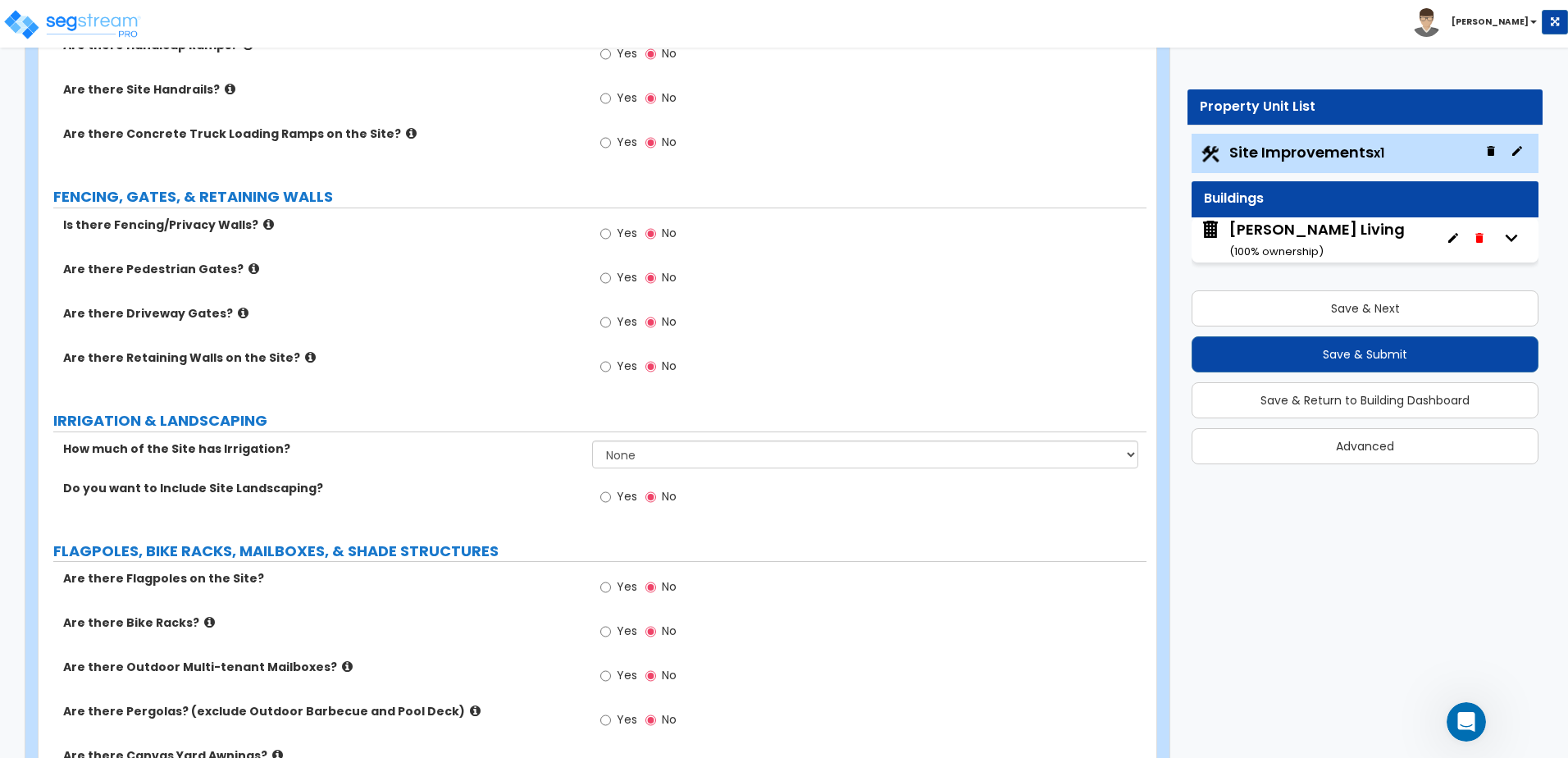
click at [1266, 230] on div "Edward Living ( 100 % ownership)" at bounding box center [1317, 240] width 175 height 42
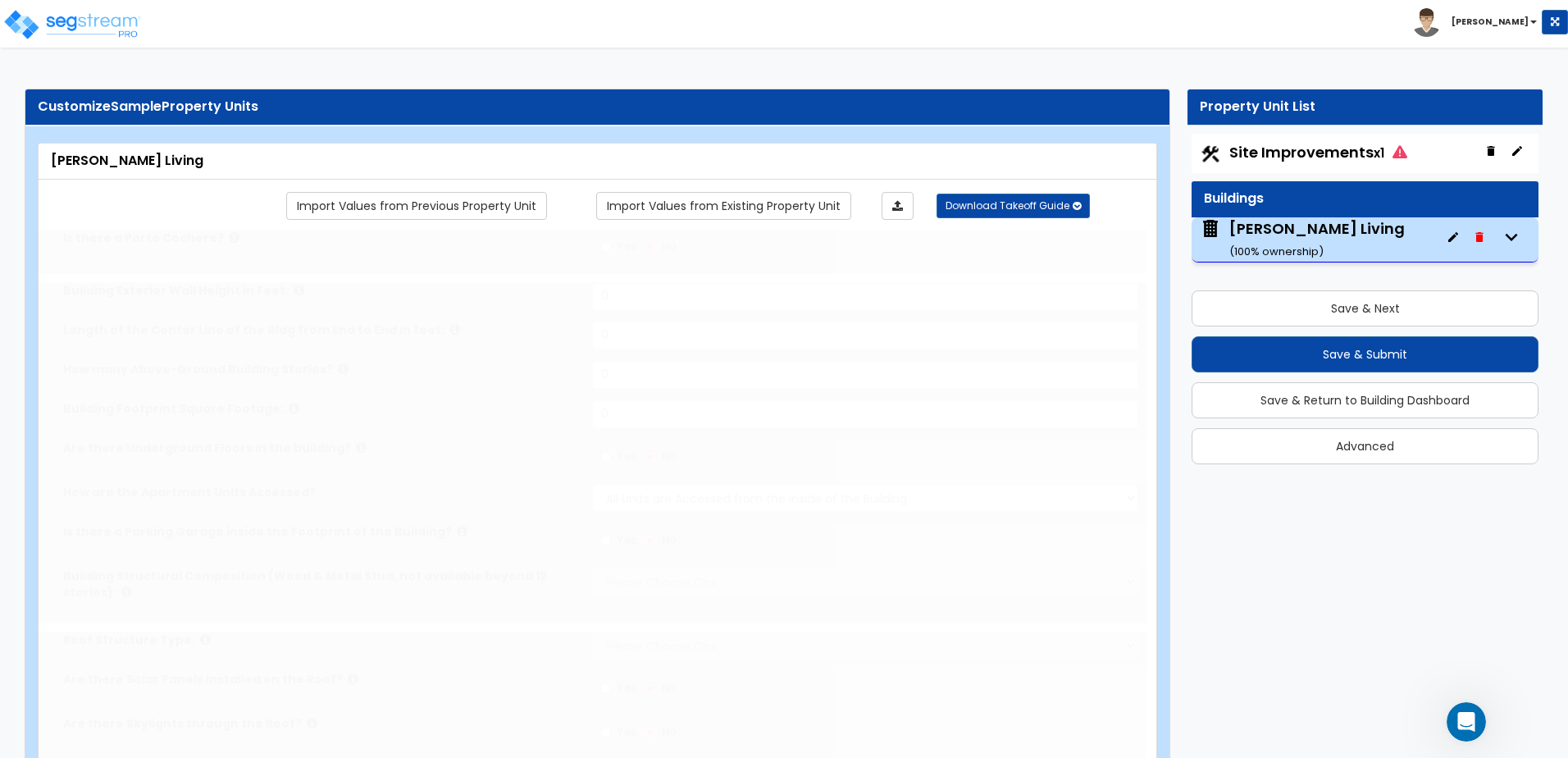
type input "1"
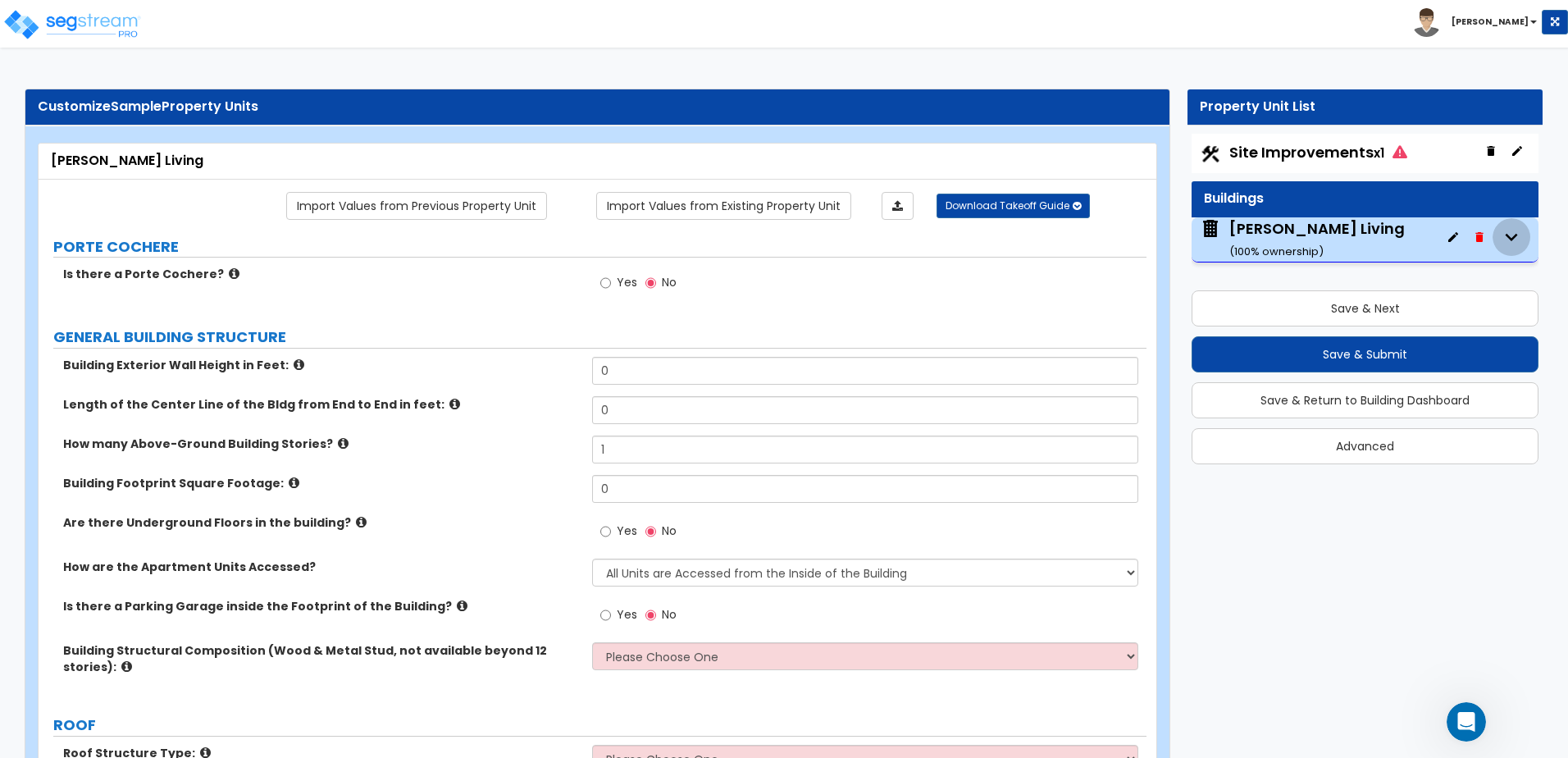
click at [1515, 240] on icon "button" at bounding box center [1511, 237] width 24 height 24
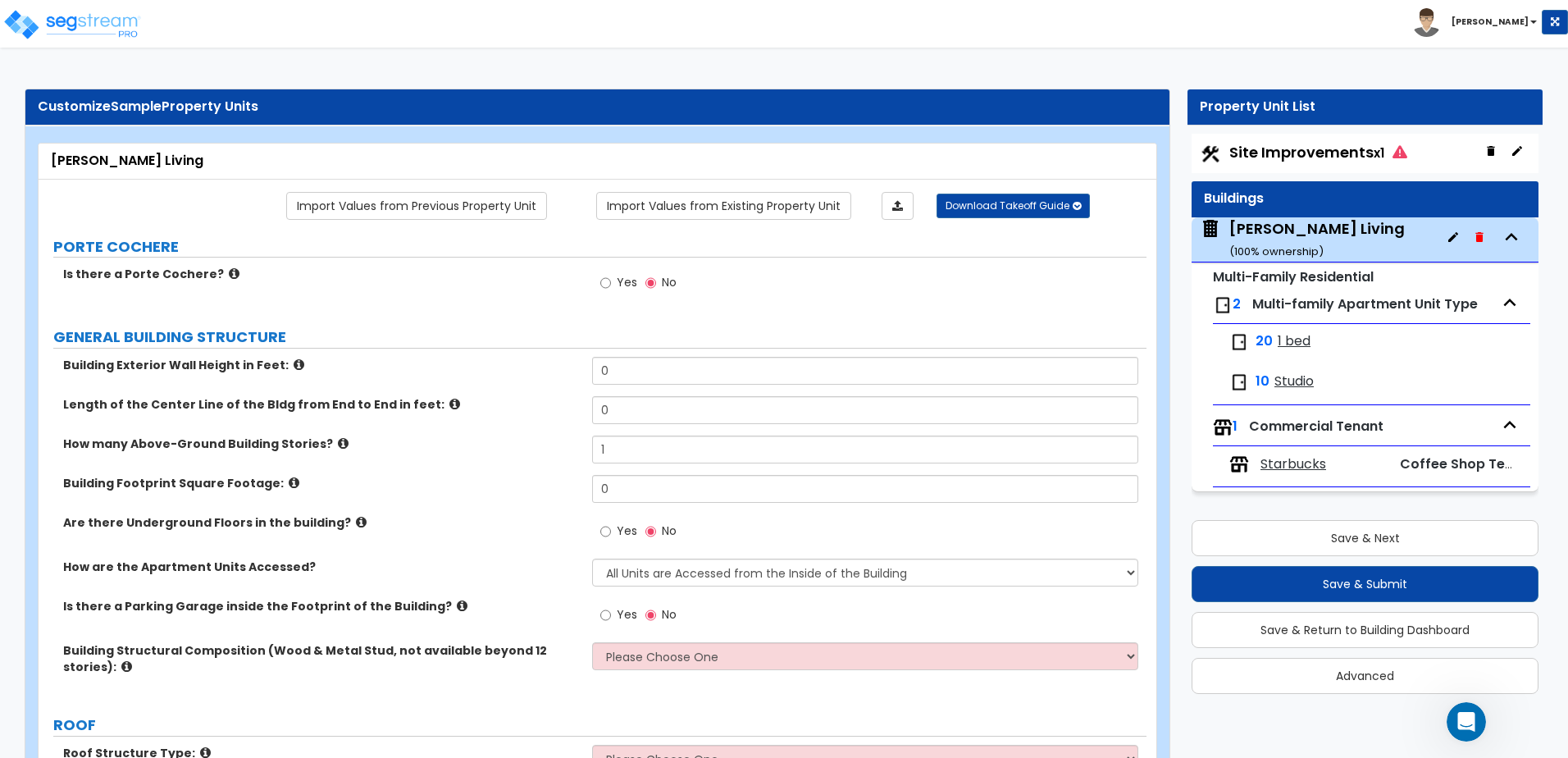
click at [1189, 499] on div "Site Improvements x1 Buildings Edward Living ( 100 % ownership) Multi-Family Re…" at bounding box center [1365, 414] width 355 height 568
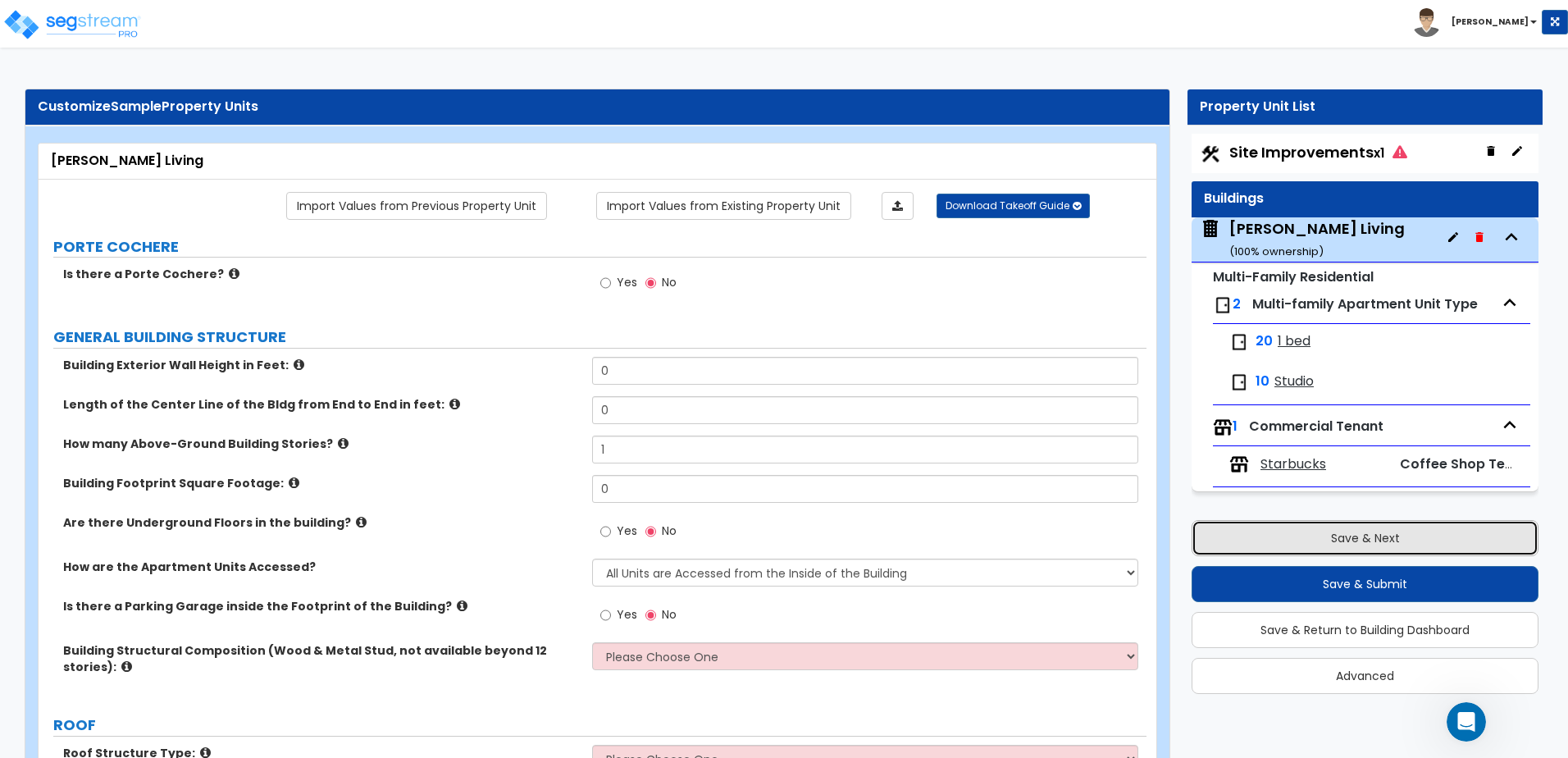
click at [1362, 537] on button "Save & Next" at bounding box center [1365, 537] width 347 height 36
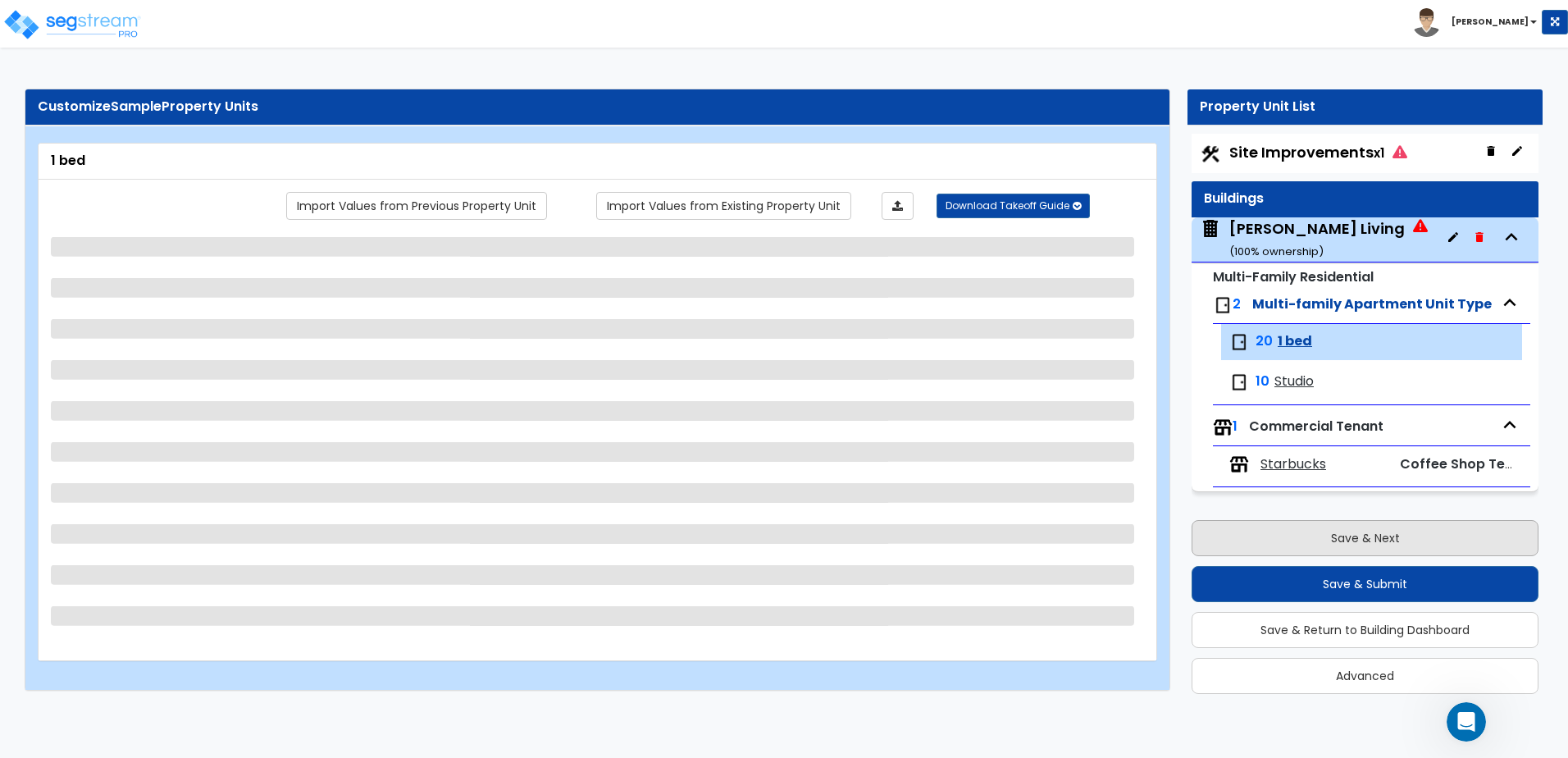
scroll to position [14, 0]
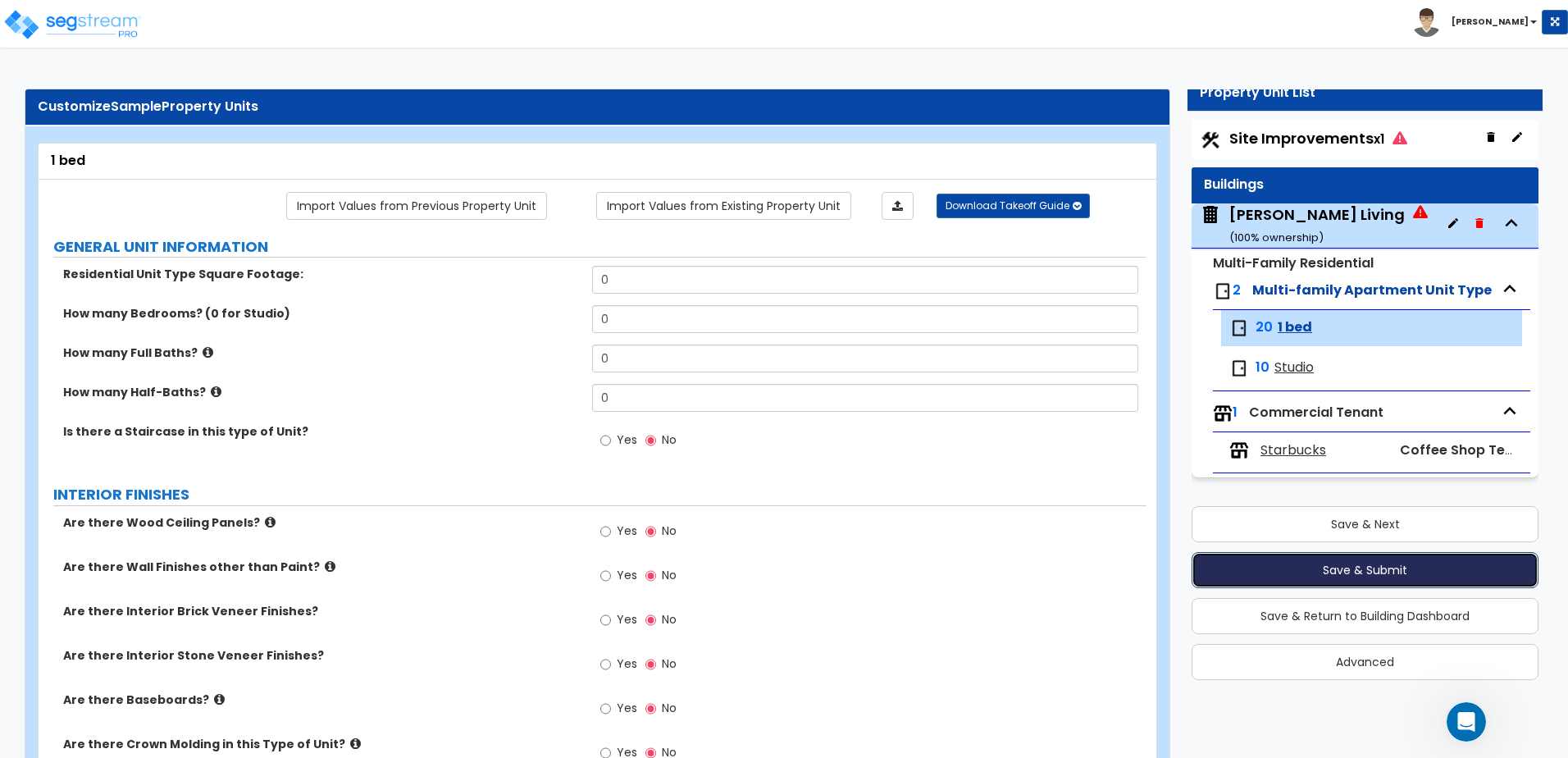
click at [1372, 572] on button "Save & Submit" at bounding box center [1365, 570] width 347 height 36
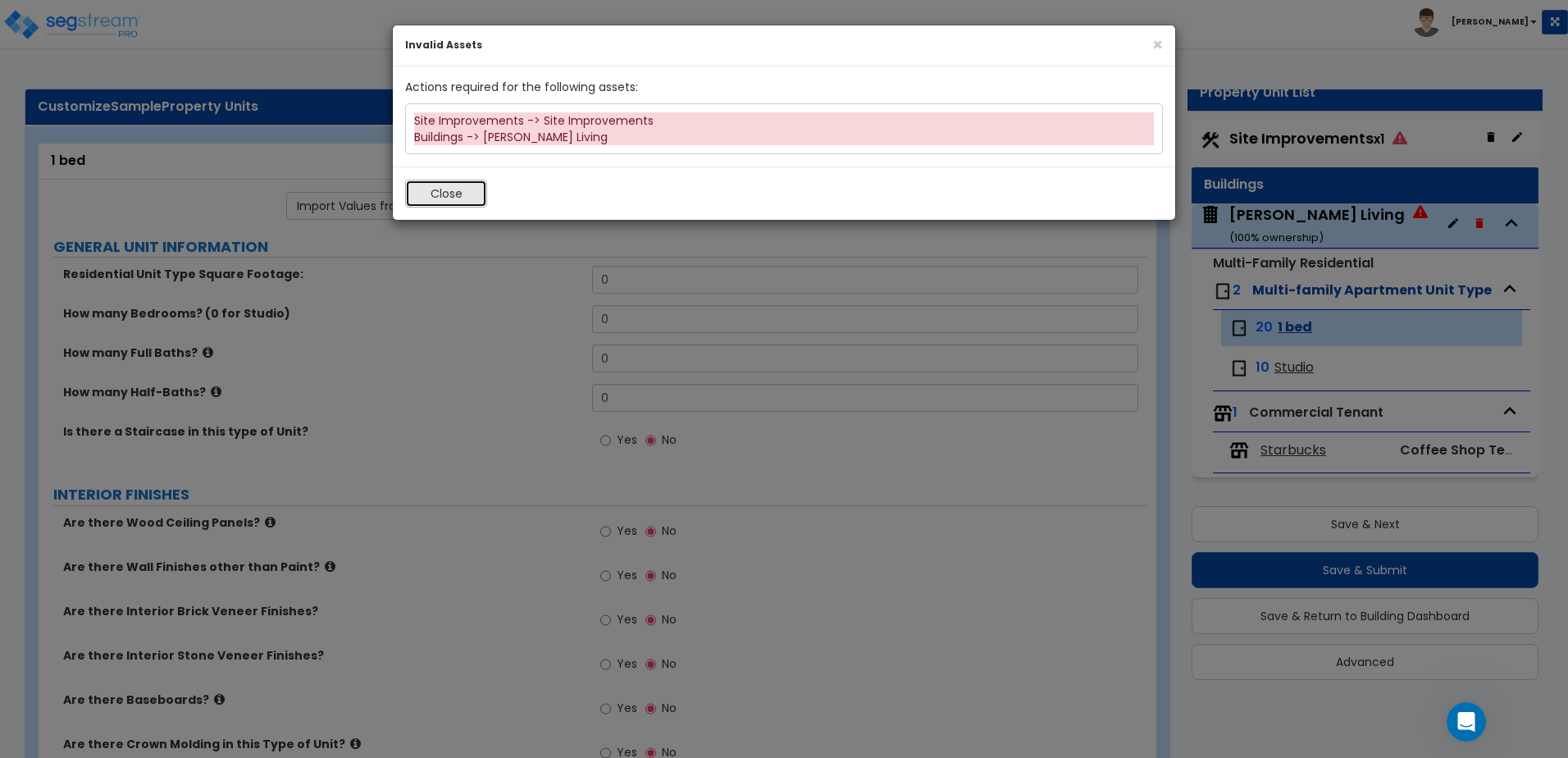
click at [454, 198] on button "Close" at bounding box center [446, 193] width 82 height 28
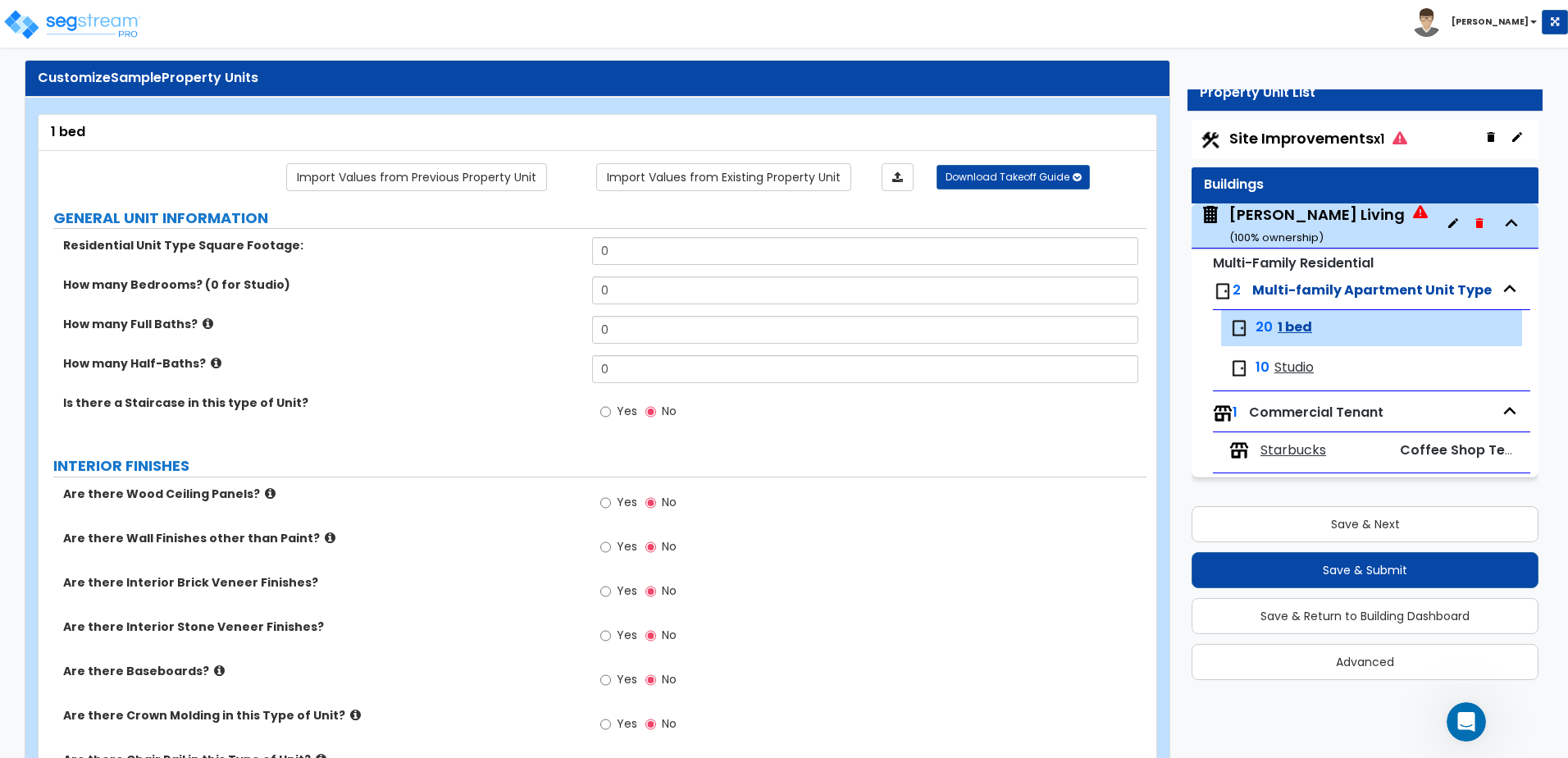
scroll to position [0, 0]
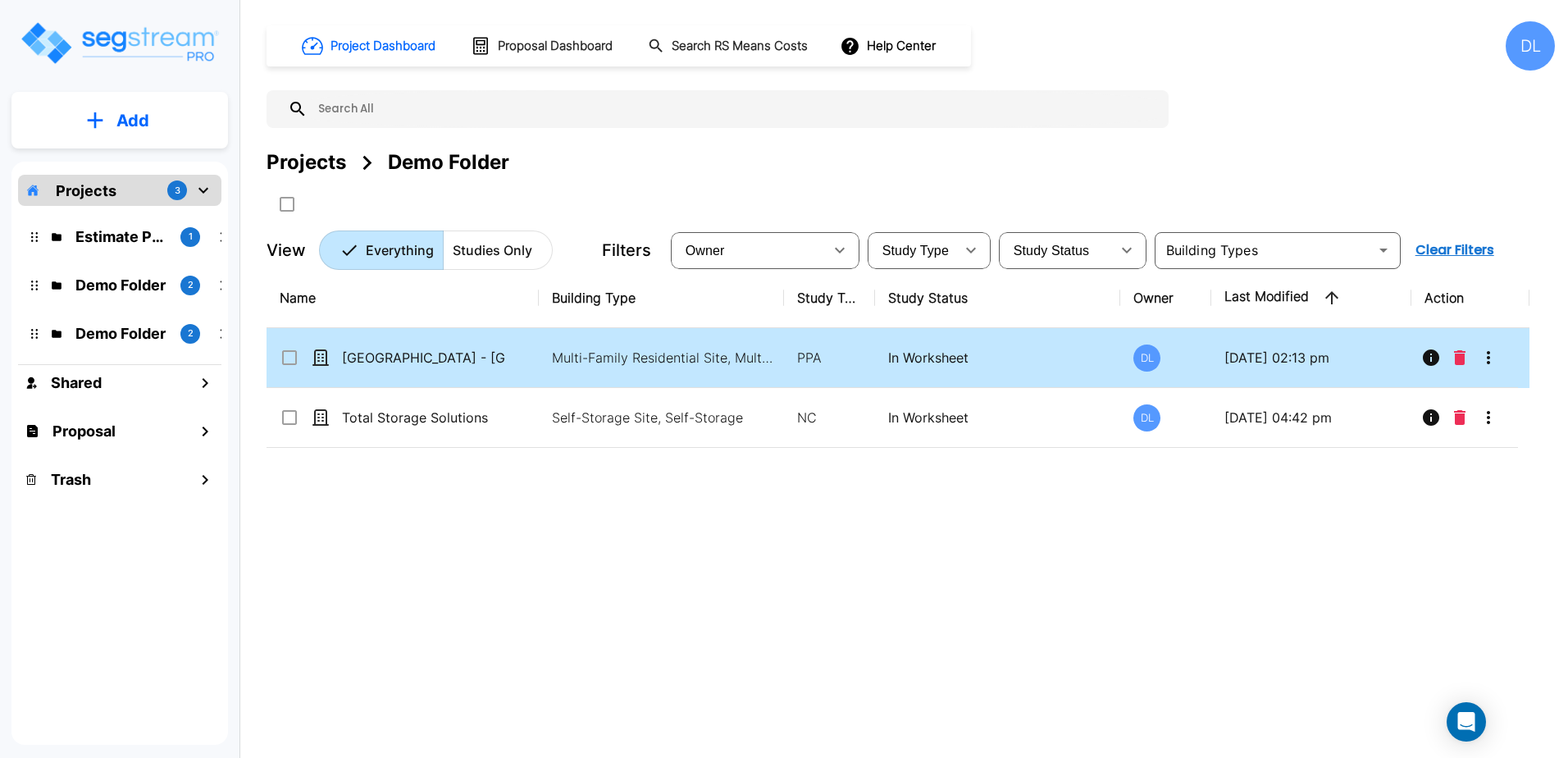
click at [1205, 358] on td "DL" at bounding box center [1165, 359] width 91 height 60
checkbox input "true"
click at [1205, 358] on td "DL" at bounding box center [1165, 359] width 91 height 60
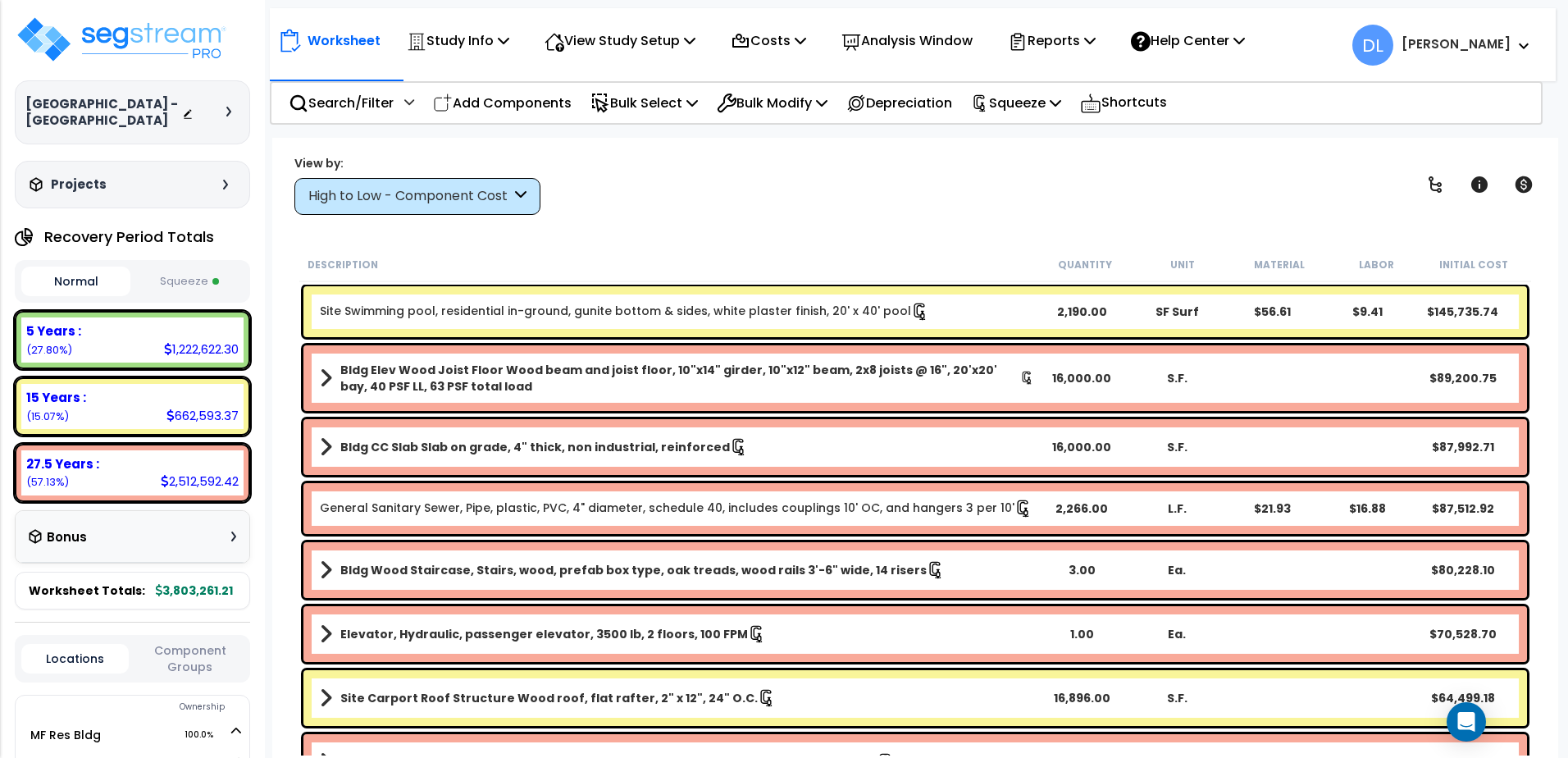
click at [499, 198] on div "High to Low - Component Cost" at bounding box center [409, 196] width 203 height 19
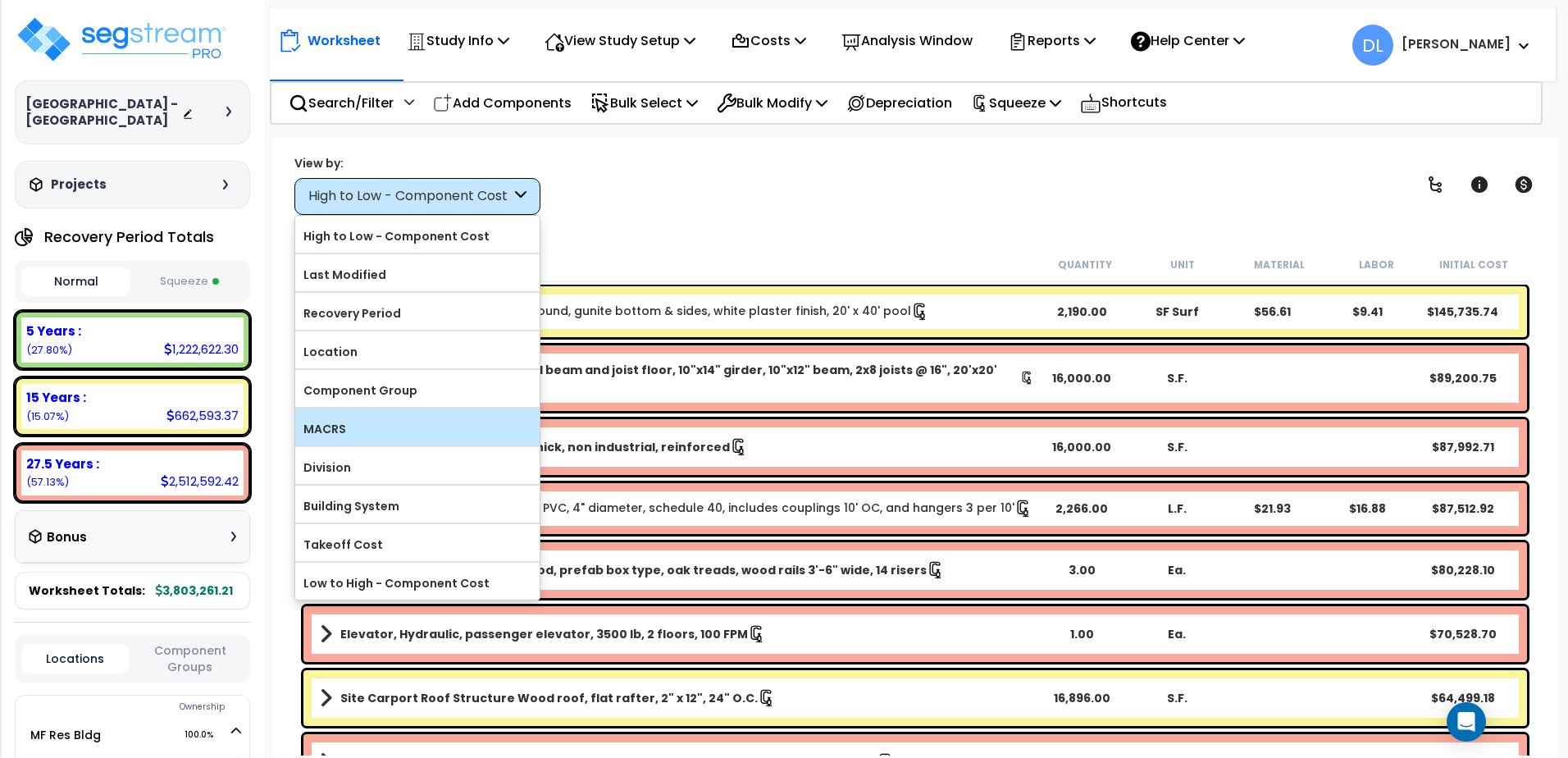
click at [404, 424] on label "MACRS" at bounding box center [417, 429] width 245 height 24
click at [0, 0] on input "MACRS" at bounding box center [0, 0] width 0 height 0
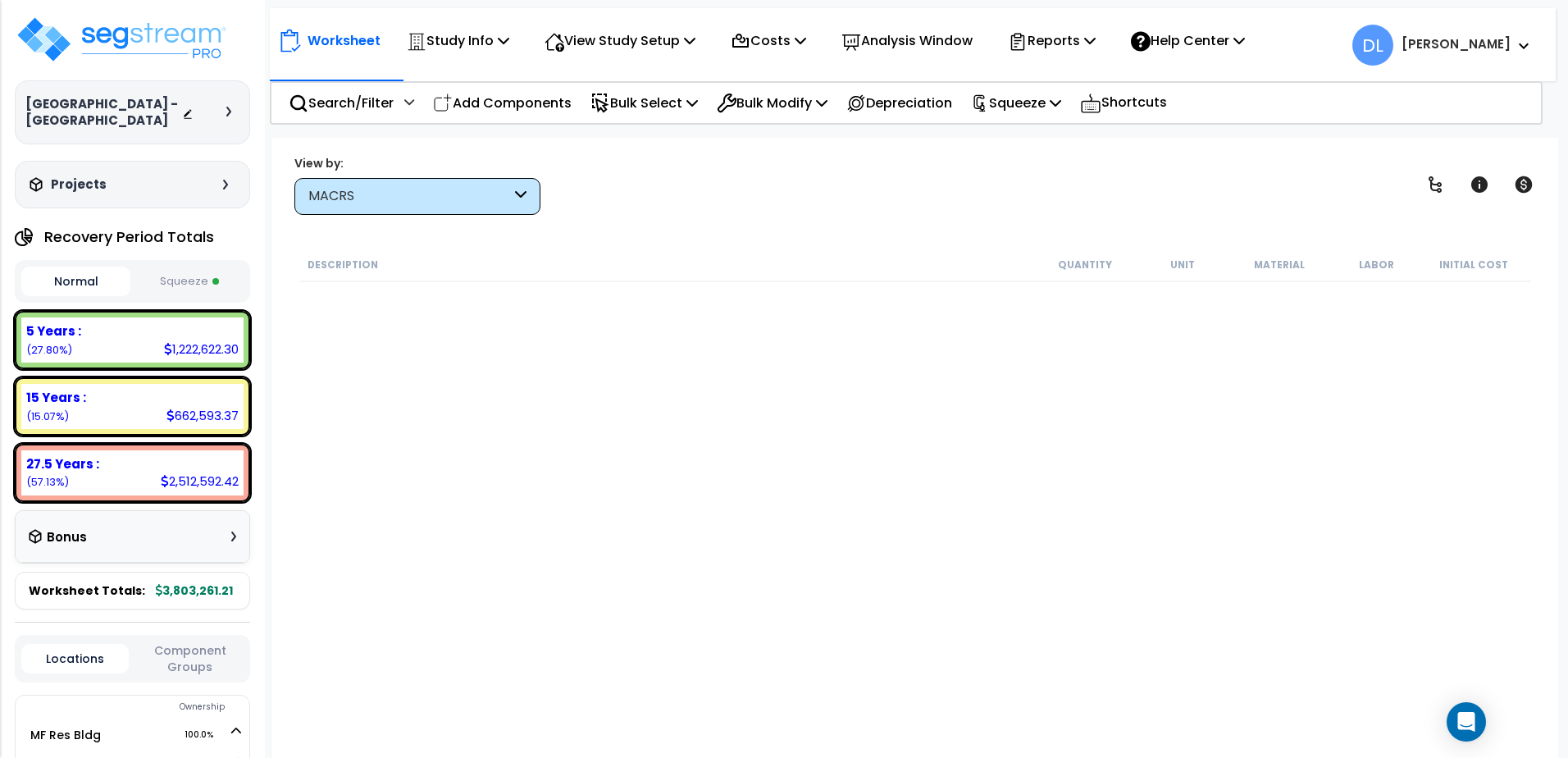
click at [520, 199] on icon at bounding box center [521, 196] width 12 height 19
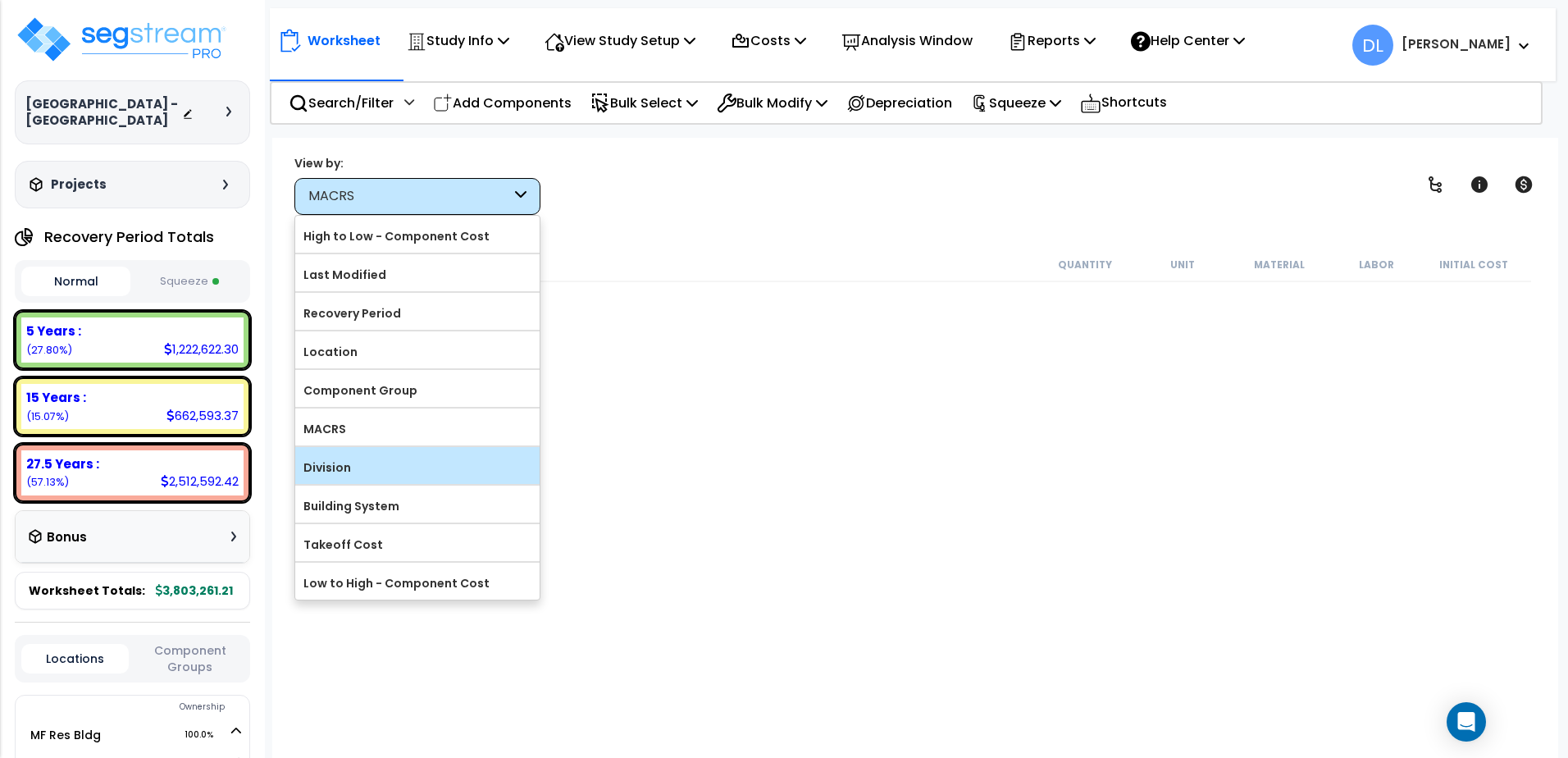
click at [322, 469] on label "Division" at bounding box center [417, 467] width 245 height 24
click at [0, 0] on input "Division" at bounding box center [0, 0] width 0 height 0
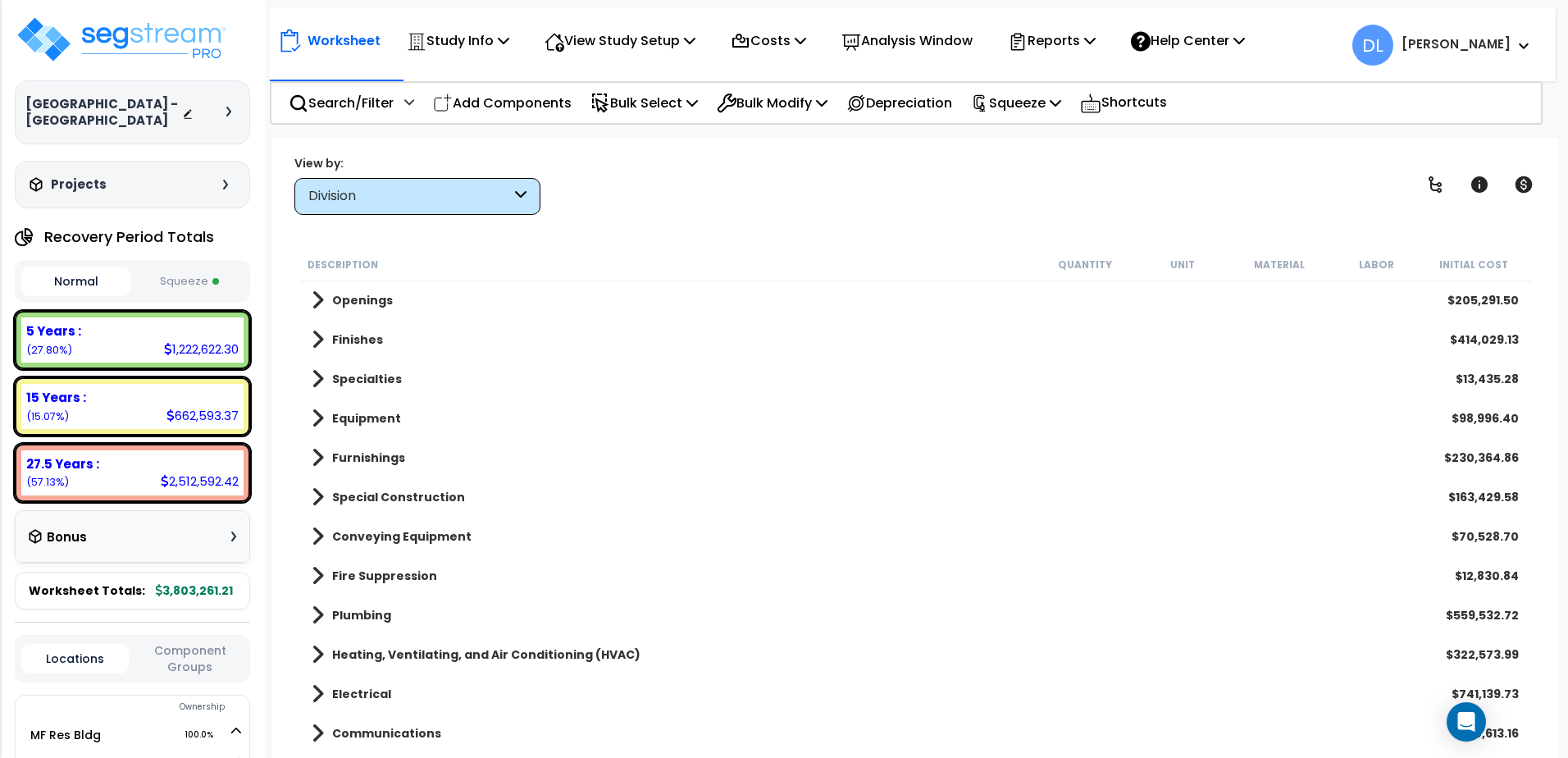
scroll to position [229, 0]
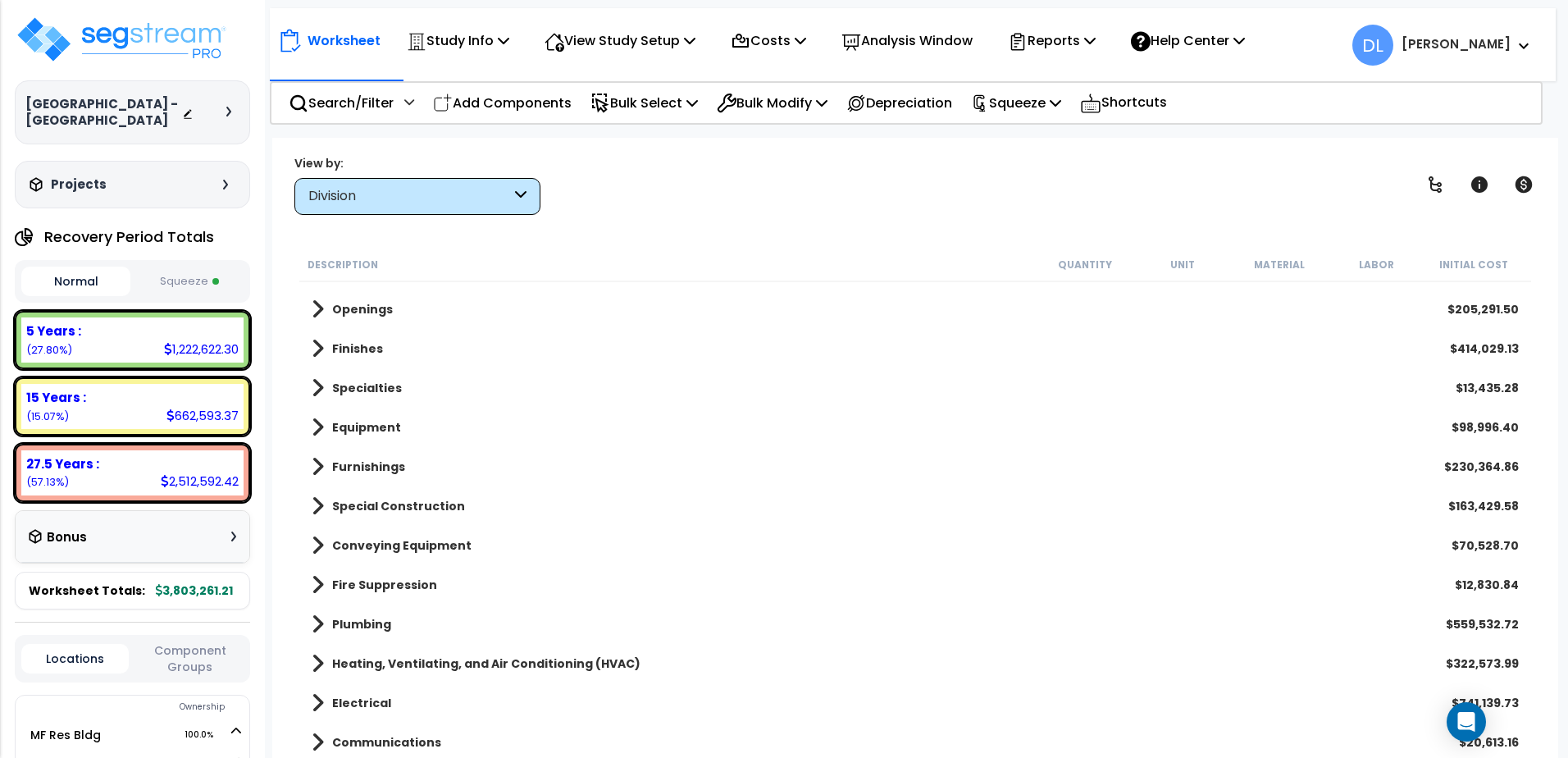
click at [378, 354] on b "Finishes" at bounding box center [358, 348] width 51 height 17
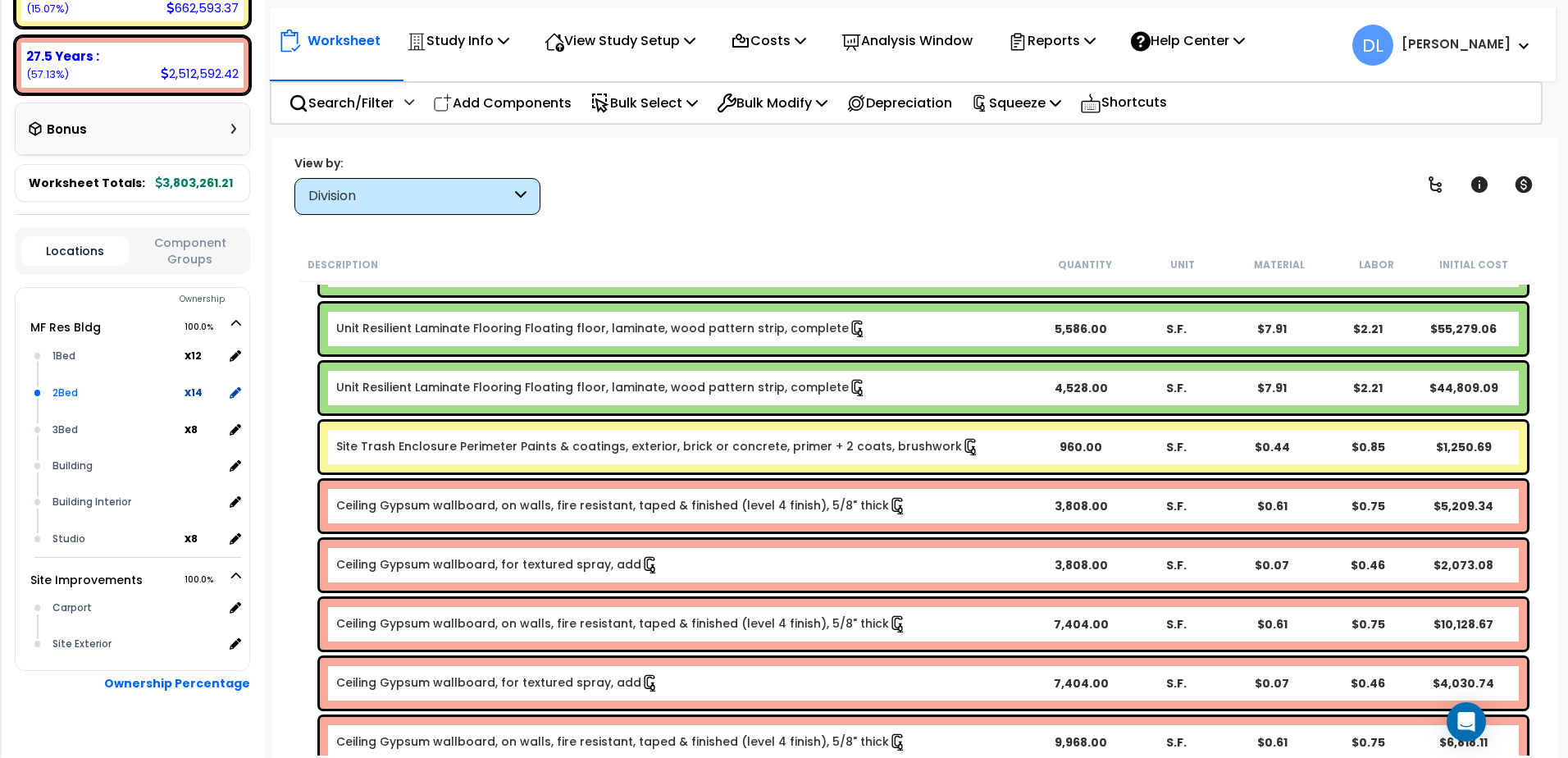
scroll to position [410, 0]
click at [75, 250] on button "Locations" at bounding box center [75, 248] width 108 height 29
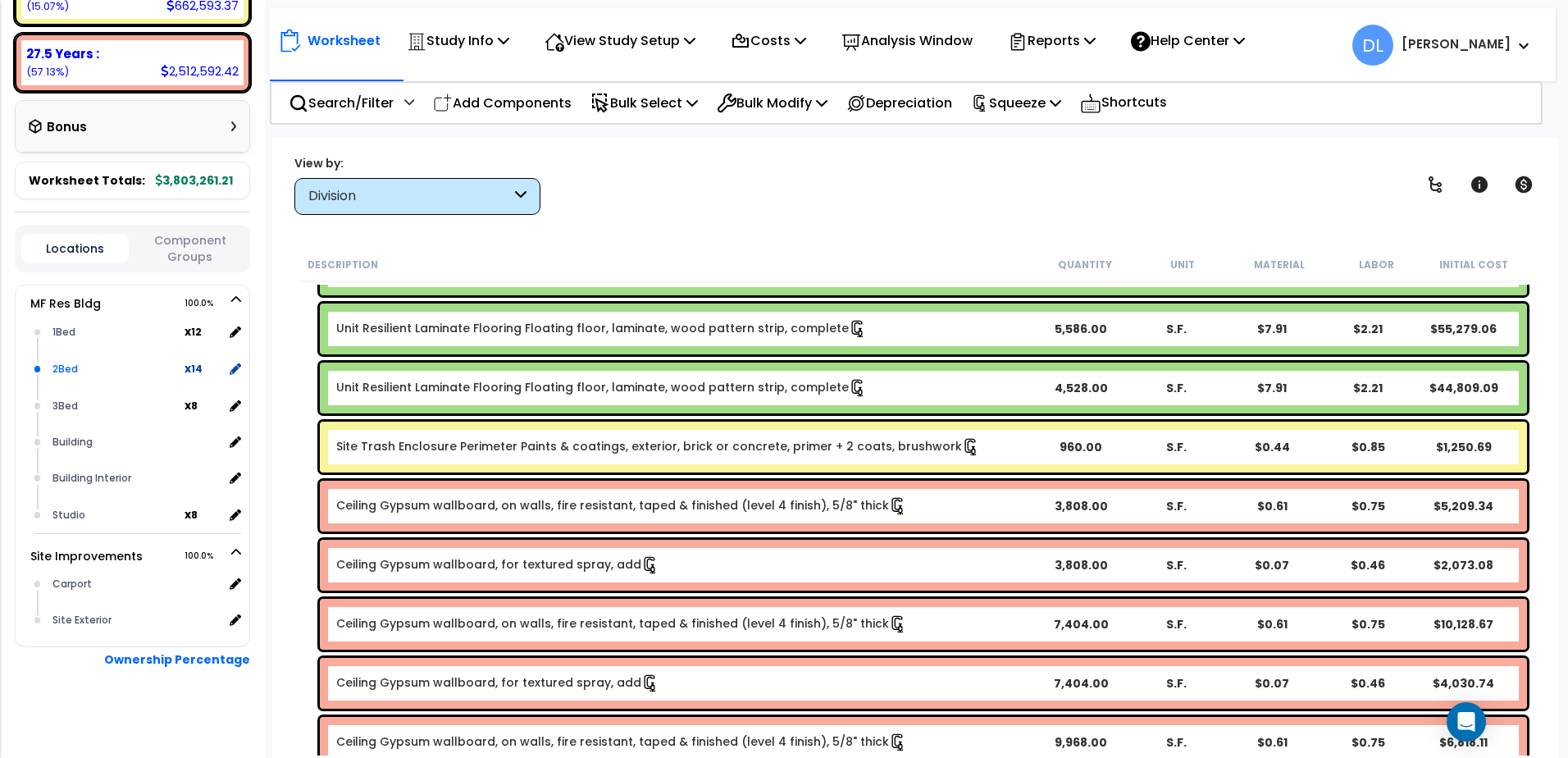
click at [70, 367] on div "2Bed" at bounding box center [116, 369] width 136 height 20
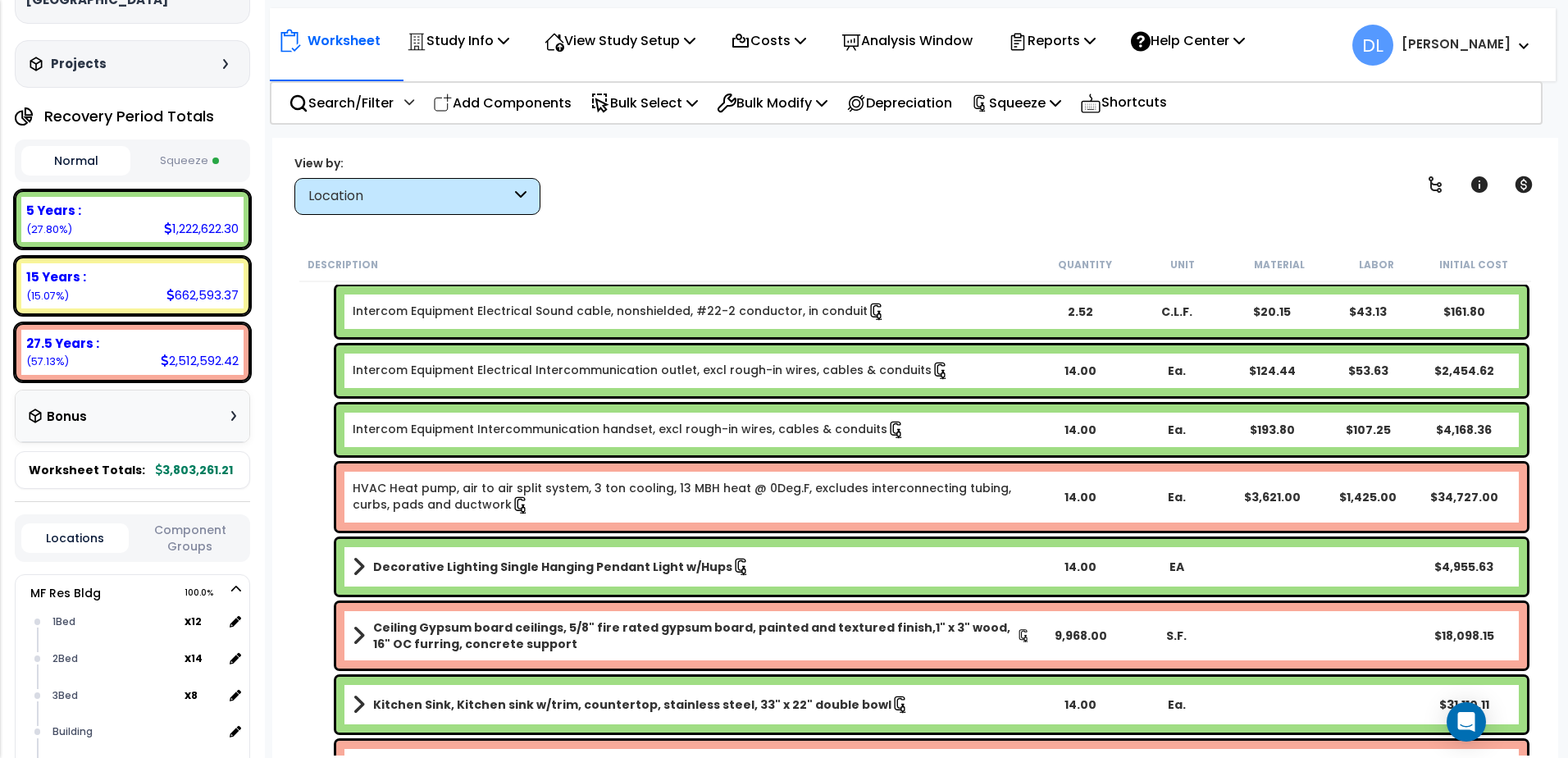
scroll to position [82, 0]
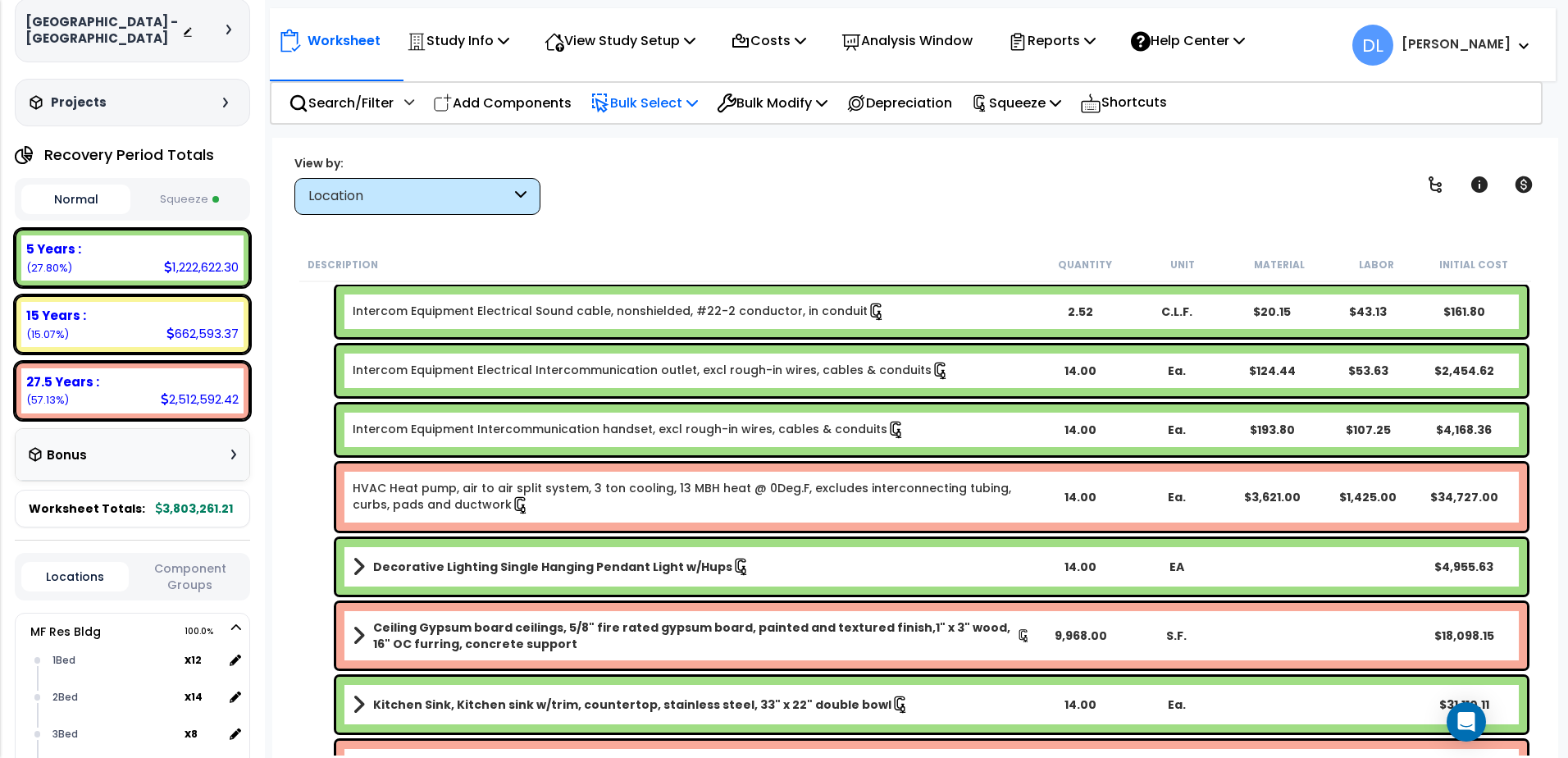
click at [672, 103] on p "Bulk Select" at bounding box center [644, 103] width 108 height 23
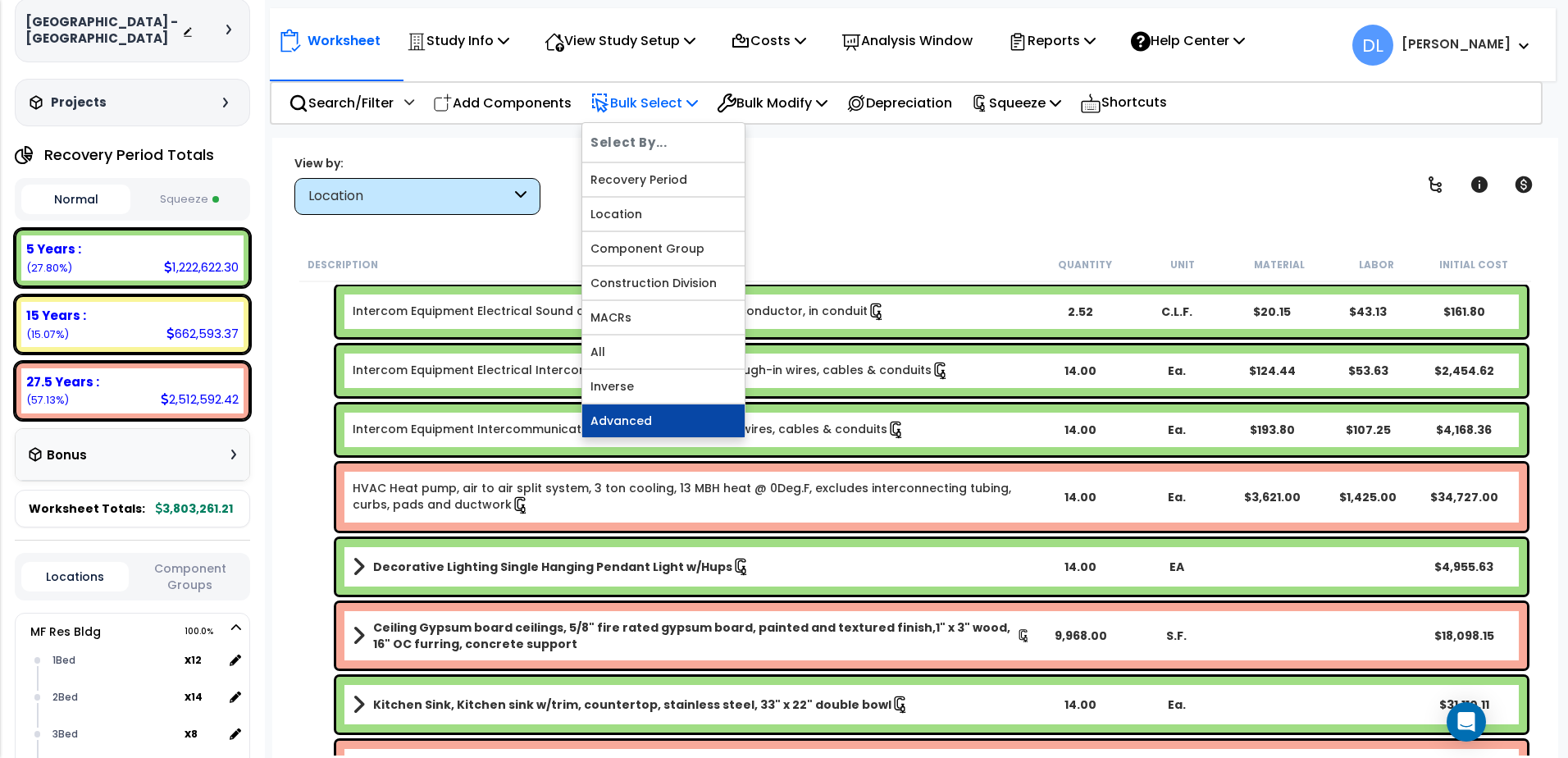
click at [632, 415] on link "Advanced" at bounding box center [663, 420] width 162 height 33
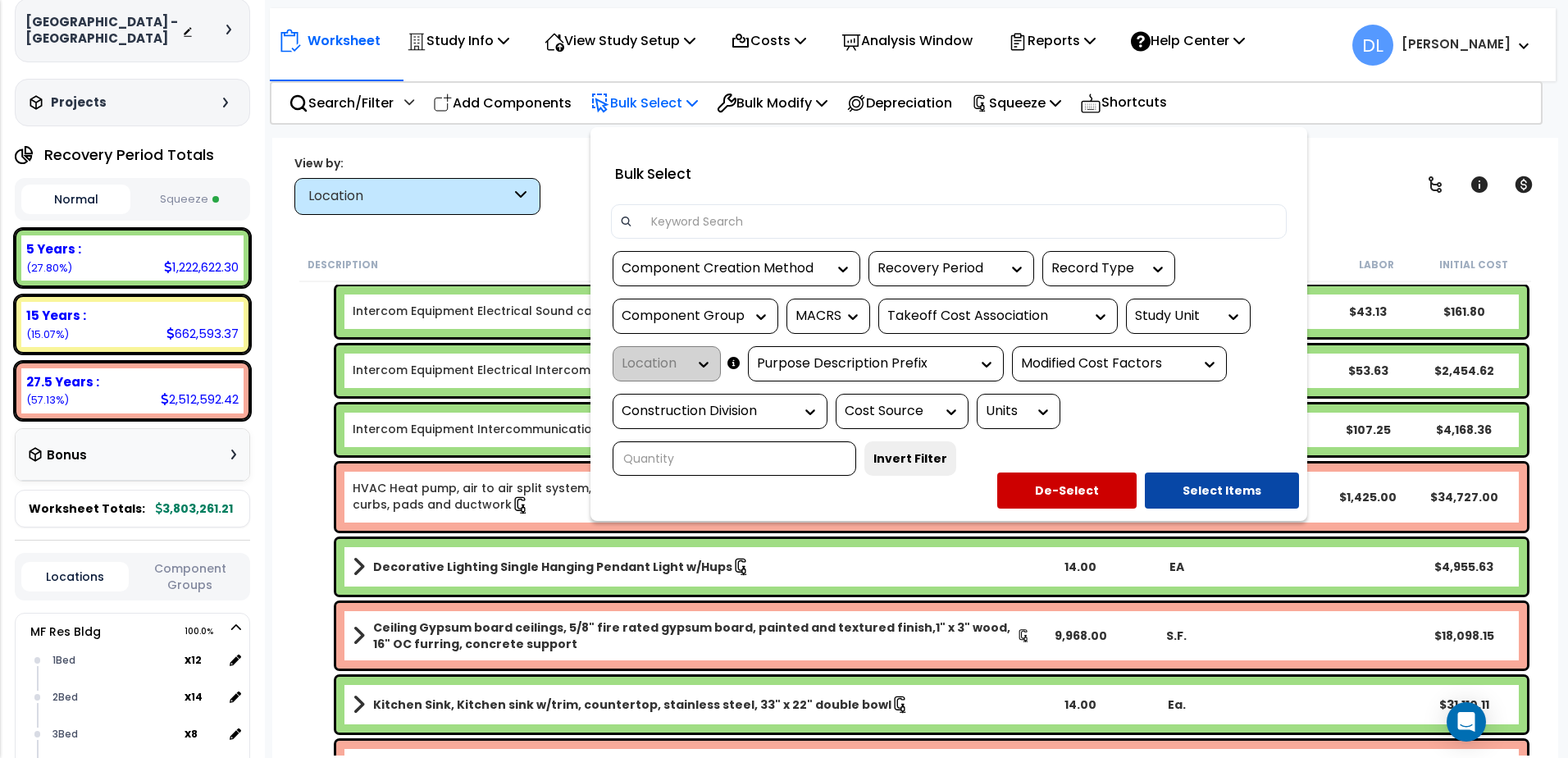
click at [756, 215] on input at bounding box center [960, 221] width 637 height 24
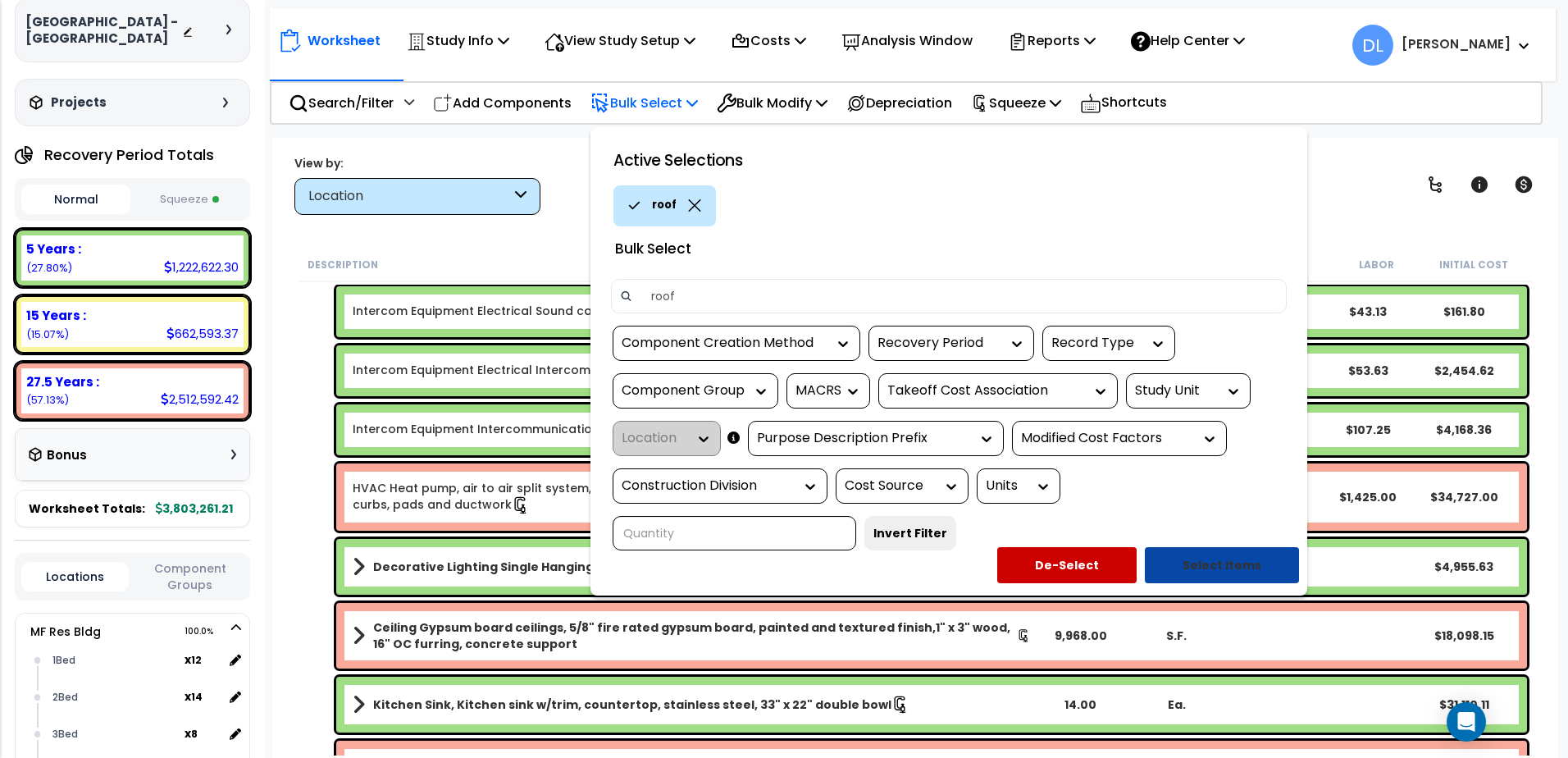
type input "roof"
click at [1223, 565] on button "Select Items" at bounding box center [1222, 565] width 155 height 36
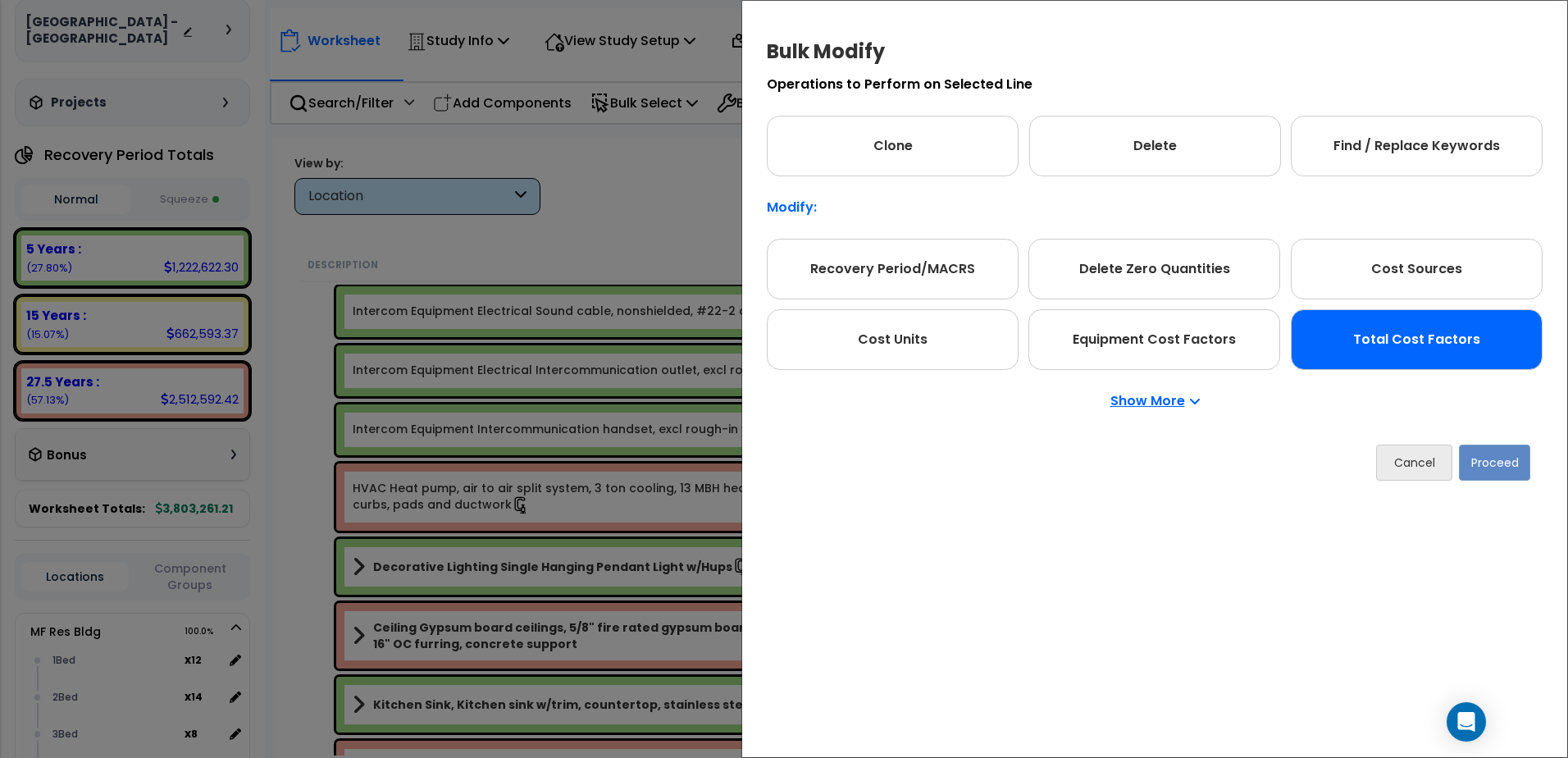
click at [1433, 338] on div "Total Cost Factors" at bounding box center [1416, 339] width 251 height 61
click at [1498, 461] on button "Proceed" at bounding box center [1494, 462] width 71 height 36
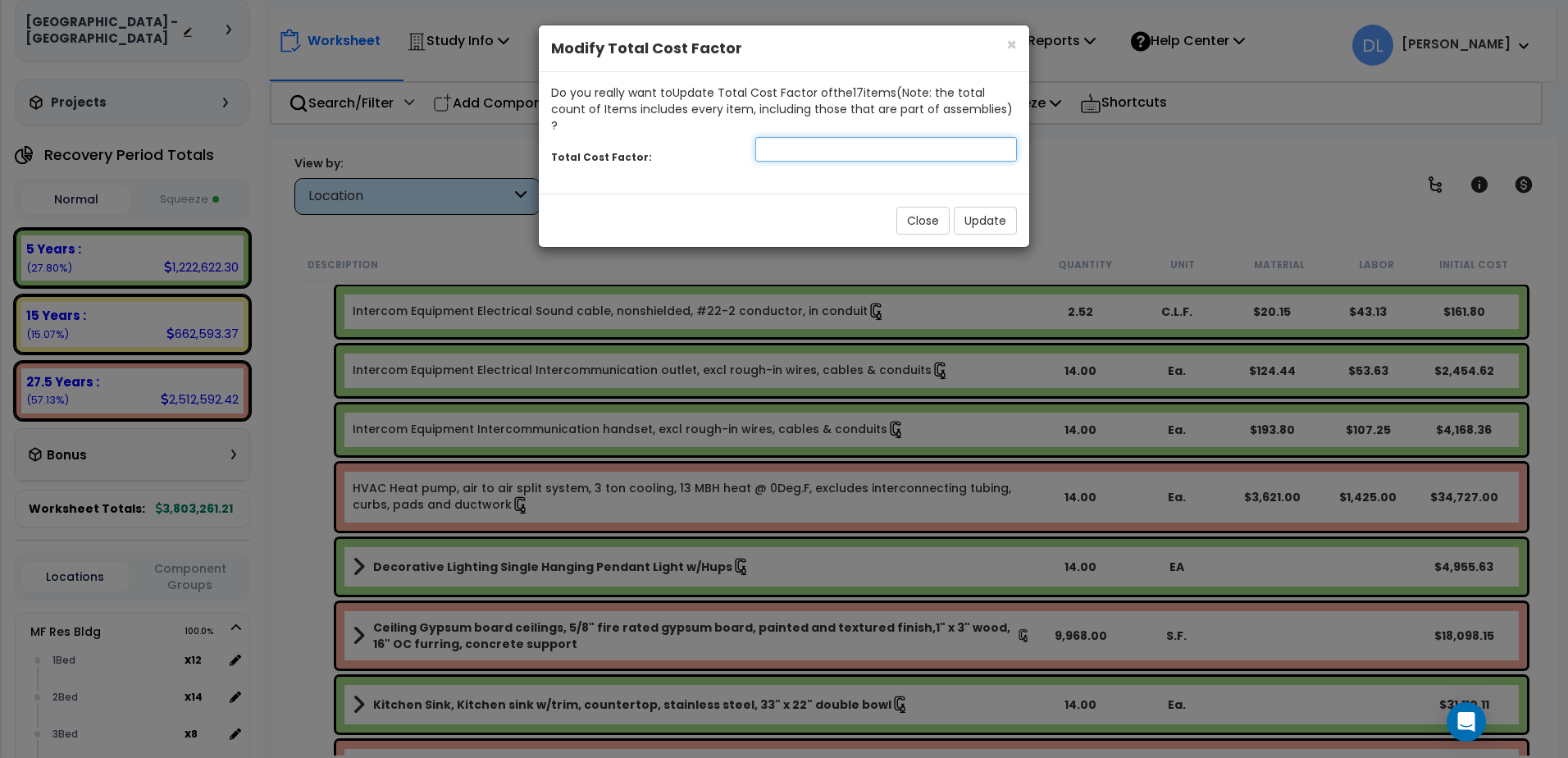
click at [784, 137] on input "number" at bounding box center [885, 149] width 261 height 24
type input ".05"
click at [982, 206] on button "Update" at bounding box center [986, 220] width 63 height 28
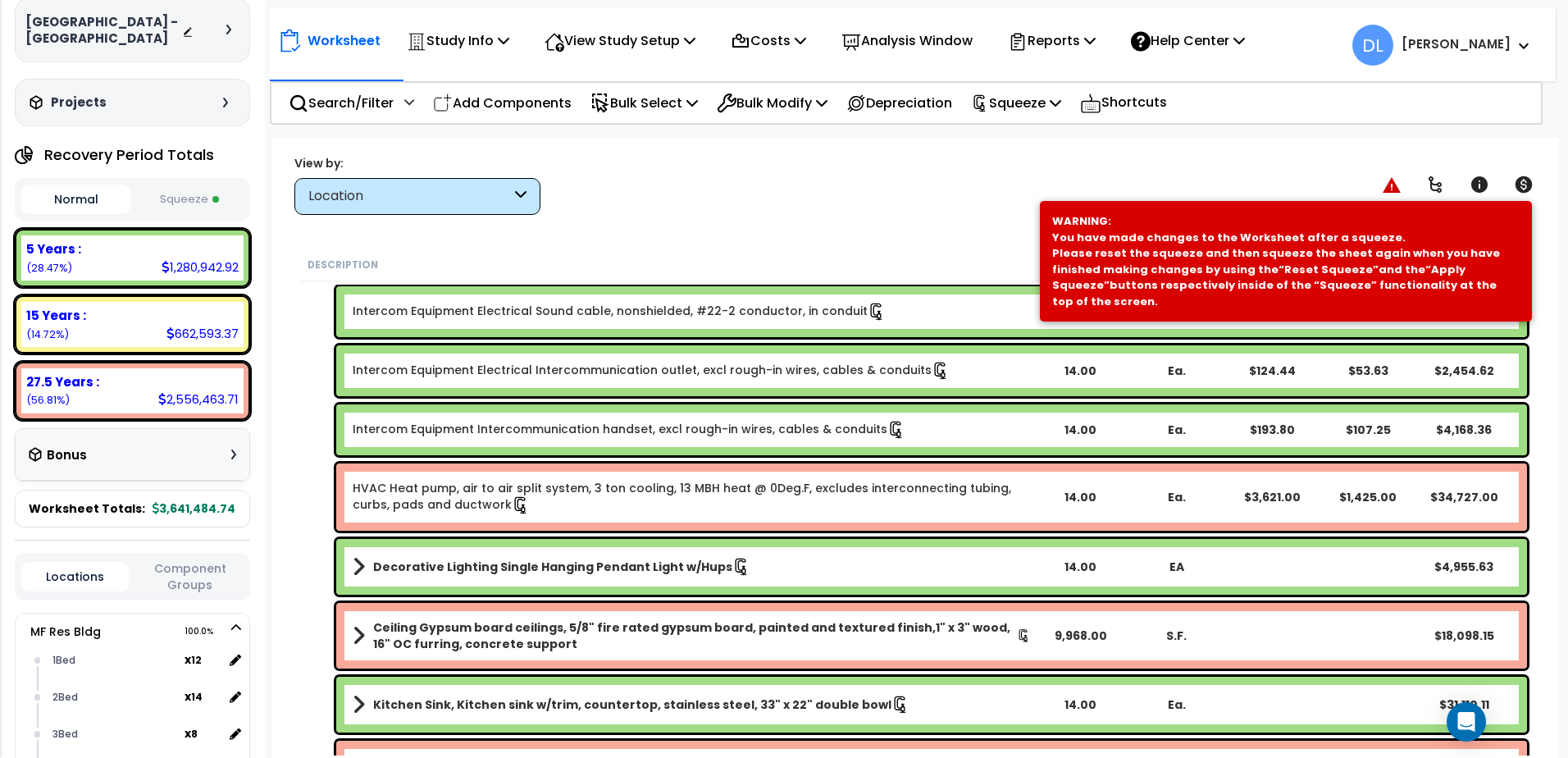
click at [839, 191] on div "View by: Location High to Low - Component Cost" at bounding box center [916, 185] width 1253 height 61
click at [924, 106] on p "Depreciation" at bounding box center [899, 103] width 106 height 23
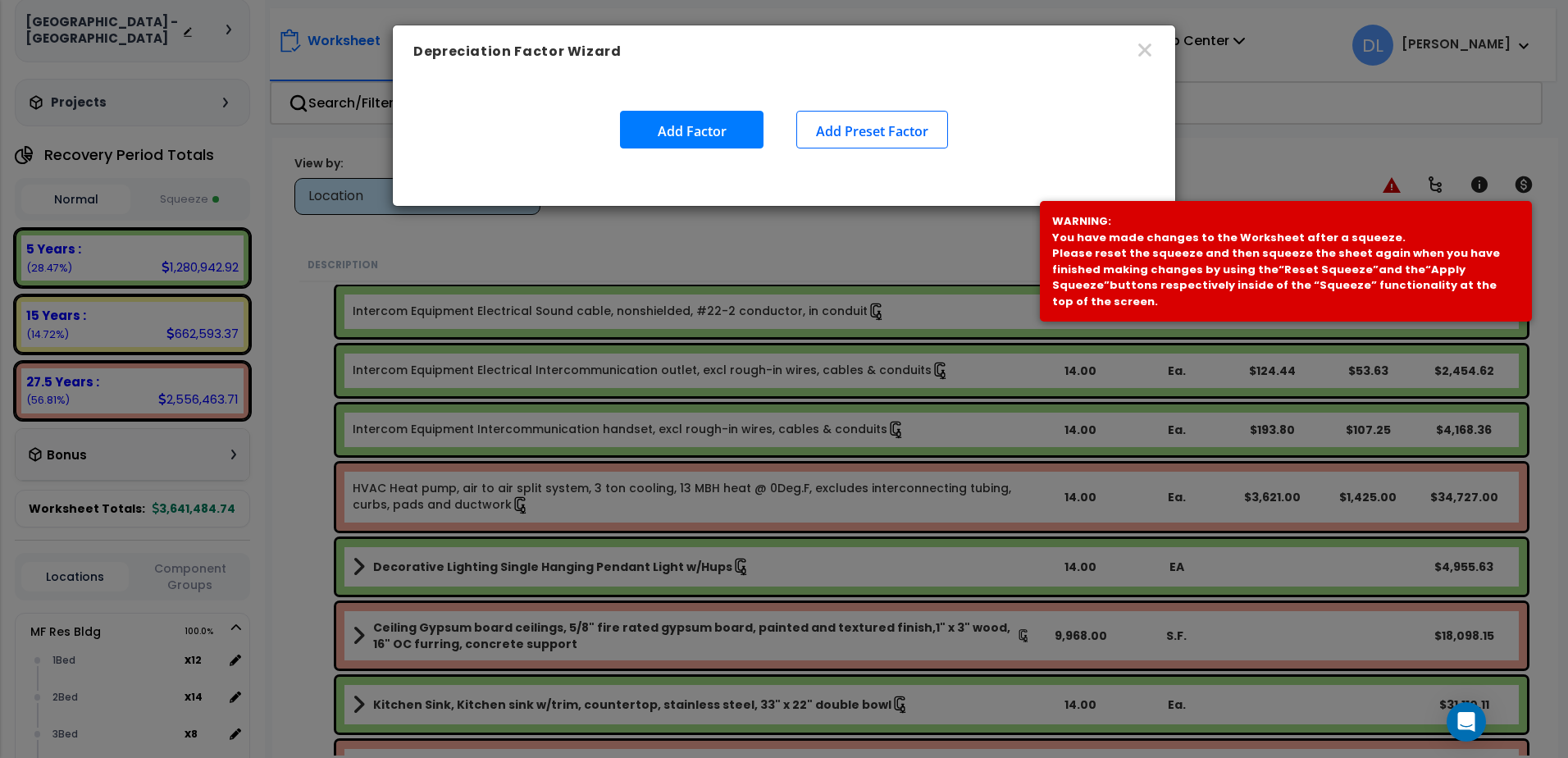
click at [698, 130] on button "Add Factor" at bounding box center [692, 130] width 144 height 38
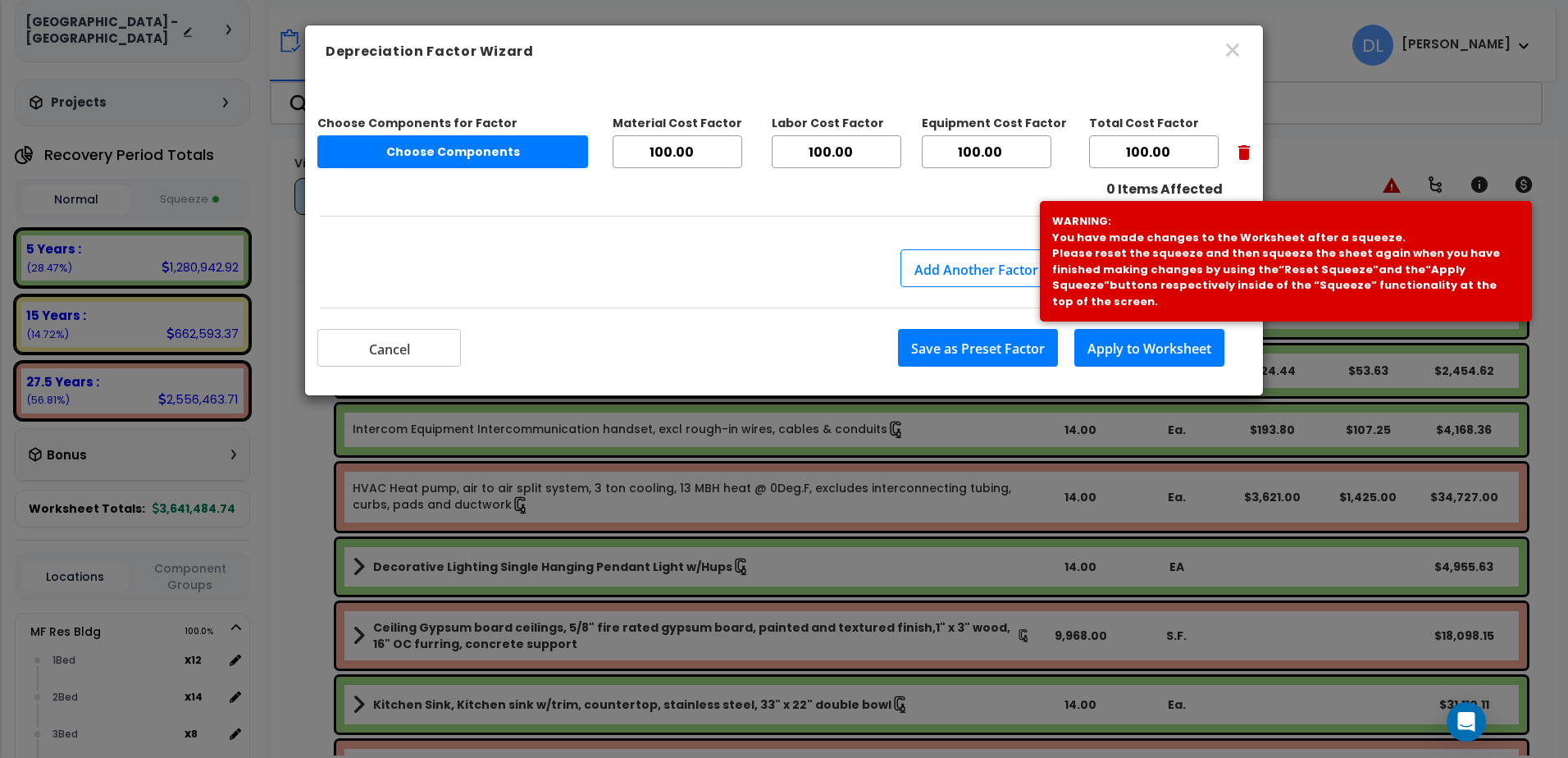
click at [505, 150] on button "Choose Components" at bounding box center [453, 151] width 271 height 33
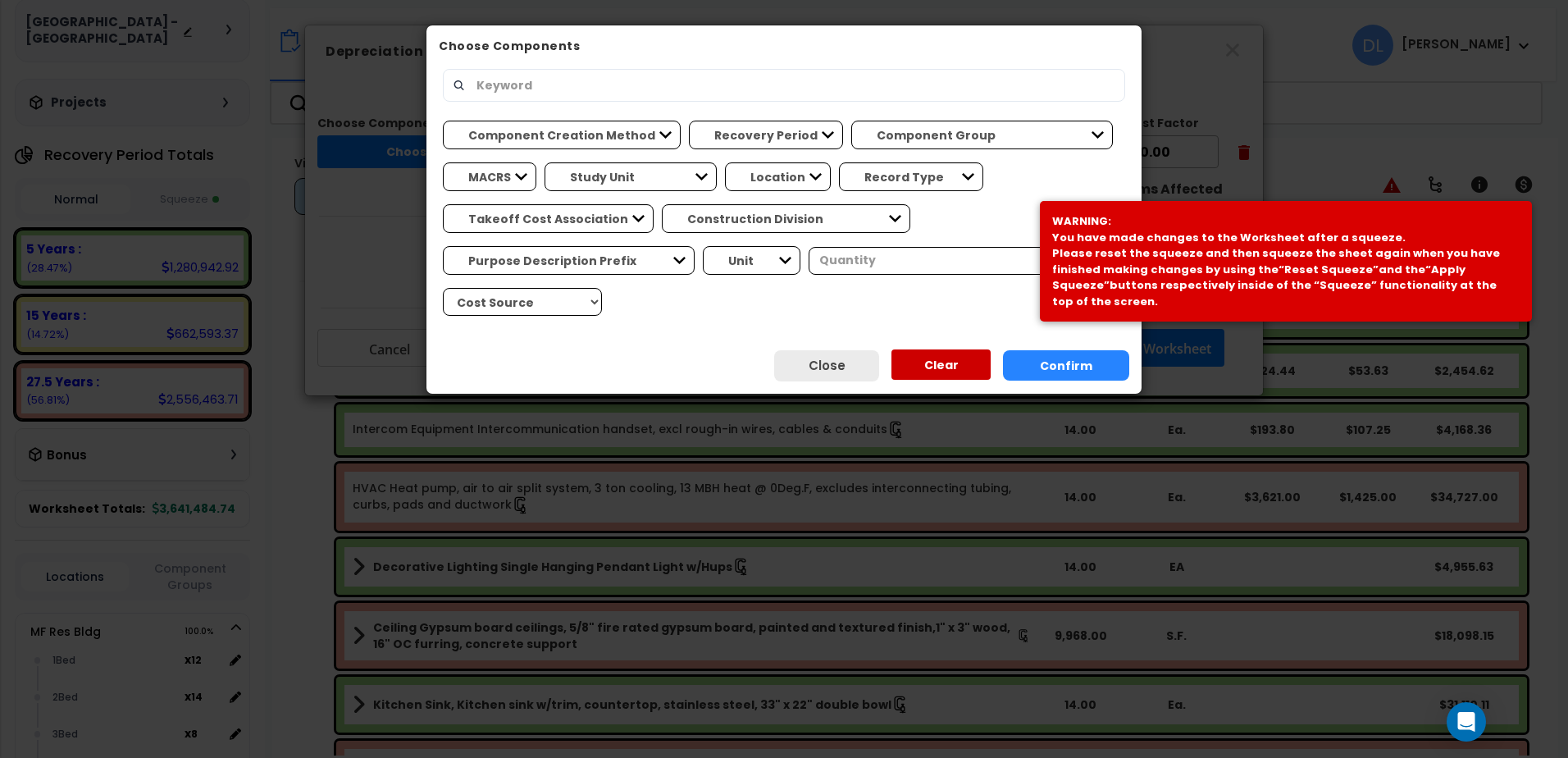
click at [617, 85] on input "text" at bounding box center [791, 84] width 648 height 28
type input "roof"
click at [1054, 368] on button "Confirm" at bounding box center [1066, 365] width 126 height 30
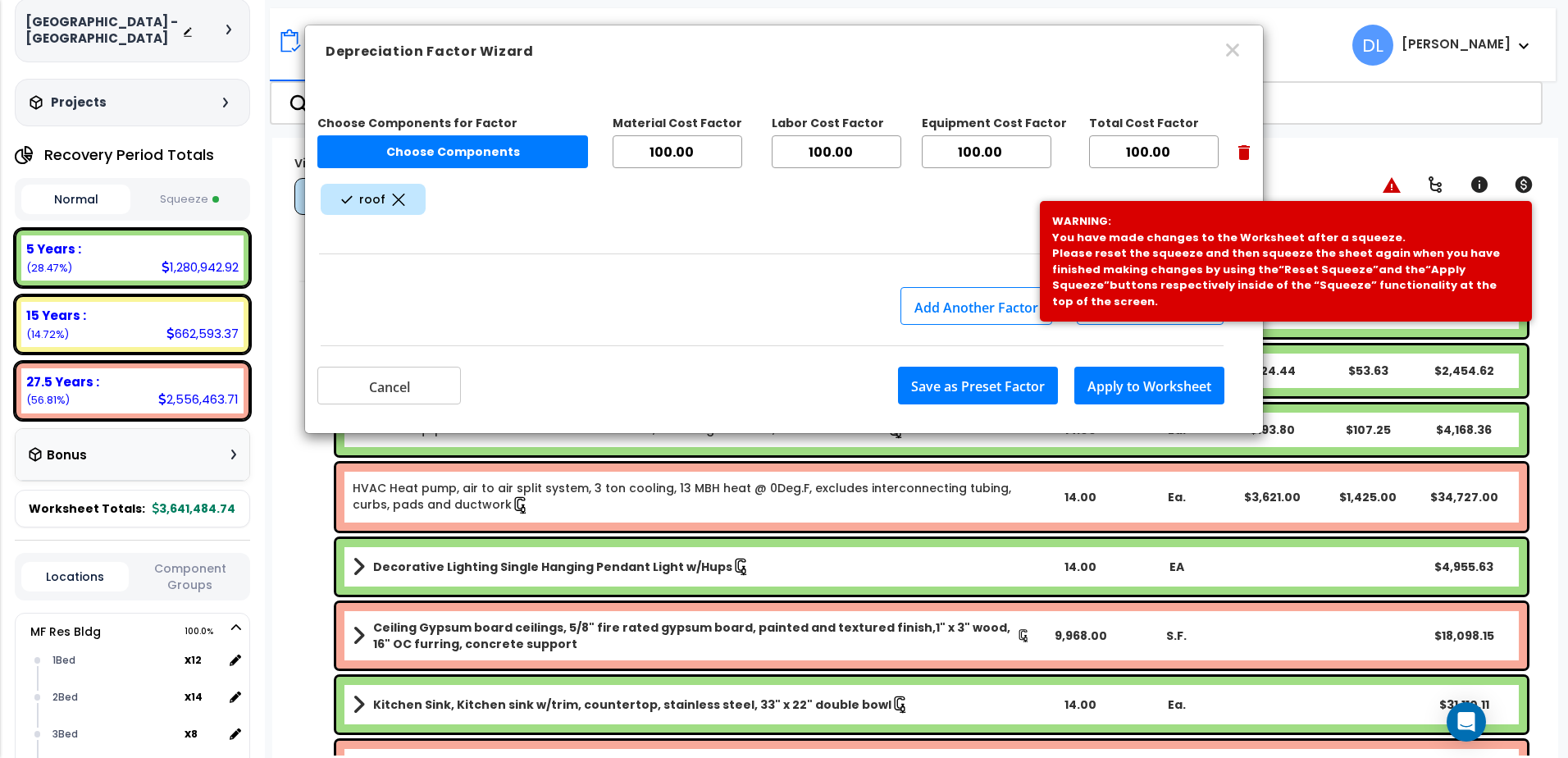
click at [1162, 151] on input "100.00" at bounding box center [1154, 151] width 129 height 33
click at [1194, 149] on input "100.00" at bounding box center [1154, 151] width 129 height 33
type input "1"
type input "5"
click at [1014, 189] on div "roof" at bounding box center [784, 199] width 933 height 38
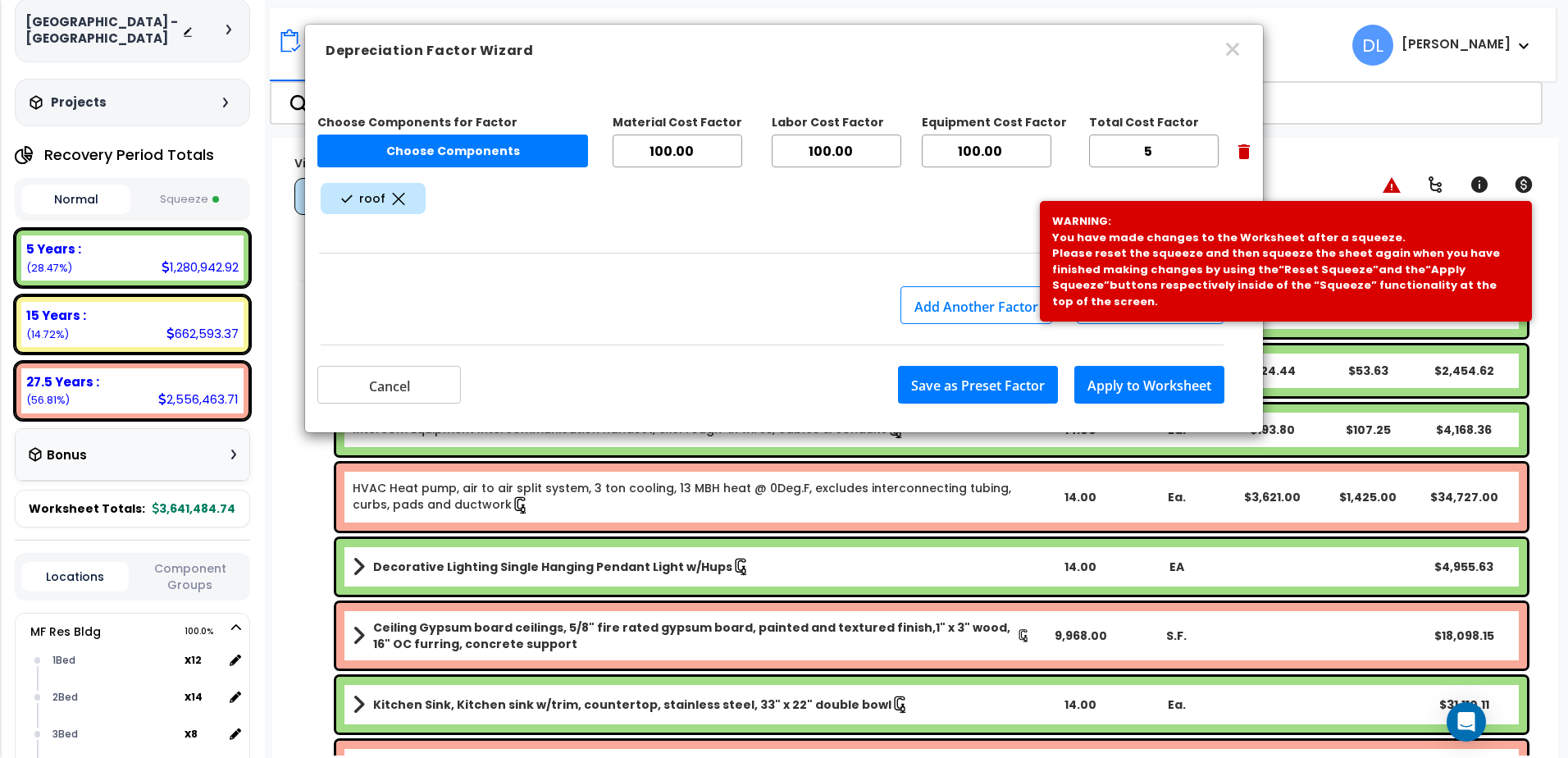
click at [967, 378] on button "Save as Preset Factor" at bounding box center [977, 384] width 160 height 38
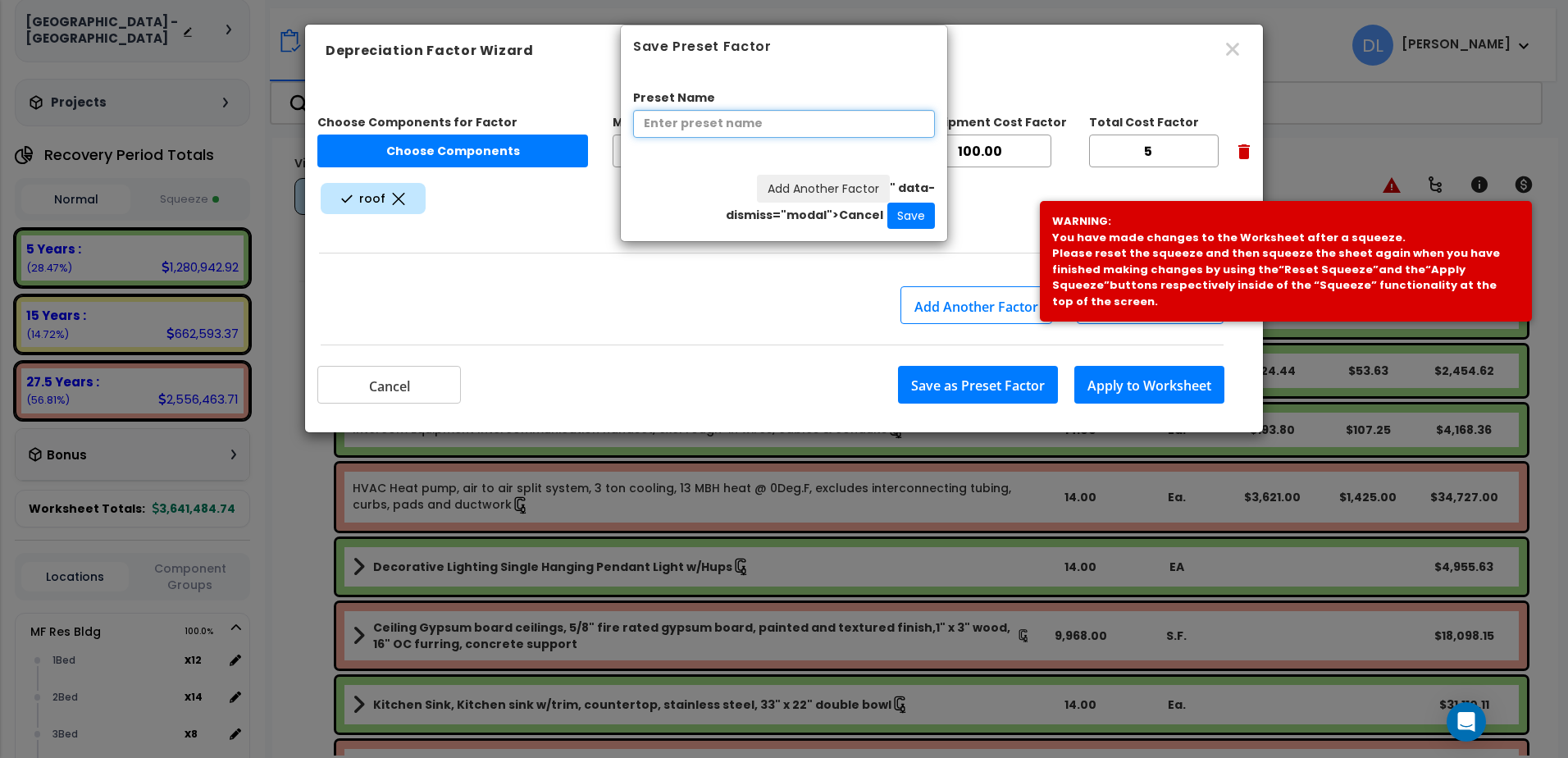
click at [723, 126] on input "Preset Name" at bounding box center [784, 124] width 302 height 28
type input "R"
type input "New Roof"
click at [916, 216] on button "Save" at bounding box center [911, 216] width 48 height 26
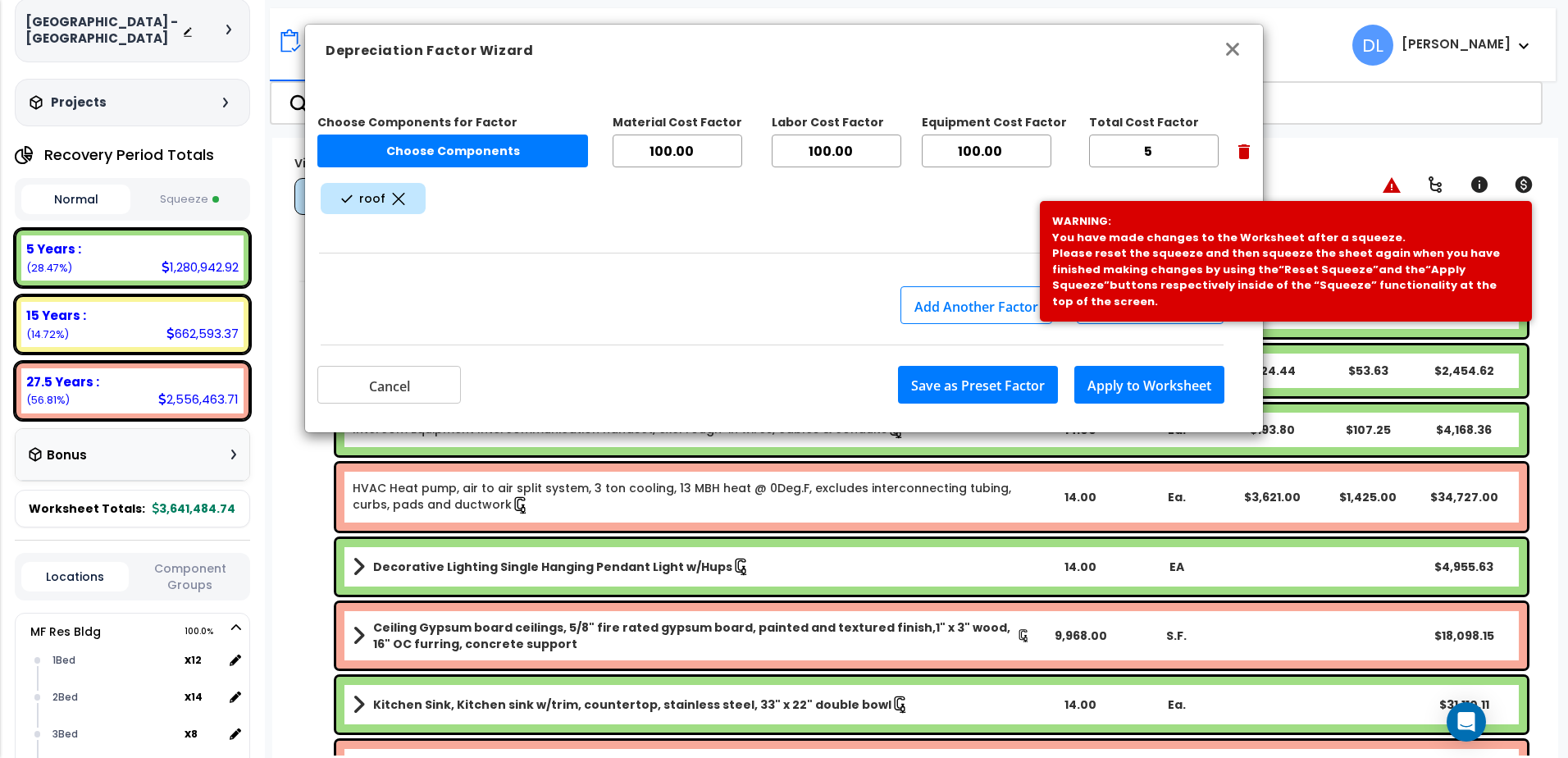
click at [1236, 52] on icon "button" at bounding box center [1233, 49] width 13 height 13
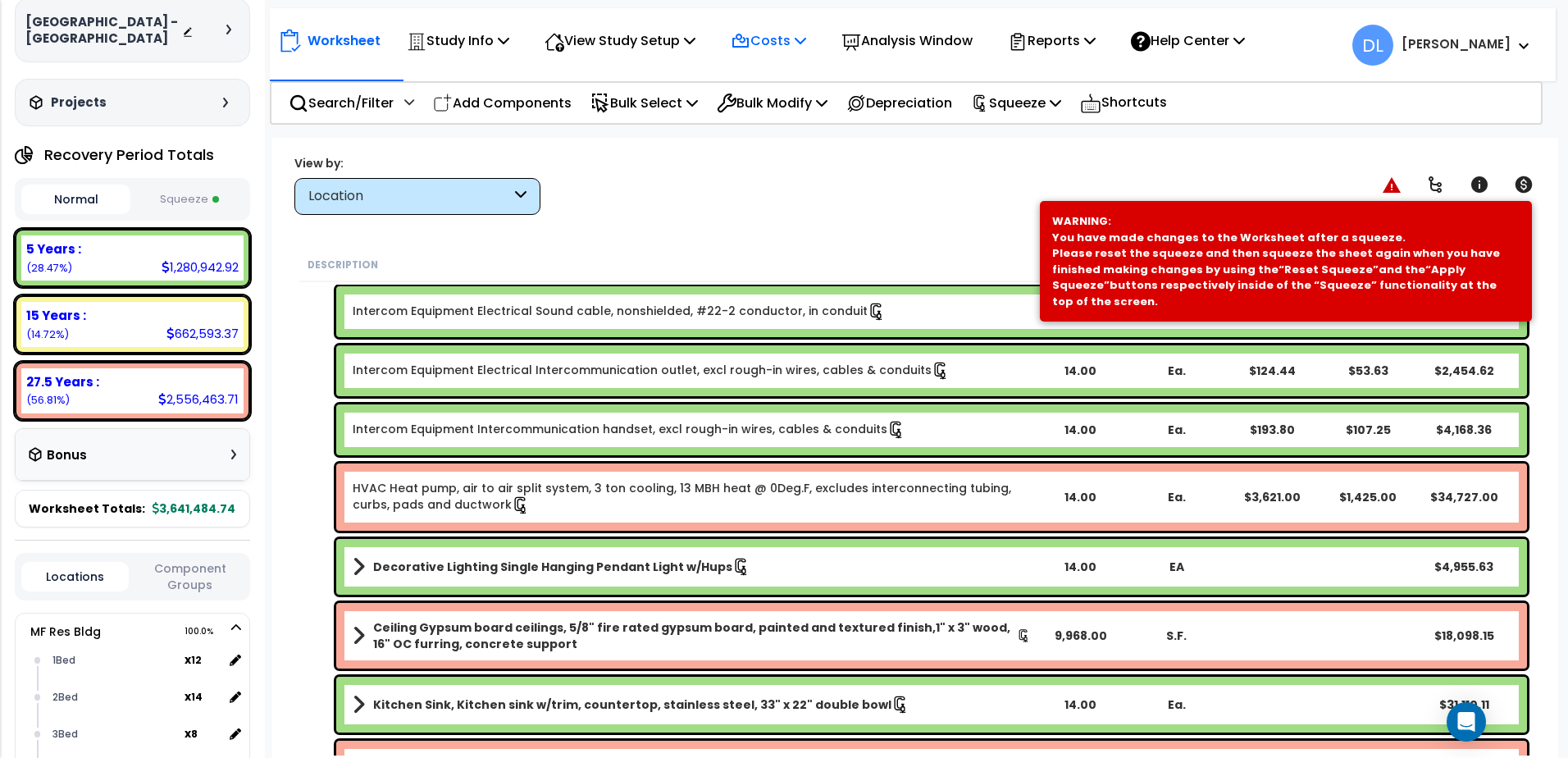
click at [789, 43] on p "Costs" at bounding box center [769, 40] width 75 height 23
click at [776, 77] on link "Indirect Costs" at bounding box center [804, 78] width 162 height 33
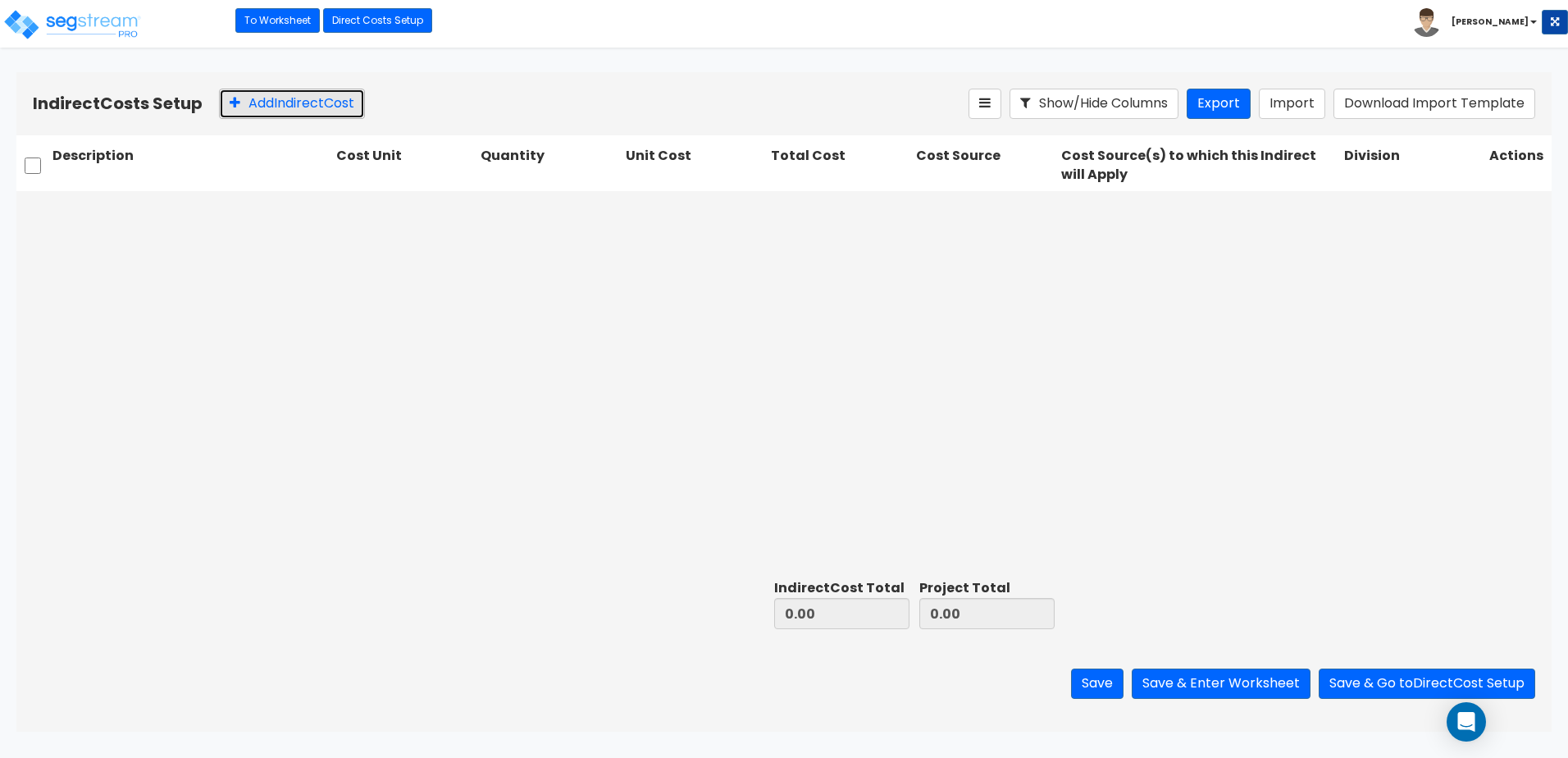
click at [298, 104] on button "Add Indirect Cost" at bounding box center [292, 104] width 146 height 30
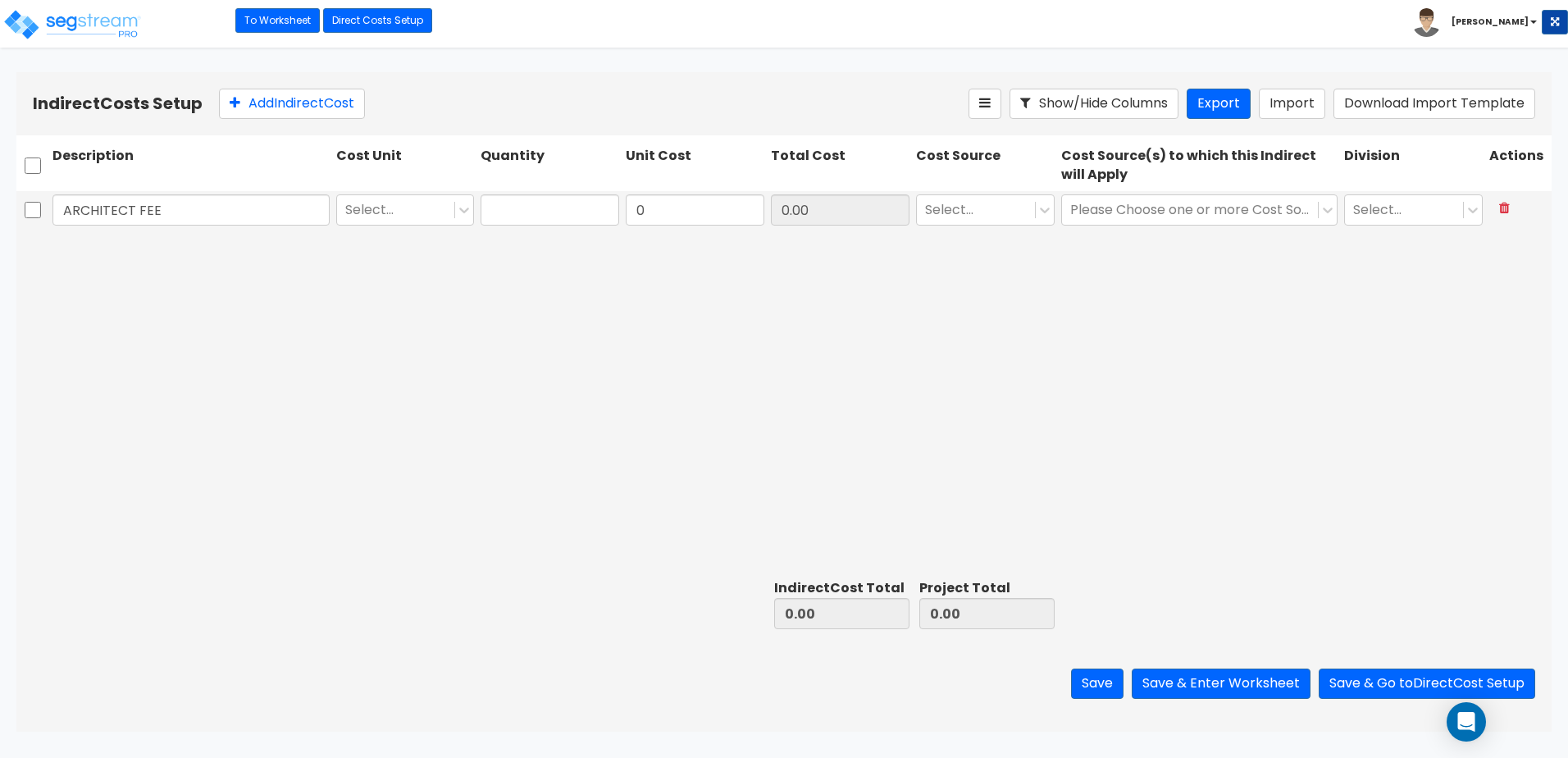
type input "ARCHITECT FEE"
click at [404, 291] on div "ARCHITECT FEE Select... 0 0.00 Select... Please Choose one or more Cost Sources…" at bounding box center [784, 383] width 1535 height 383
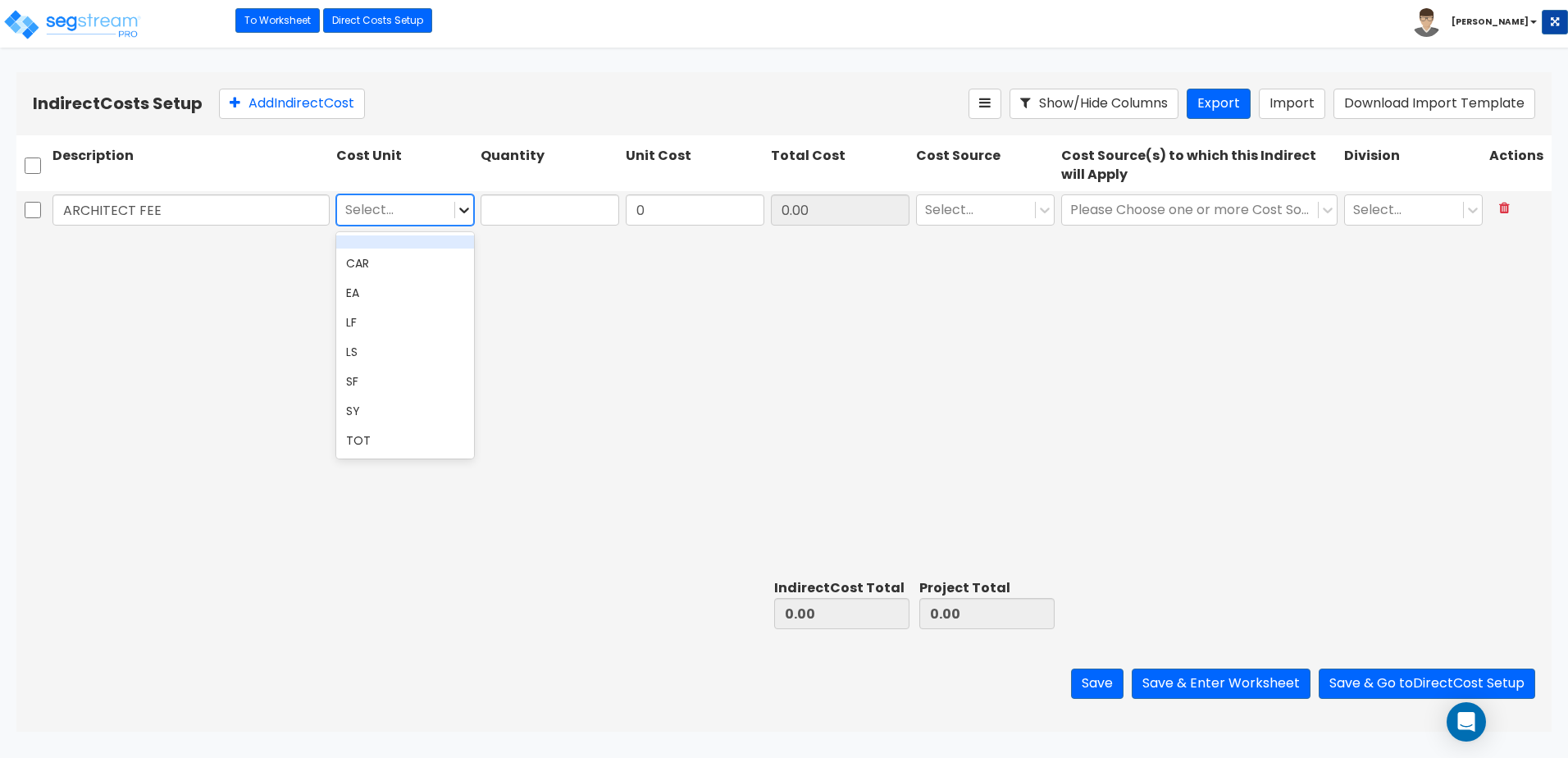
click at [467, 210] on icon at bounding box center [465, 210] width 10 height 6
click at [368, 354] on div "LS" at bounding box center [406, 352] width 139 height 29
click at [468, 211] on icon at bounding box center [464, 211] width 17 height 17
click at [556, 308] on div "ARCHITECT FEE option LS, selected. 8 results available. Use Up and Down to choo…" at bounding box center [784, 383] width 1535 height 383
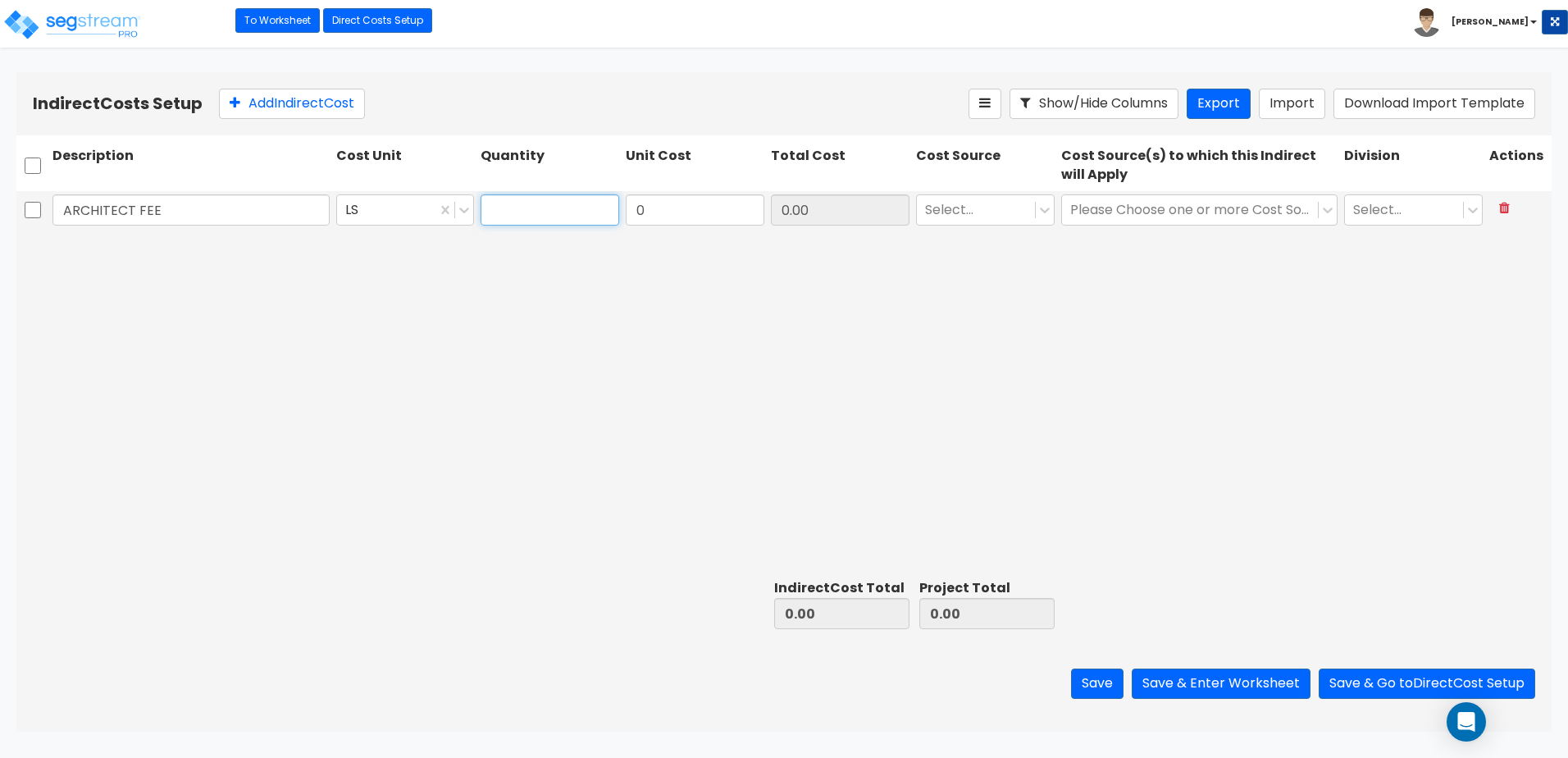
click at [524, 212] on input "text" at bounding box center [550, 210] width 139 height 31
type input "1"
click at [782, 384] on div "ARCHITECT FEE LS 1 0 0.00 Select... Please Choose one or more Cost Sources Sele…" at bounding box center [784, 383] width 1535 height 383
click at [674, 206] on input "0" at bounding box center [695, 210] width 139 height 31
type input "15,000"
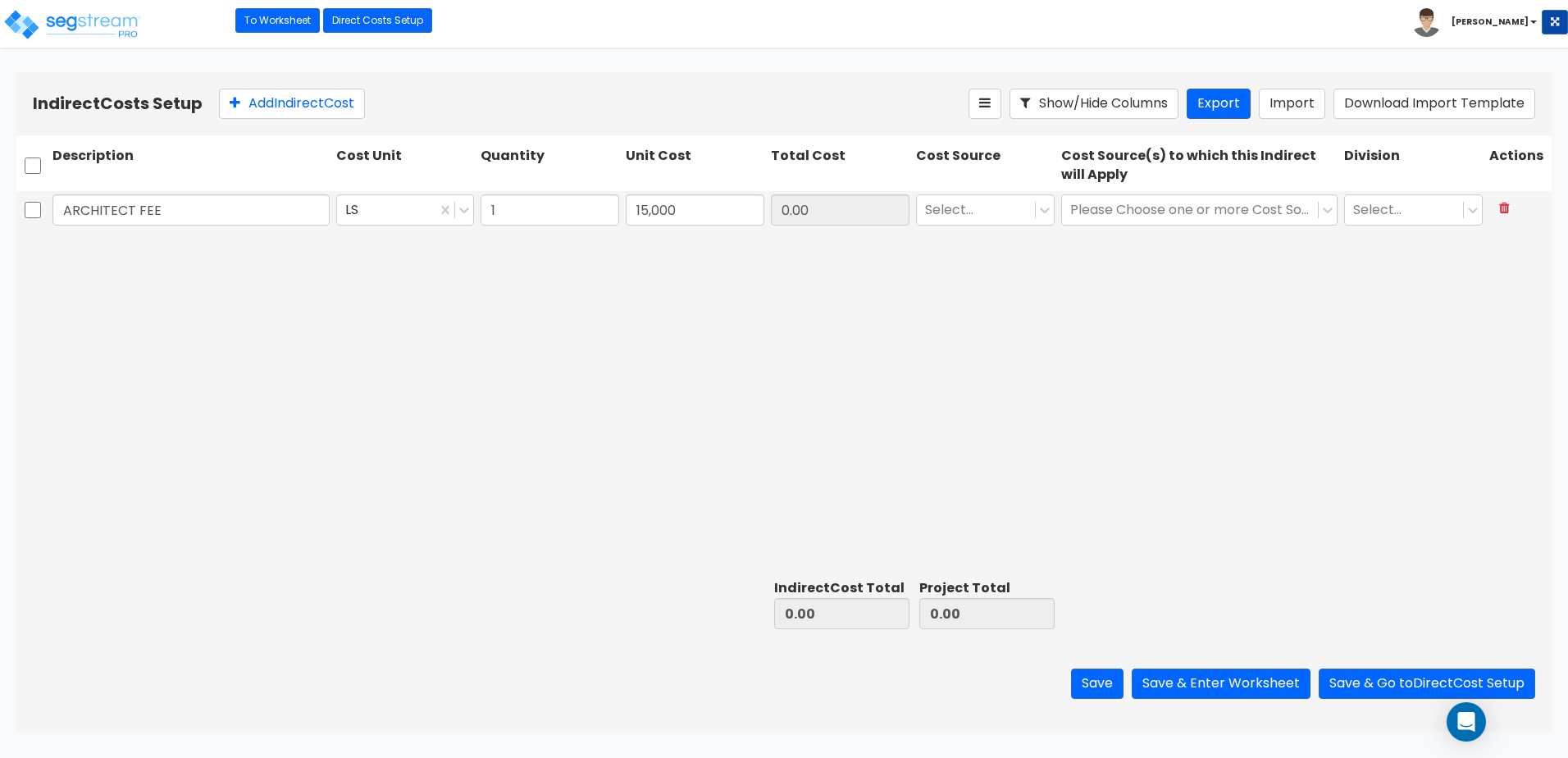
type input "15,000.00"
click at [708, 303] on div "ARCHITECT FEE LS 1 15,000 15,000.00 Select... Please Choose one or more Cost So…" at bounding box center [784, 383] width 1535 height 383
click at [1045, 214] on icon at bounding box center [1045, 211] width 17 height 17
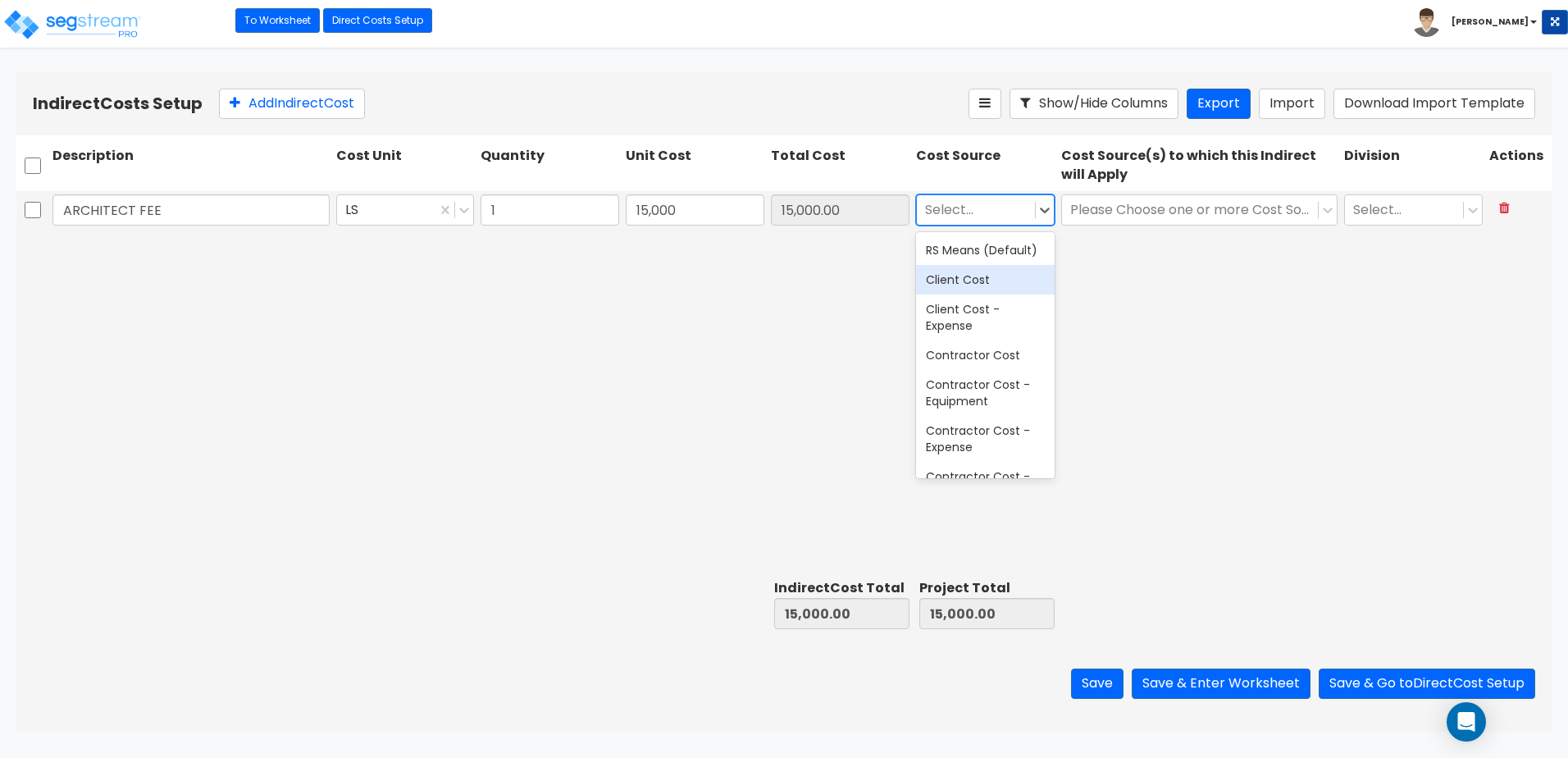
click at [977, 294] on div "Client Cost" at bounding box center [986, 279] width 139 height 29
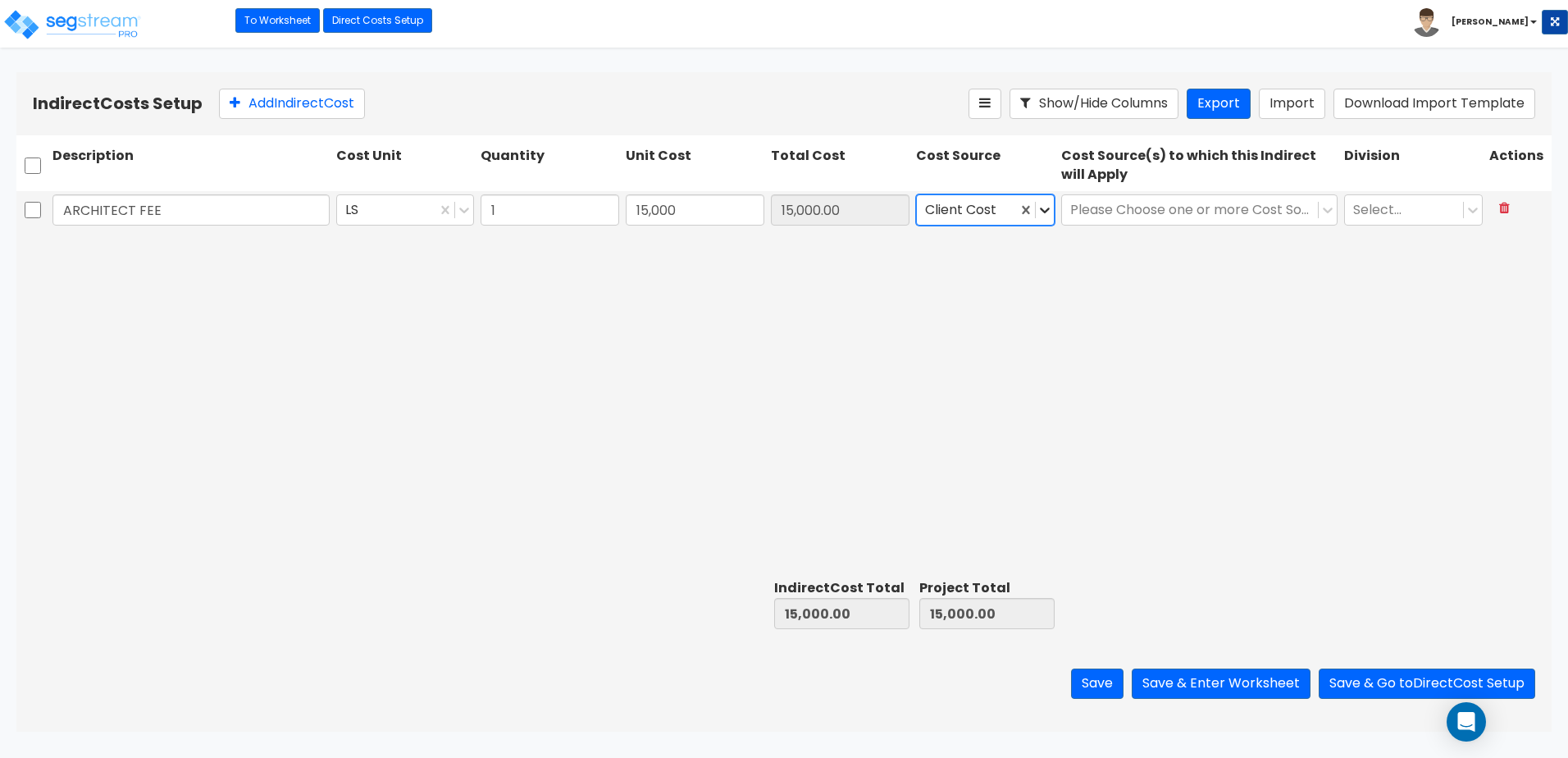
click at [1047, 211] on icon at bounding box center [1045, 210] width 10 height 6
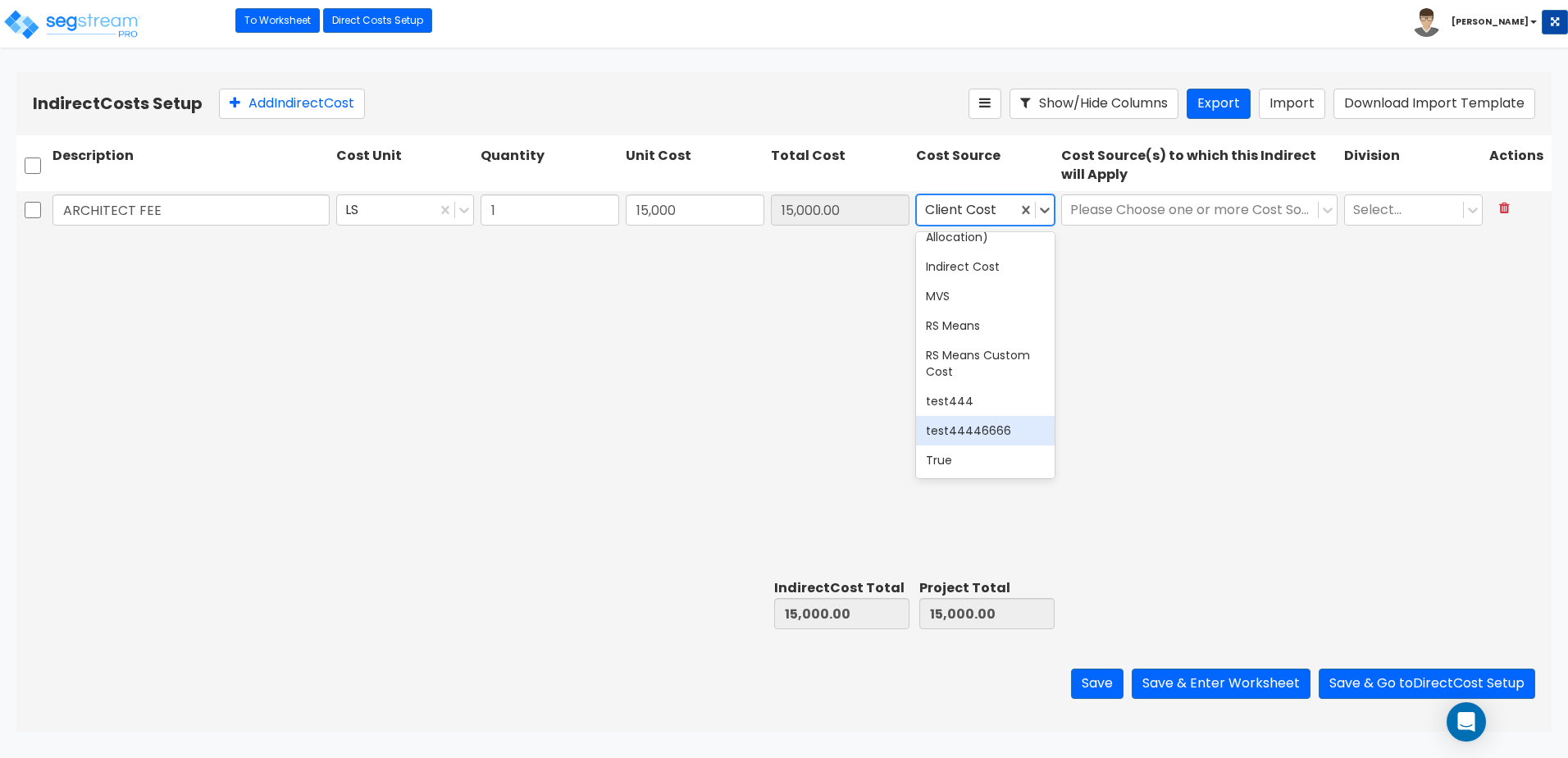
click at [1129, 365] on div "ARCHITECT FEE LS 1 15,000 15,000.00 option Client Cost, selected. 19 results av…" at bounding box center [784, 383] width 1535 height 383
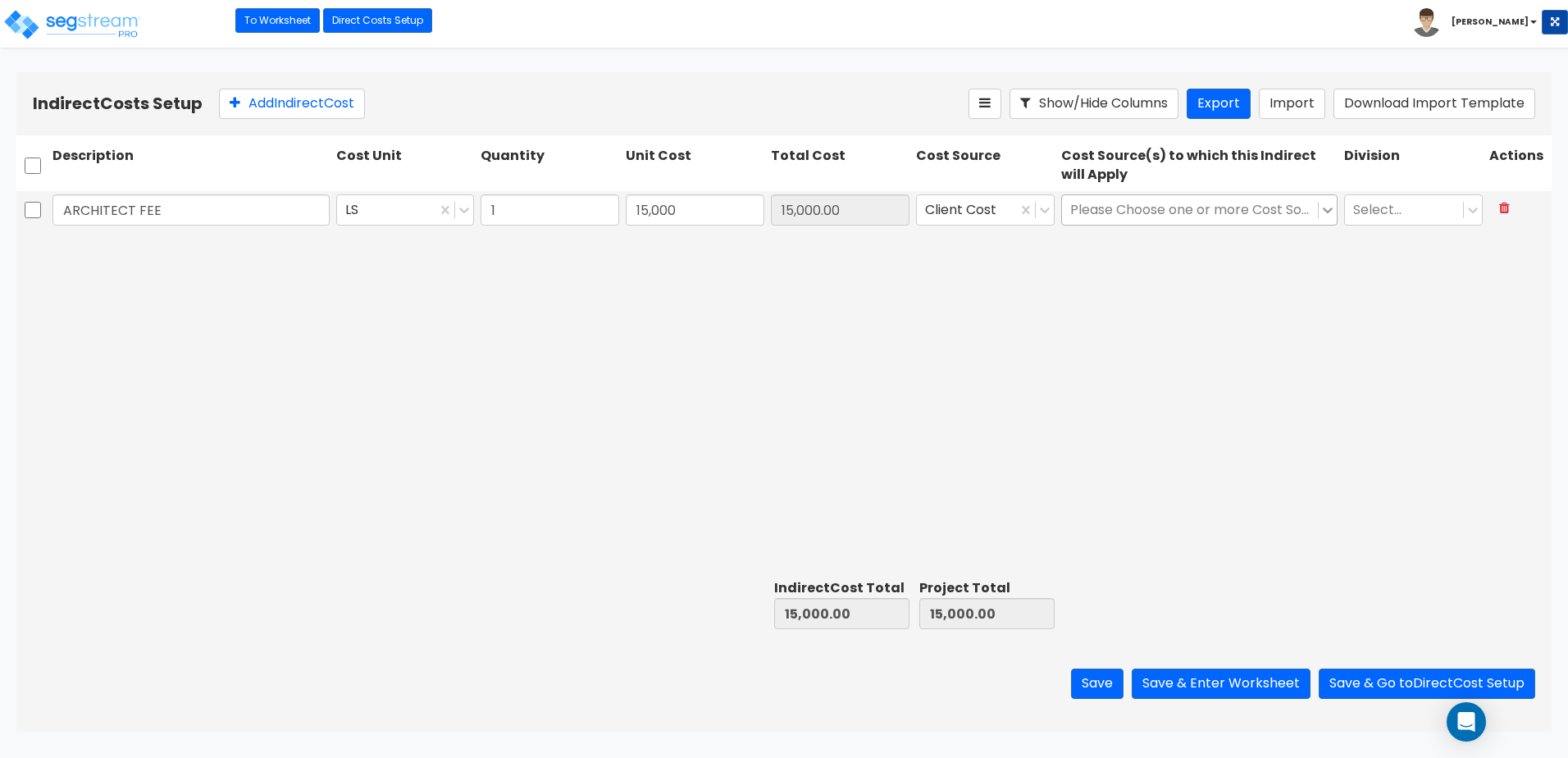
click at [1327, 211] on icon at bounding box center [1328, 211] width 17 height 17
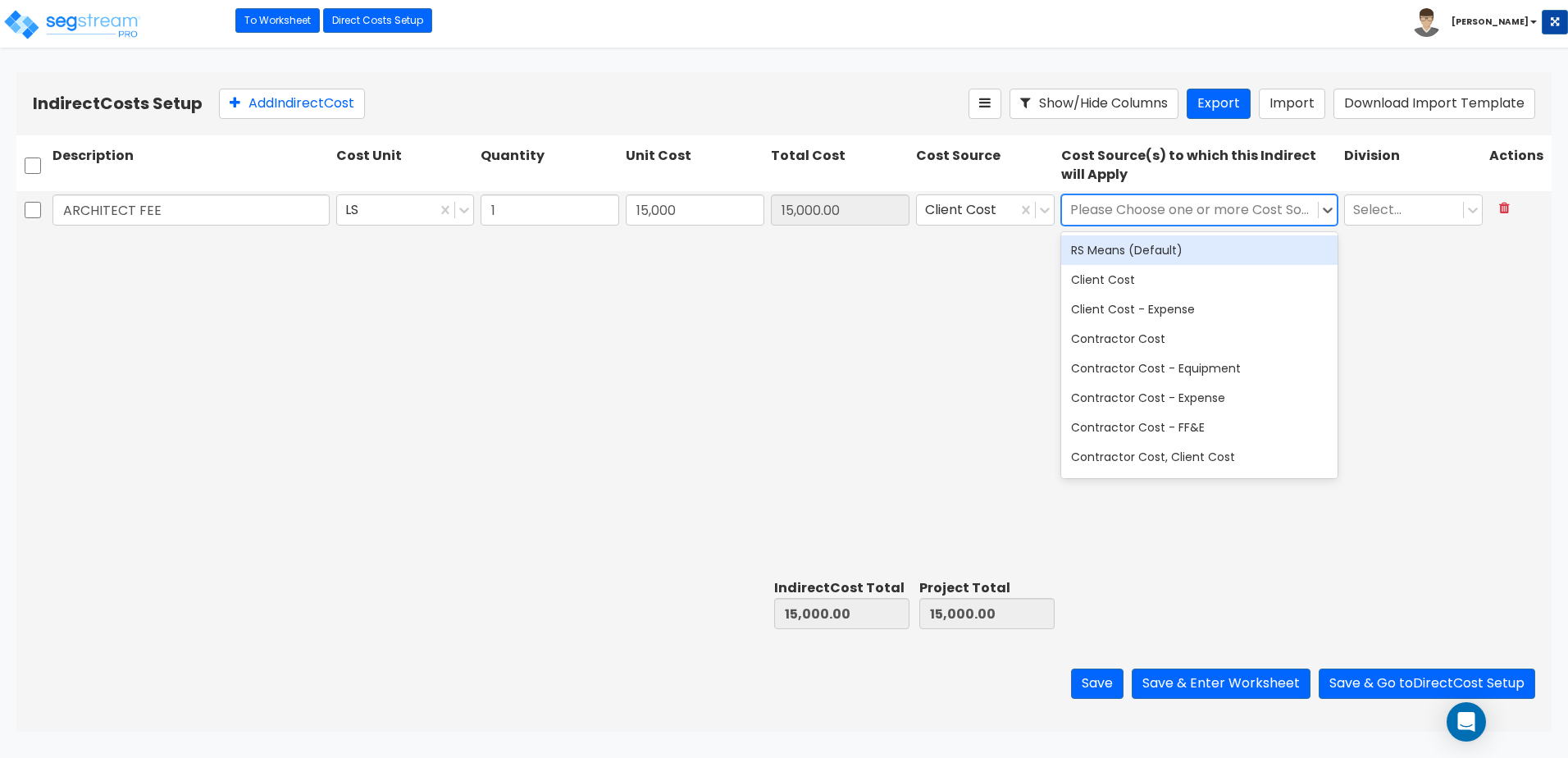
click at [1195, 252] on div "RS Means (Default)" at bounding box center [1200, 250] width 277 height 29
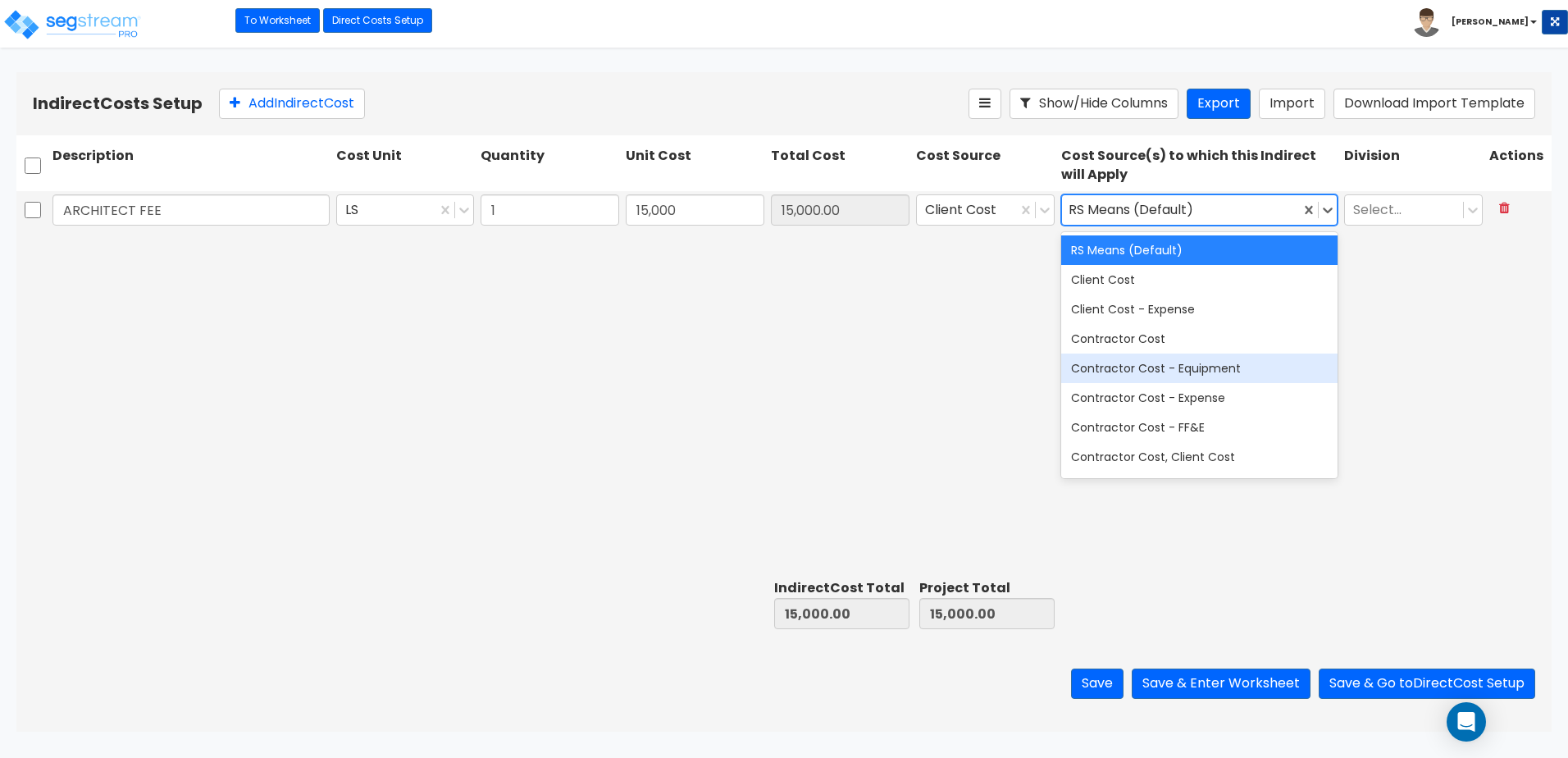
click at [1416, 341] on div "ARCHITECT FEE LS 1 15,000 15,000.00 Client Cost option RS Means (Default), sele…" at bounding box center [784, 383] width 1535 height 383
click at [742, 359] on div "ARCHITECT FEE LS 1 15,000 15,000.00 Client Cost option RS Means (Default), sele…" at bounding box center [784, 383] width 1535 height 383
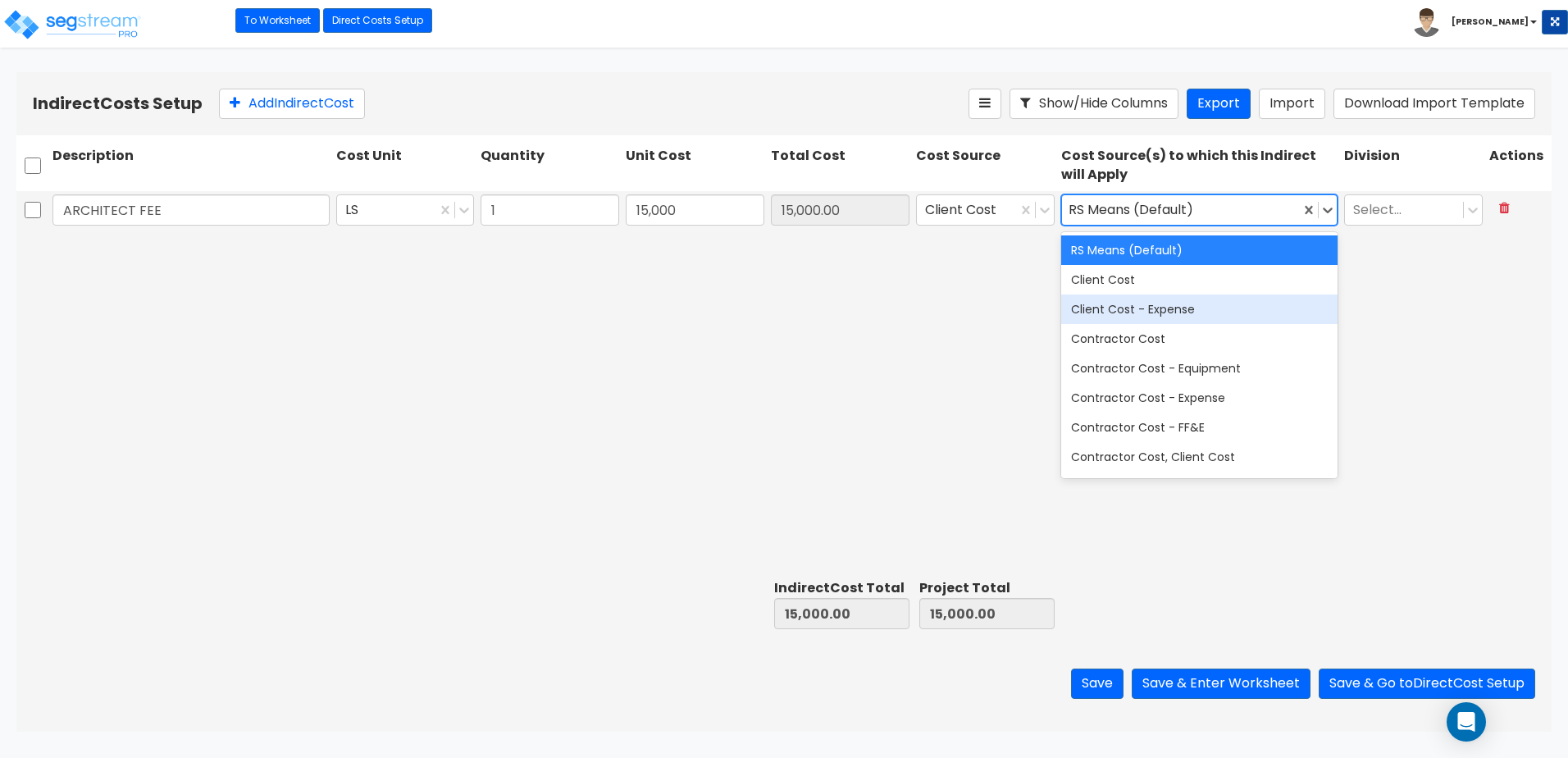
scroll to position [322, 0]
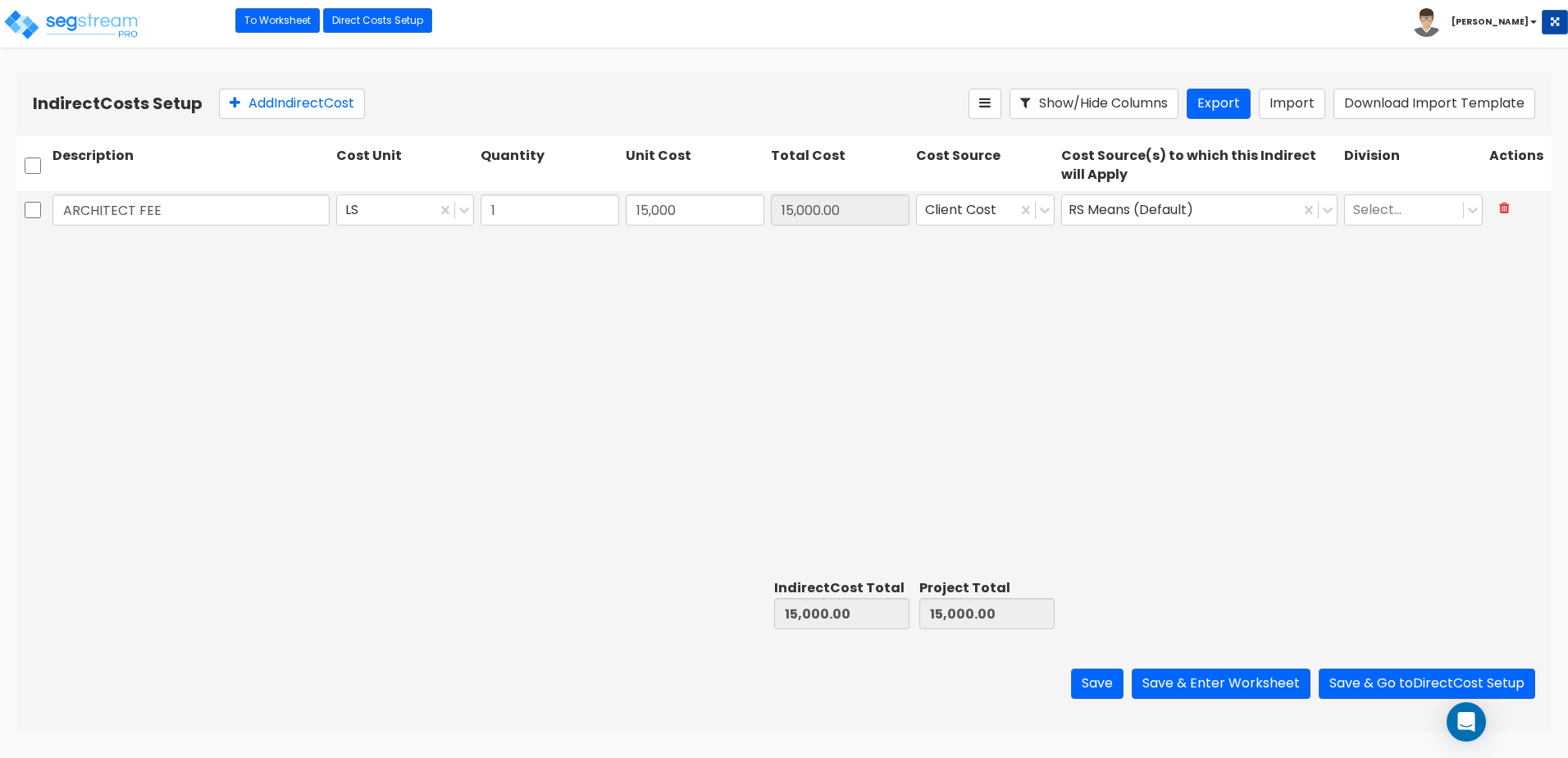
click at [1378, 372] on div "ARCHITECT FEE LS 1 15,000 15,000.00 Client Cost RS Means (Default) Select..." at bounding box center [784, 383] width 1535 height 383
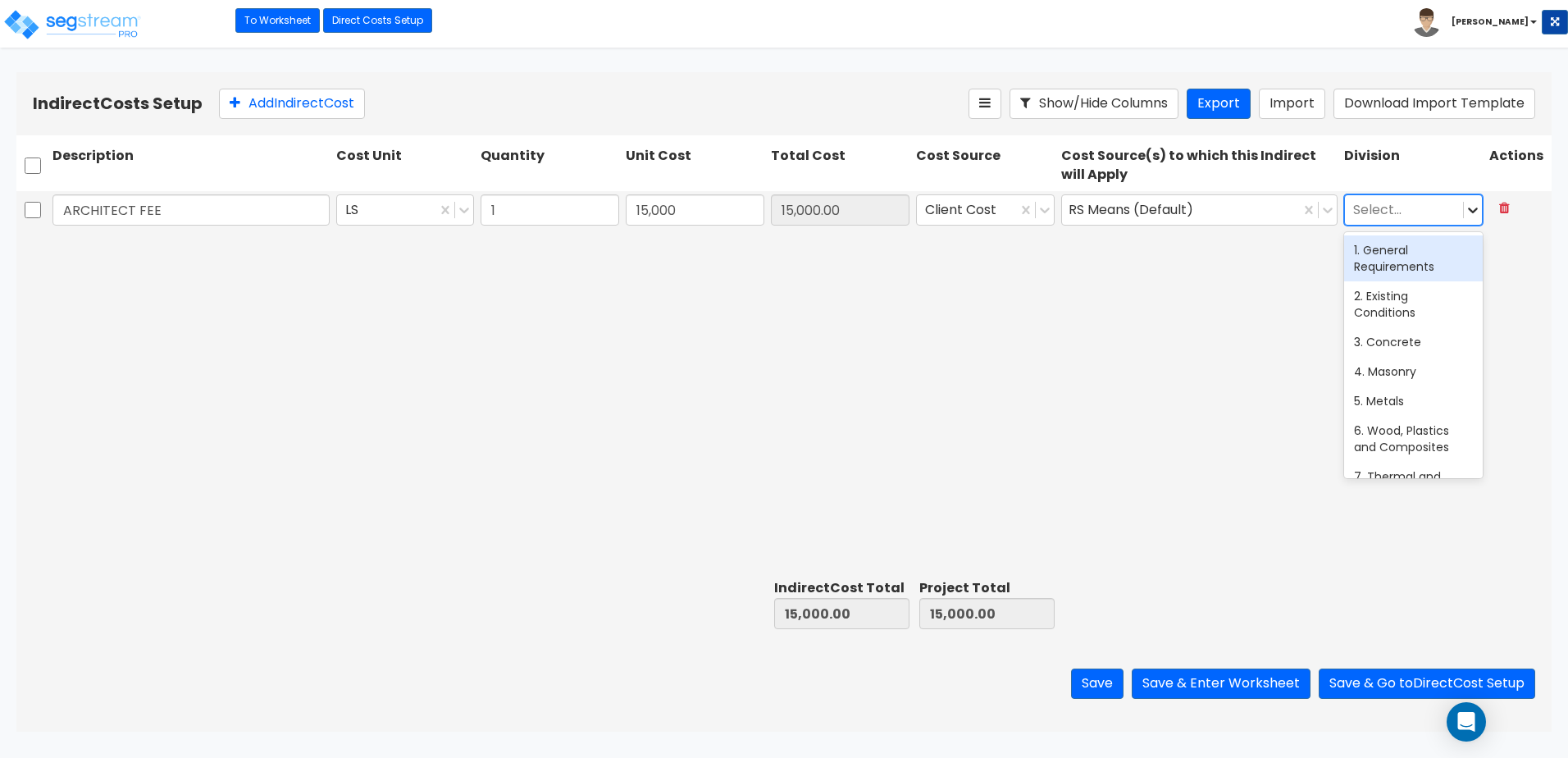
click at [1472, 212] on icon at bounding box center [1473, 210] width 10 height 6
click at [1384, 257] on div "1. General Requirements" at bounding box center [1413, 258] width 139 height 46
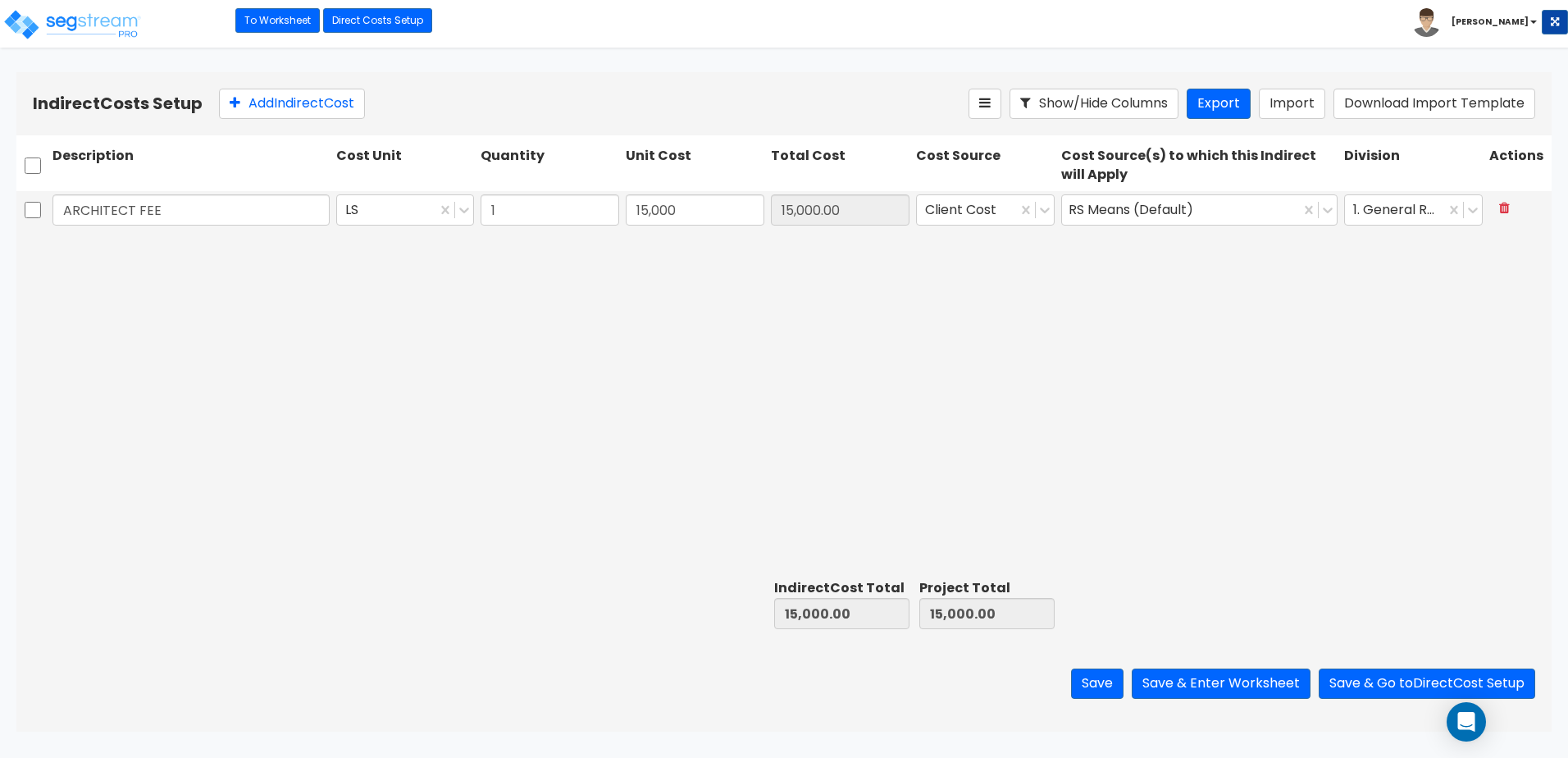
click at [1308, 318] on div "ARCHITECT FEE LS 1 15,000 15,000.00 Client Cost RS Means (Default) 1. General R…" at bounding box center [784, 383] width 1535 height 383
click at [1409, 681] on button "Save & Go to Direct Cost Setup" at bounding box center [1427, 684] width 216 height 30
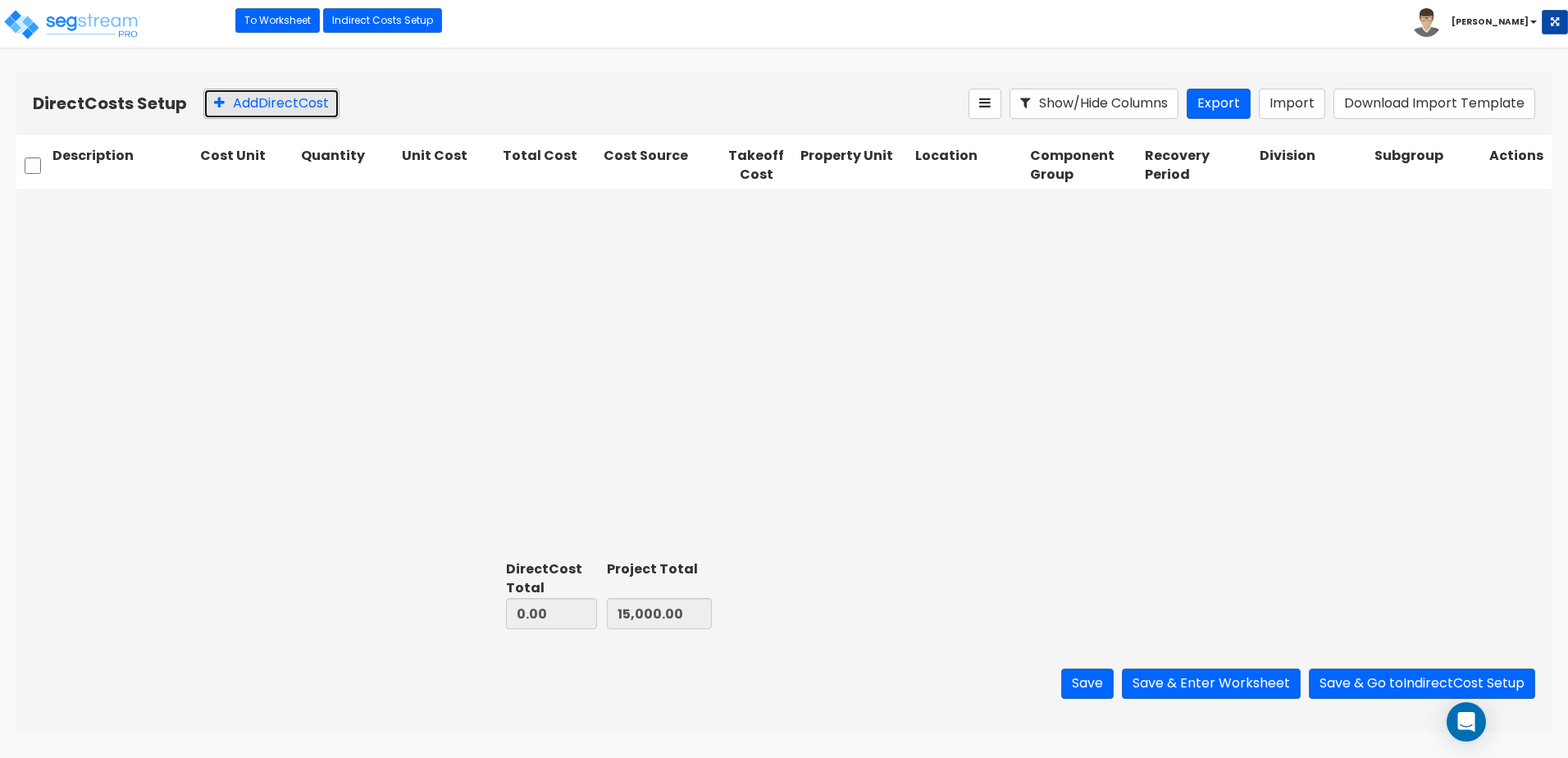
click at [270, 101] on button "Add Direct Cost" at bounding box center [271, 104] width 136 height 30
click at [126, 202] on input "text" at bounding box center [123, 207] width 141 height 31
type input "p"
type input "PLUMBING"
click at [285, 209] on icon at bounding box center [289, 208] width 17 height 17
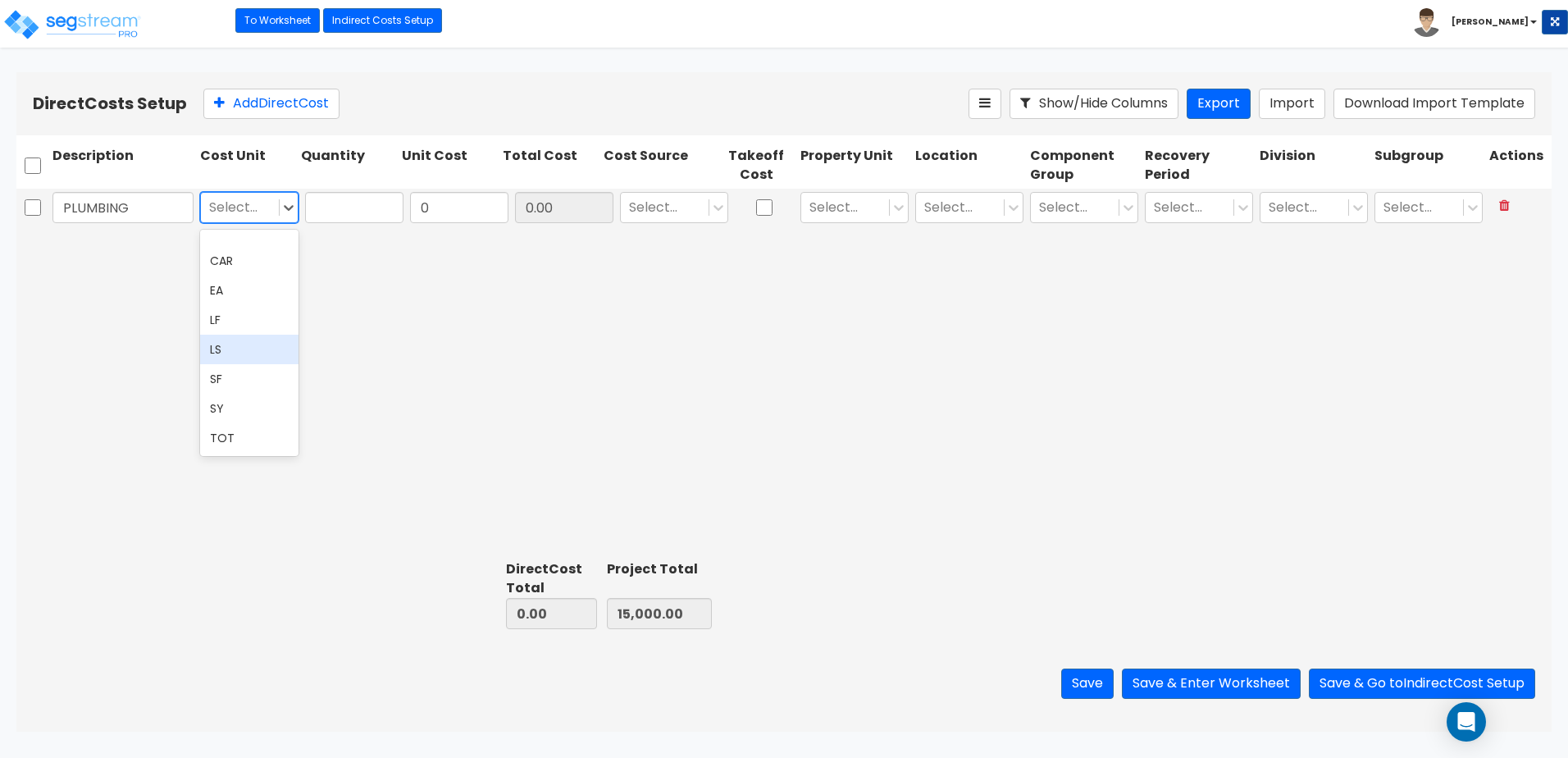
click at [234, 351] on div "LS" at bounding box center [250, 349] width 99 height 29
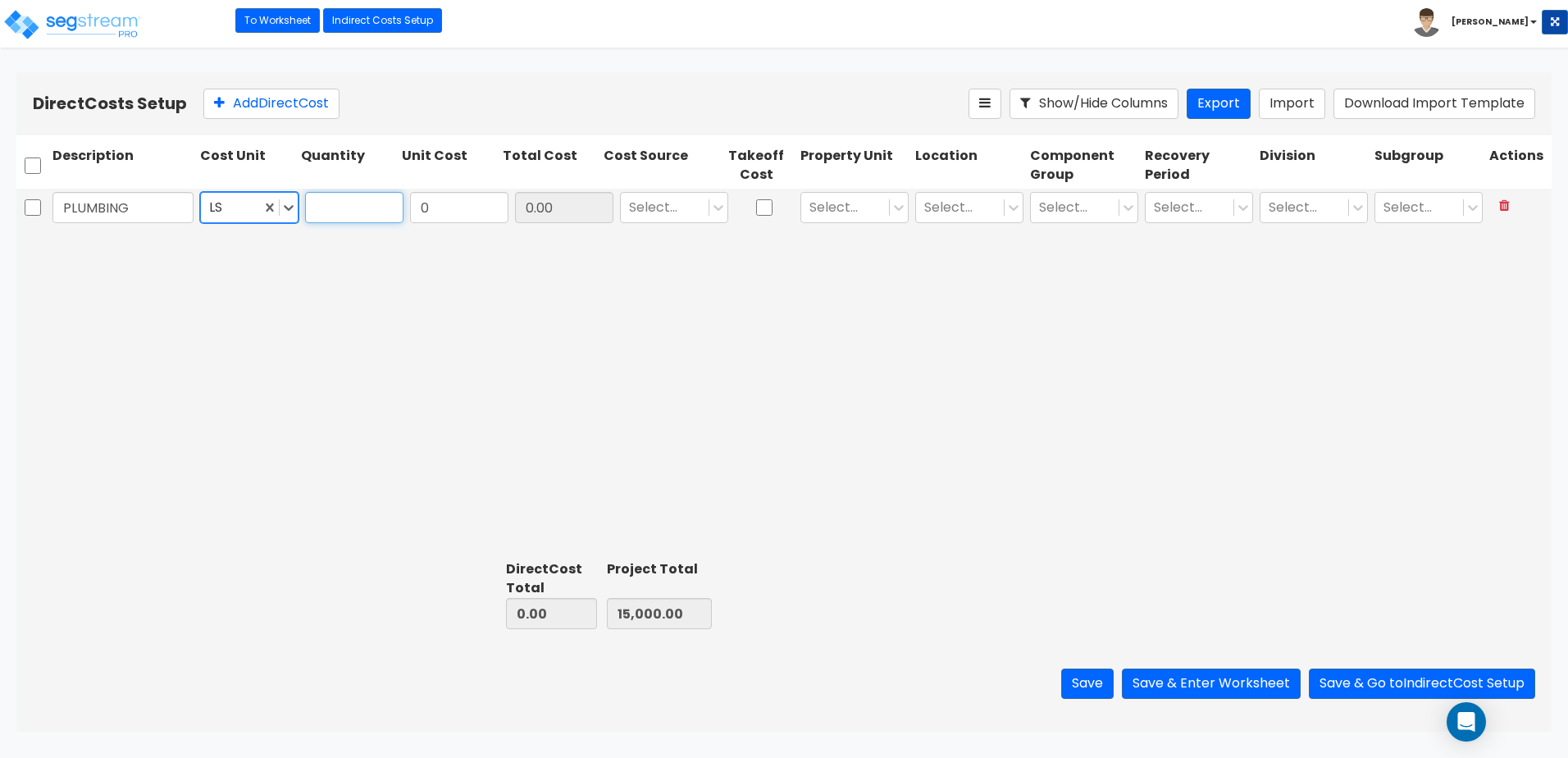
click at [375, 205] on input "text" at bounding box center [354, 207] width 99 height 31
type input "1"
click at [479, 204] on input "0" at bounding box center [459, 207] width 99 height 31
type input "500,000"
type input "500,000.00"
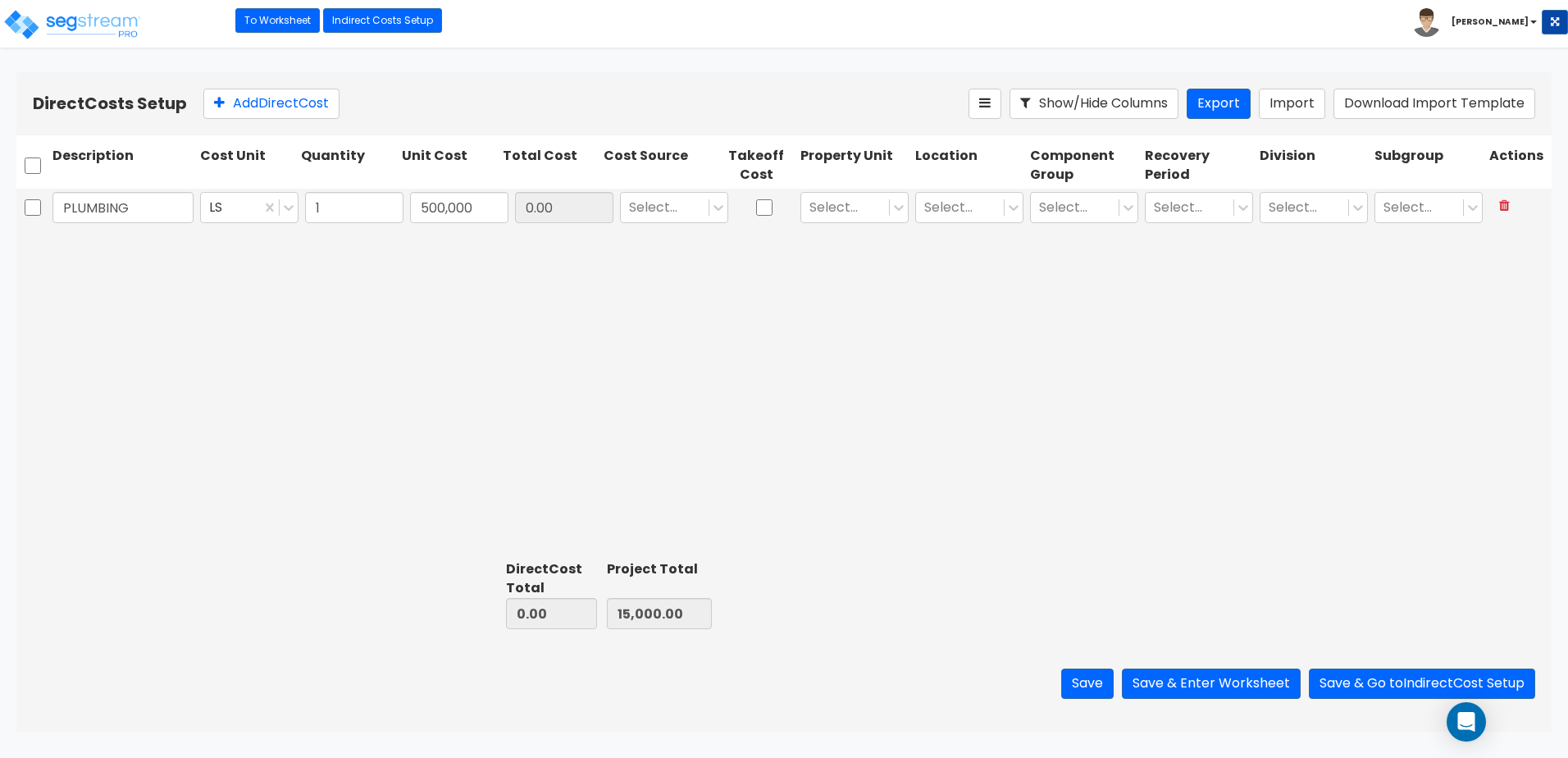
type input "515,000.00"
type input "500,000.00"
click at [568, 313] on div "PLUMBING LS 1 500,000 500,000.00 Select... Select... Select... Select... Select…" at bounding box center [784, 372] width 1535 height 366
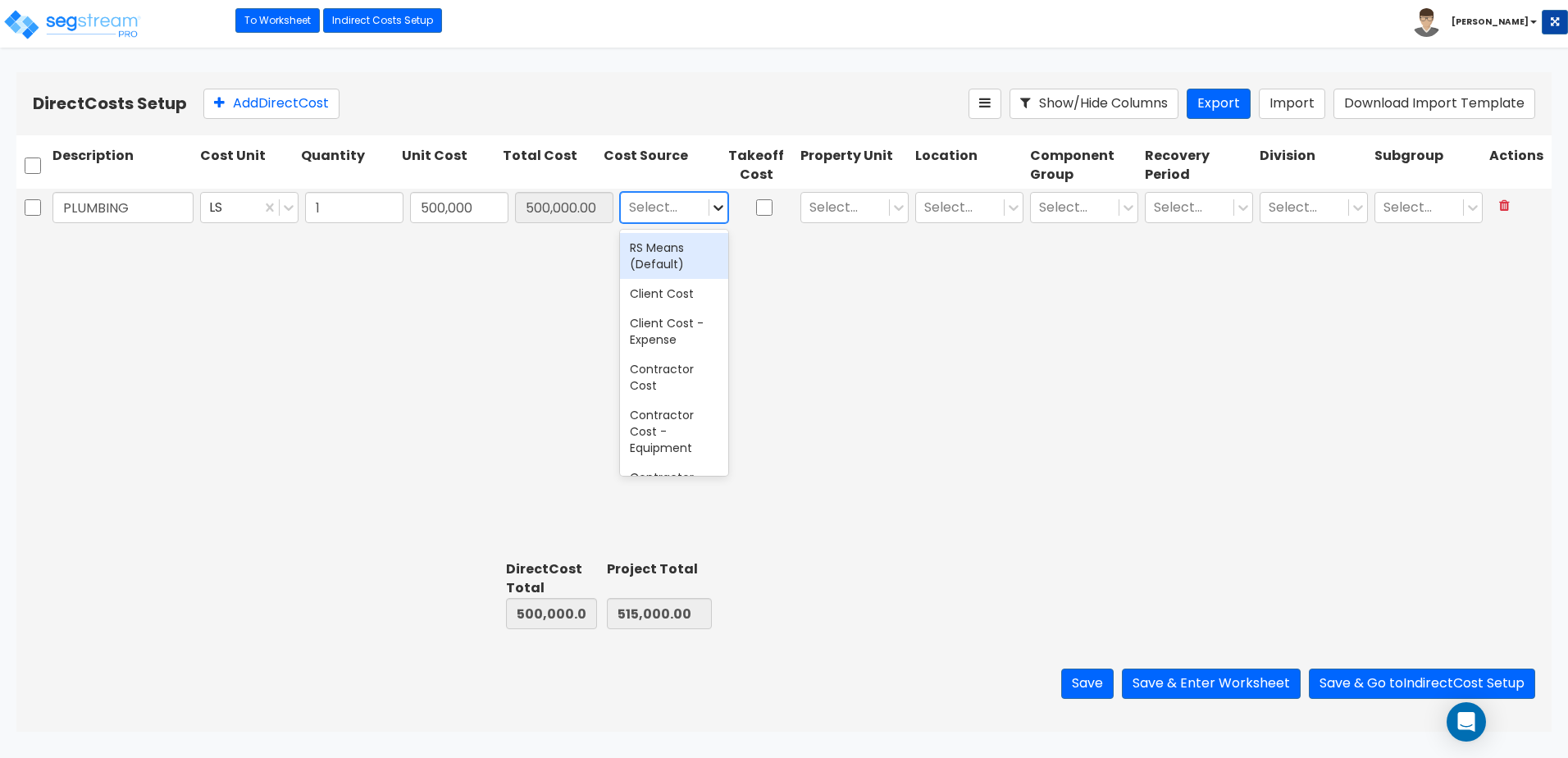
click at [718, 207] on icon at bounding box center [718, 208] width 17 height 17
click at [677, 379] on div "Contractor Cost" at bounding box center [674, 377] width 109 height 46
click at [901, 206] on icon at bounding box center [899, 208] width 17 height 17
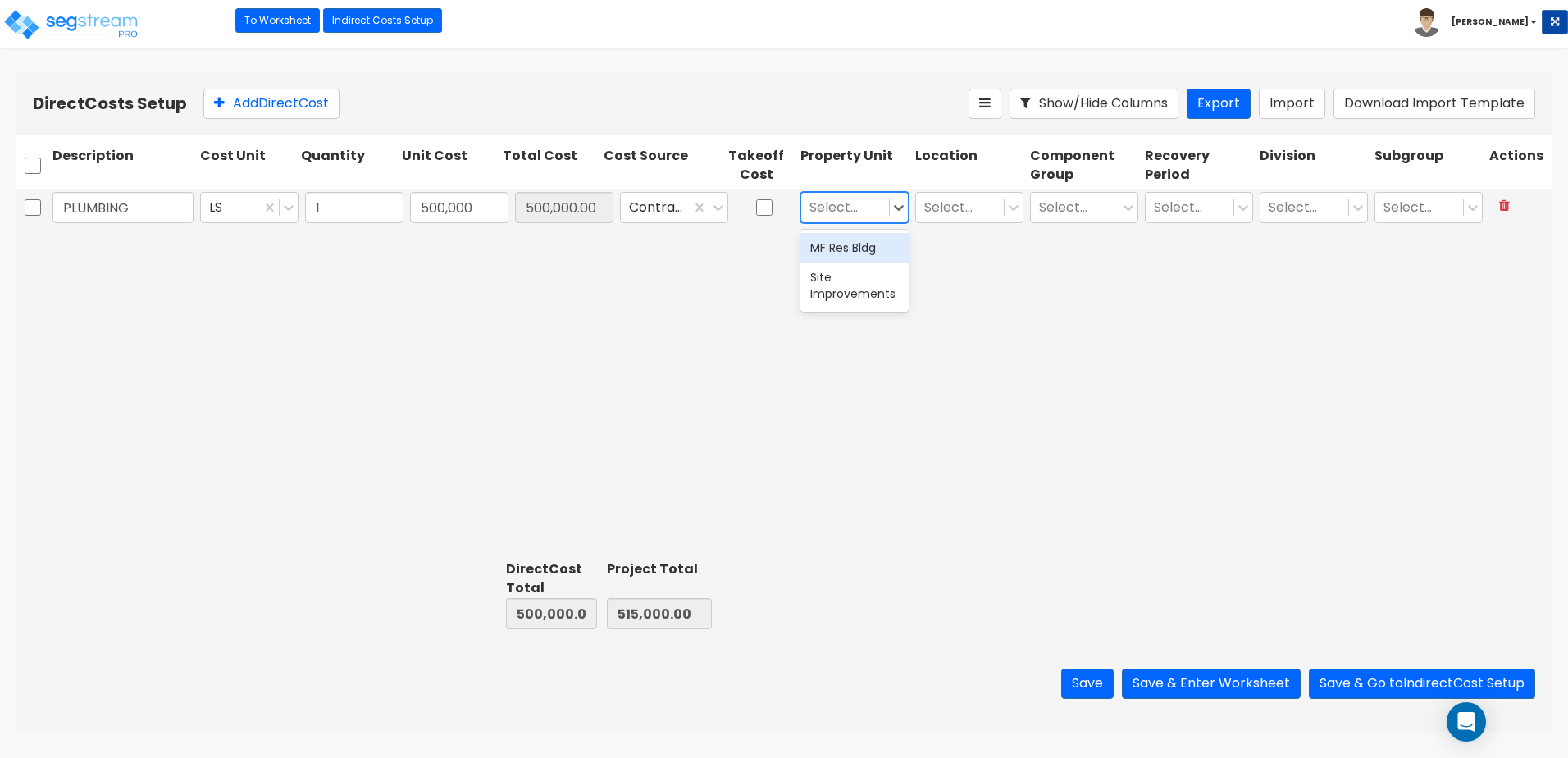
click at [1152, 339] on div "PLUMBING LS 1 500,000 500,000.00 Contractor Cost 2 results available. Use Up an…" at bounding box center [784, 372] width 1535 height 366
click at [772, 203] on input "checkbox" at bounding box center [764, 207] width 17 height 31
checkbox input "true"
click at [33, 210] on input "checkbox" at bounding box center [33, 207] width 17 height 31
checkbox input "true"
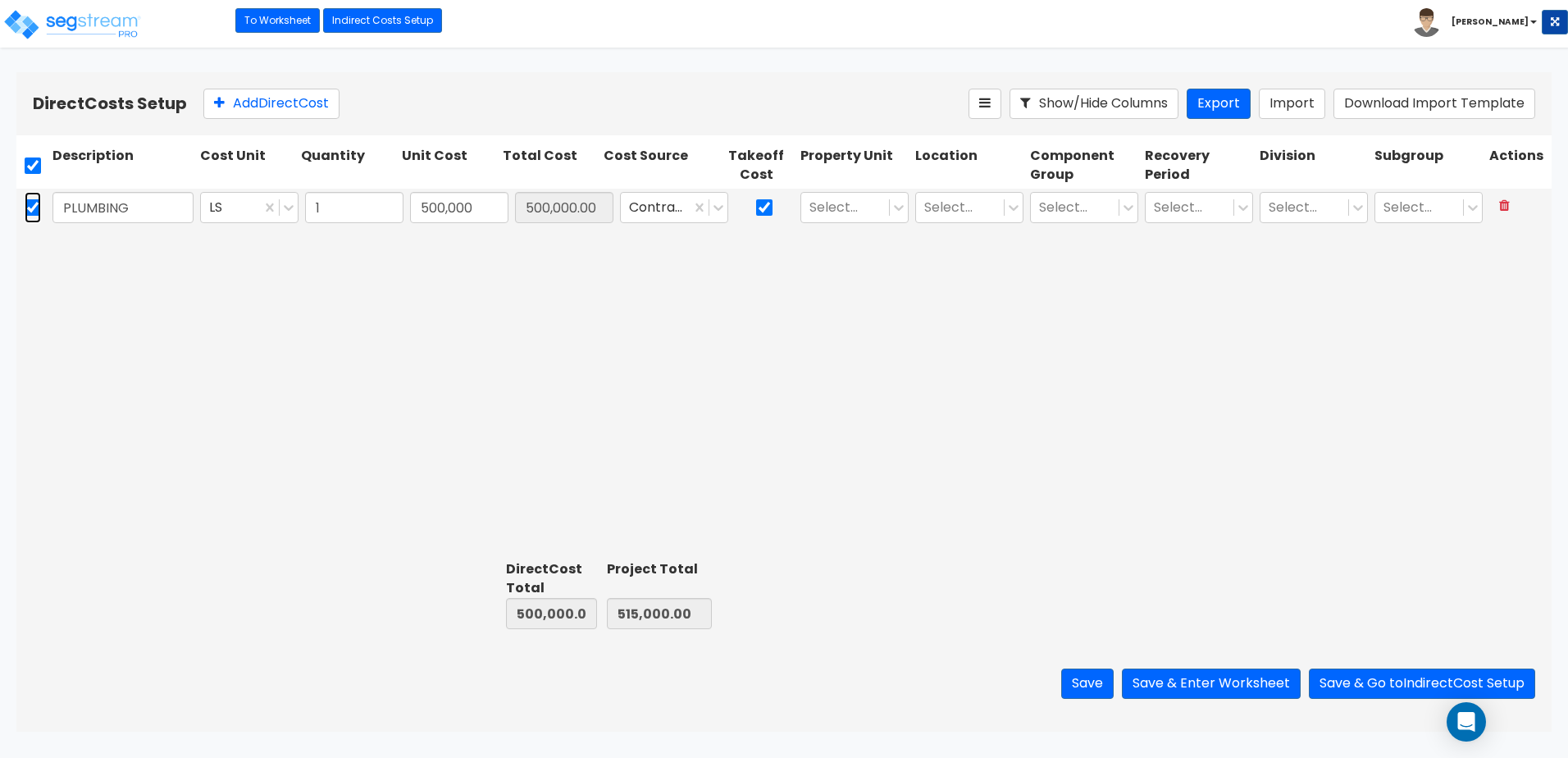
checkbox input "true"
click at [362, 104] on icon at bounding box center [356, 104] width 17 height 17
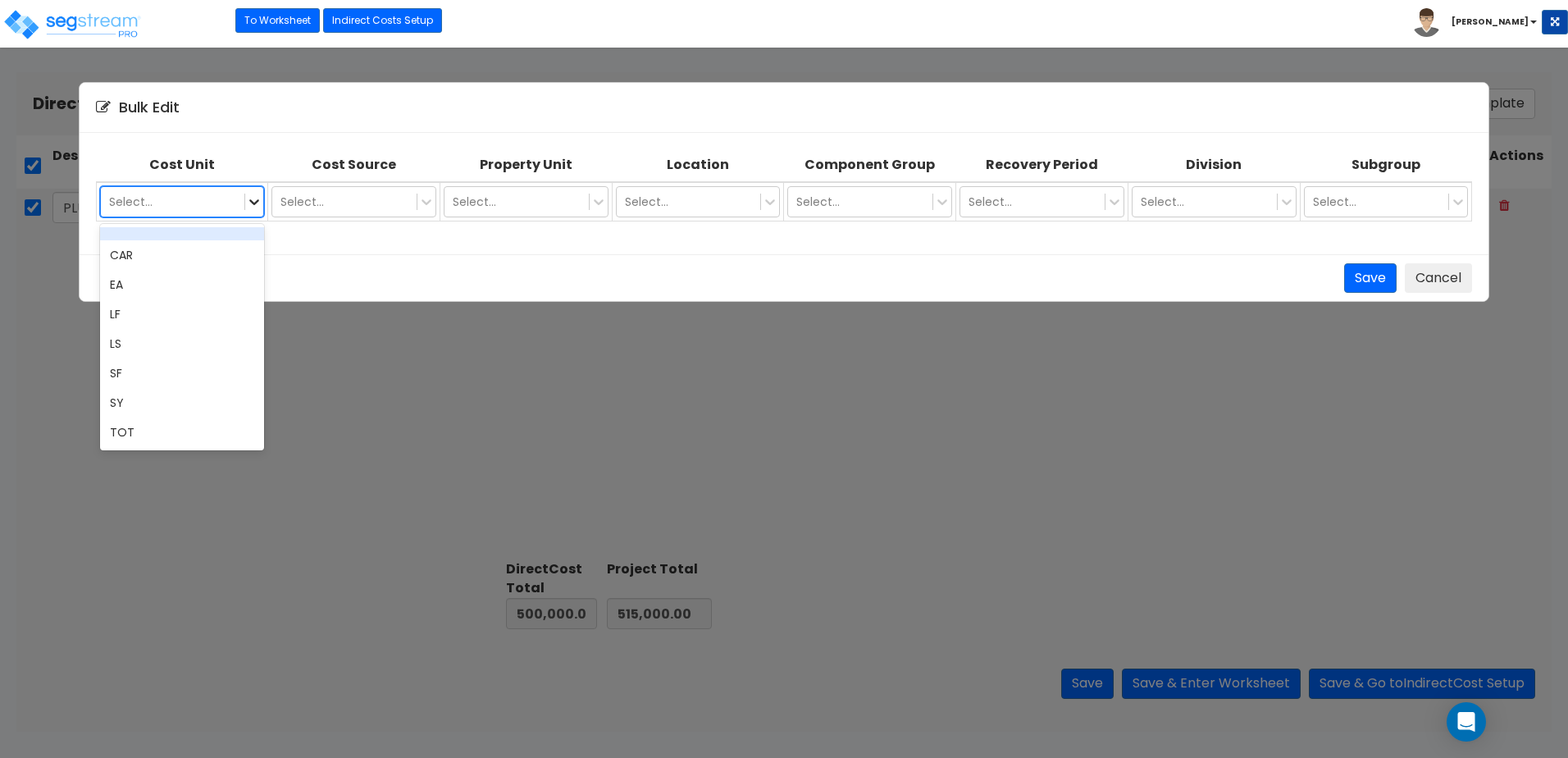
click at [260, 204] on icon at bounding box center [255, 202] width 17 height 17
click at [405, 263] on div "Save Cancel" at bounding box center [784, 278] width 1378 height 30
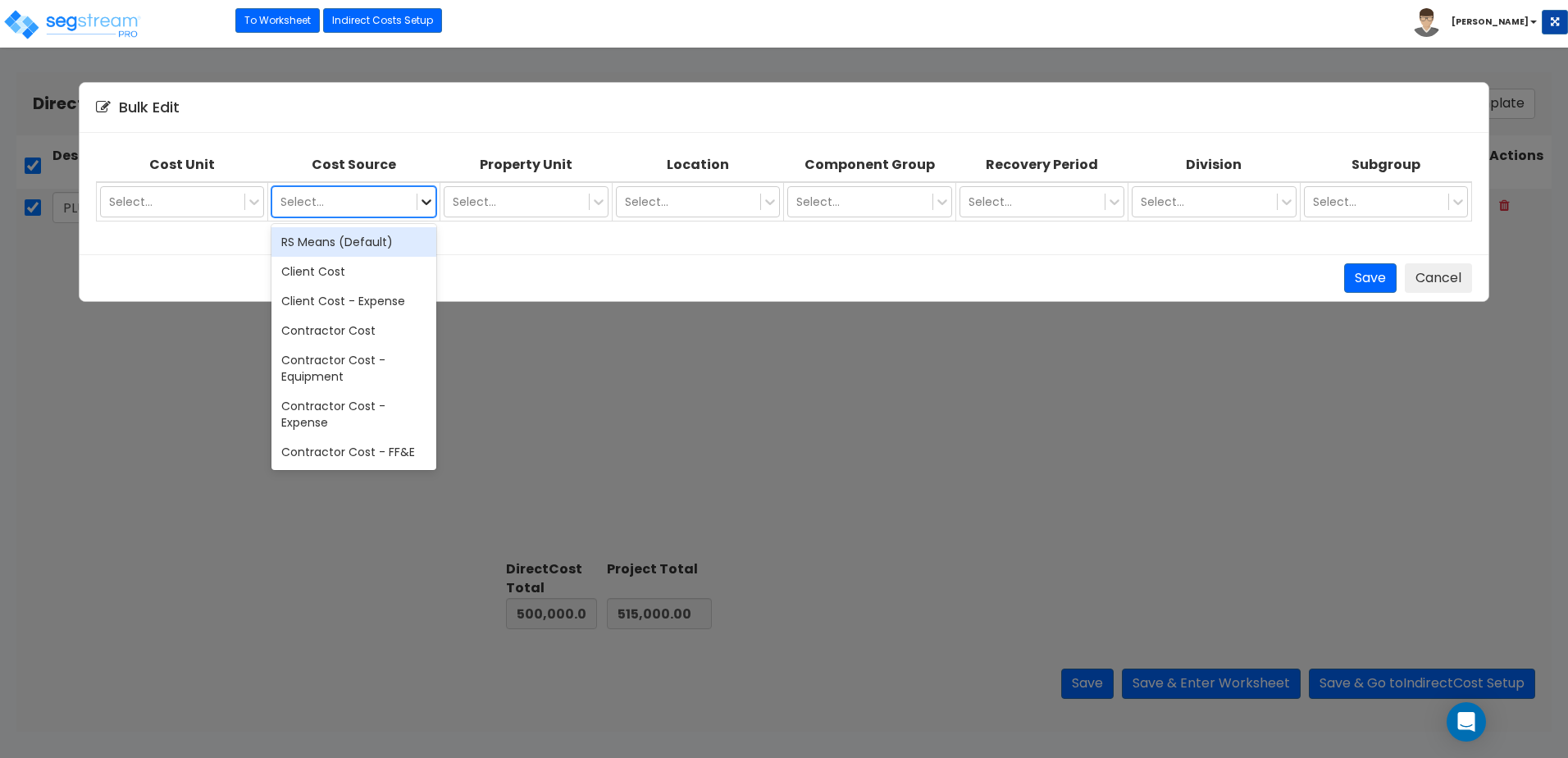
click at [424, 204] on icon at bounding box center [427, 202] width 17 height 17
click at [502, 268] on div "Save Cancel" at bounding box center [784, 278] width 1378 height 30
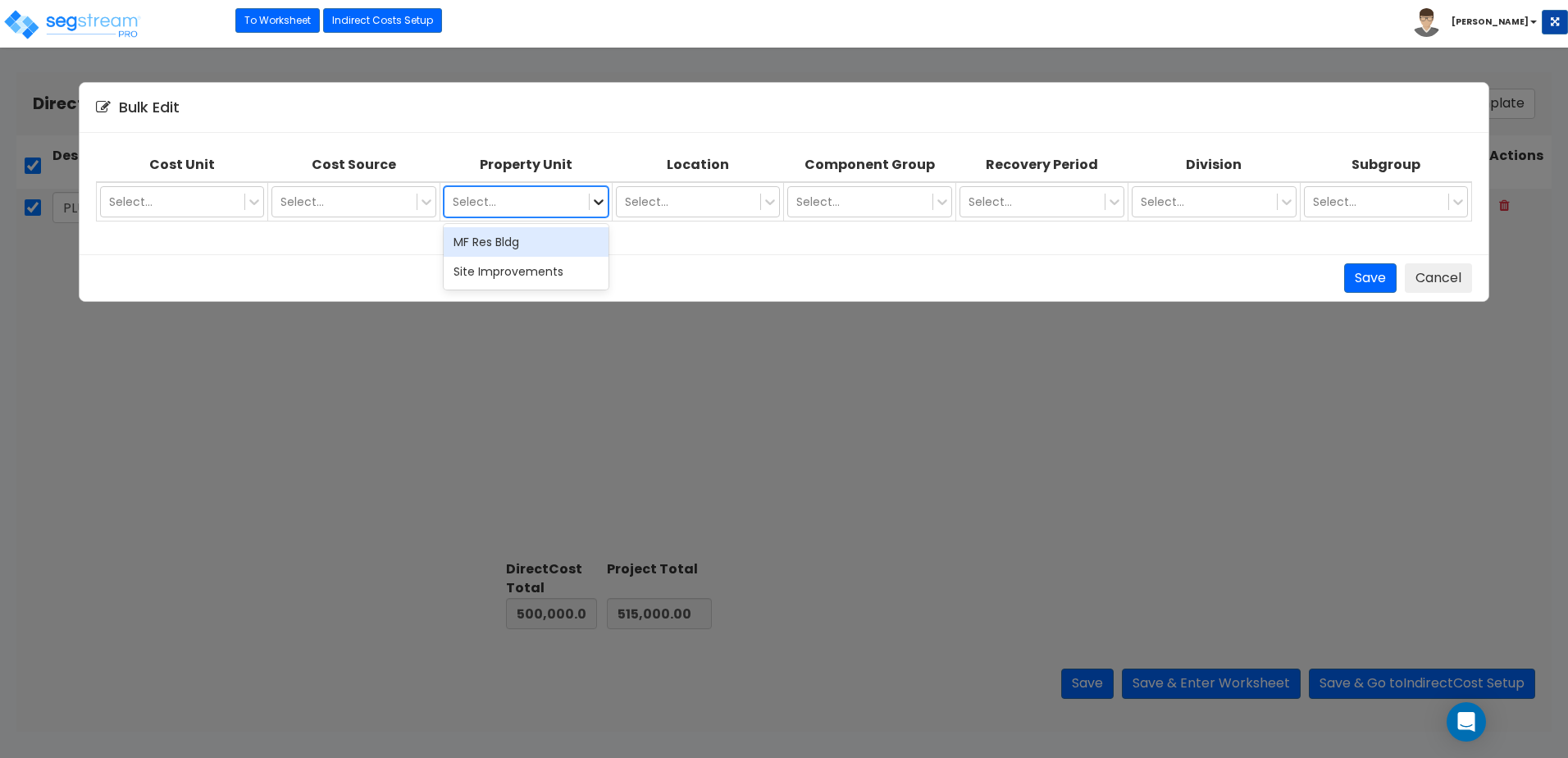
click at [596, 203] on icon at bounding box center [599, 202] width 17 height 17
drag, startPoint x: 644, startPoint y: 267, endPoint x: 685, endPoint y: 248, distance: 45.2
click at [647, 266] on div "Save Cancel" at bounding box center [784, 278] width 1378 height 30
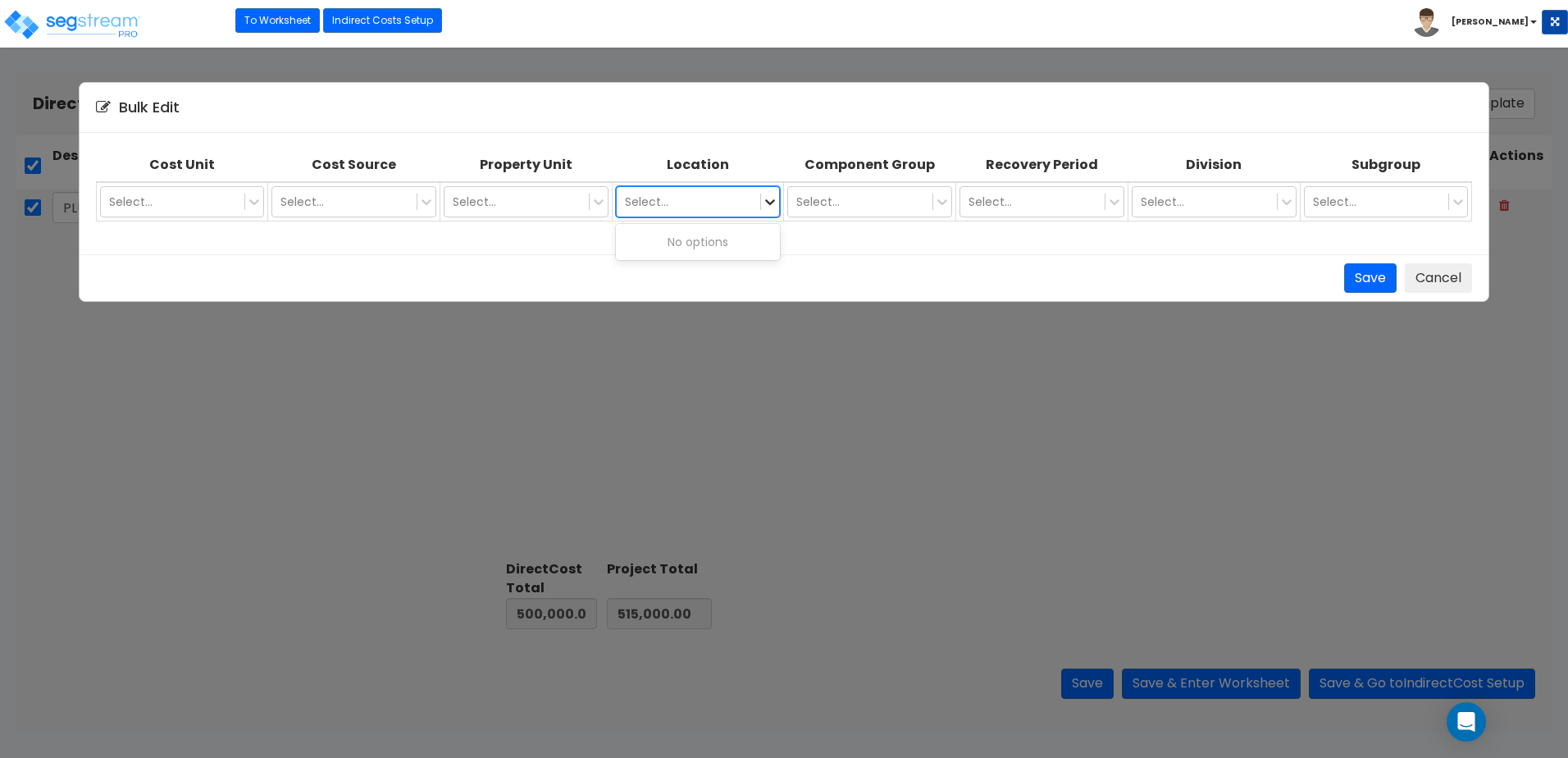
click at [772, 207] on icon at bounding box center [770, 202] width 17 height 17
drag, startPoint x: 784, startPoint y: 257, endPoint x: 810, endPoint y: 249, distance: 27.2
click div "Save Cancel"
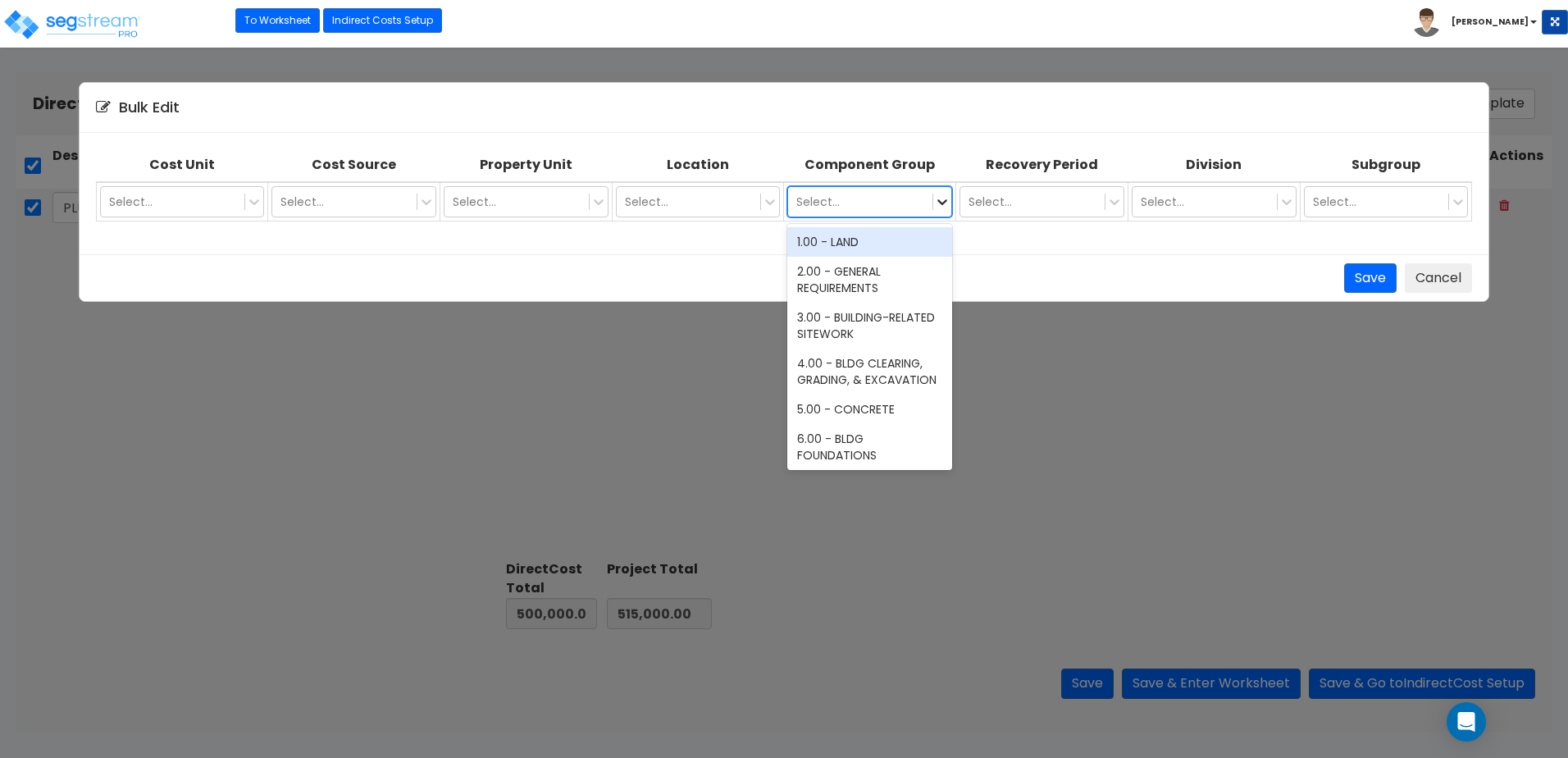
click icon
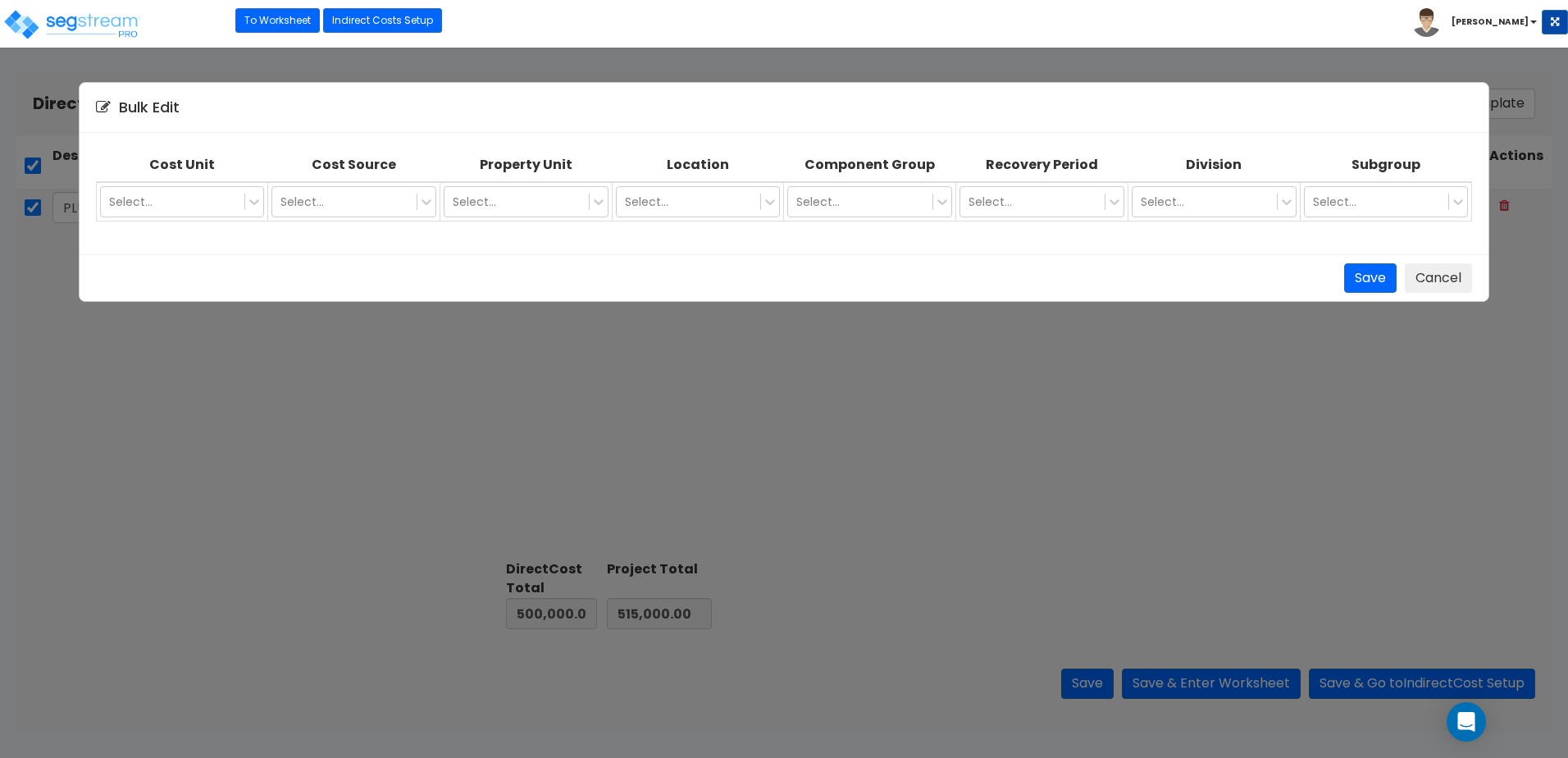
click div "Save Cancel"
click icon
click div "Save Cancel"
click button "Cancel"
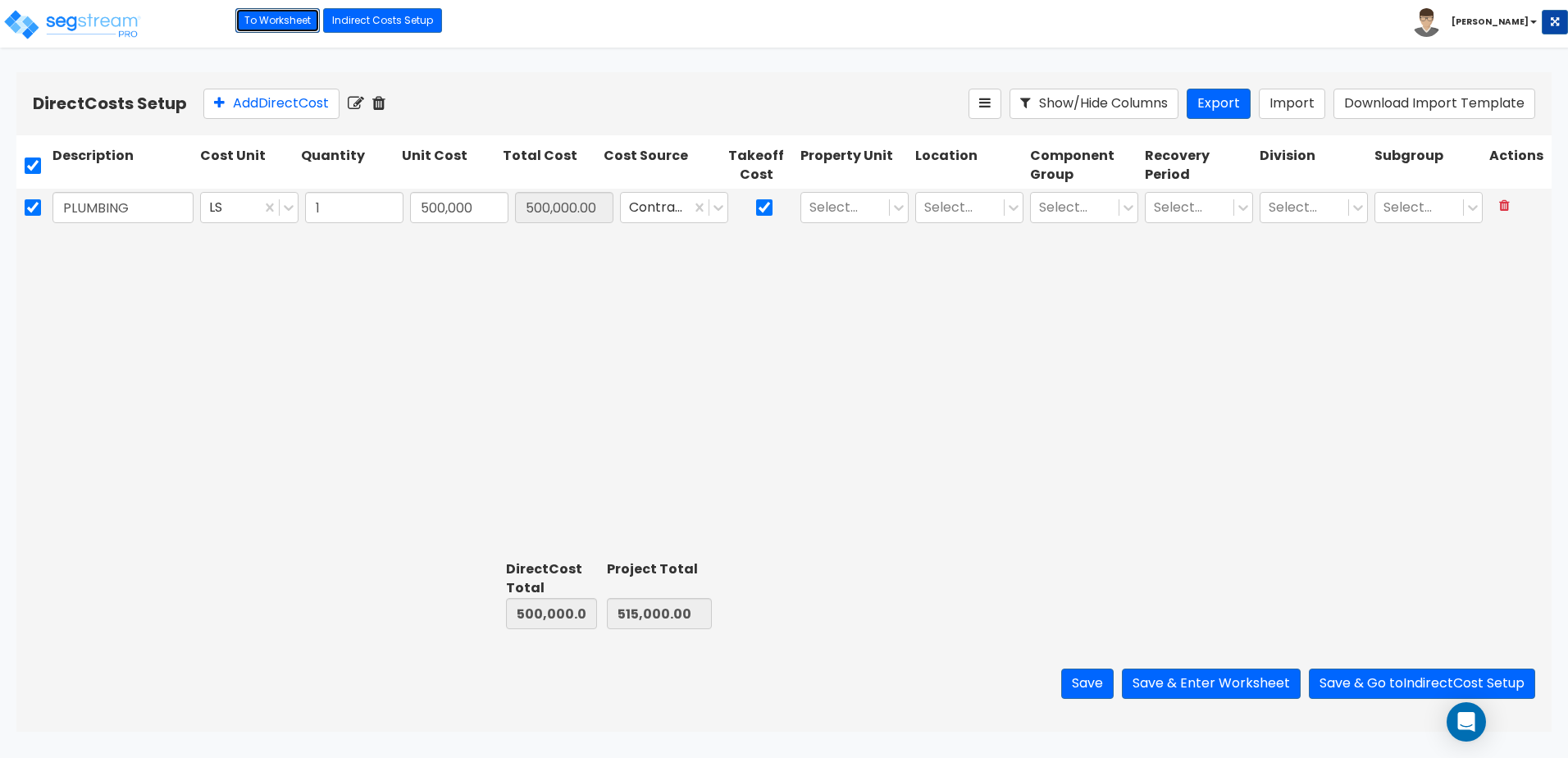
click link "To Worksheet"
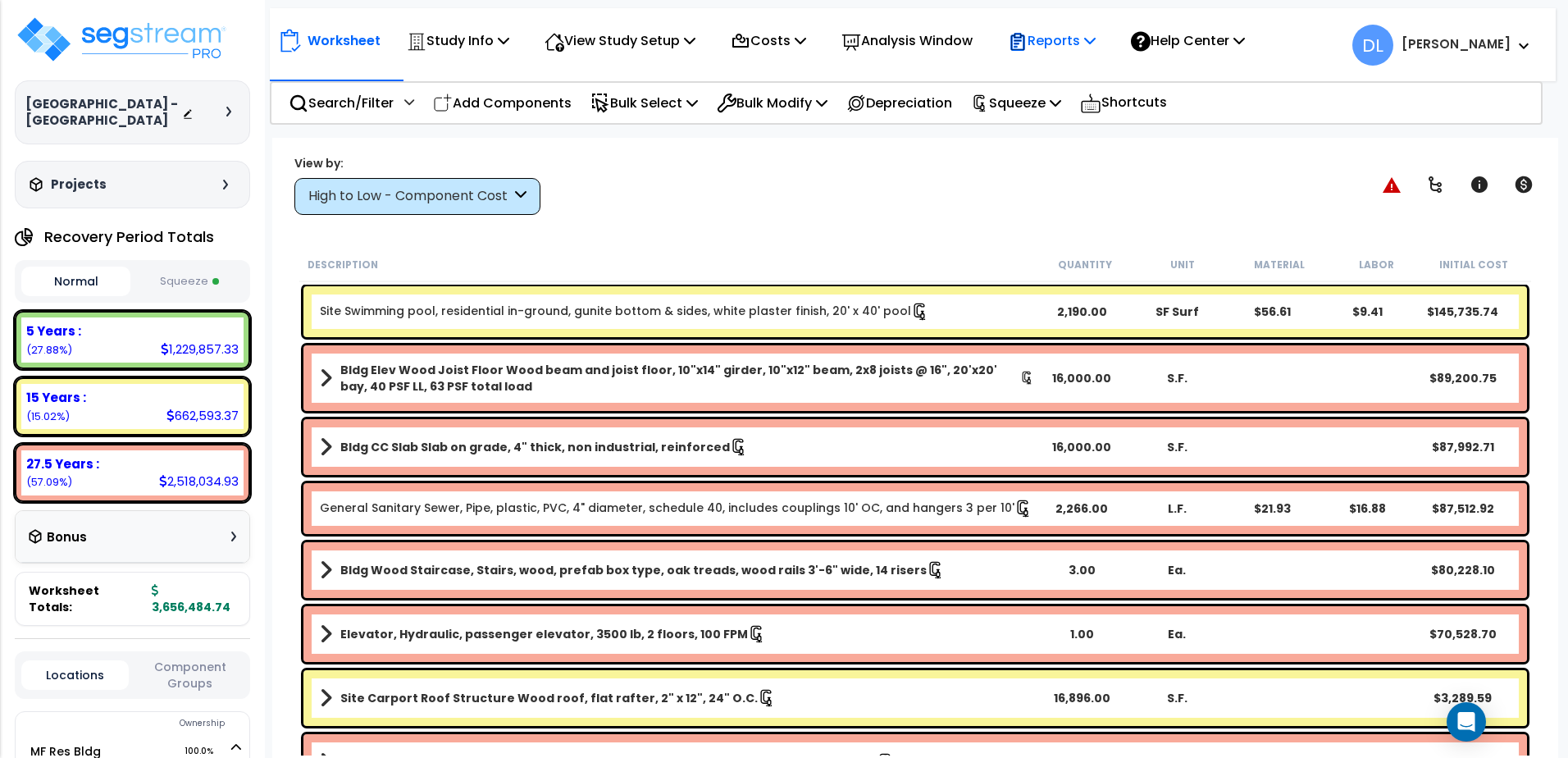
click at [1089, 35] on p "Reports" at bounding box center [1052, 40] width 88 height 23
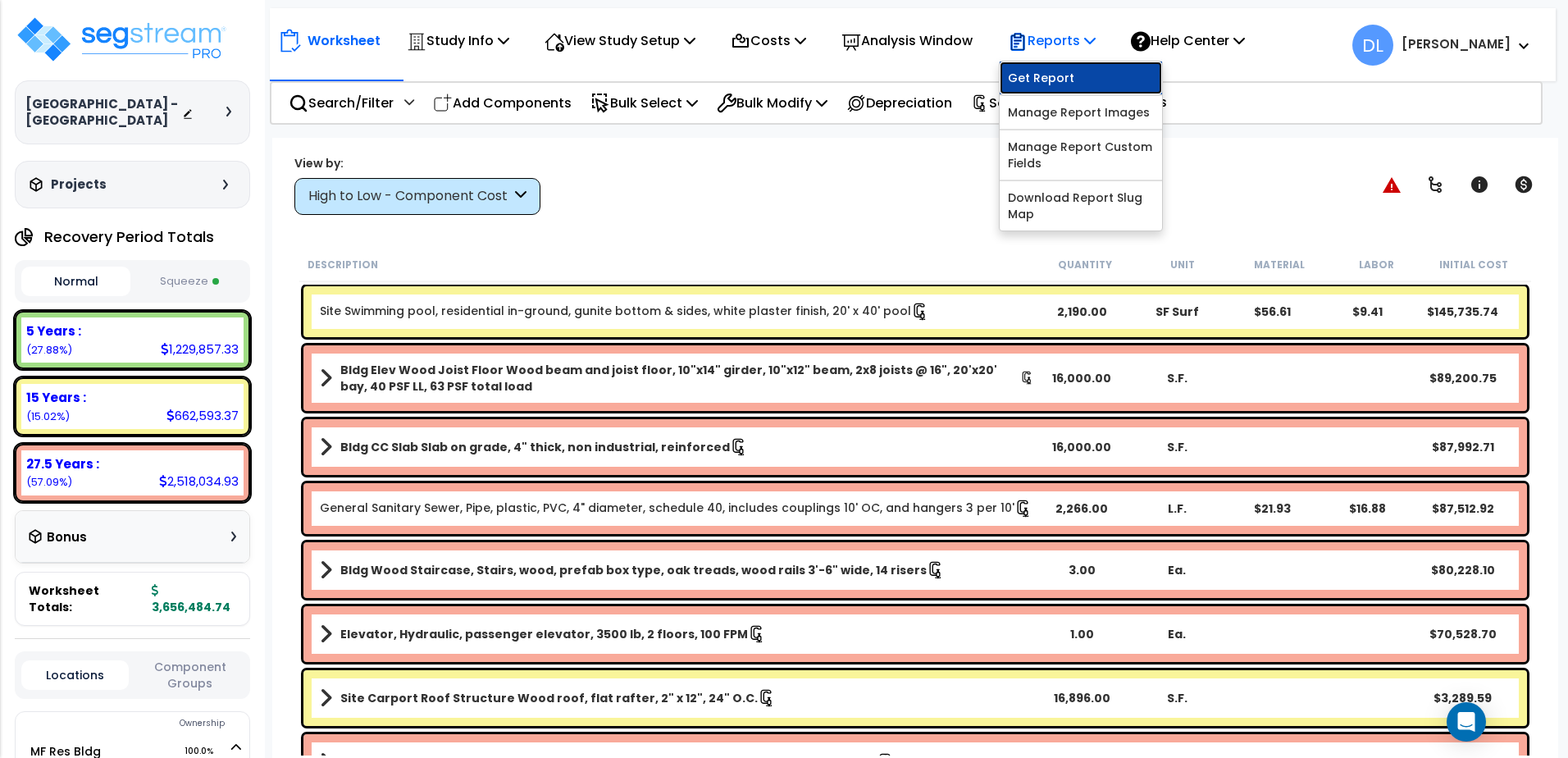
click at [1073, 74] on link "Get Report" at bounding box center [1081, 78] width 162 height 33
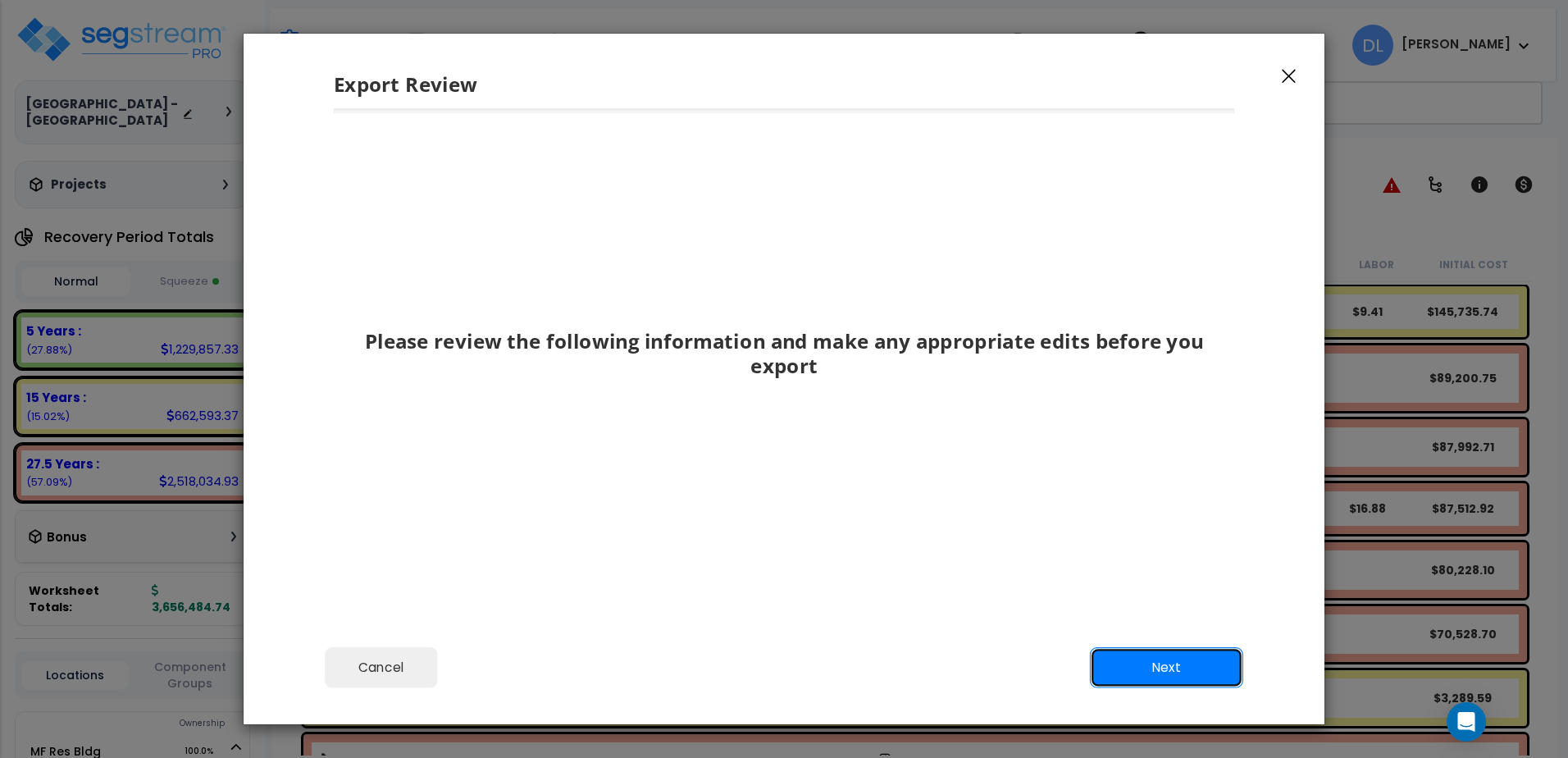
click at [1150, 673] on button "Next" at bounding box center [1167, 668] width 154 height 41
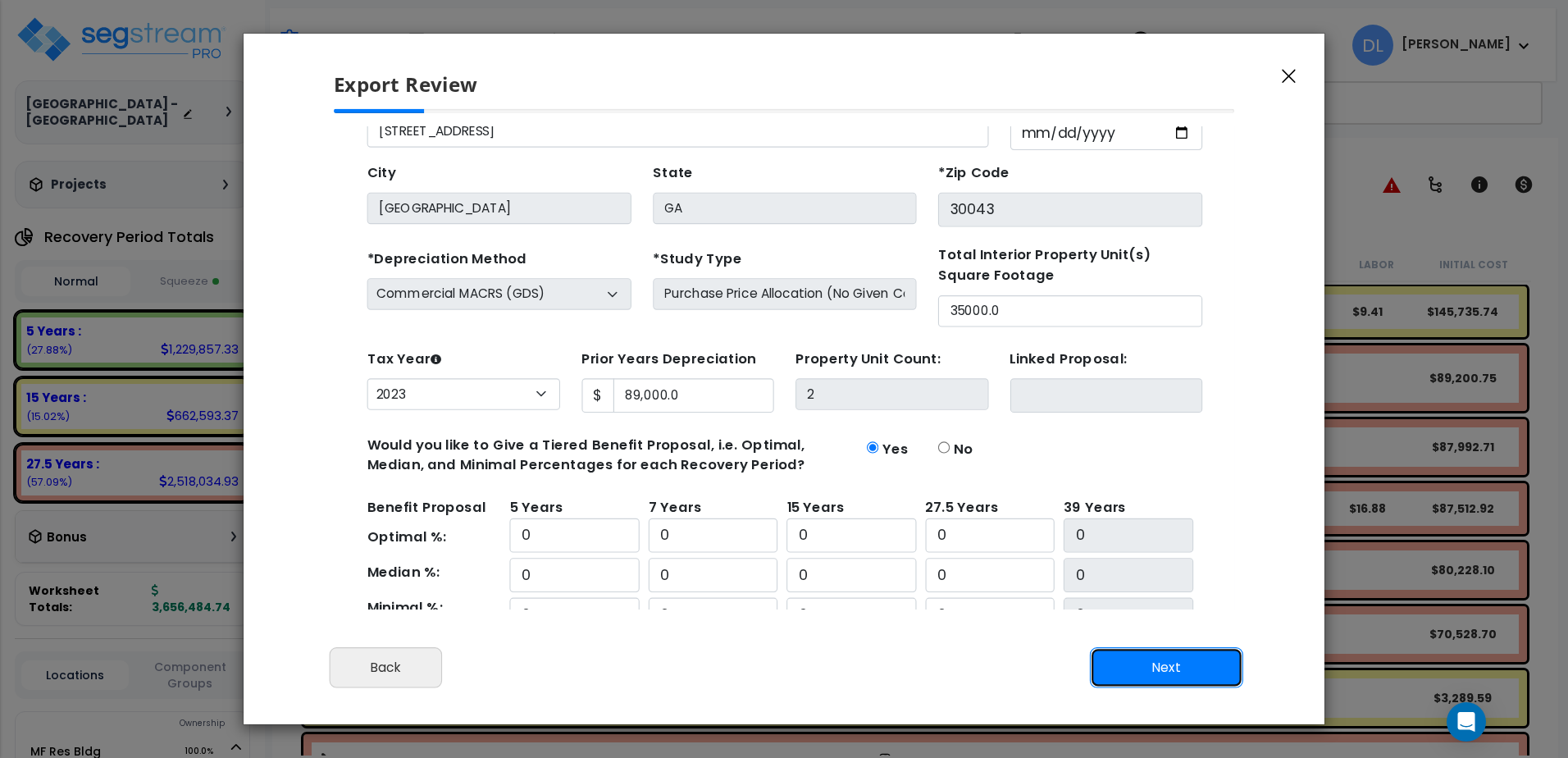
scroll to position [276, 0]
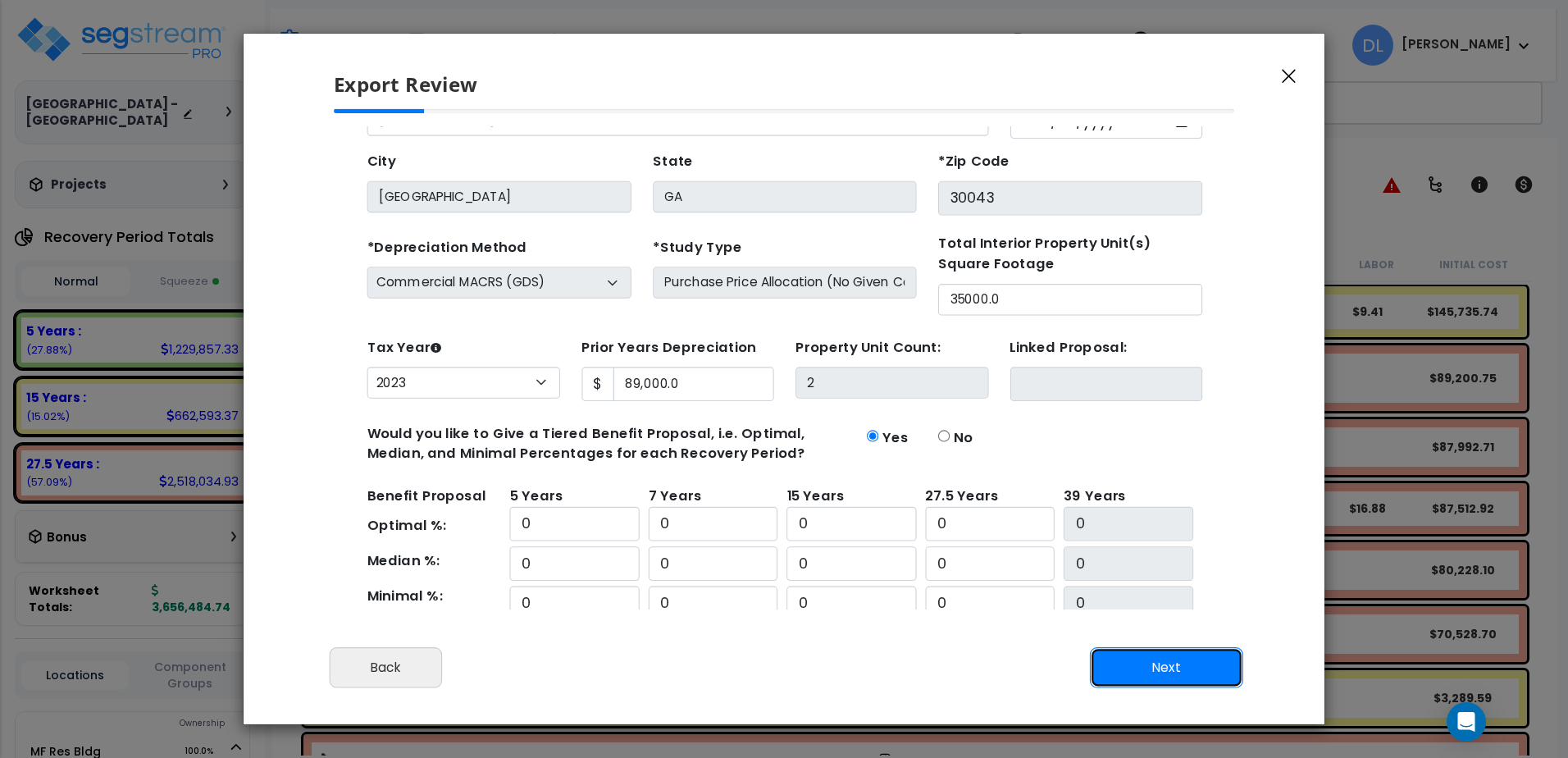
click at [1185, 674] on button "Next" at bounding box center [1167, 668] width 154 height 41
type input "89000"
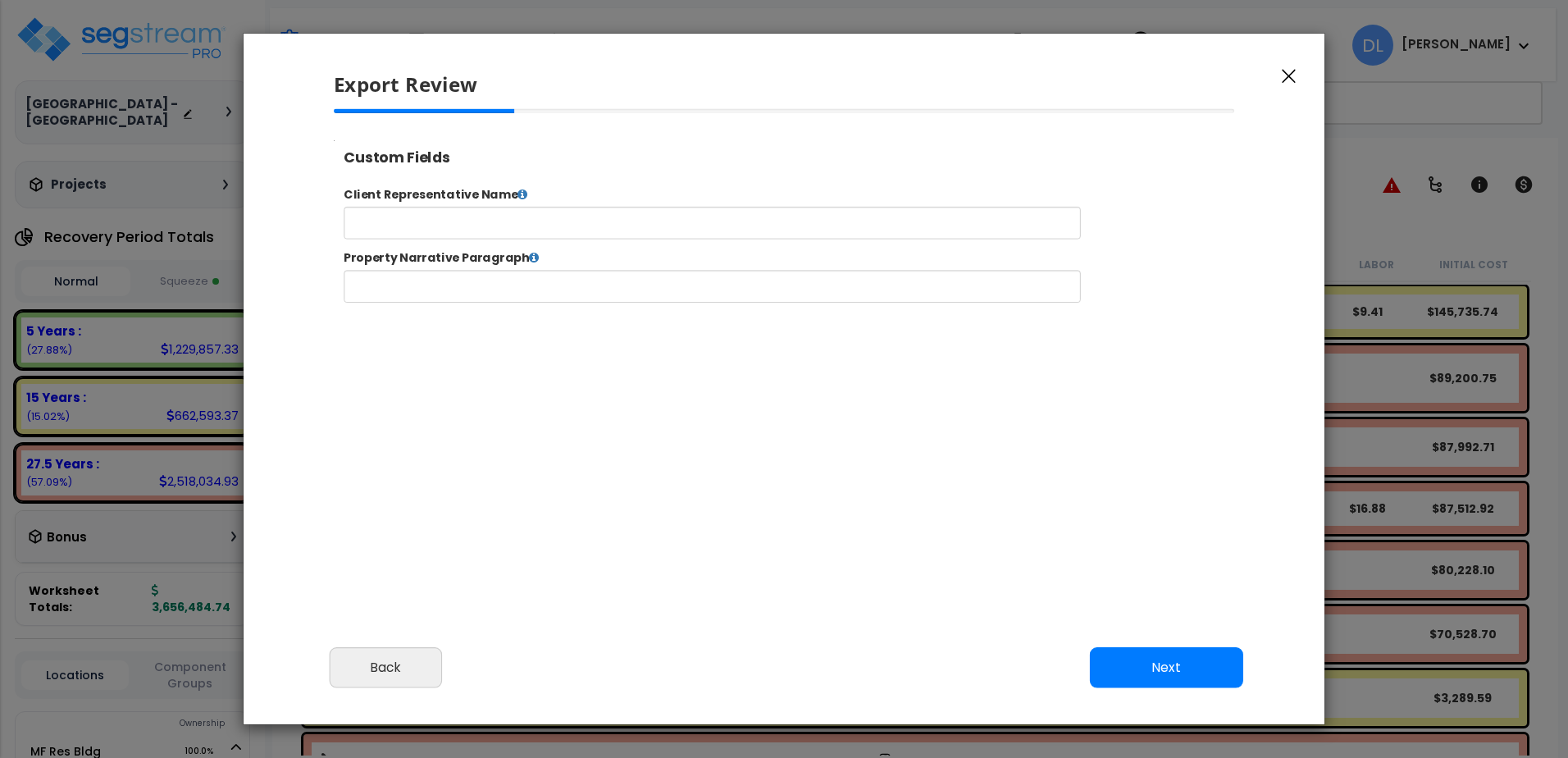
select select "2023"
click at [398, 671] on button "Back" at bounding box center [386, 668] width 113 height 41
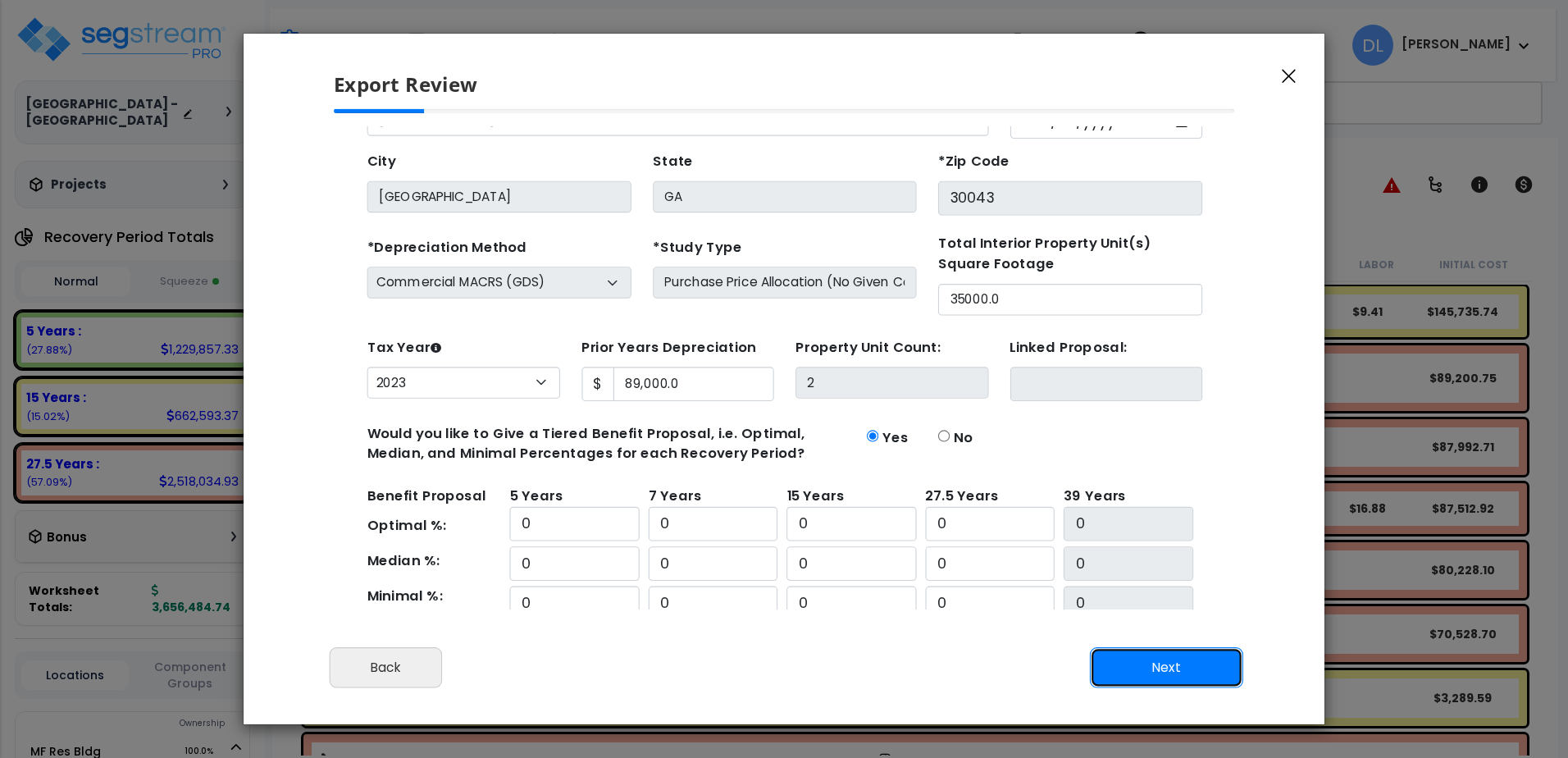
click at [1166, 672] on button "Next" at bounding box center [1167, 668] width 154 height 41
type input "89000"
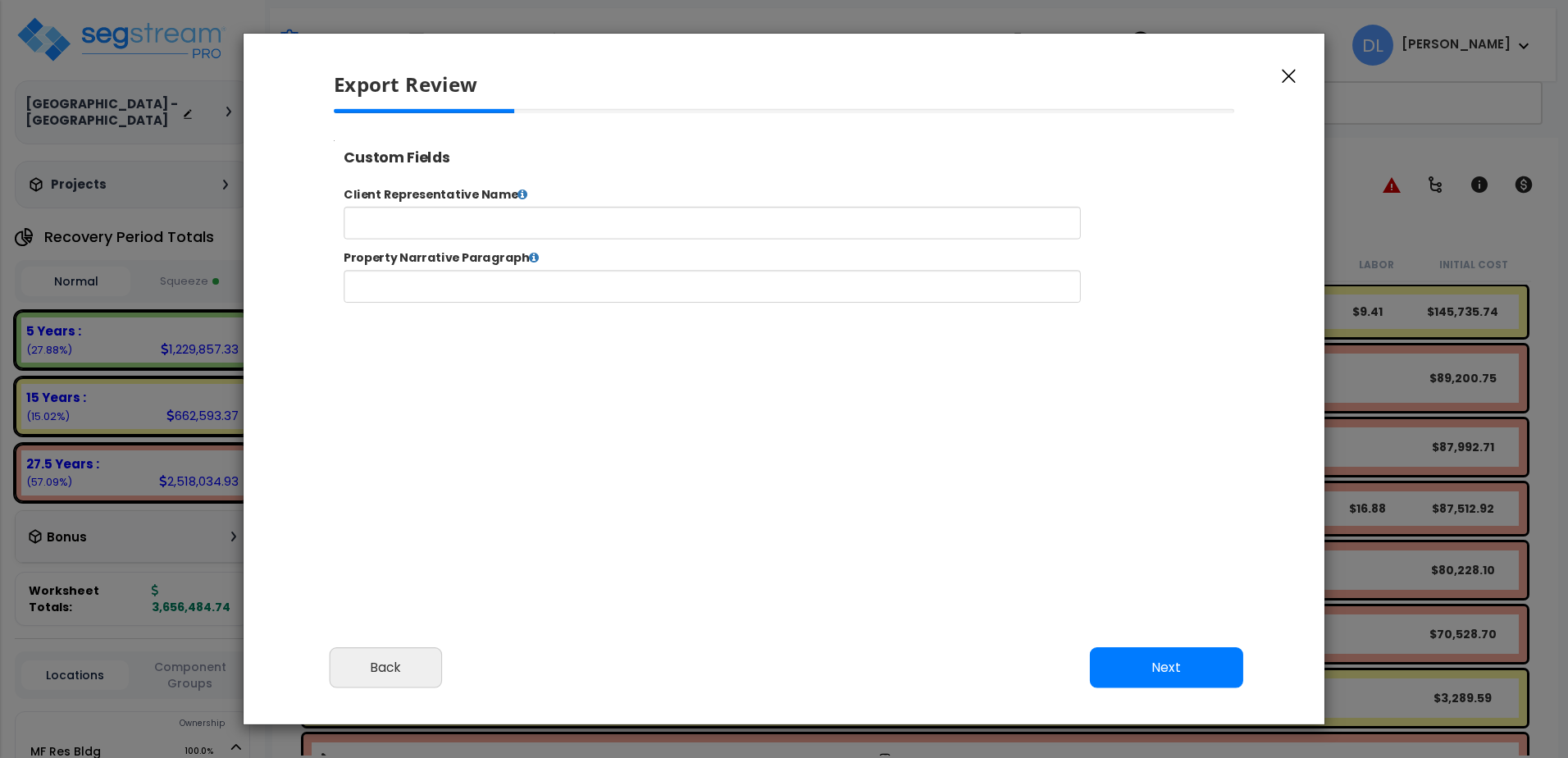
select select "2023"
click at [1160, 672] on button "Next" at bounding box center [1167, 668] width 154 height 41
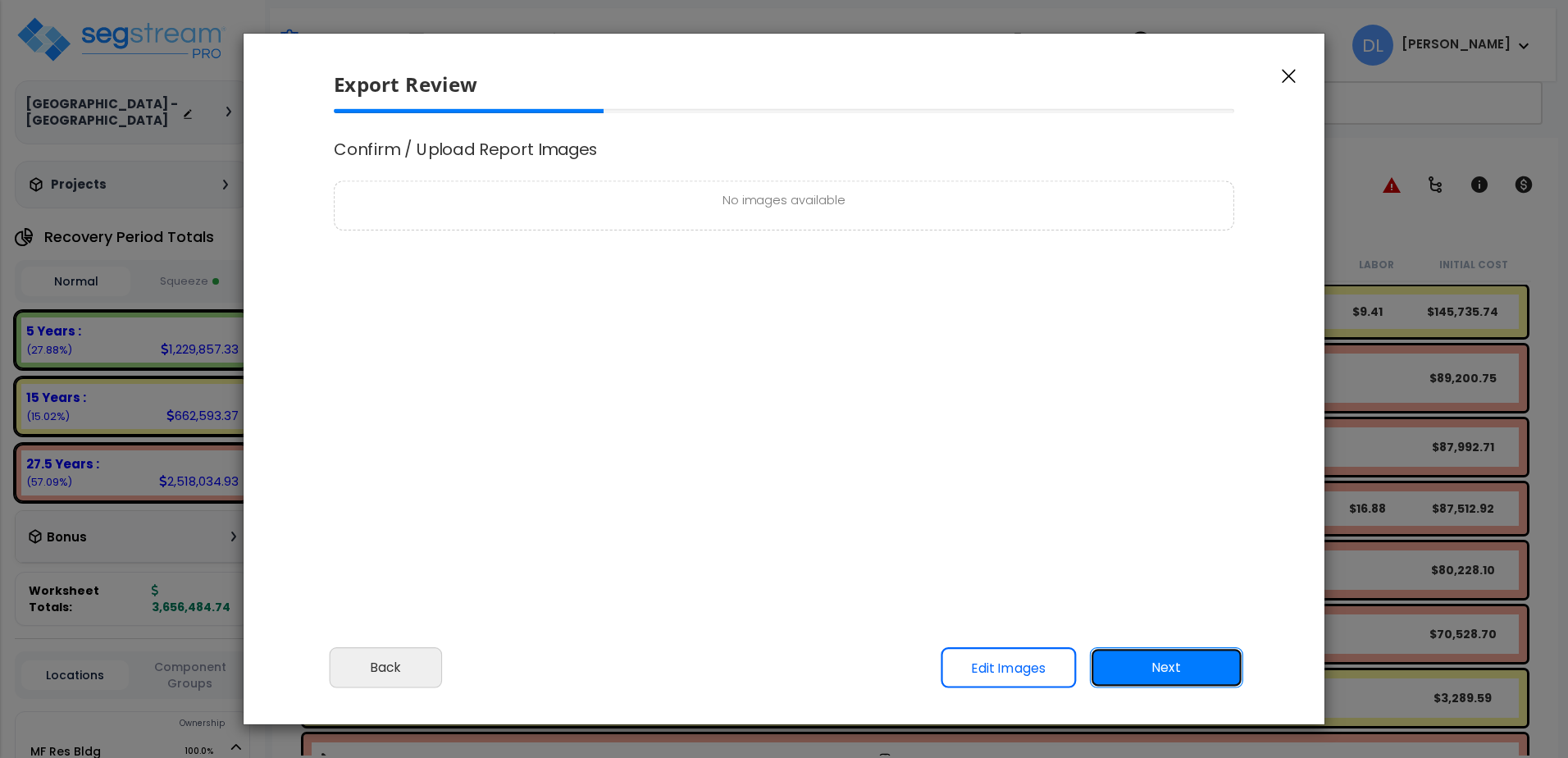
scroll to position [0, 0]
click at [979, 674] on link "Edit Images" at bounding box center [1008, 668] width 135 height 41
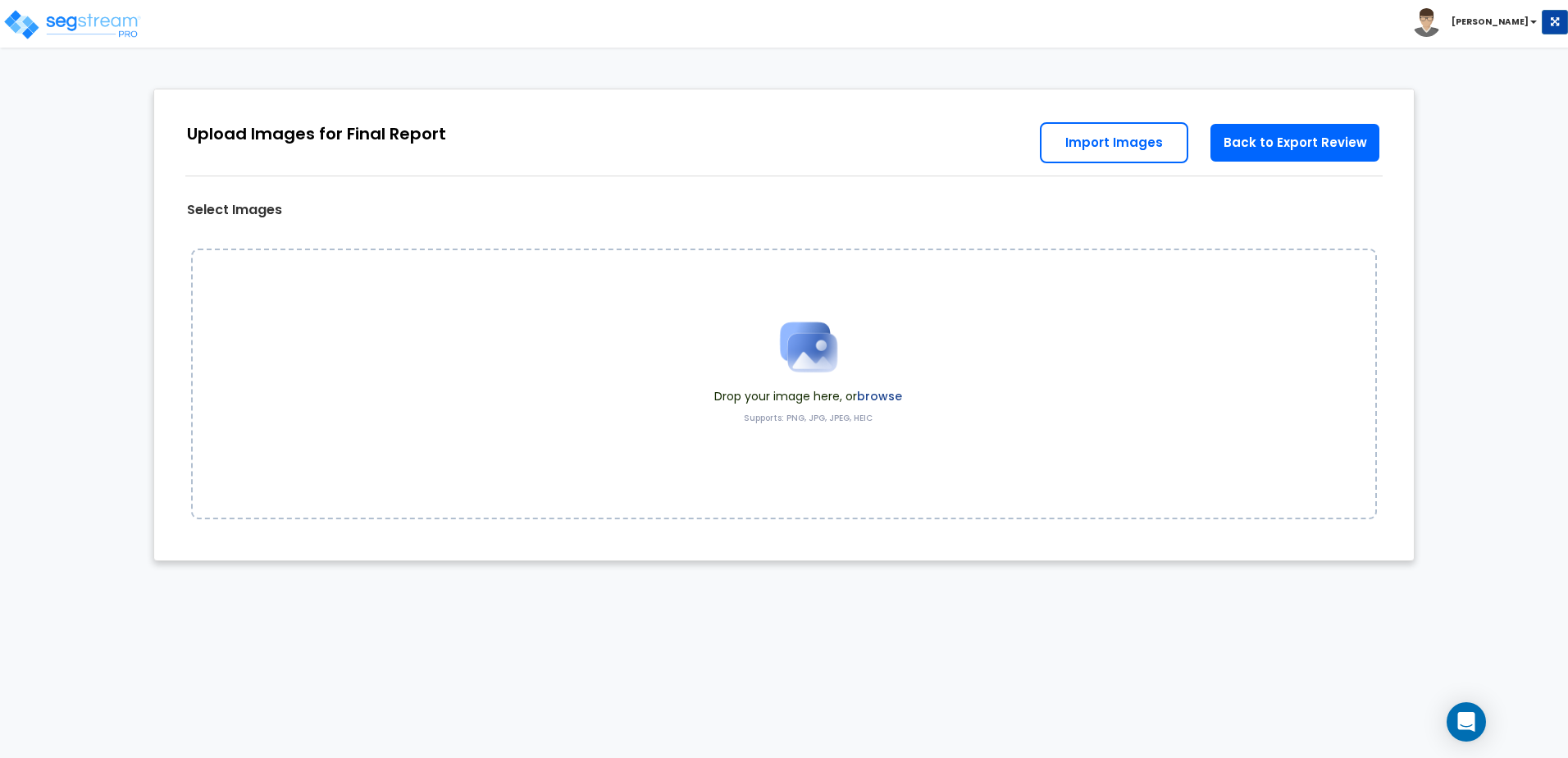
click at [1508, 23] on b "[PERSON_NAME]" at bounding box center [1490, 22] width 77 height 13
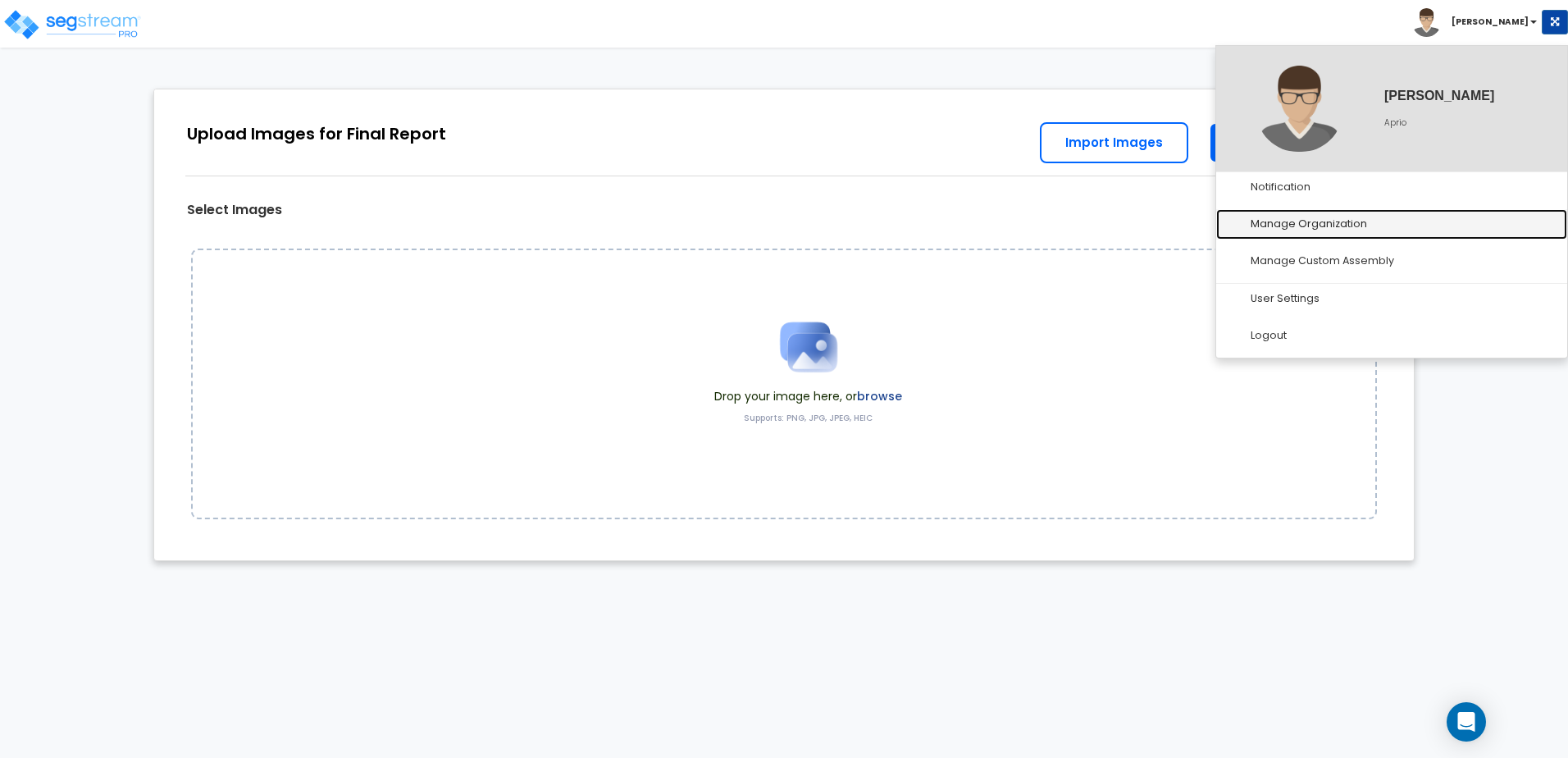
click at [1317, 219] on link "Manage Organization" at bounding box center [1392, 224] width 351 height 30
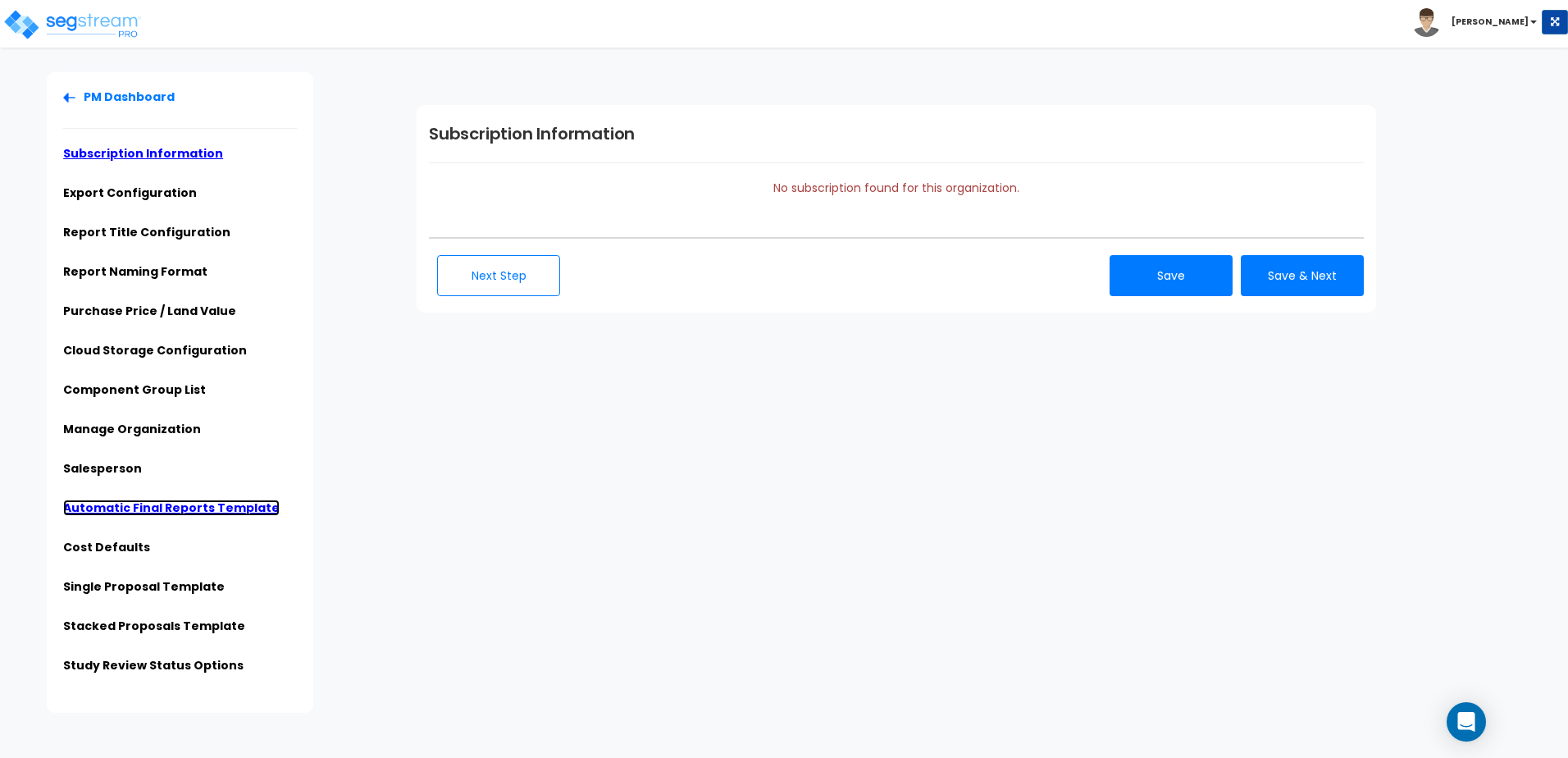
click at [170, 510] on link "Automatic Final Reports Template" at bounding box center [171, 508] width 216 height 17
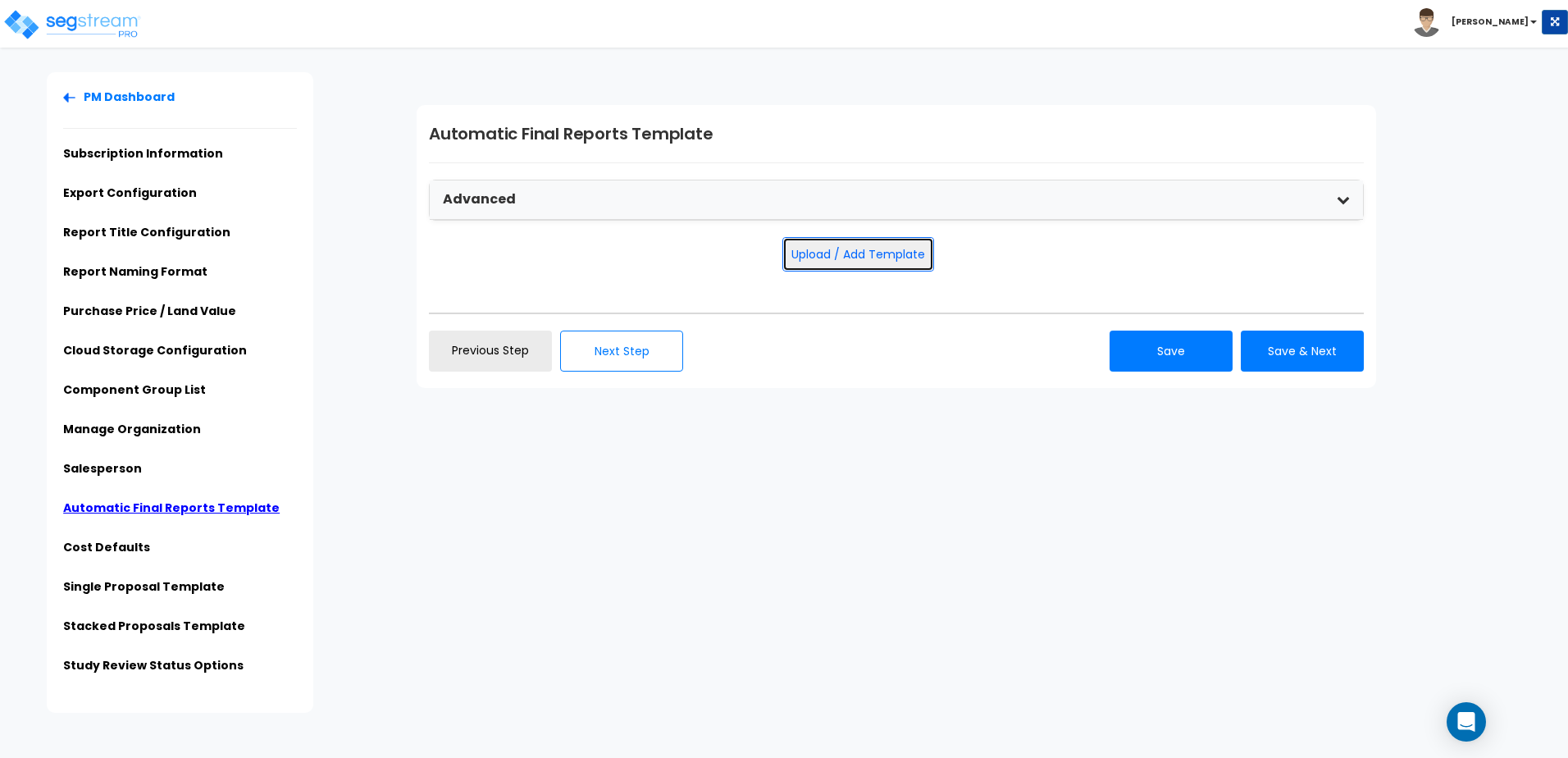
click at [892, 253] on button "Upload / Add Template" at bounding box center [859, 254] width 152 height 34
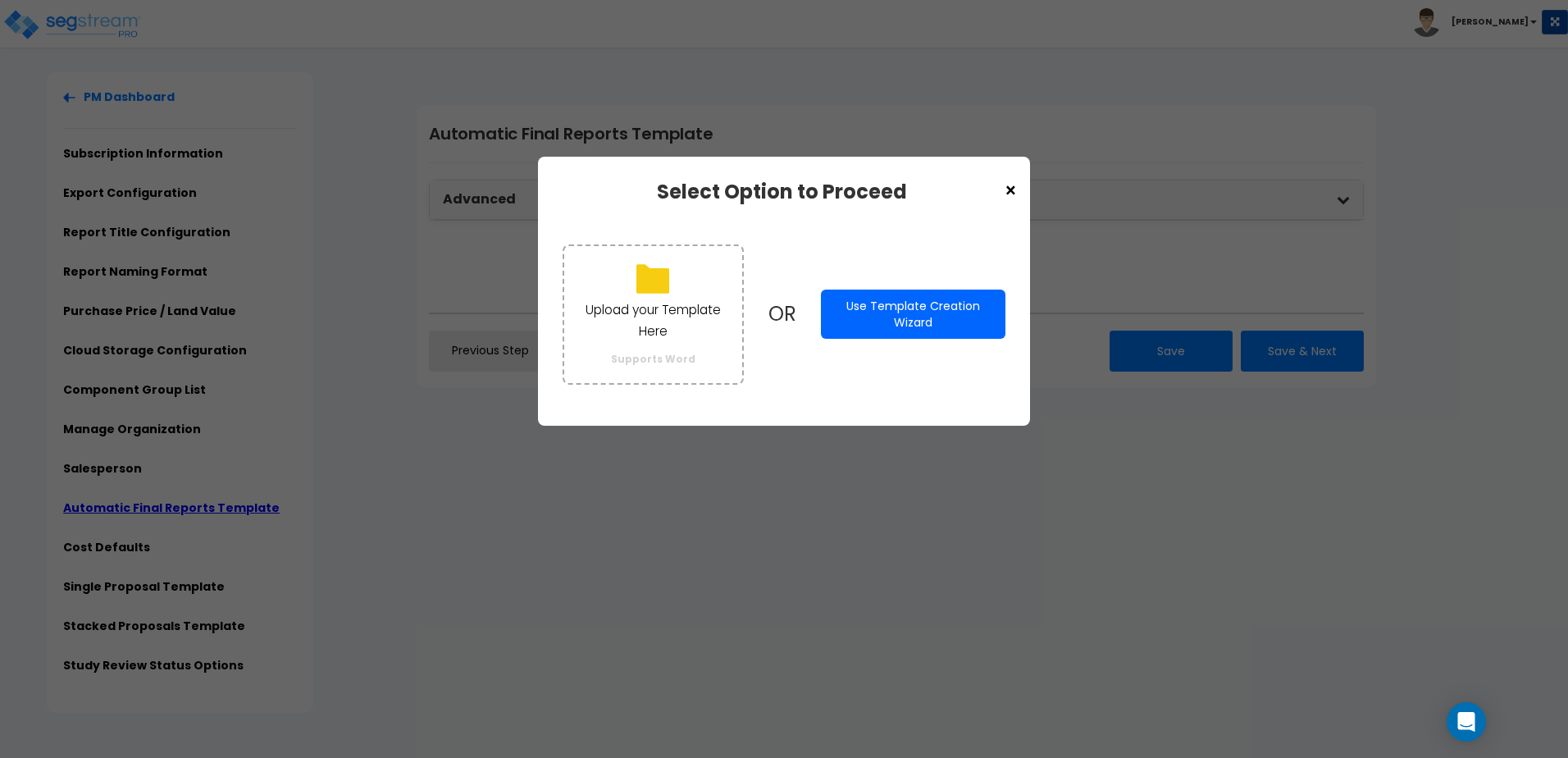
click at [915, 311] on button "Use Template Creation Wizard" at bounding box center [913, 314] width 185 height 49
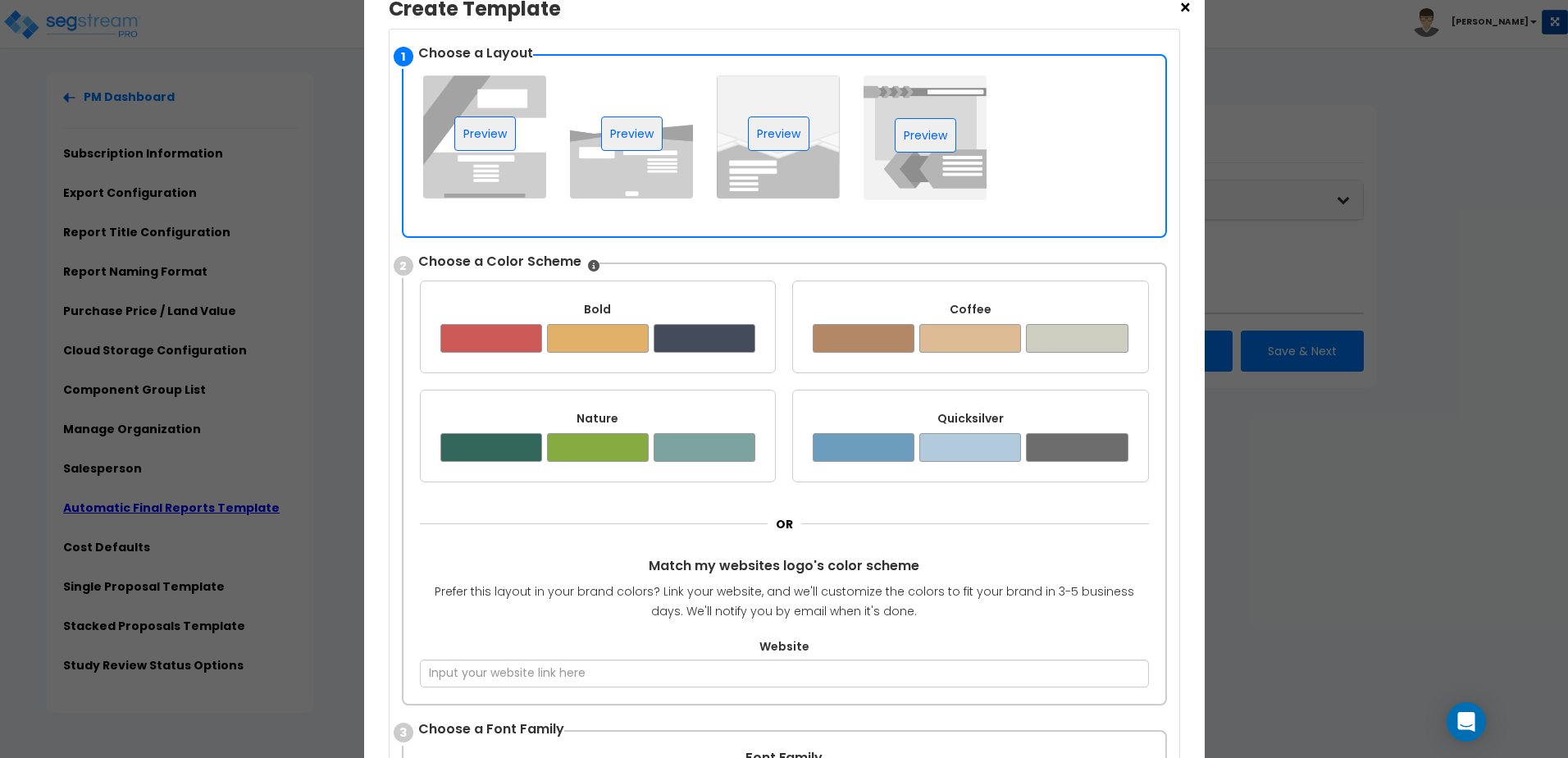
scroll to position [164, 0]
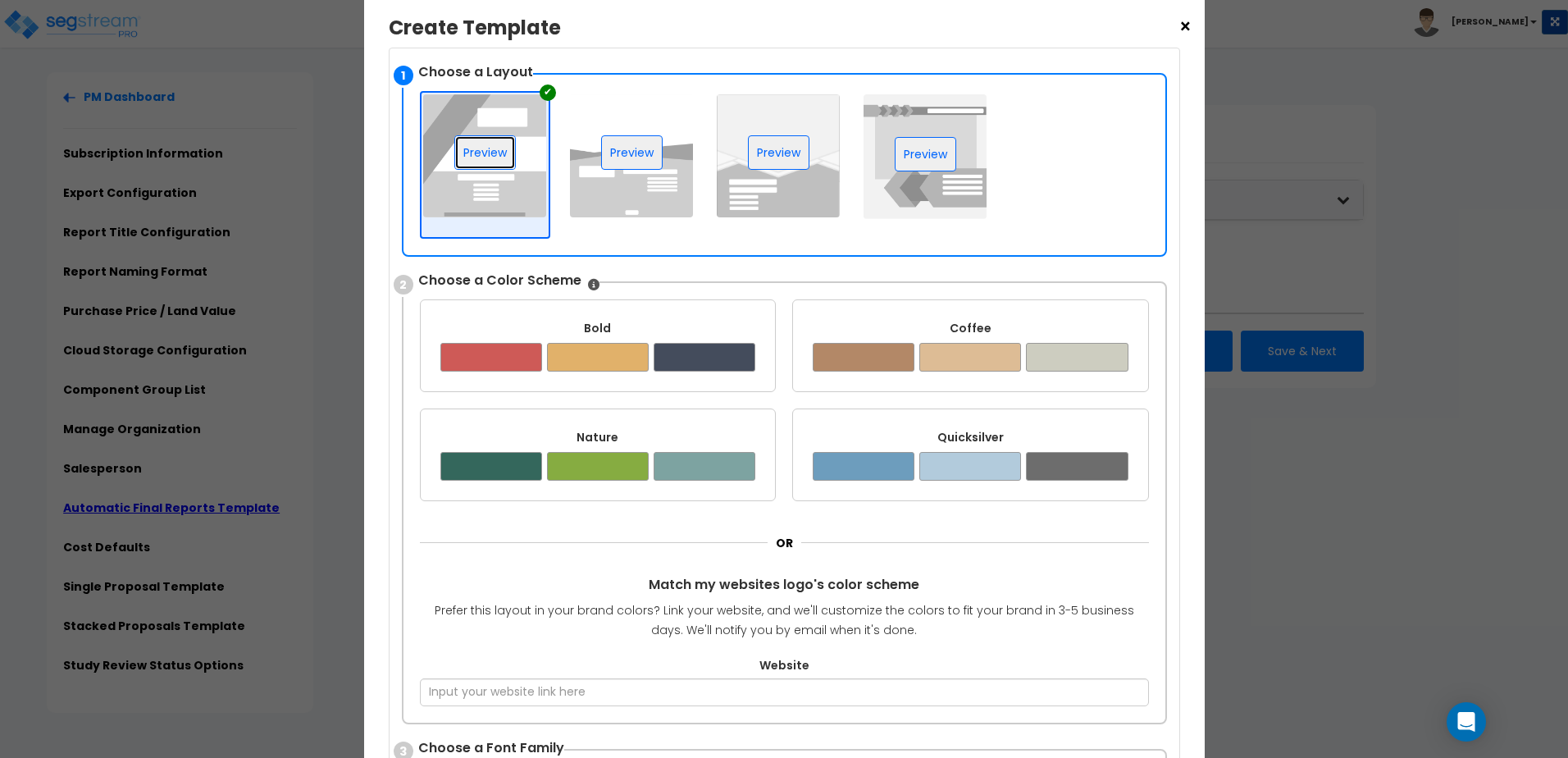
click at [495, 154] on button "Preview" at bounding box center [485, 152] width 62 height 34
click at [602, 358] on div at bounding box center [598, 357] width 102 height 28
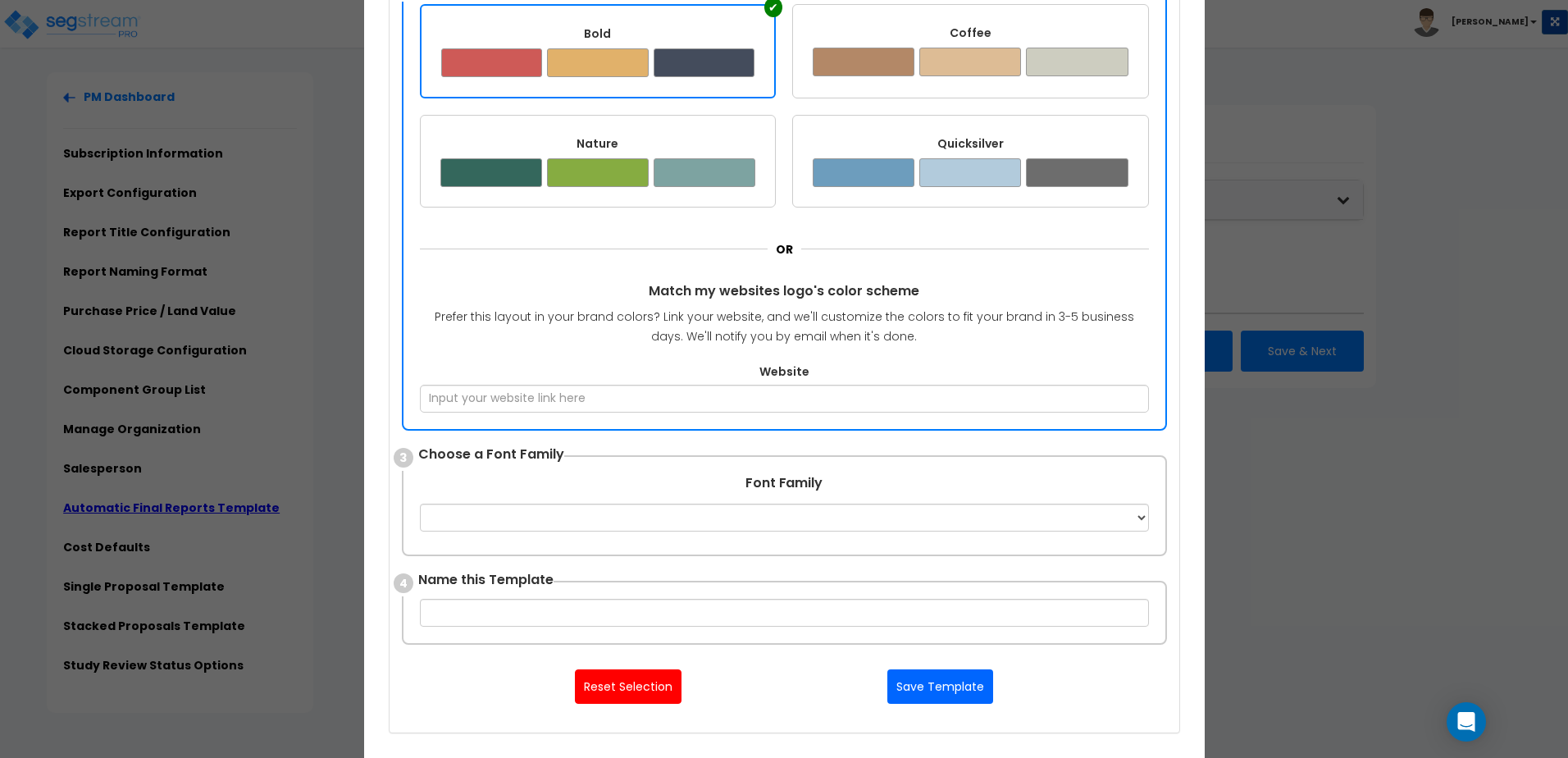
scroll to position [633, 0]
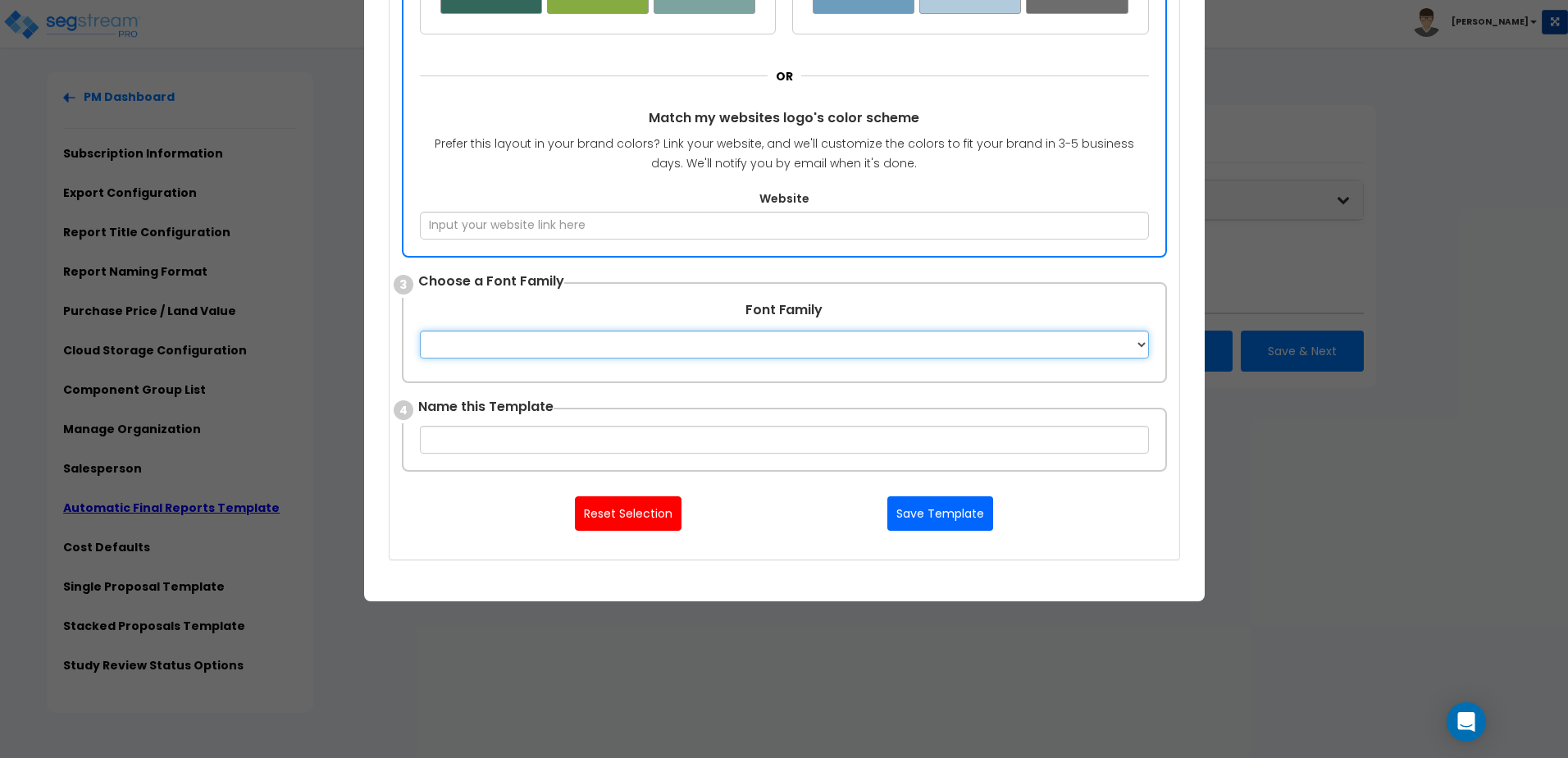
click at [1123, 346] on select "Apple Chancery Aptos Arial Avenir Baskerville Calibri Cambria Century Gothic Co…" at bounding box center [784, 344] width 729 height 28
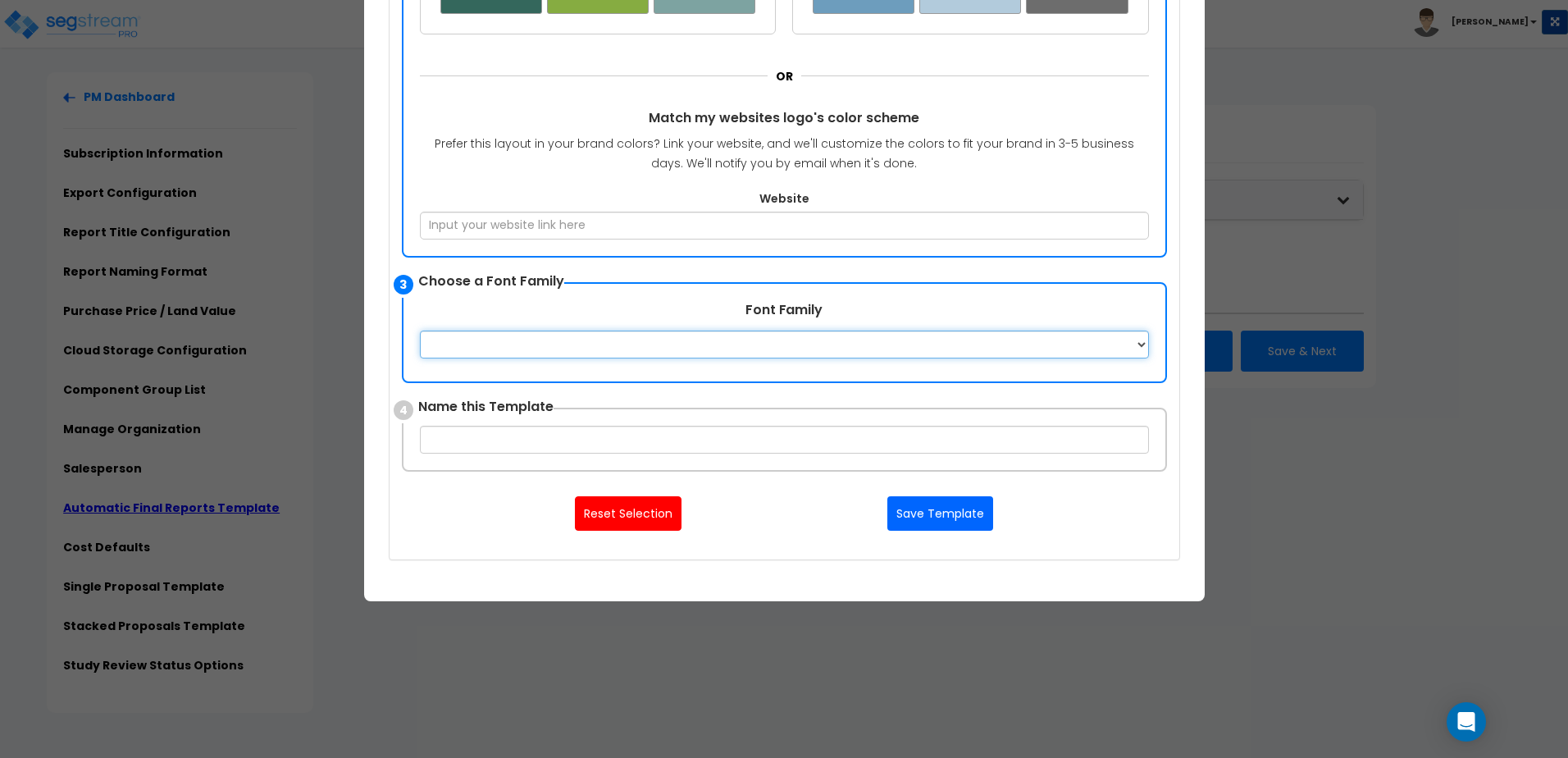
select select "Arial"
click at [420, 331] on select "Apple Chancery Aptos Arial Avenir Baskerville Calibri Cambria Century Gothic Co…" at bounding box center [784, 344] width 729 height 28
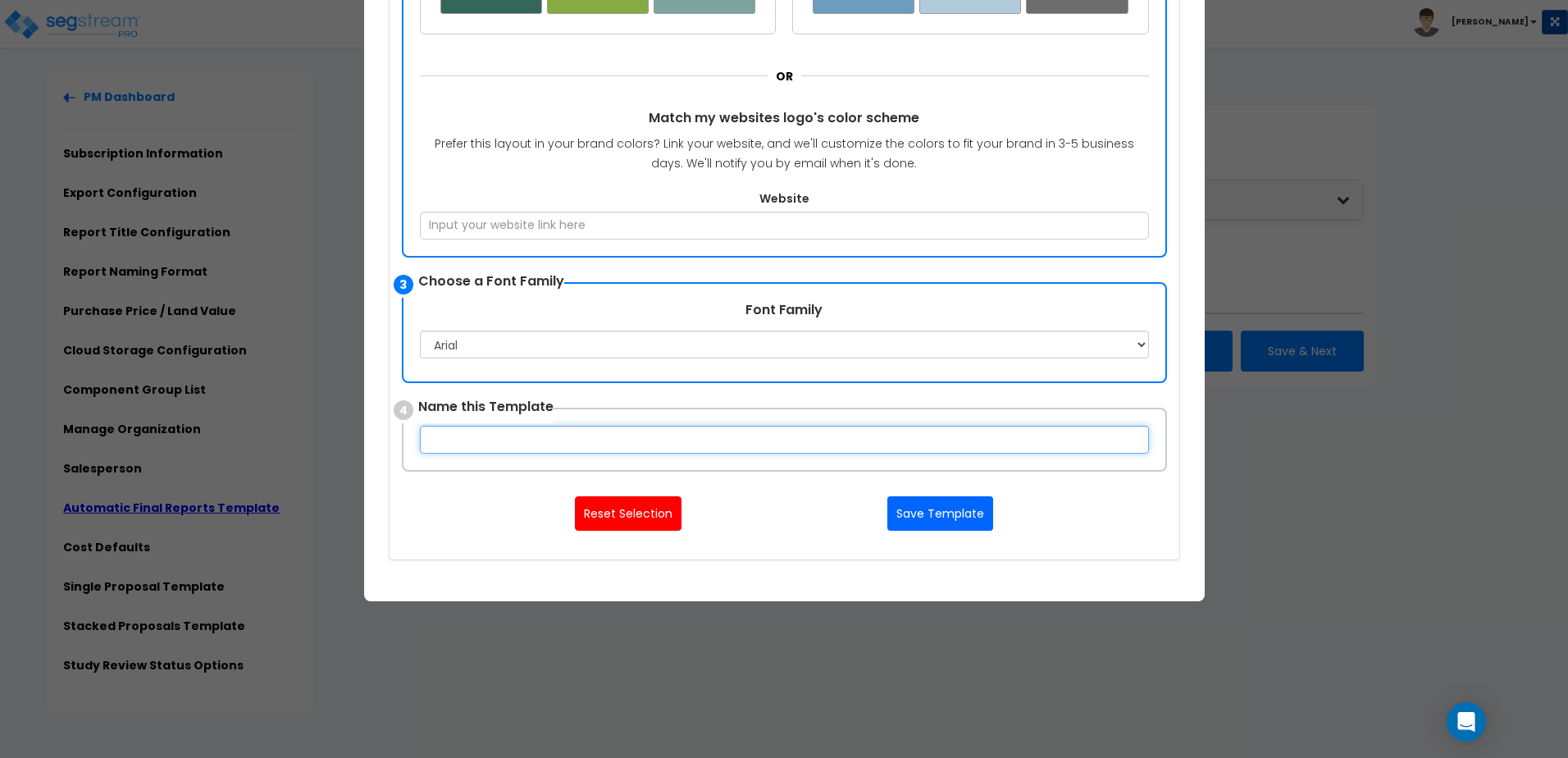
click at [520, 439] on input "text" at bounding box center [784, 440] width 729 height 28
type input "a"
type input "APARTMENT"
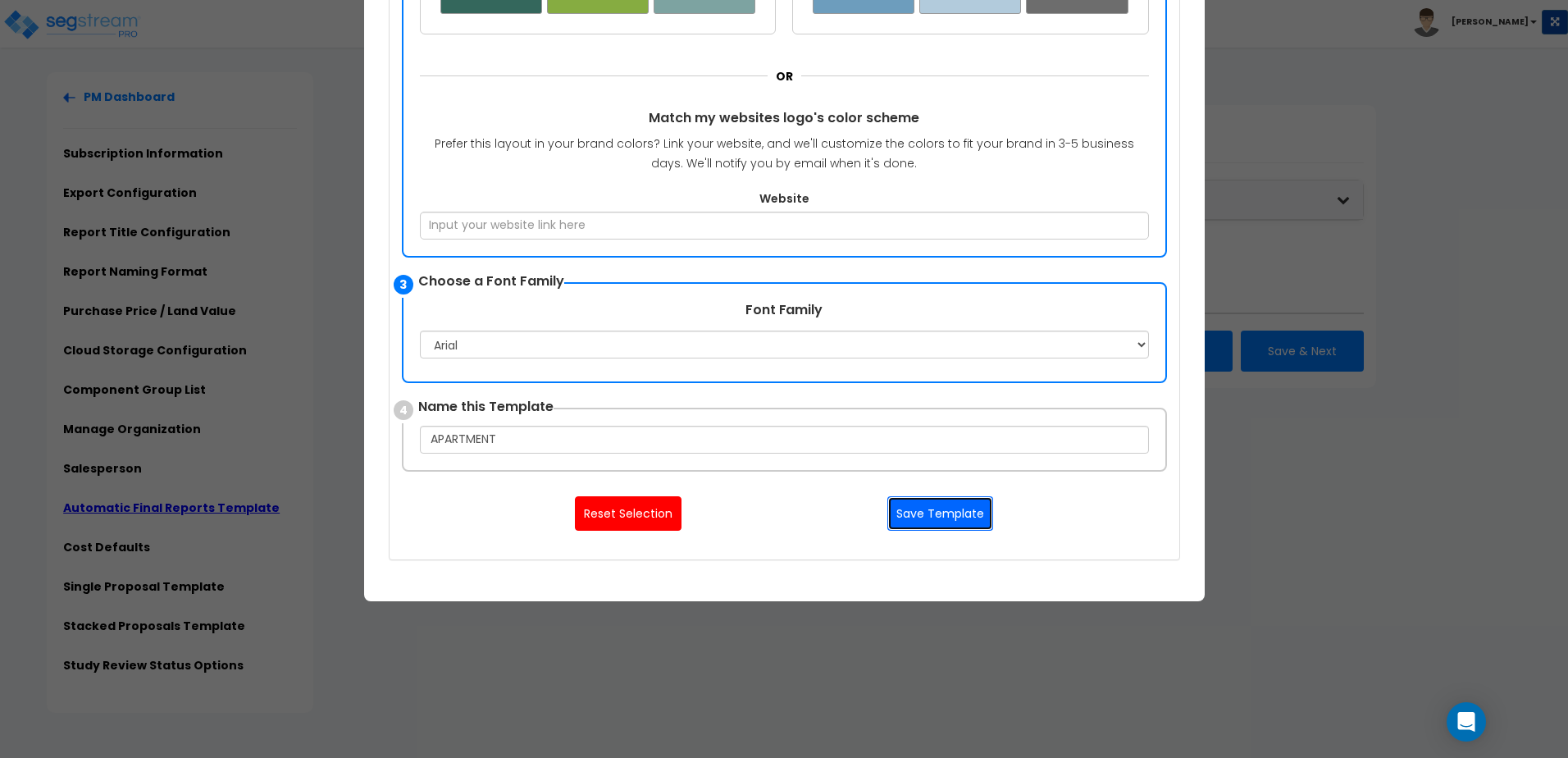
click at [945, 520] on button "Save Template" at bounding box center [940, 513] width 106 height 34
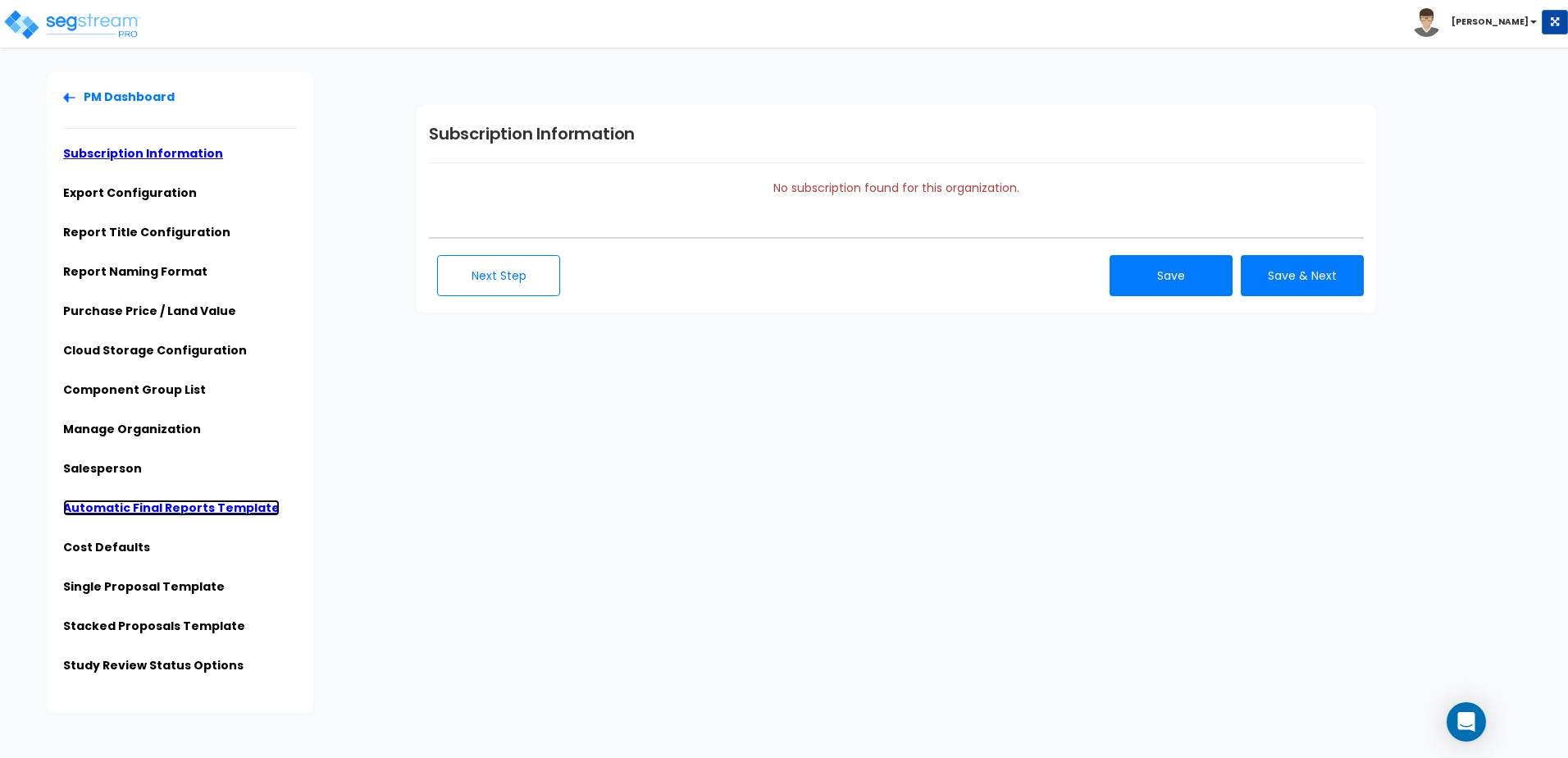
click at [160, 506] on link "Automatic Final Reports Template" at bounding box center [171, 508] width 216 height 17
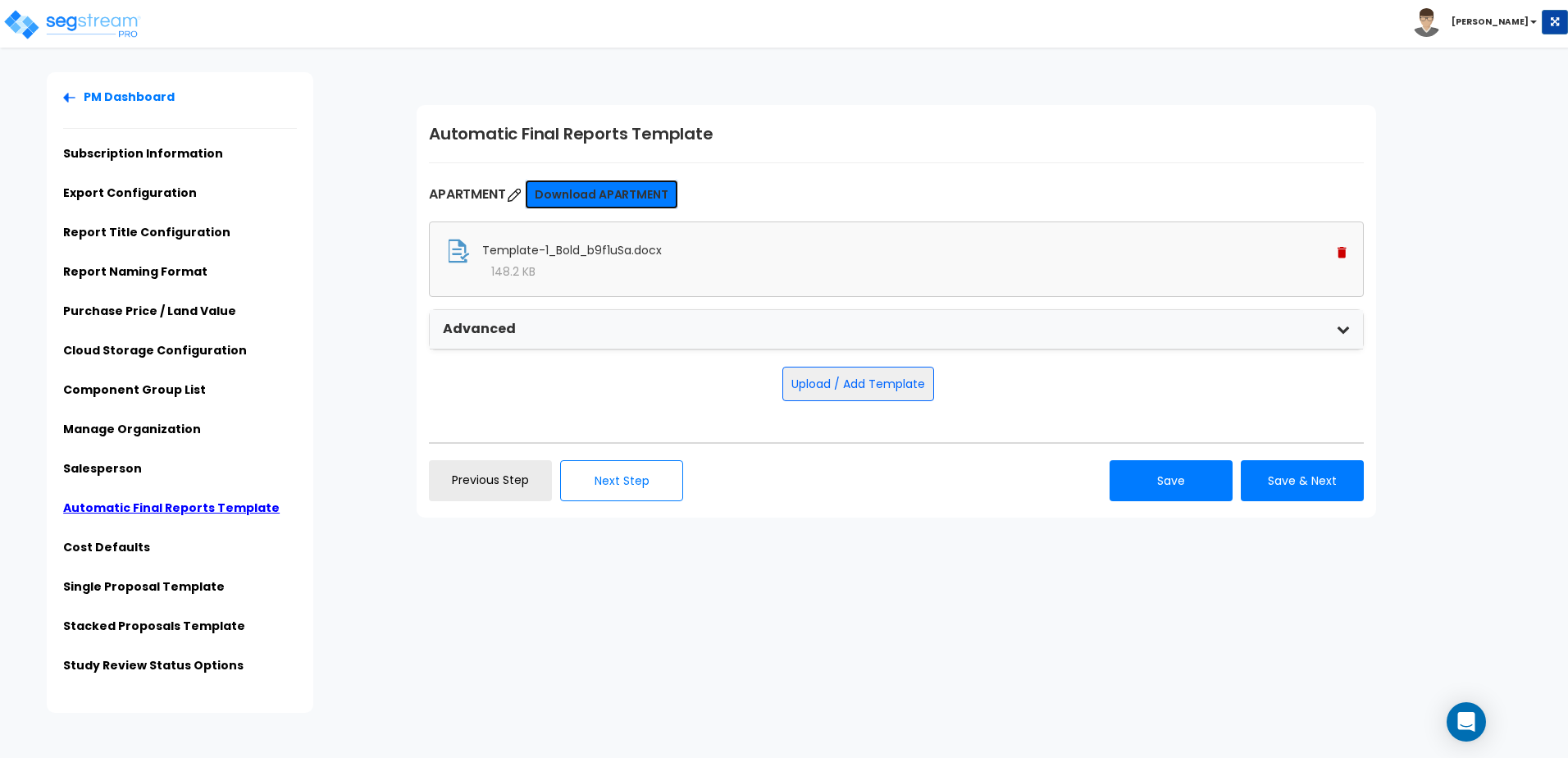
click at [619, 201] on link "Download APARTMENT" at bounding box center [601, 194] width 153 height 29
